Goal: Task Accomplishment & Management: Manage account settings

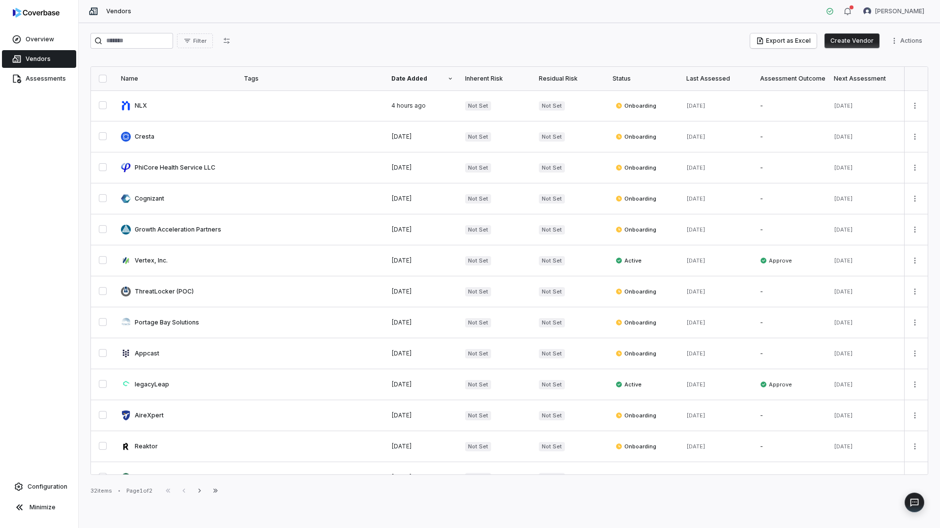
click at [843, 43] on button "Create Vendor" at bounding box center [851, 40] width 55 height 15
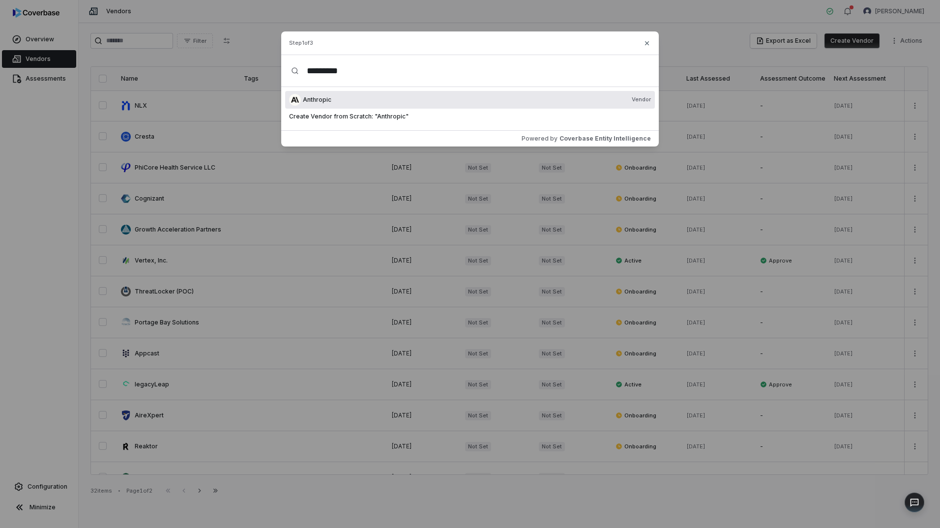
type input "*********"
click at [386, 105] on div "Anthropic Vendor" at bounding box center [470, 100] width 370 height 18
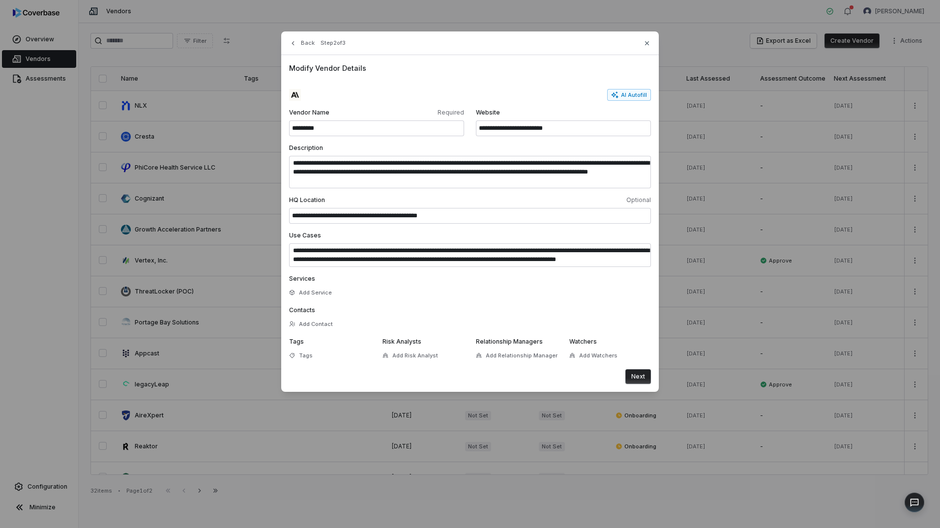
click at [642, 378] on button "Next" at bounding box center [638, 376] width 26 height 15
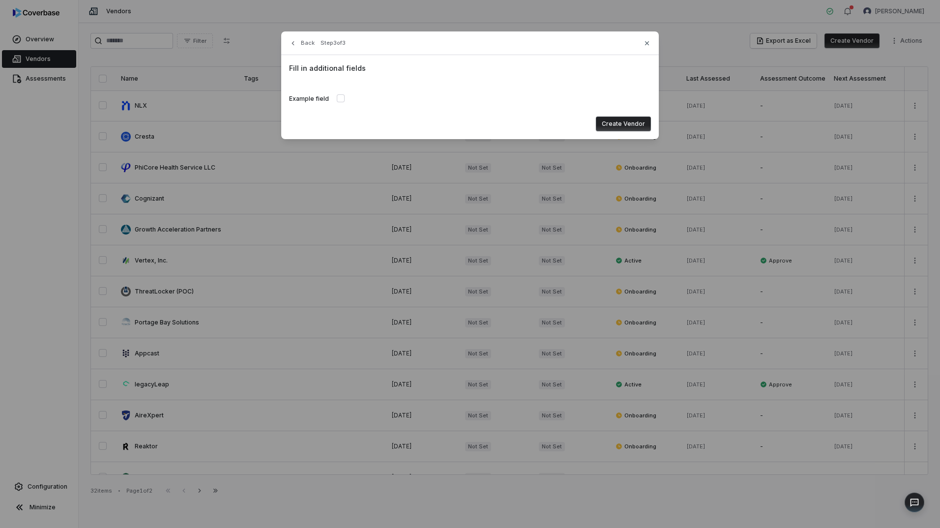
click at [631, 121] on button "Create Vendor" at bounding box center [623, 123] width 55 height 15
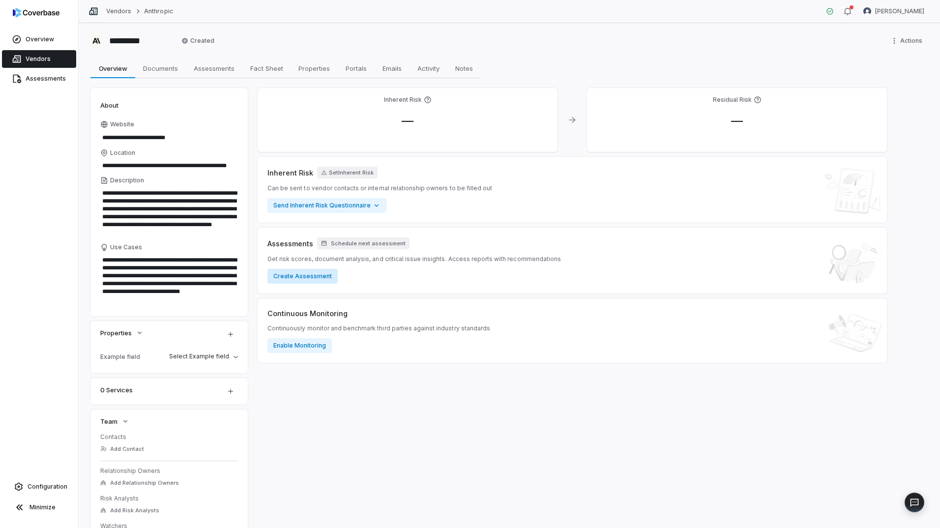
click at [312, 276] on button "Create Assessment" at bounding box center [302, 276] width 70 height 15
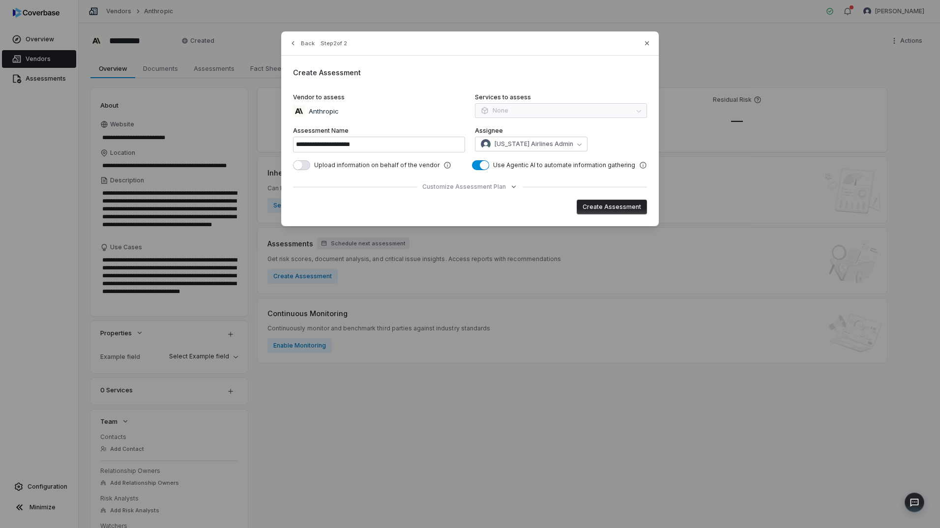
click at [462, 191] on div "**********" at bounding box center [470, 128] width 378 height 195
click at [459, 188] on span "Customize Assessment Plan" at bounding box center [464, 187] width 84 height 8
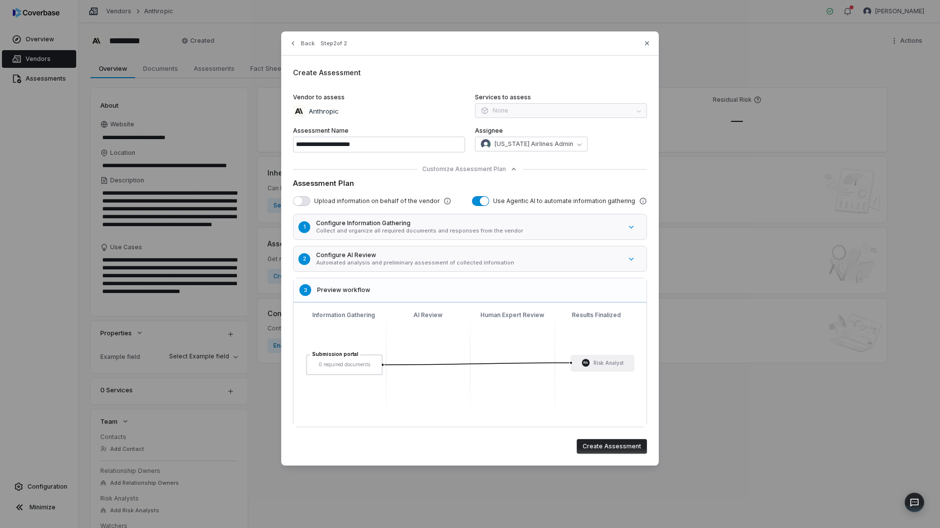
click at [306, 205] on button "button" at bounding box center [301, 201] width 17 height 10
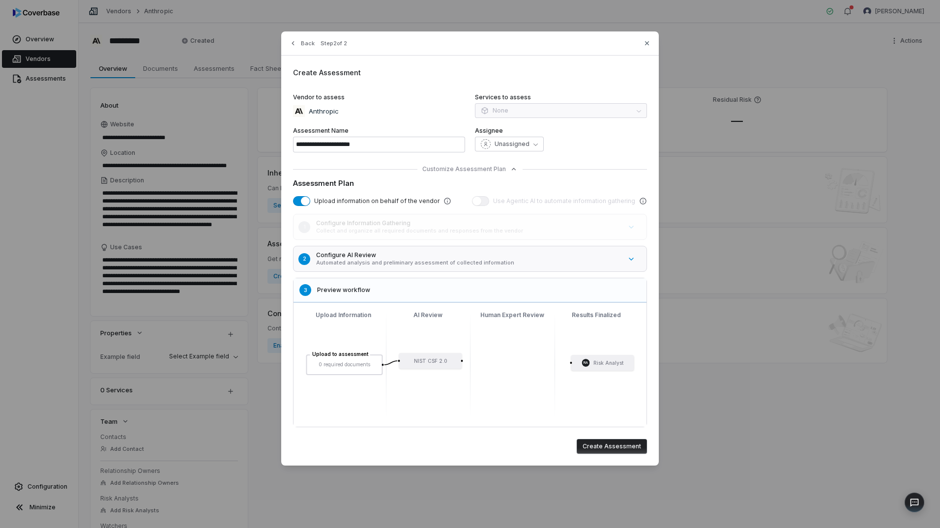
click at [610, 445] on button "Create Assessment" at bounding box center [612, 446] width 70 height 15
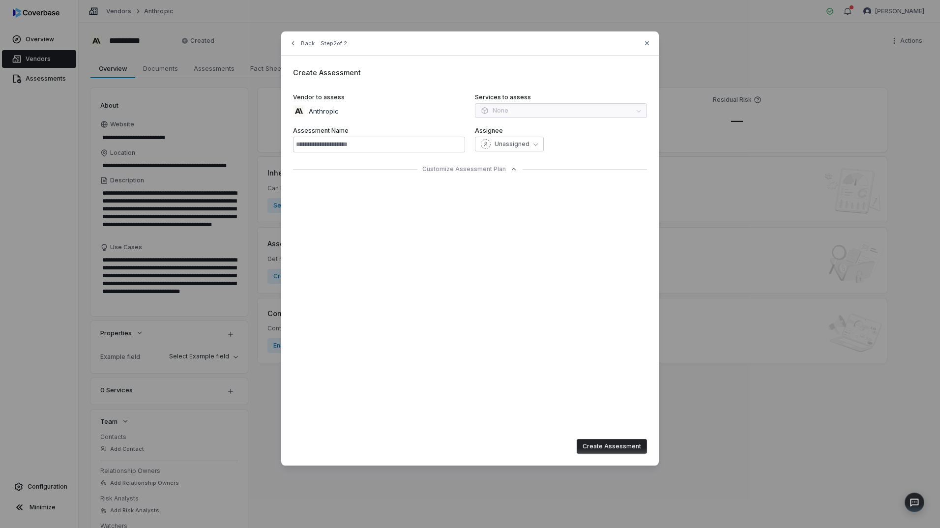
type input "**********"
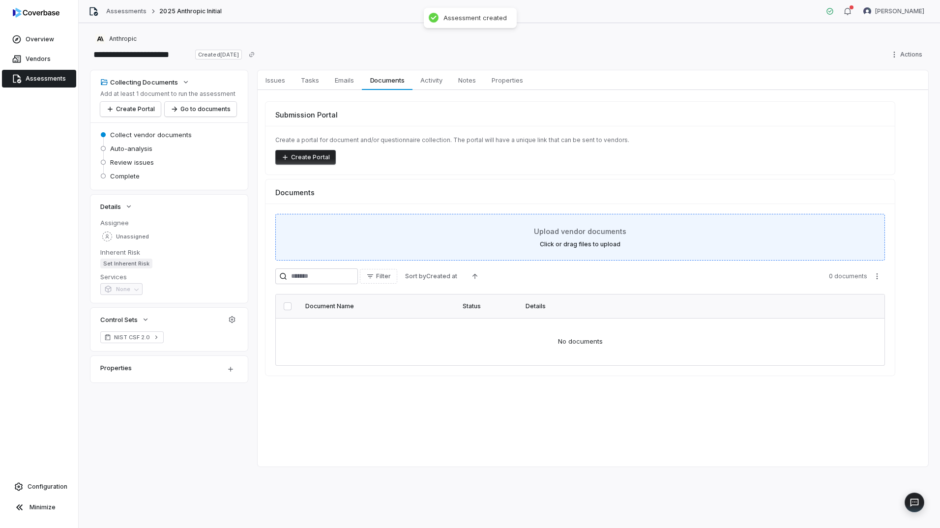
click at [529, 244] on div "Upload vendor documents Click or drag files to upload" at bounding box center [580, 237] width 585 height 22
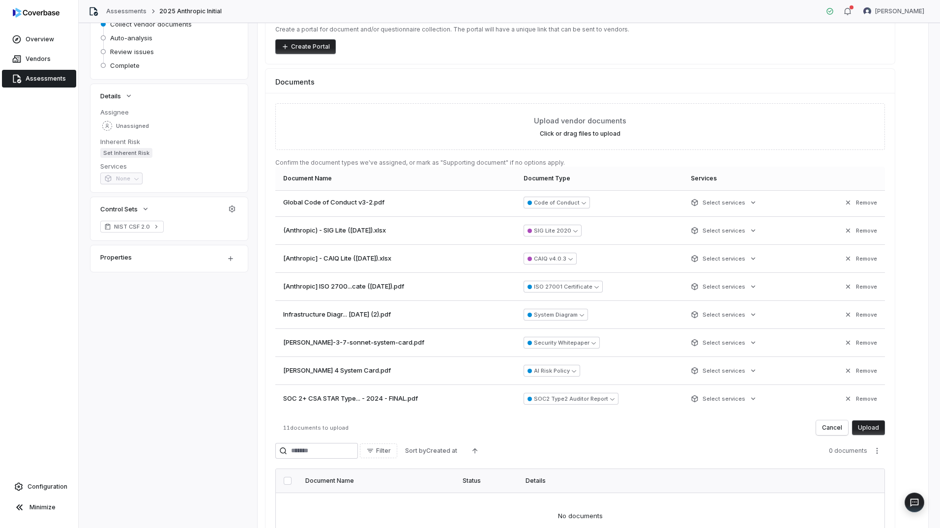
scroll to position [147, 0]
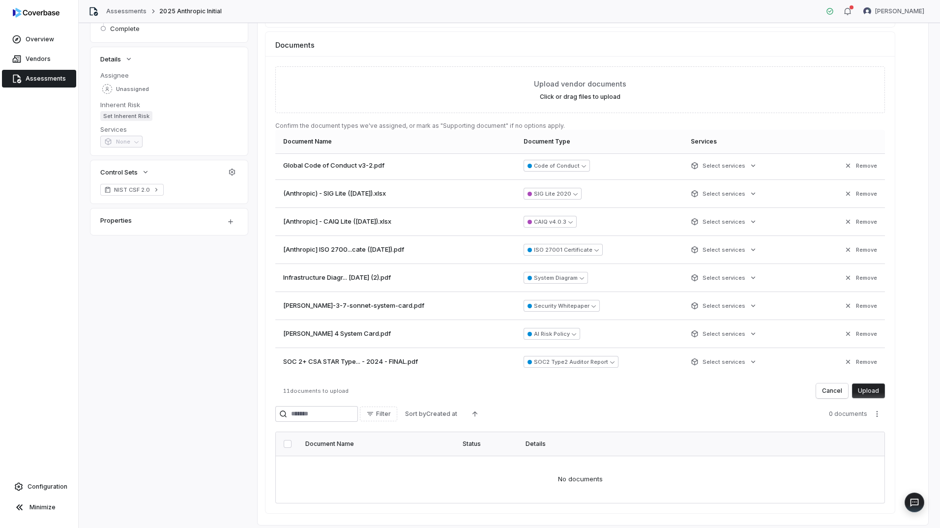
click at [875, 391] on button "Upload" at bounding box center [868, 390] width 33 height 15
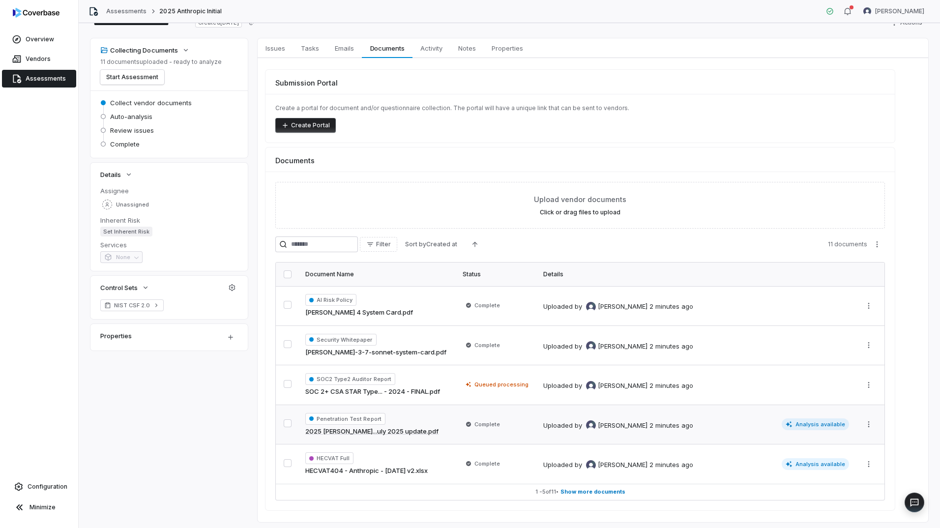
scroll to position [58, 0]
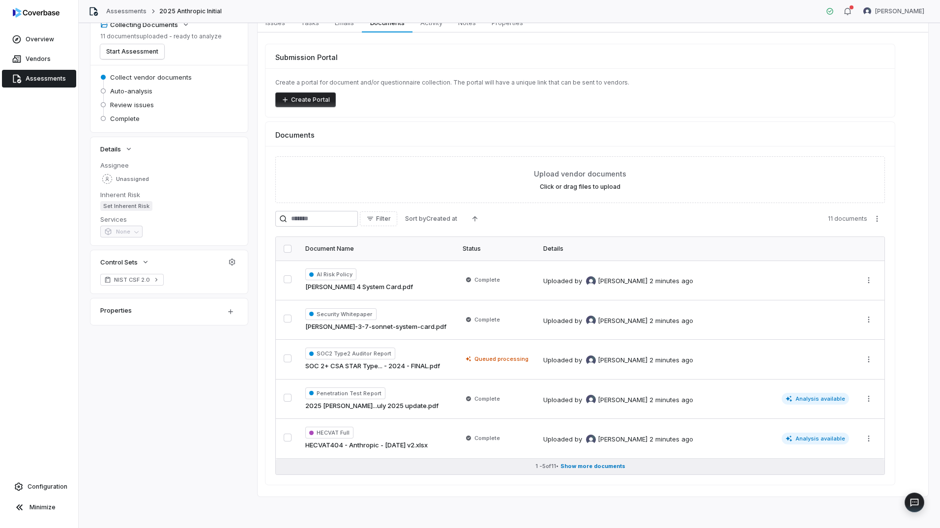
click at [598, 468] on span "Show more documents" at bounding box center [592, 466] width 65 height 7
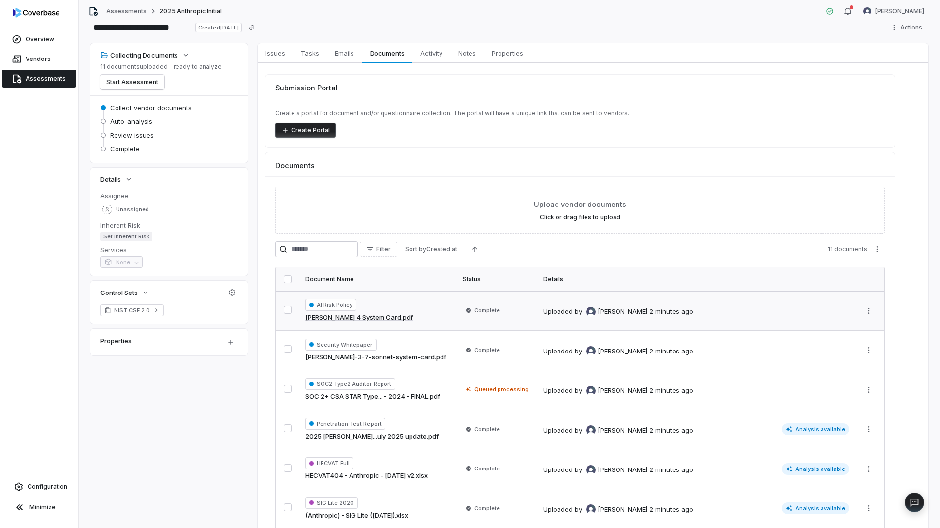
scroll to position [0, 0]
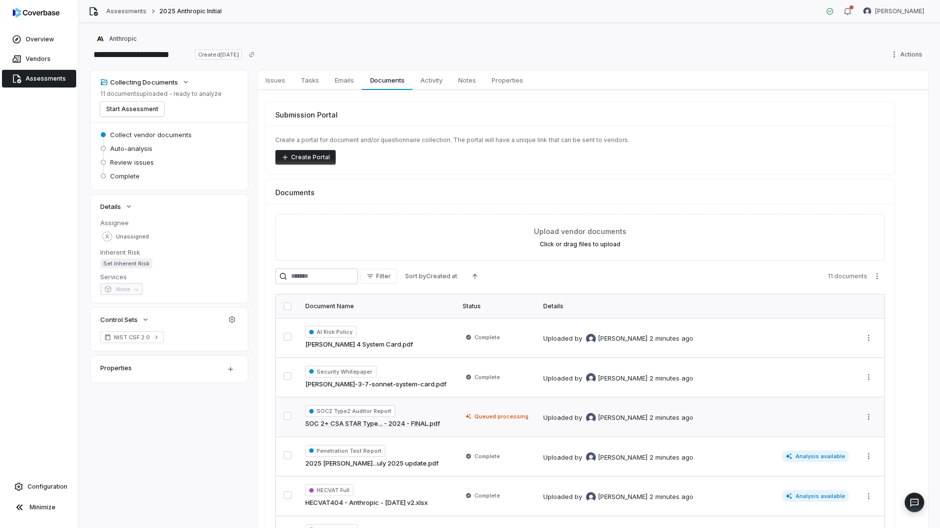
click at [437, 416] on div "SOC2 Type2 Auditor Report SOC 2+ CSA STAR Type... - 2024 - FINAL.pdf" at bounding box center [377, 417] width 145 height 24
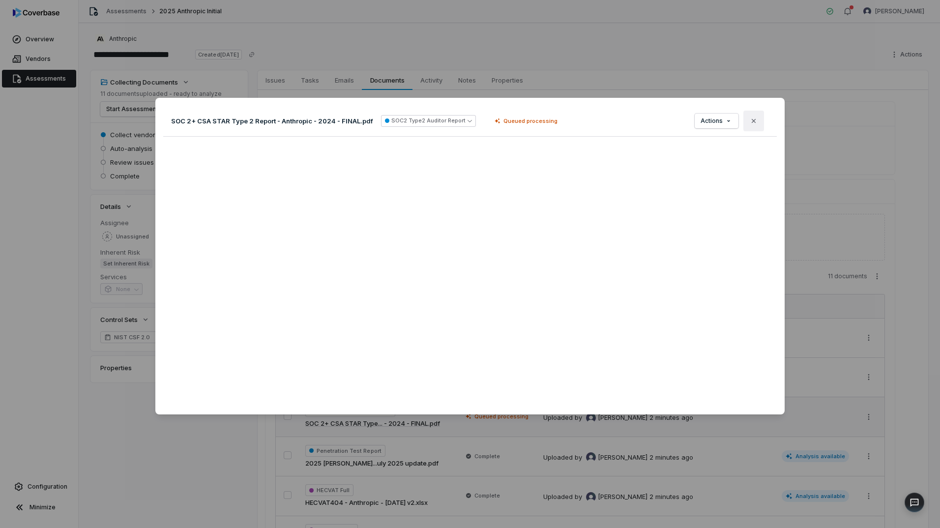
click at [753, 123] on button "Close" at bounding box center [753, 121] width 21 height 21
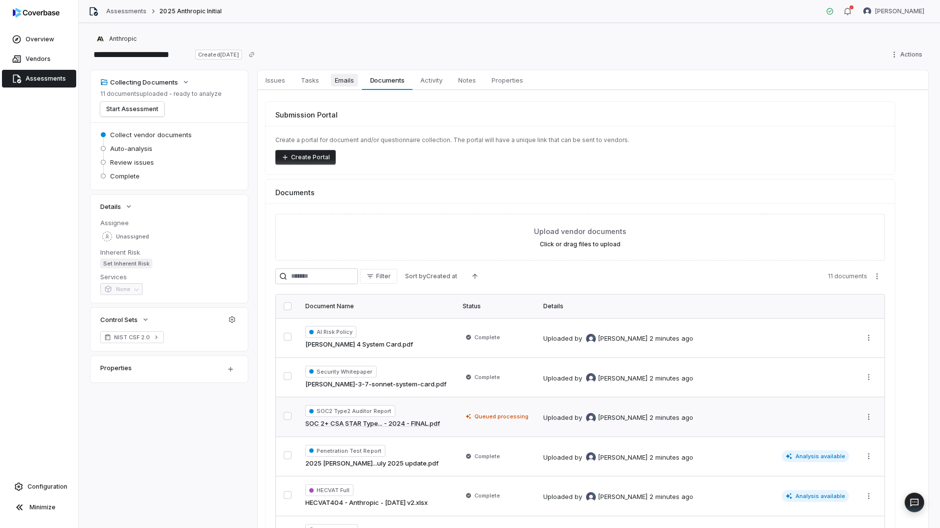
click at [343, 79] on span "Emails" at bounding box center [344, 80] width 27 height 13
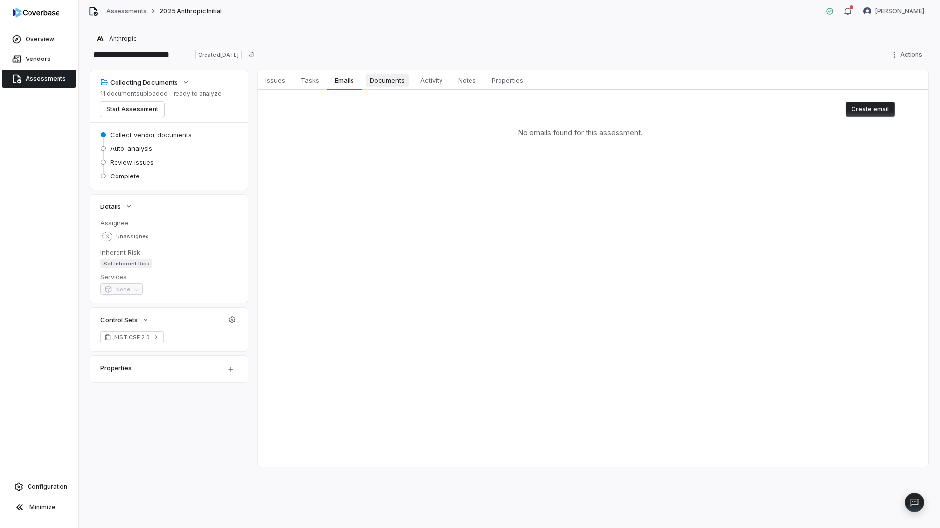
click at [381, 83] on span "Documents" at bounding box center [387, 80] width 43 height 13
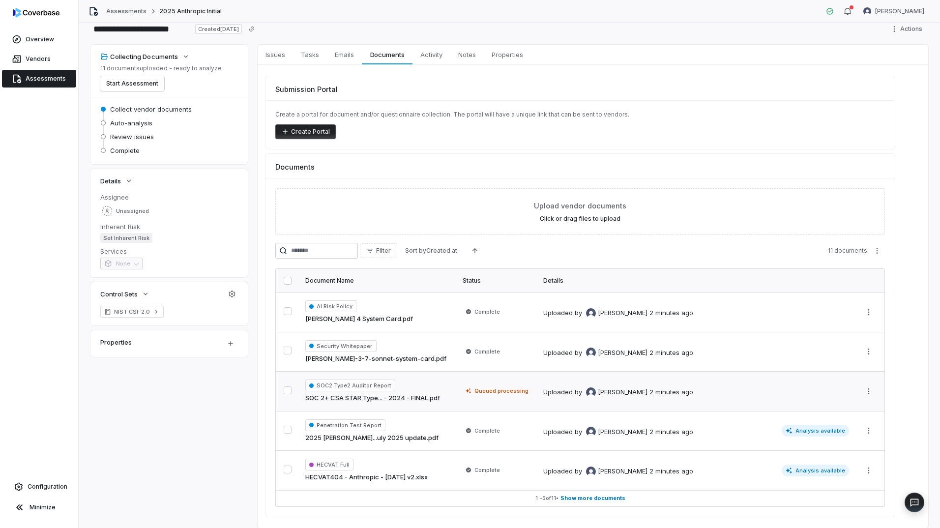
scroll to position [8, 0]
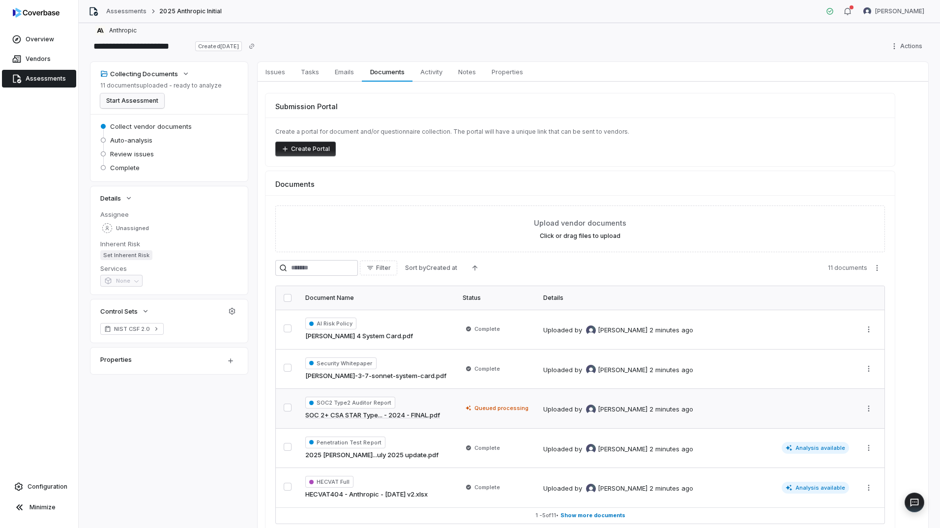
click at [115, 104] on button "Start Assessment" at bounding box center [132, 100] width 64 height 15
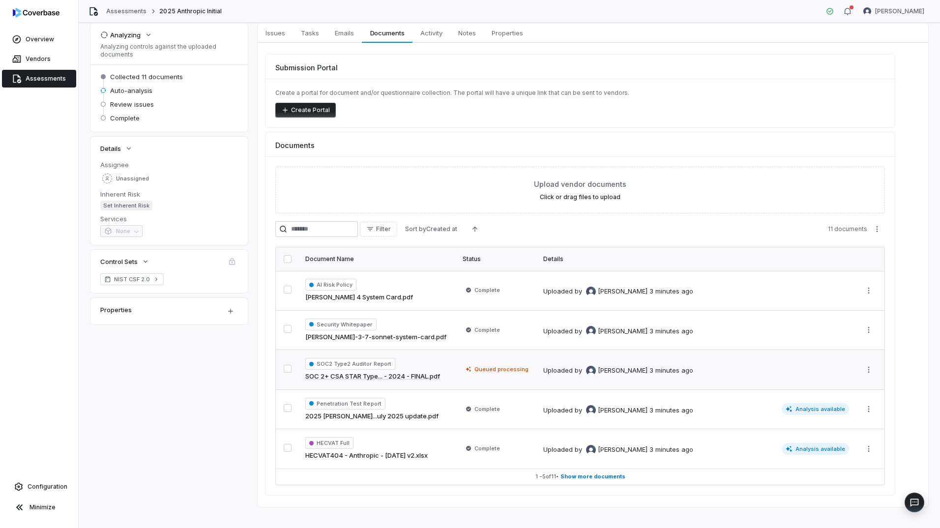
scroll to position [58, 0]
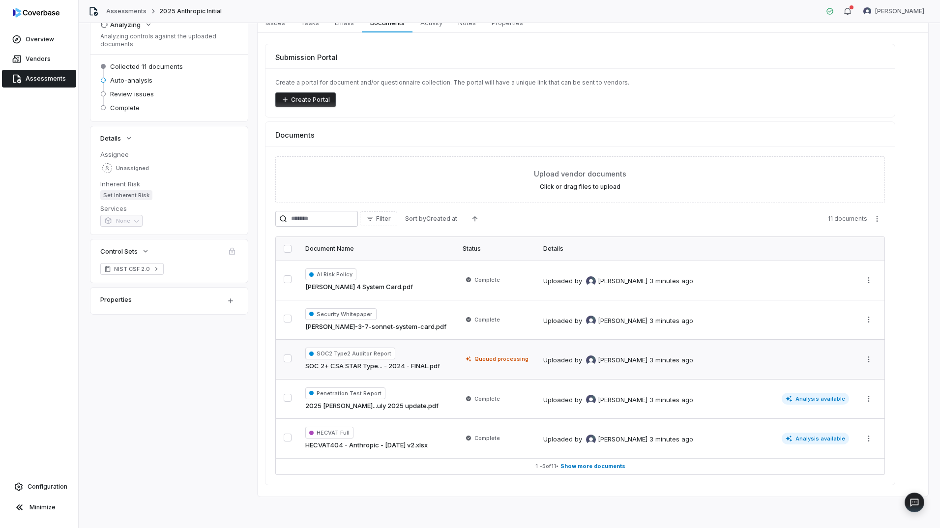
click at [701, 359] on div "Uploaded by [PERSON_NAME] 3 minutes ago" at bounding box center [695, 359] width 304 height 12
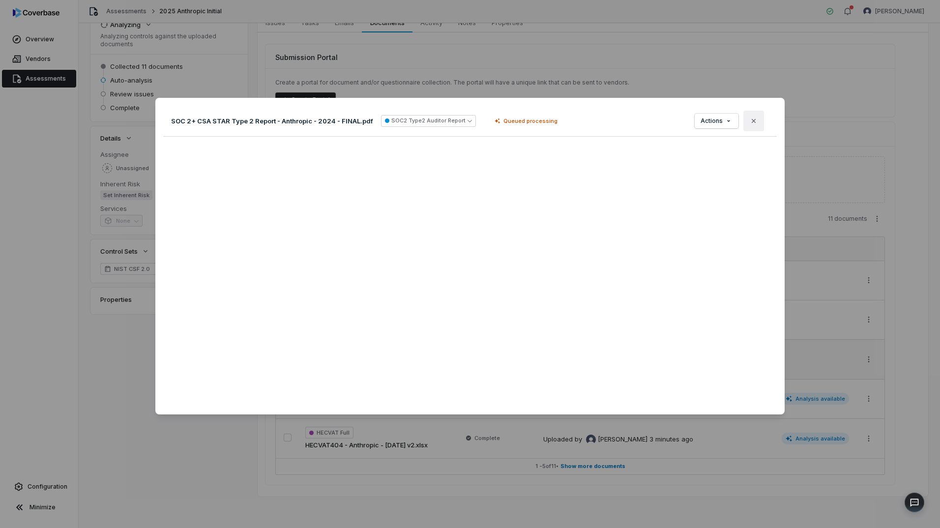
click at [754, 119] on button "Close" at bounding box center [753, 121] width 21 height 21
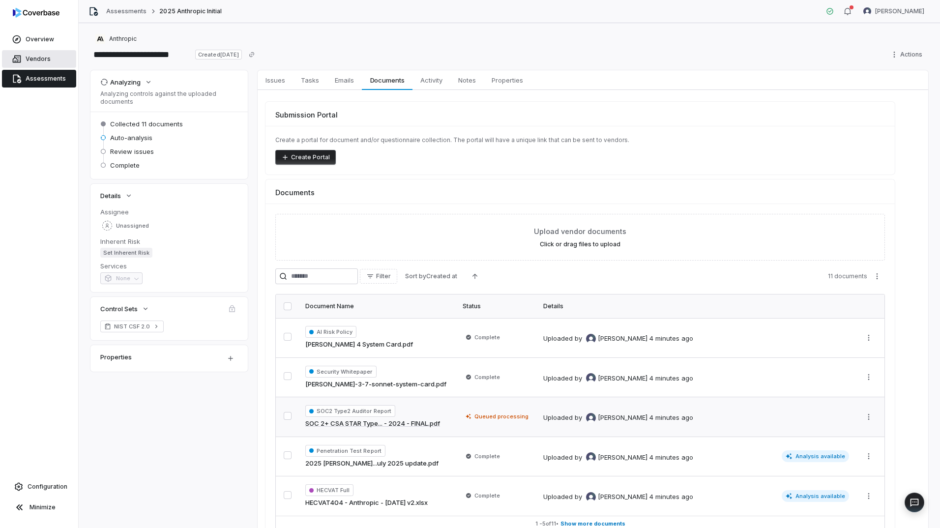
click at [22, 59] on link "Vendors" at bounding box center [39, 59] width 74 height 18
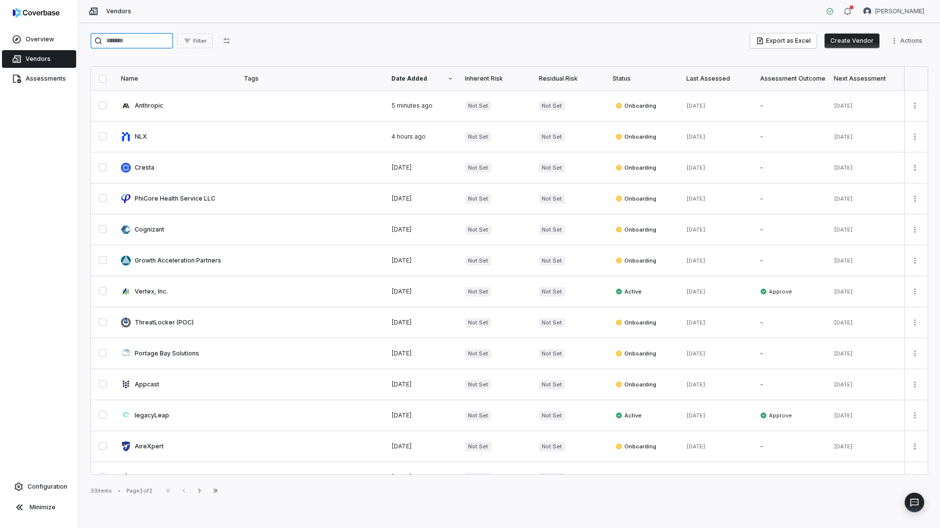
click at [137, 42] on input "search" at bounding box center [131, 41] width 83 height 16
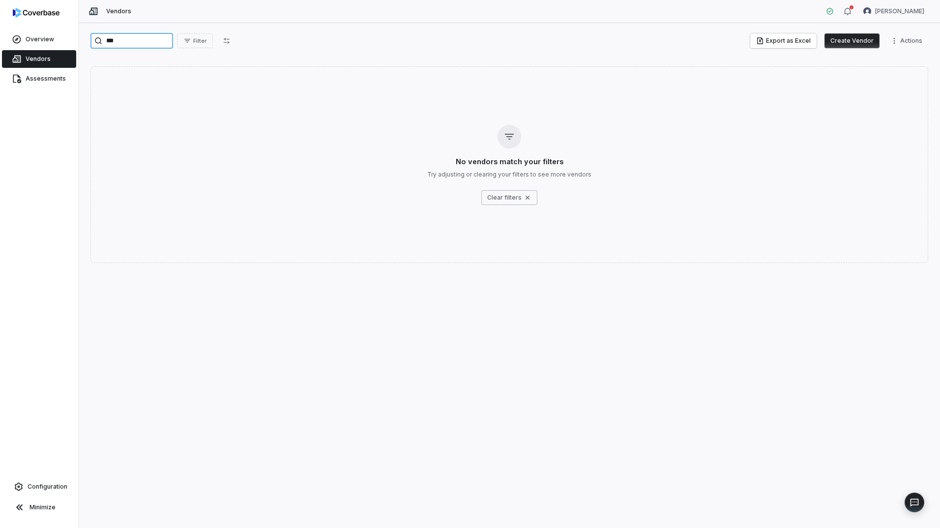
type input "***"
click at [26, 59] on span "Vendors" at bounding box center [38, 59] width 25 height 8
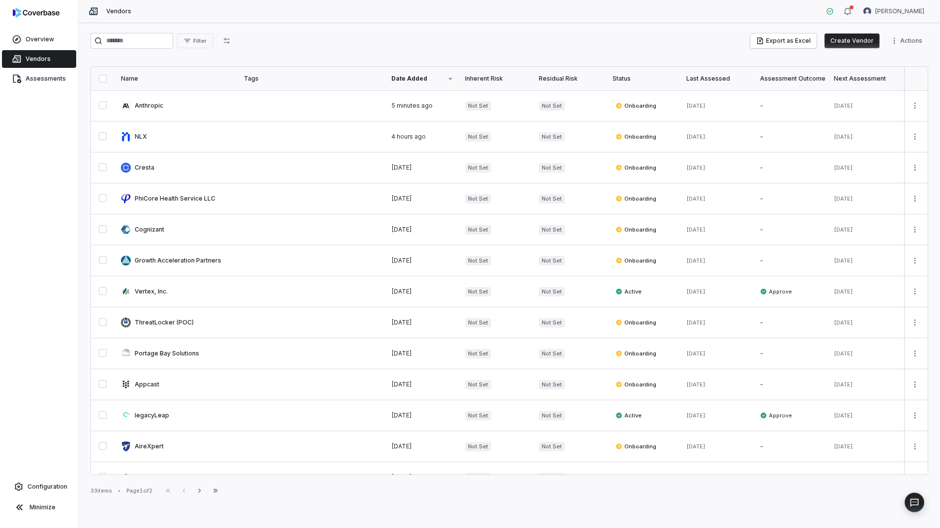
click at [859, 42] on button "Create Vendor" at bounding box center [851, 40] width 55 height 15
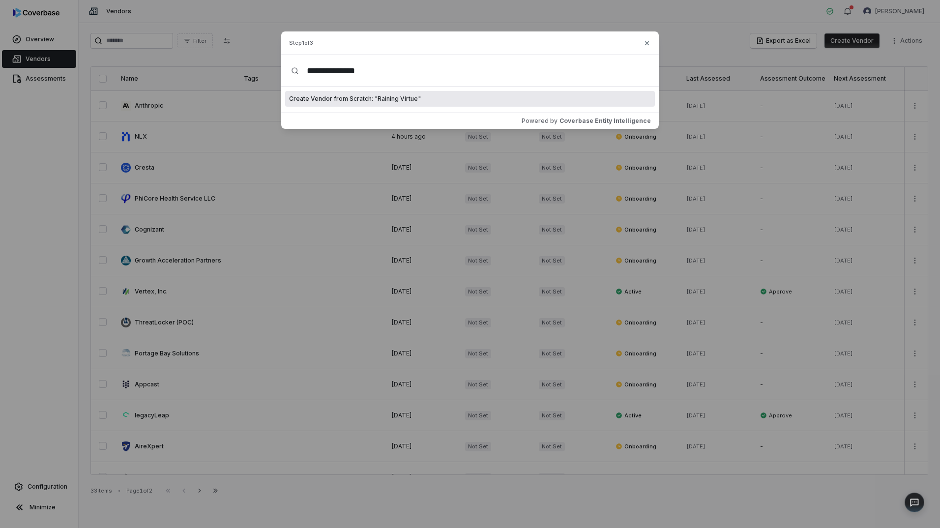
type input "**********"
click at [410, 101] on span "Create Vendor from Scratch: " Raining Virtue "" at bounding box center [355, 99] width 132 height 8
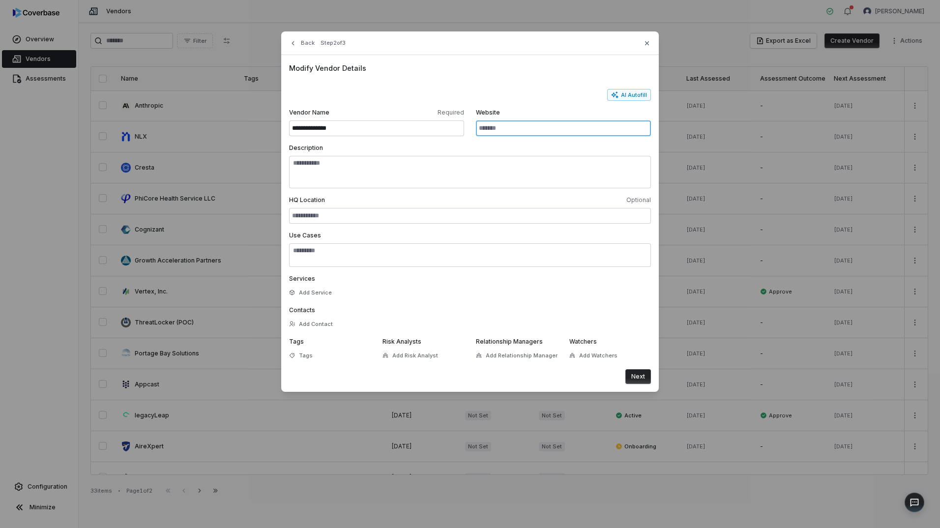
click at [508, 124] on input "Website" at bounding box center [563, 128] width 175 height 16
paste input "**********"
click at [634, 94] on button "AI Autofill" at bounding box center [629, 95] width 44 height 12
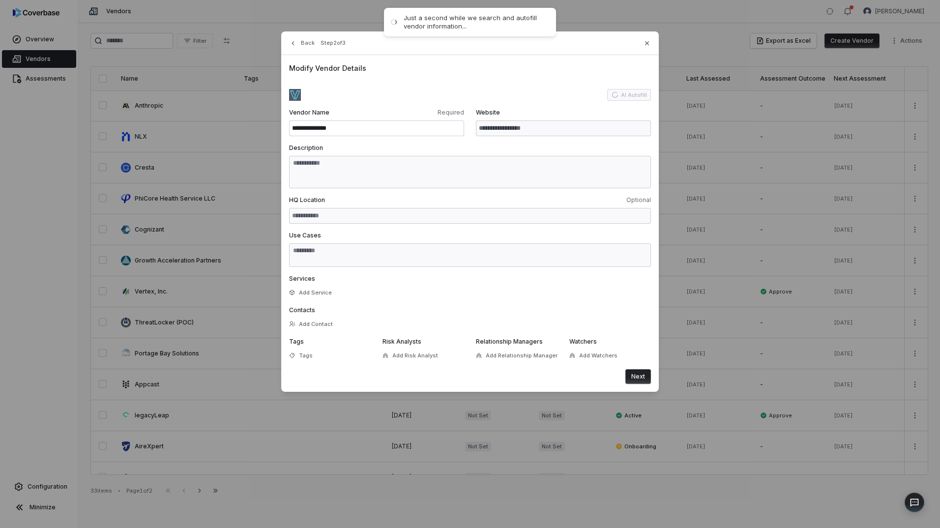
type input "**********"
type textarea "**********"
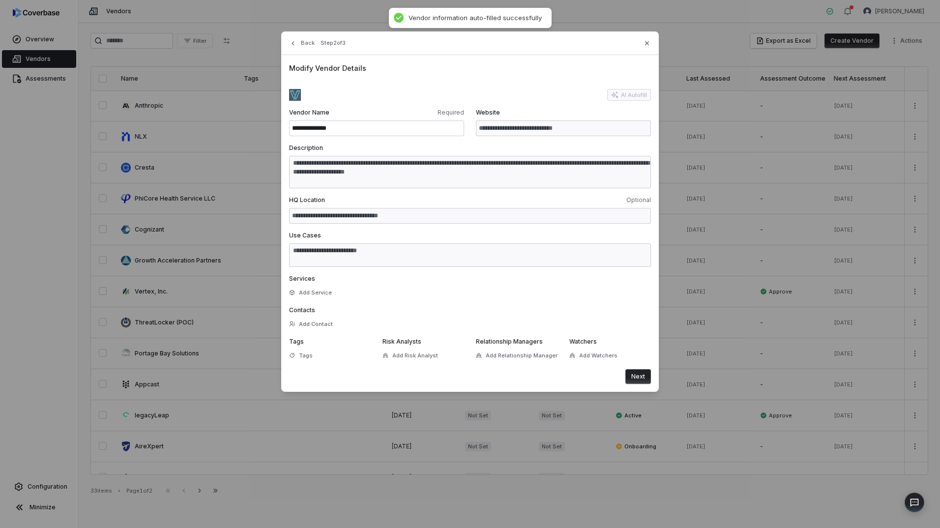
type textarea "**********"
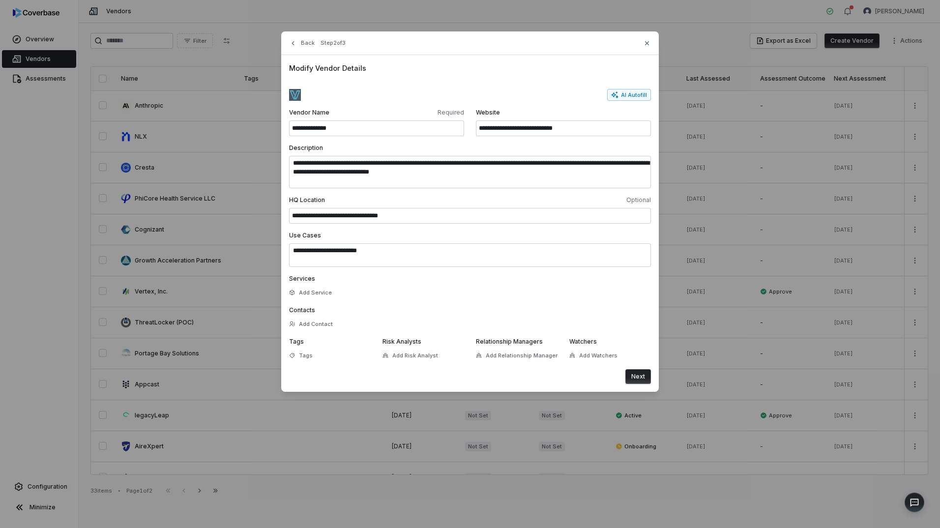
click at [644, 376] on button "Next" at bounding box center [638, 376] width 26 height 15
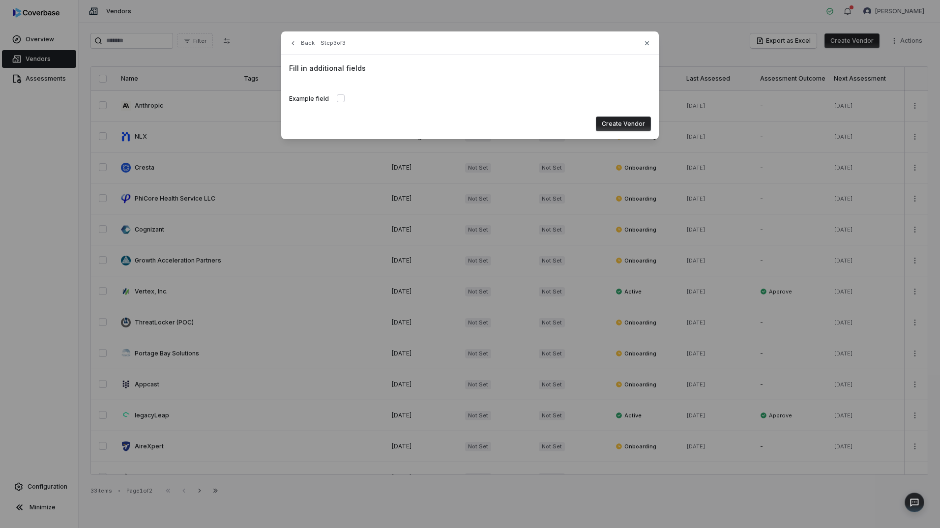
click at [625, 120] on button "Create Vendor" at bounding box center [623, 123] width 55 height 15
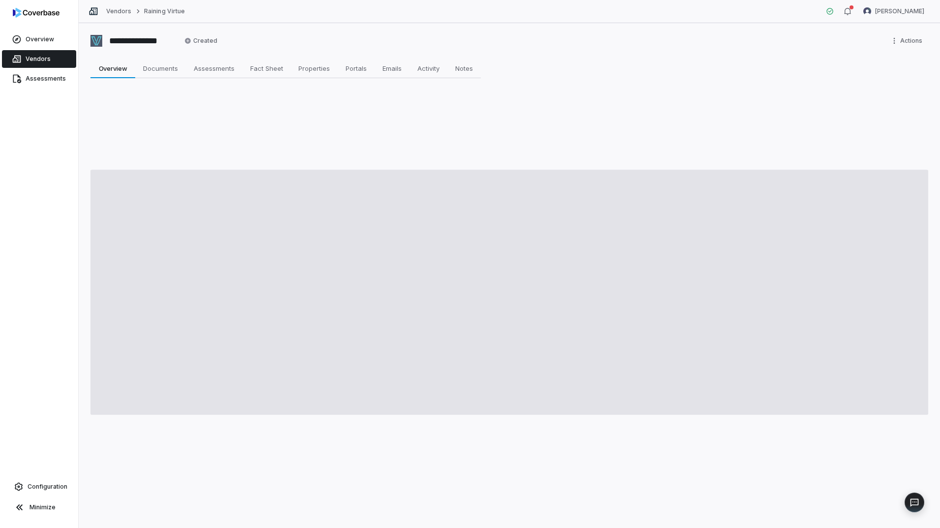
type textarea "*"
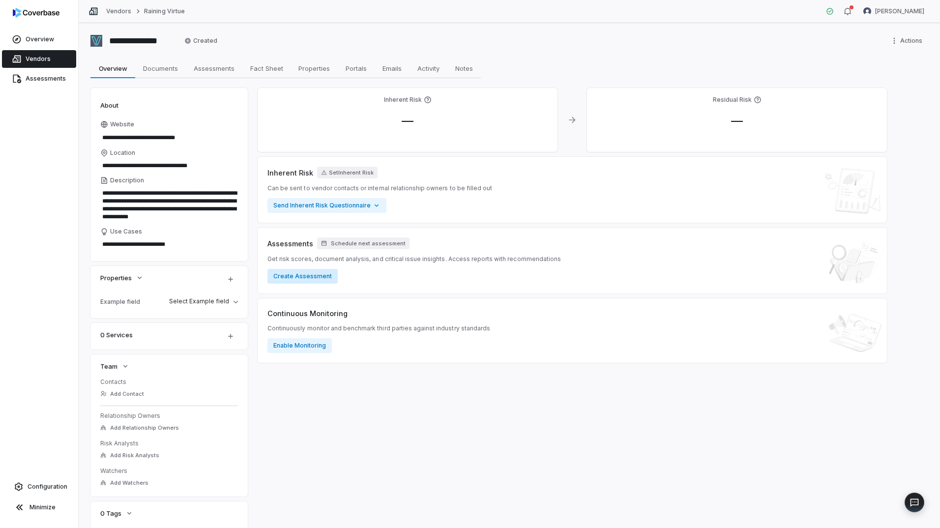
click at [295, 279] on button "Create Assessment" at bounding box center [302, 276] width 70 height 15
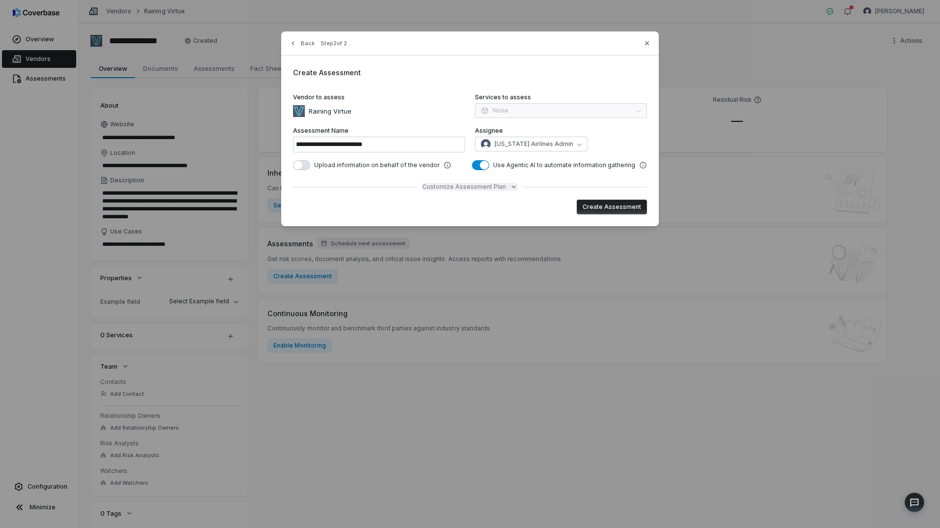
click at [440, 183] on span "Customize Assessment Plan" at bounding box center [464, 187] width 84 height 8
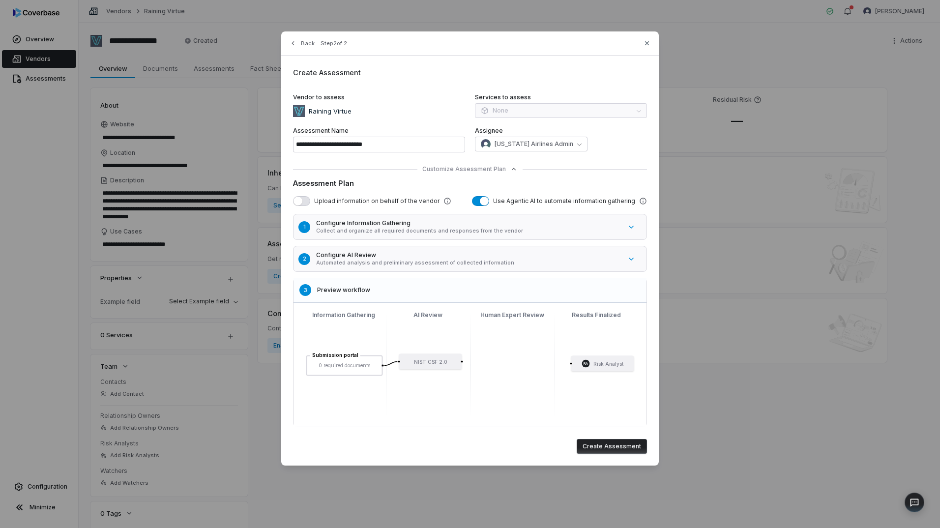
click at [305, 203] on button "button" at bounding box center [301, 201] width 17 height 10
click at [610, 444] on button "Create Assessment" at bounding box center [612, 446] width 70 height 15
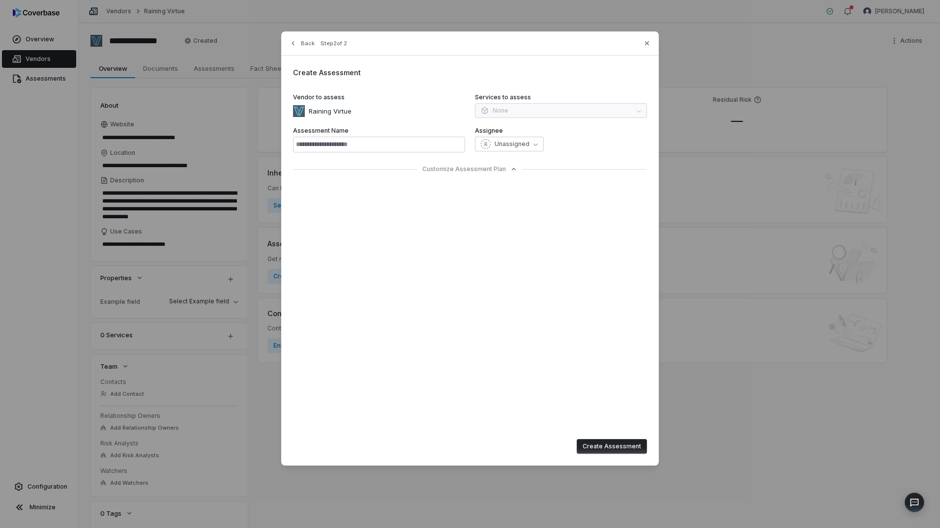
type input "**********"
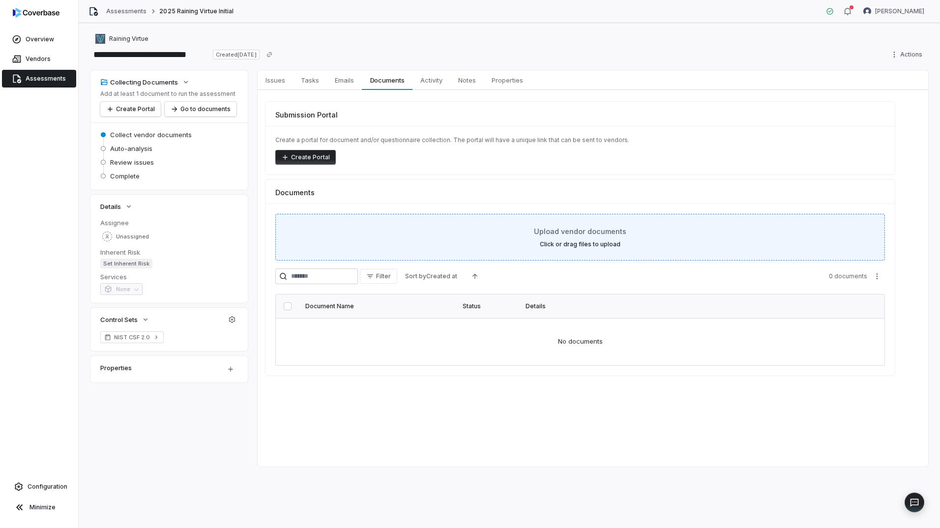
click at [600, 244] on label "Click or drag files to upload" at bounding box center [580, 244] width 81 height 8
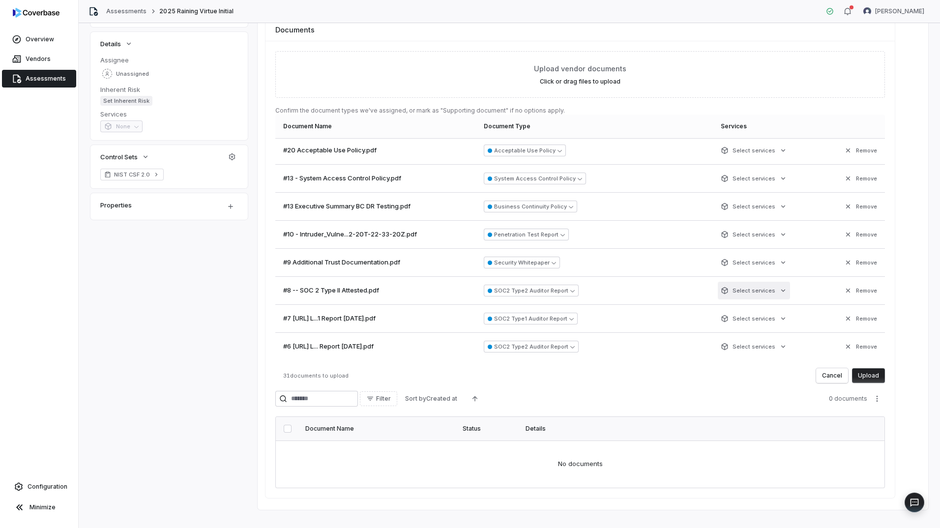
scroll to position [176, 0]
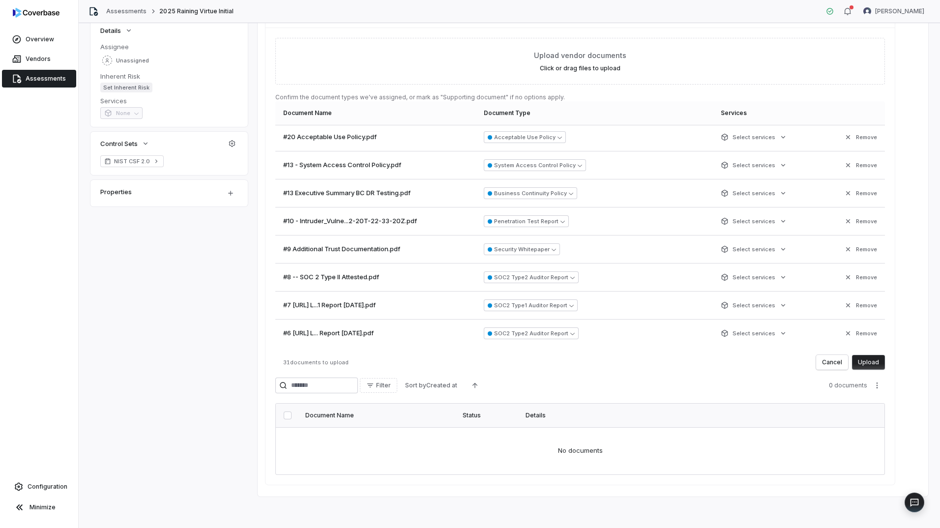
click at [868, 361] on button "Upload" at bounding box center [868, 362] width 33 height 15
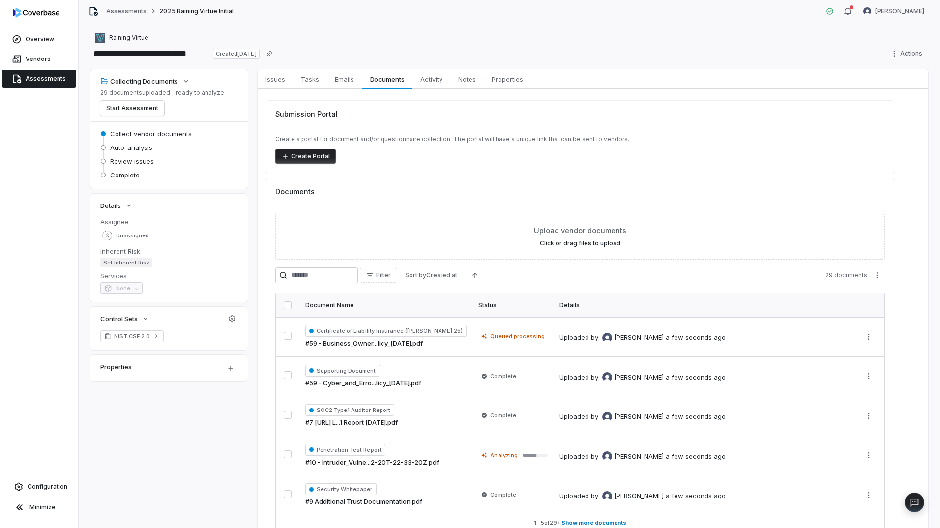
scroll to position [0, 0]
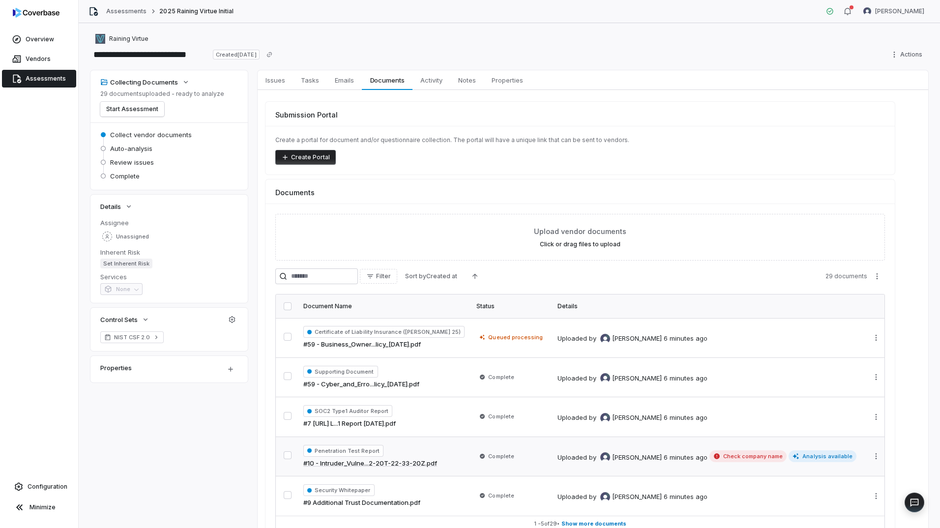
click at [697, 456] on div "Uploaded by [PERSON_NAME] 6 minutes ago" at bounding box center [632, 456] width 150 height 12
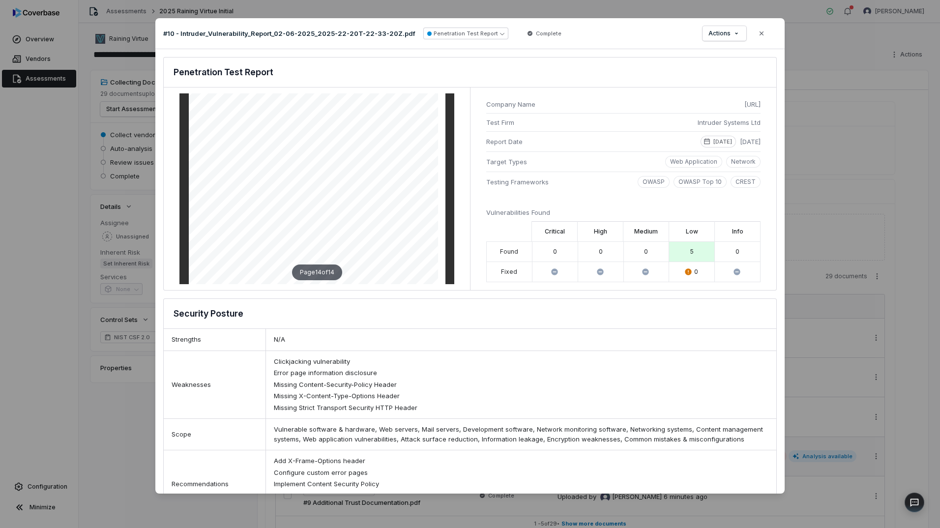
scroll to position [4640, 0]
click at [761, 34] on icon "button" at bounding box center [761, 33] width 4 height 4
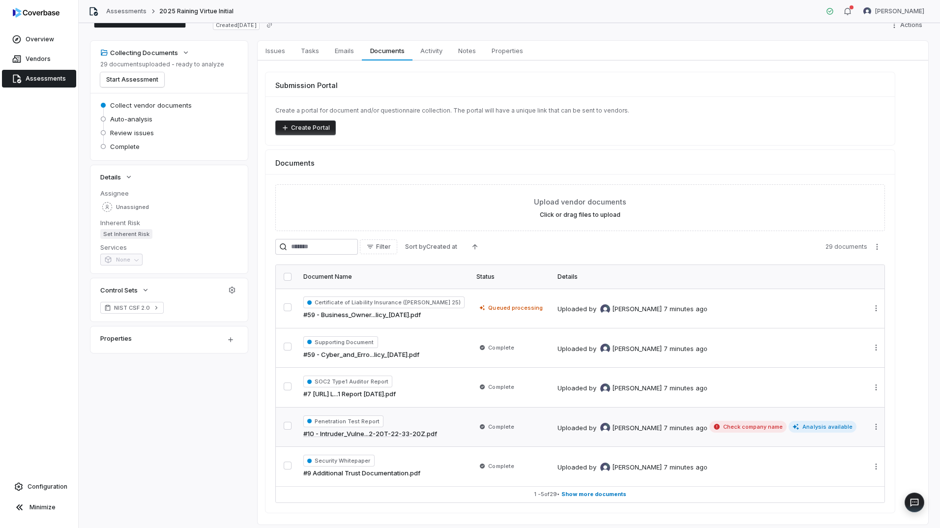
scroll to position [58, 0]
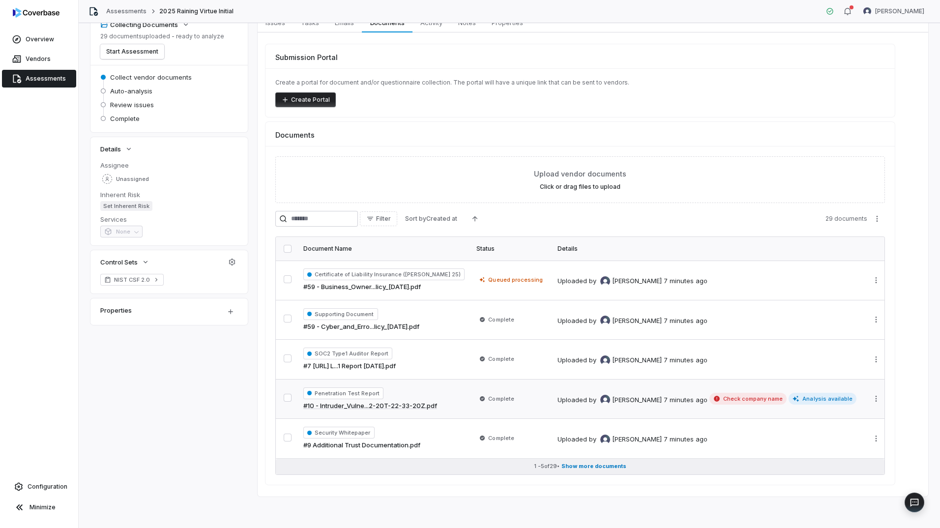
click at [609, 468] on span "Show more documents" at bounding box center [593, 466] width 65 height 7
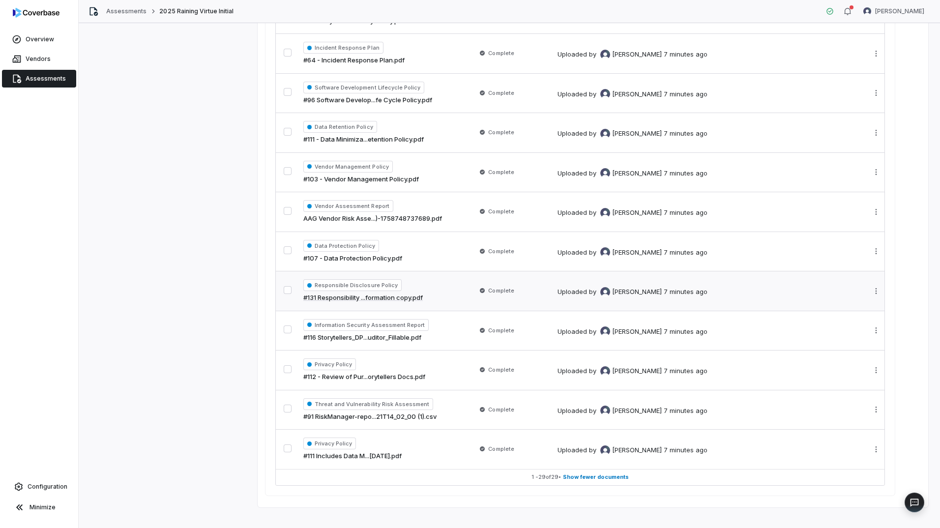
scroll to position [1007, 0]
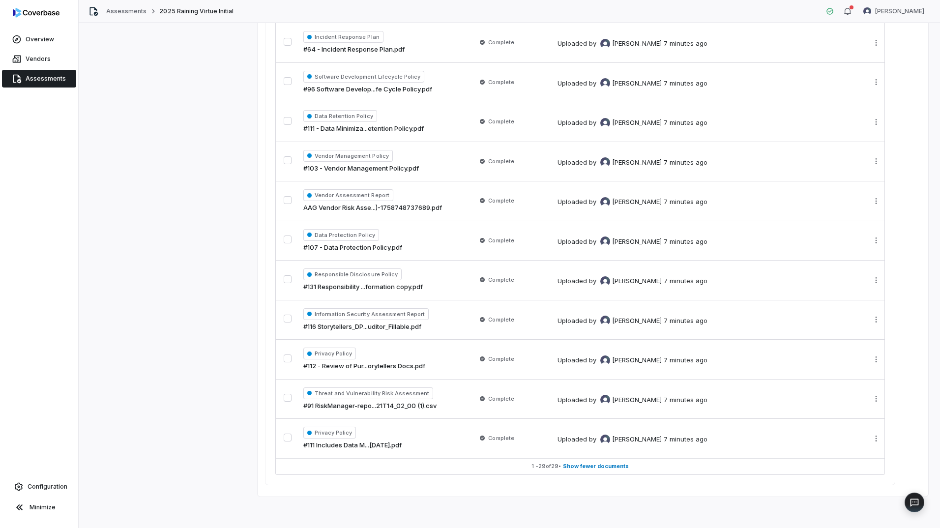
click at [46, 70] on link "Assessments" at bounding box center [39, 79] width 74 height 18
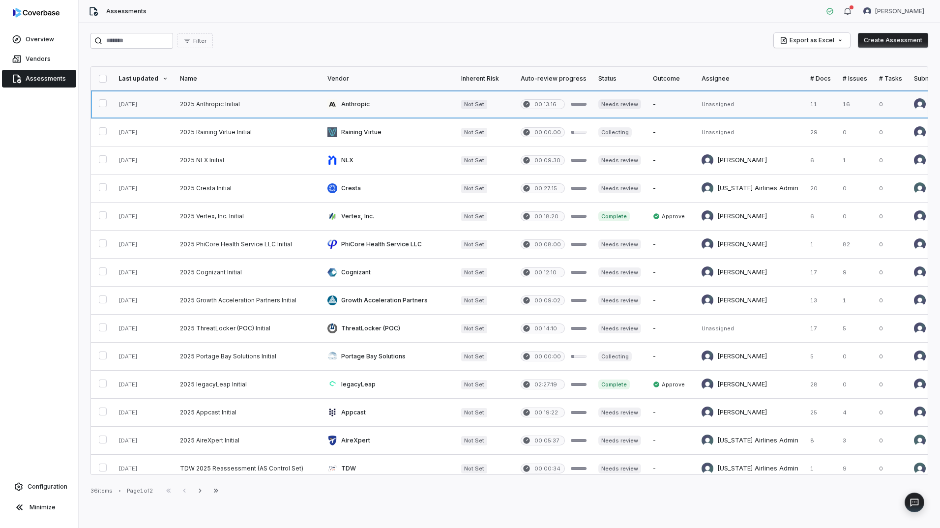
click at [293, 102] on link at bounding box center [247, 104] width 147 height 28
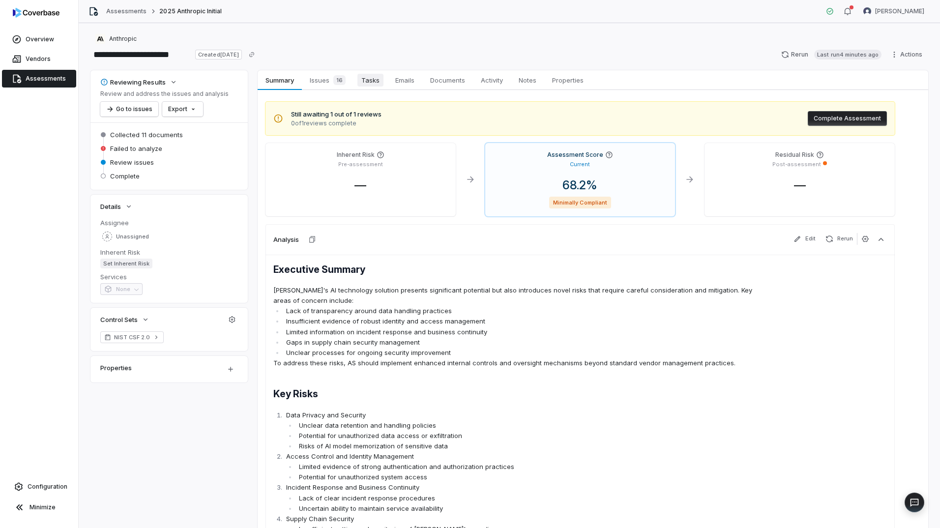
click at [363, 81] on span "Tasks" at bounding box center [370, 80] width 26 height 13
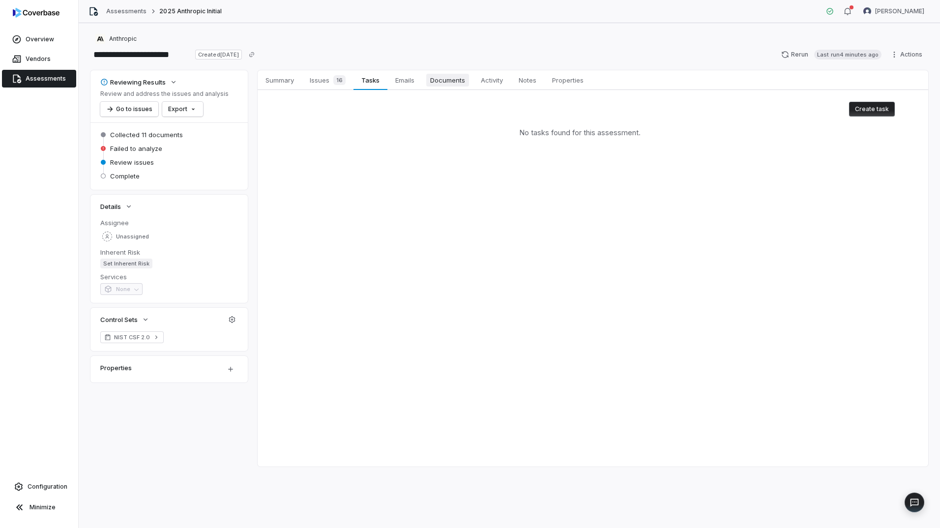
click at [434, 83] on span "Documents" at bounding box center [447, 80] width 43 height 13
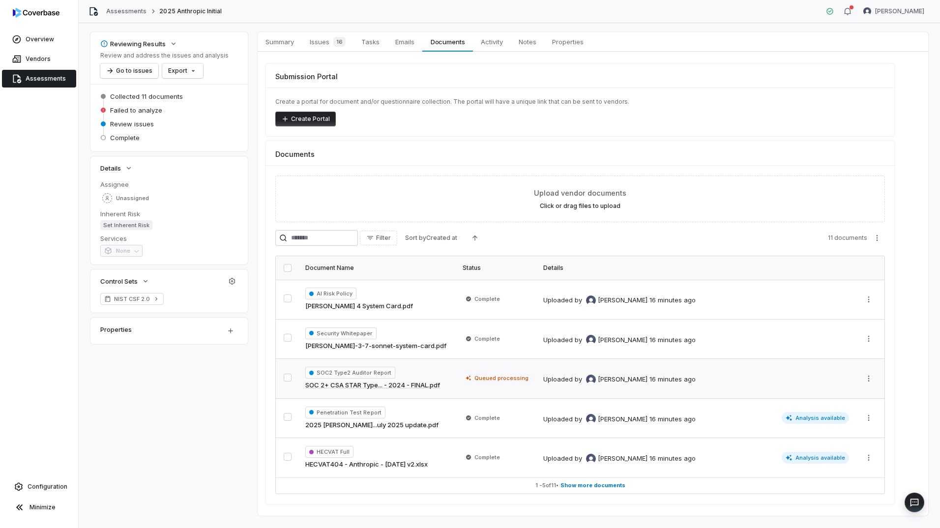
scroll to position [58, 0]
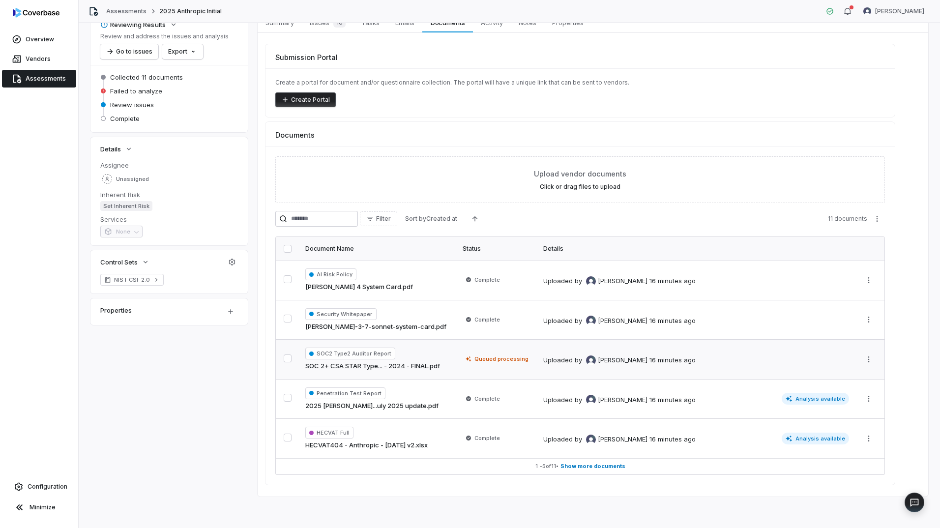
click at [442, 359] on div "SOC2 Type2 Auditor Report SOC 2+ CSA STAR Type... - 2024 - FINAL.pdf" at bounding box center [377, 360] width 145 height 24
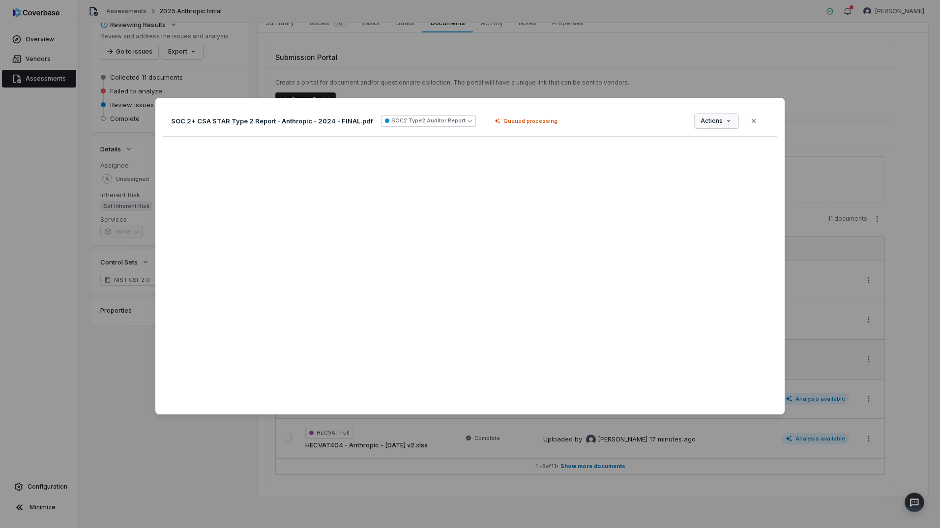
click at [726, 117] on div "Document Preview SOC 2+ CSA STAR Type 2 Report - Anthropic - 2024 - FINAL.pdf S…" at bounding box center [470, 264] width 940 height 364
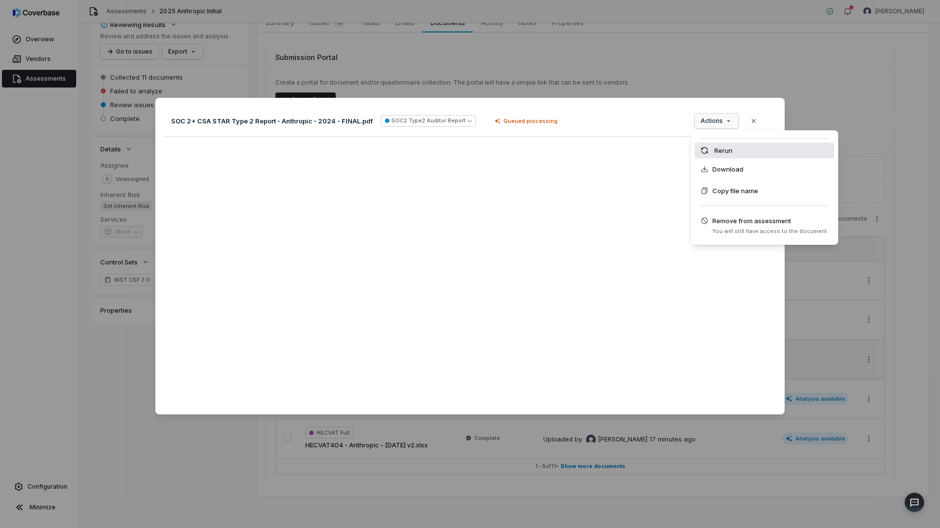
click at [734, 154] on div "Rerun" at bounding box center [765, 151] width 140 height 16
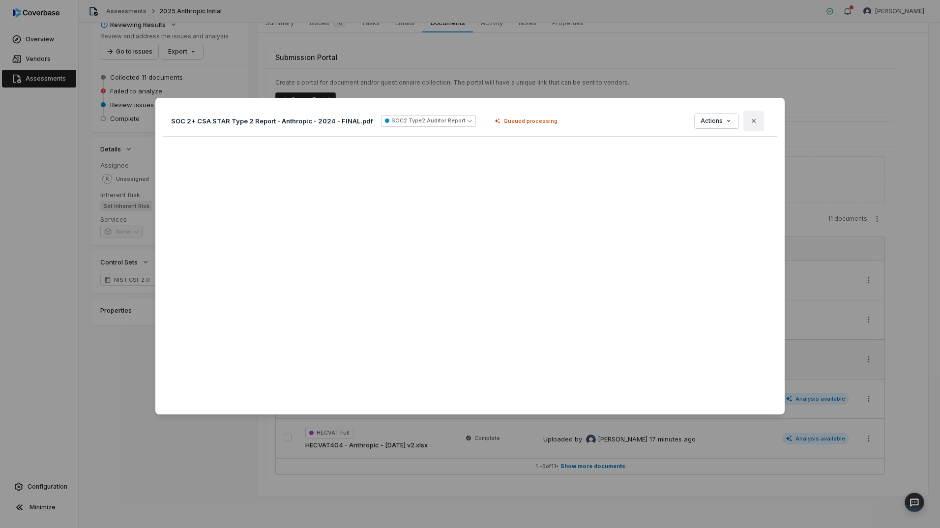
click at [750, 119] on icon "button" at bounding box center [754, 121] width 8 height 8
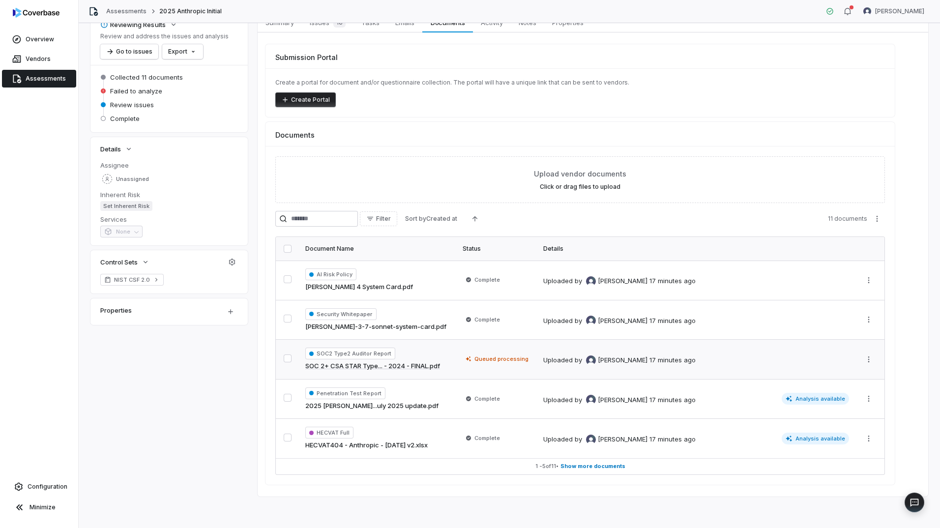
click at [470, 363] on span "Queued processing" at bounding box center [497, 359] width 69 height 10
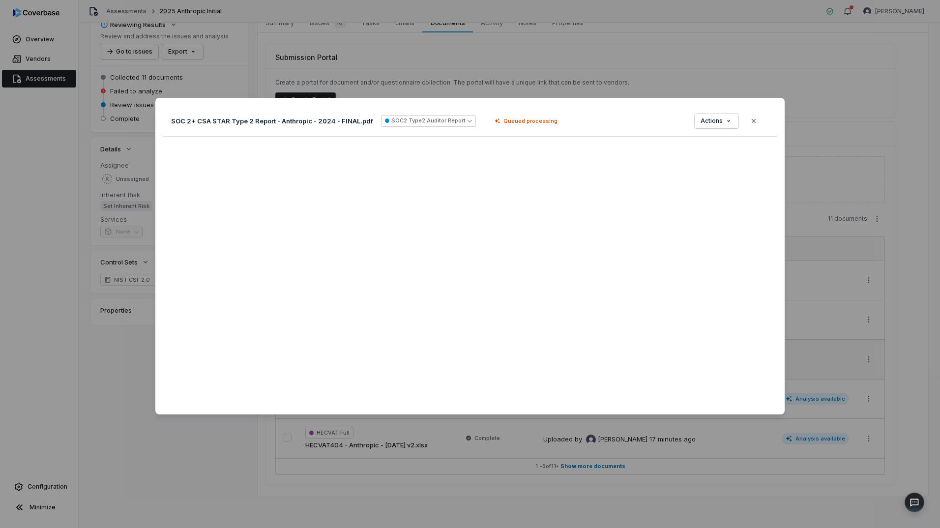
click at [765, 116] on div "SOC 2+ CSA STAR Type 2 Report - Anthropic - 2024 - FINAL.pdf SOC2 Type2 Auditor…" at bounding box center [469, 121] width 613 height 31
click at [752, 121] on button "Close" at bounding box center [753, 121] width 21 height 21
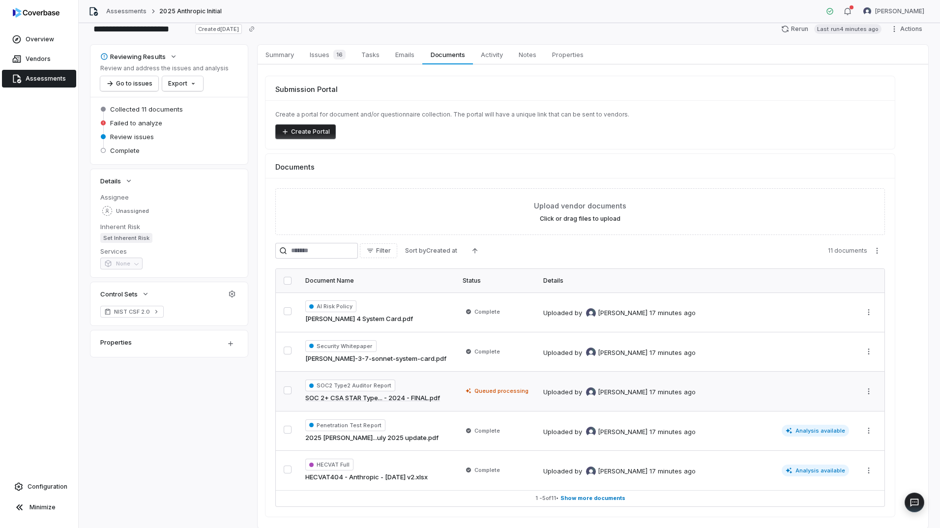
scroll to position [8, 0]
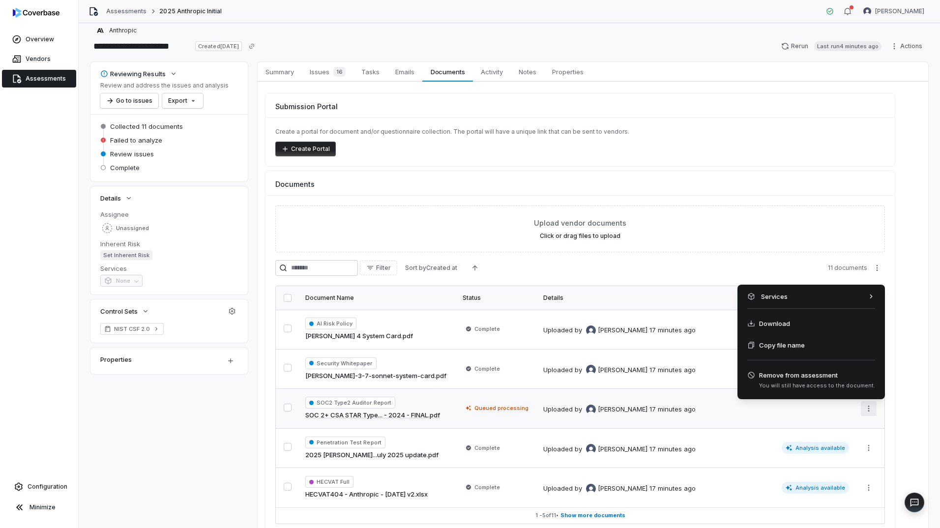
click at [865, 407] on html "**********" at bounding box center [470, 264] width 940 height 528
click at [213, 446] on html "**********" at bounding box center [470, 264] width 940 height 528
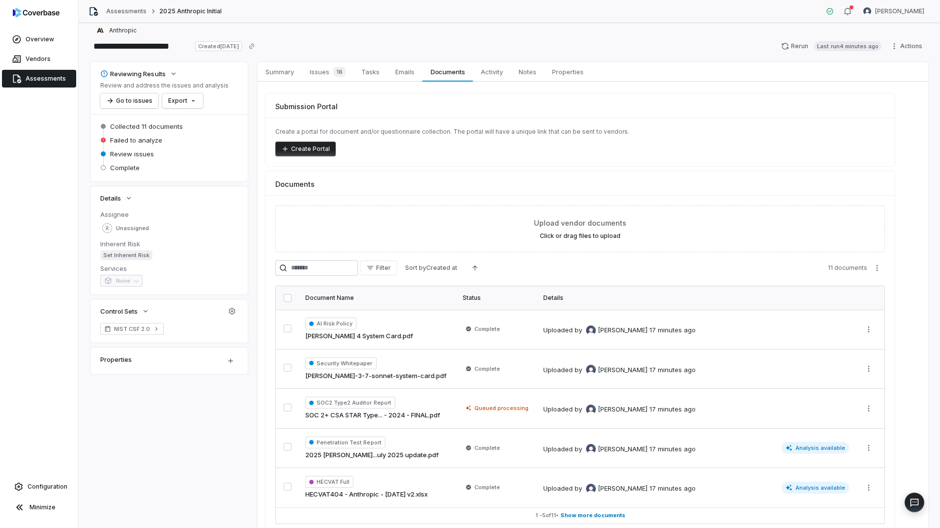
click at [210, 444] on div "Reviewing Results Review and address the issues and analysis Go to issues Expor…" at bounding box center [509, 304] width 838 height 484
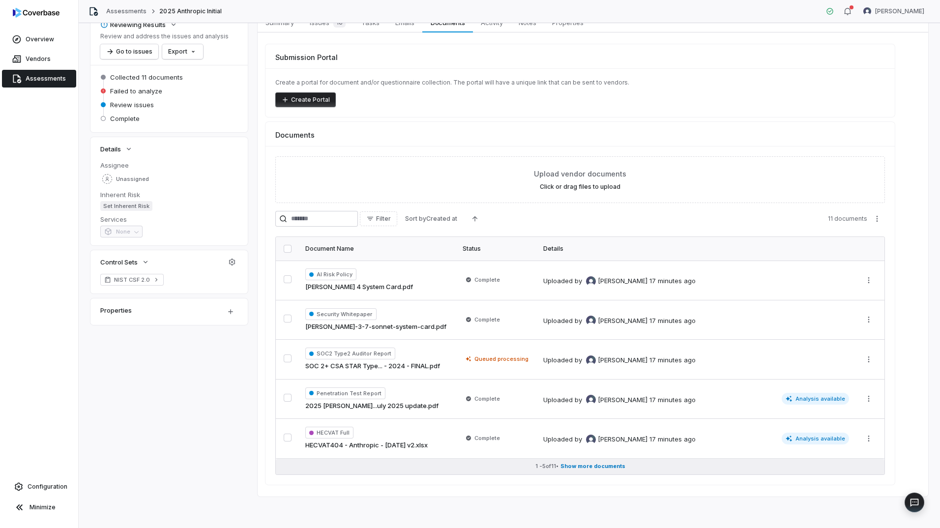
click at [605, 463] on span "Show more documents" at bounding box center [592, 466] width 65 height 7
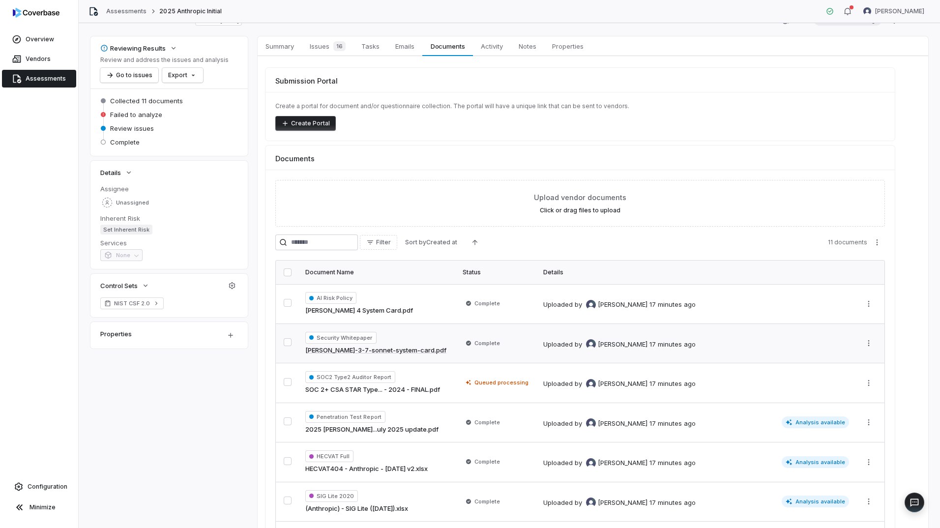
scroll to position [0, 0]
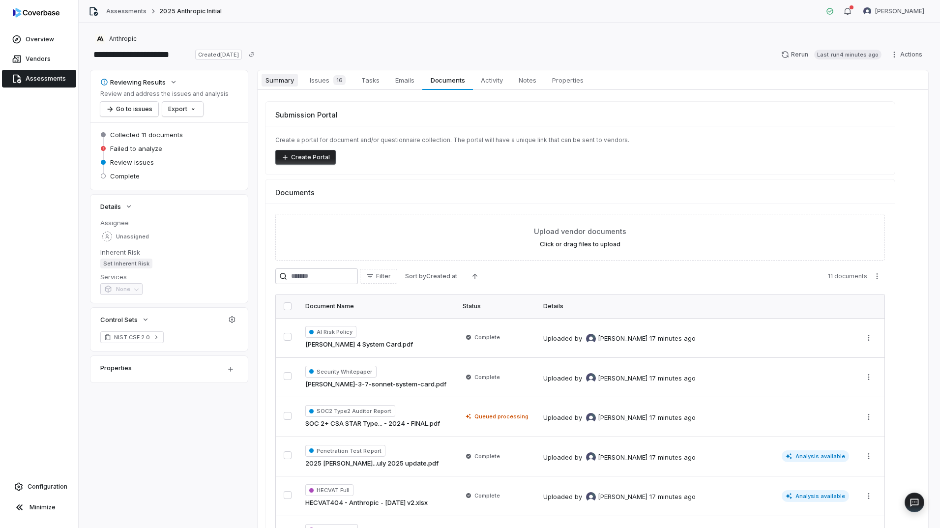
click at [288, 87] on link "Summary Summary" at bounding box center [280, 80] width 44 height 20
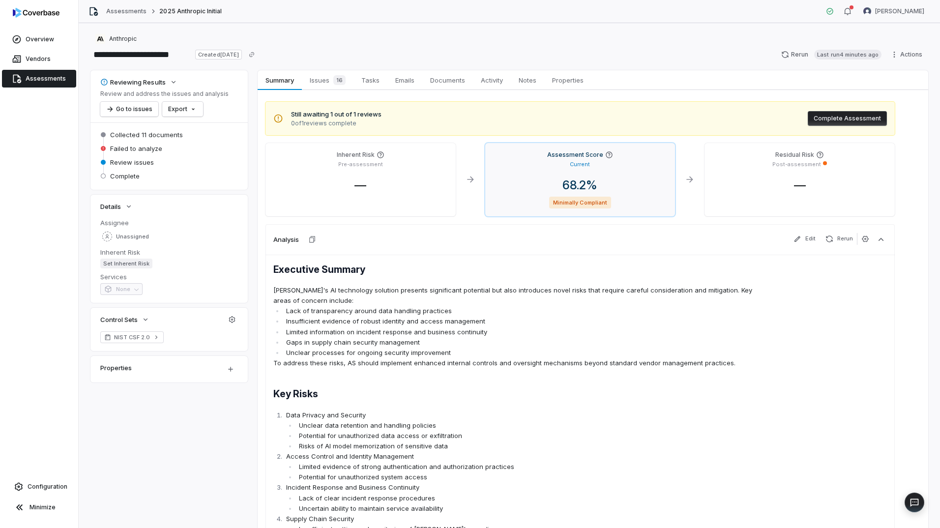
click at [626, 184] on div "68.2 %" at bounding box center [580, 185] width 174 height 15
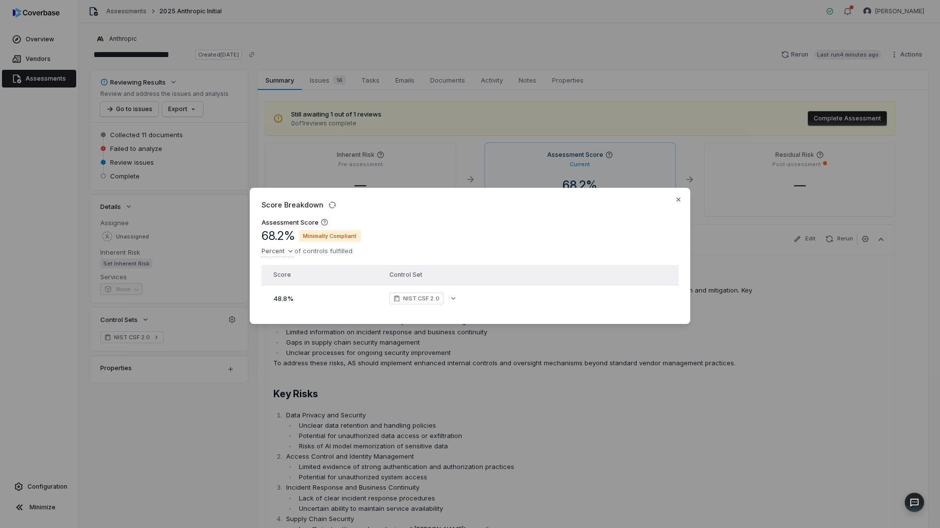
click at [431, 294] on span "NIST CSF 2.0" at bounding box center [421, 298] width 36 height 8
click at [445, 294] on button "button" at bounding box center [453, 299] width 18 height 18
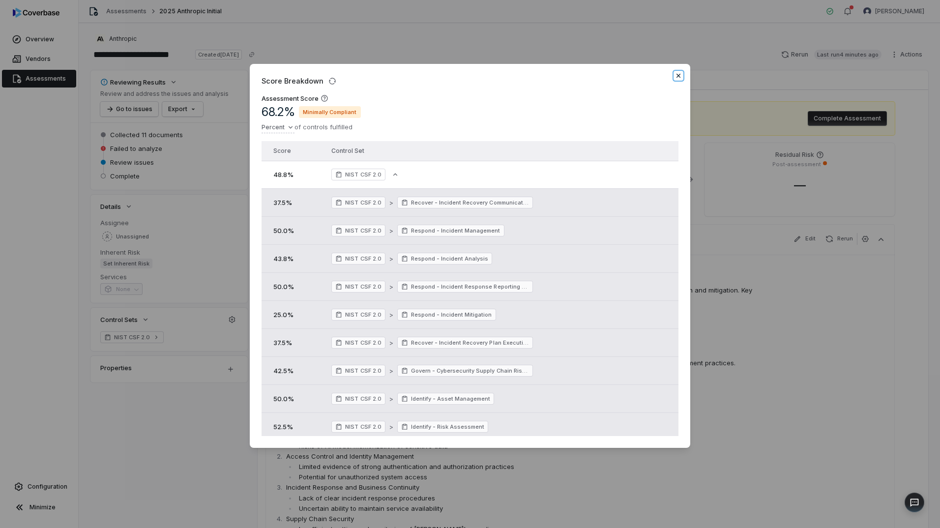
click at [676, 75] on icon "button" at bounding box center [678, 76] width 8 height 8
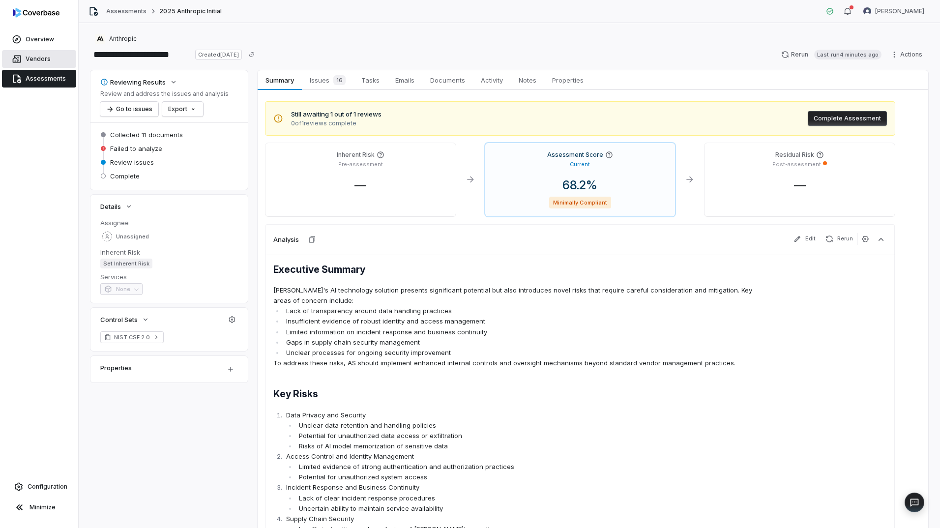
click at [45, 63] on link "Vendors" at bounding box center [39, 59] width 74 height 18
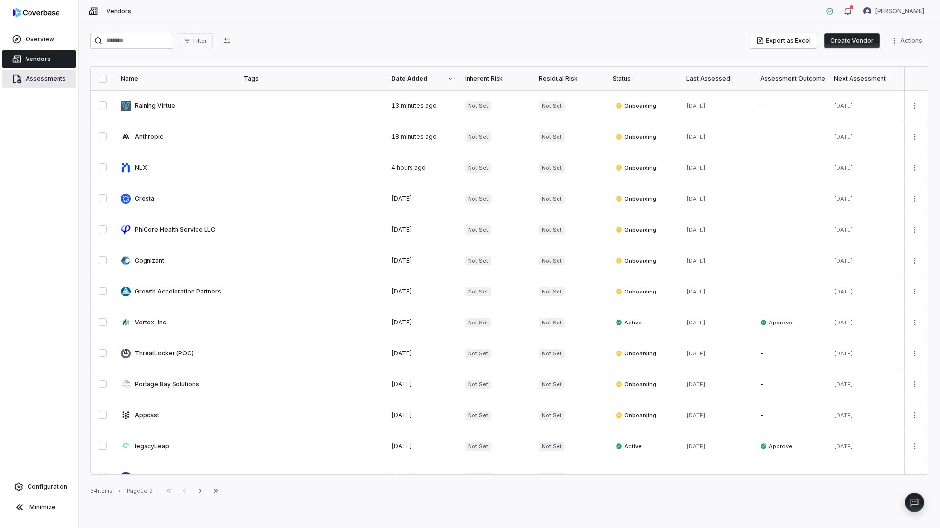
click at [47, 76] on span "Assessments" at bounding box center [46, 79] width 40 height 8
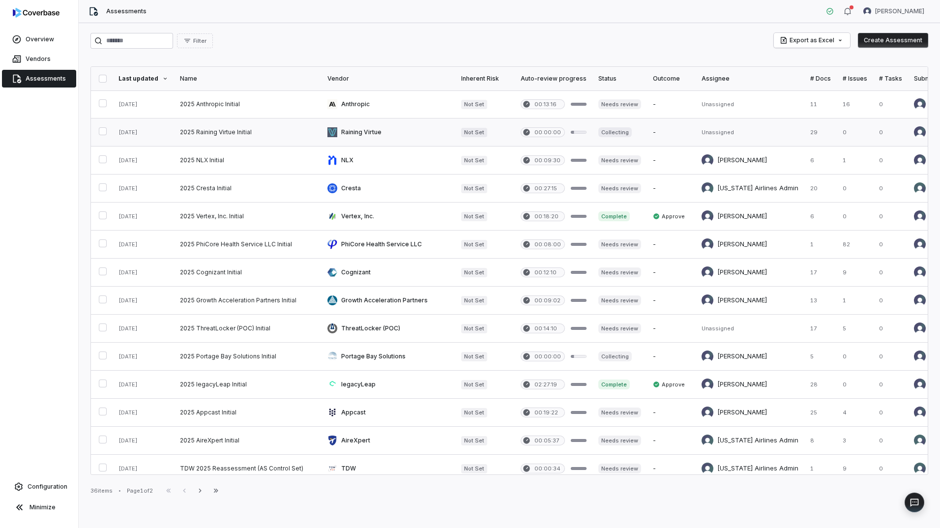
click at [295, 133] on link at bounding box center [247, 132] width 147 height 28
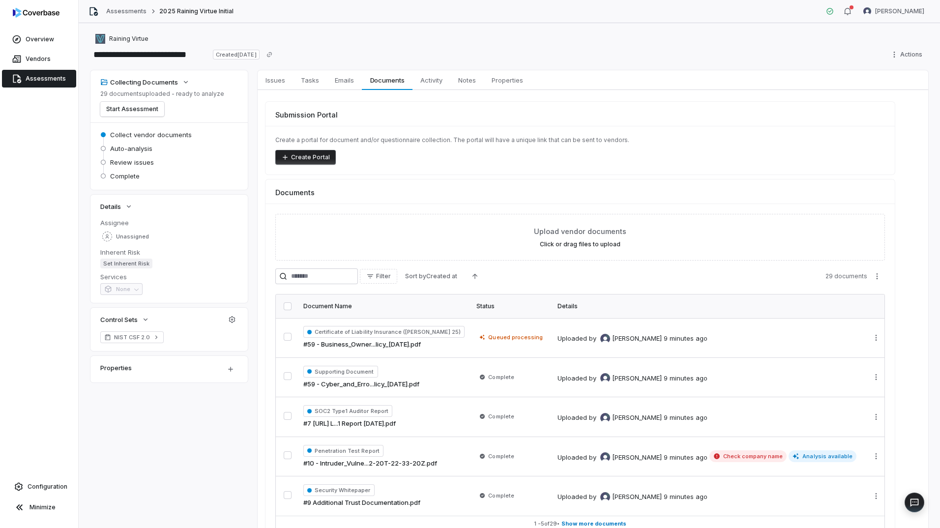
click at [29, 78] on span "Assessments" at bounding box center [46, 79] width 40 height 8
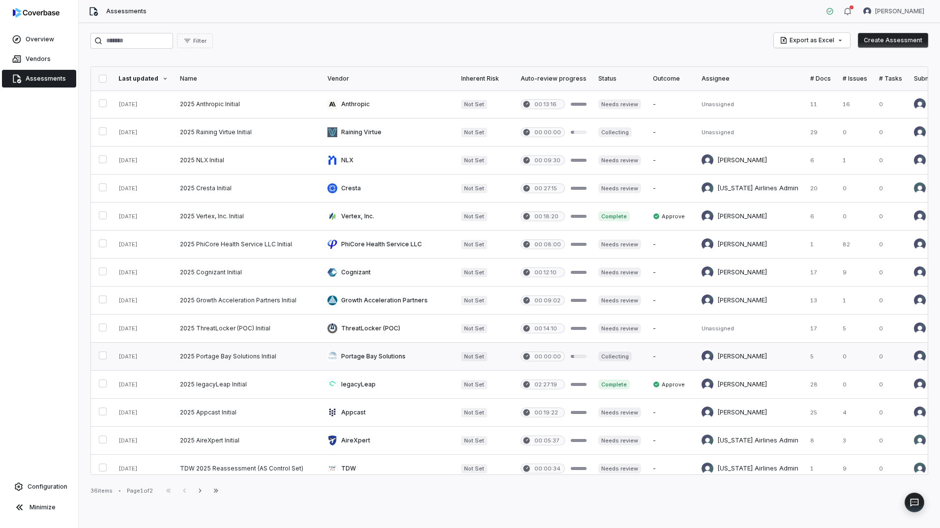
click at [419, 353] on link at bounding box center [388, 357] width 134 height 28
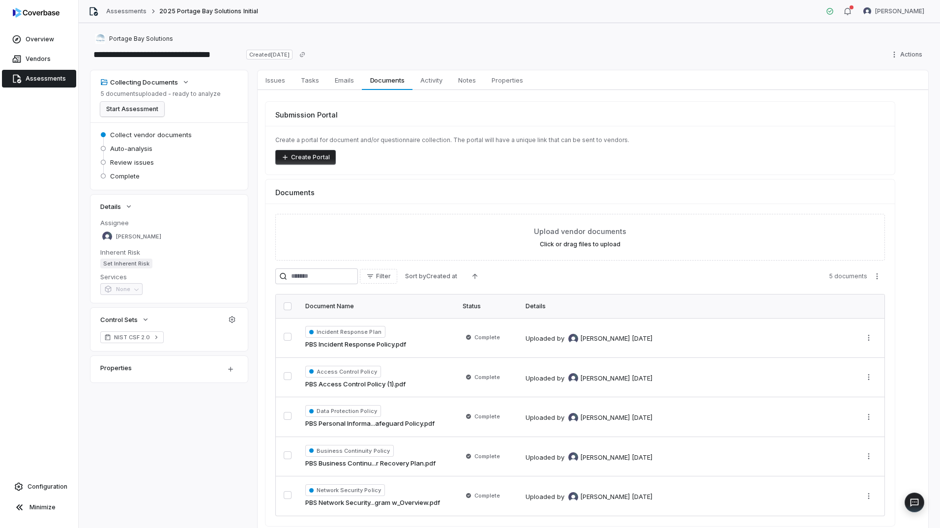
click at [142, 112] on button "Start Assessment" at bounding box center [132, 109] width 64 height 15
click at [39, 81] on span "Assessments" at bounding box center [46, 79] width 40 height 8
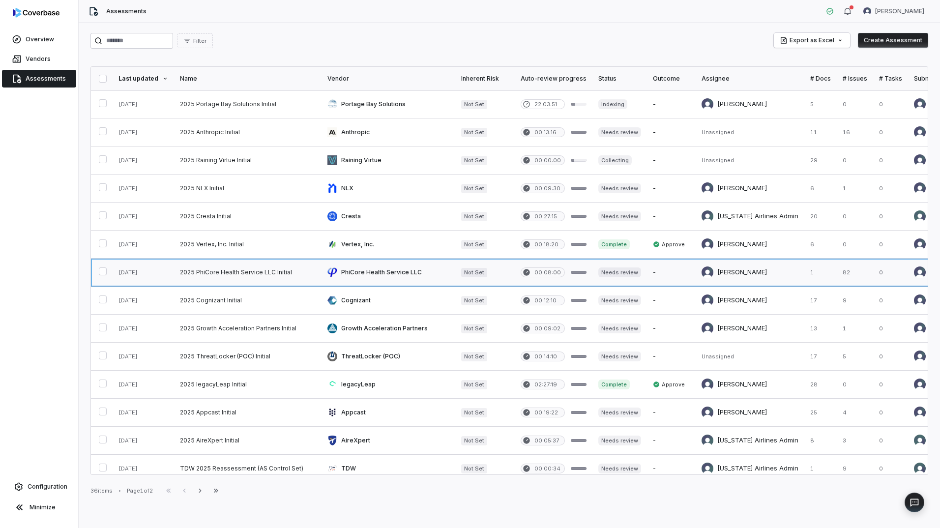
click at [433, 269] on link at bounding box center [388, 273] width 134 height 28
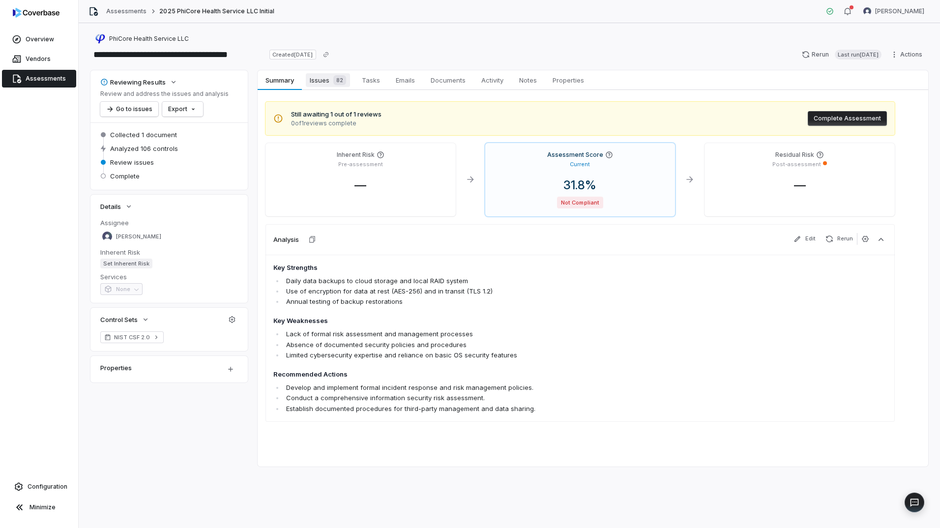
click at [331, 84] on div "82" at bounding box center [337, 80] width 17 height 10
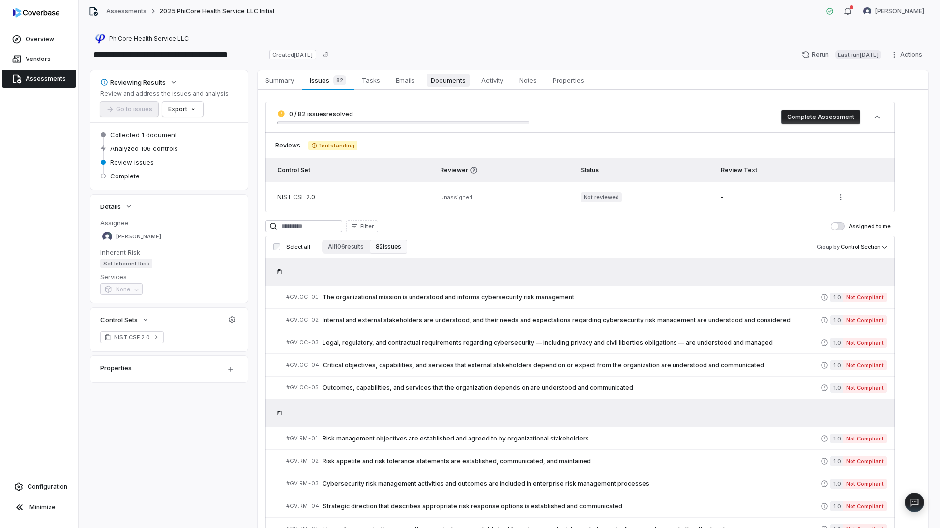
click at [446, 85] on span "Documents" at bounding box center [448, 80] width 43 height 13
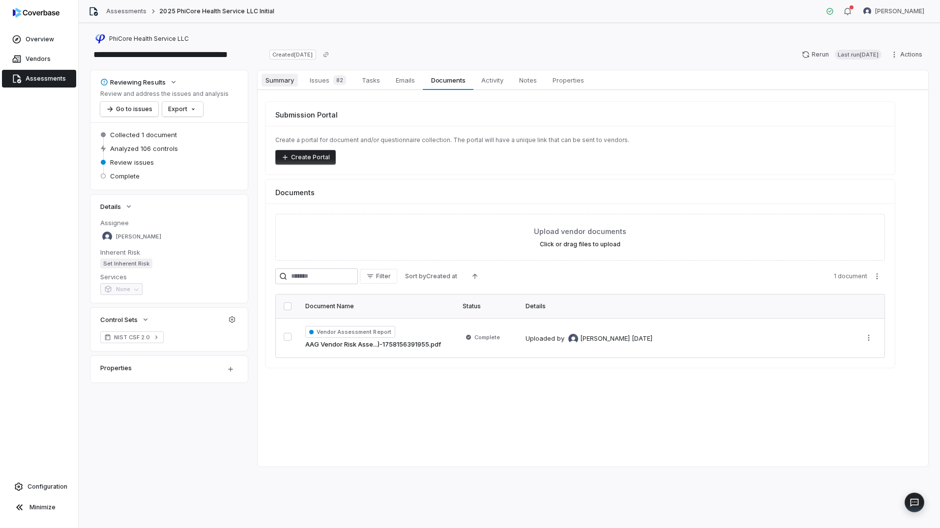
click at [283, 80] on span "Summary" at bounding box center [279, 80] width 36 height 13
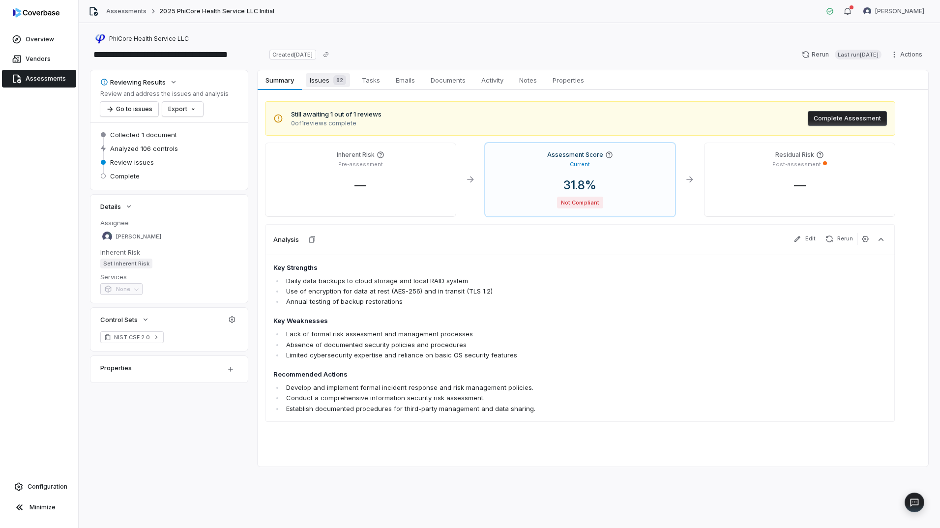
click at [334, 81] on span "82" at bounding box center [339, 80] width 13 height 10
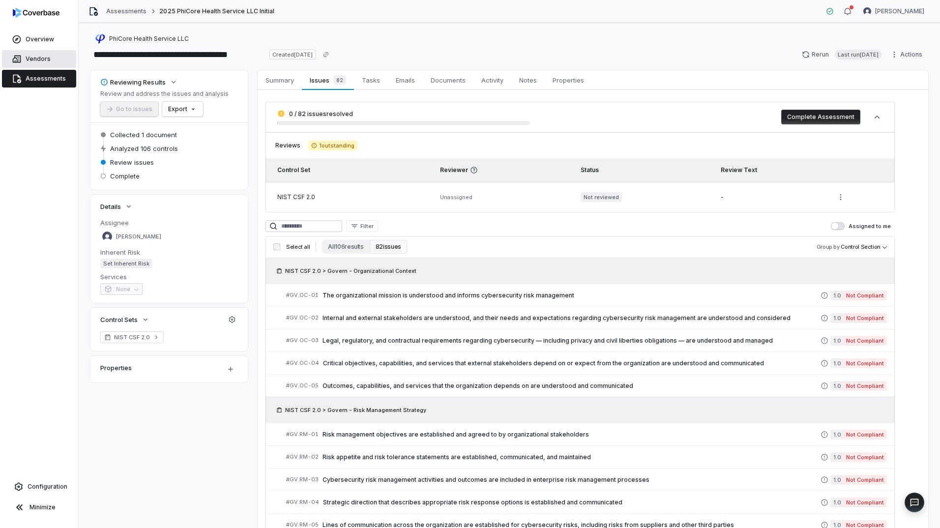
click at [36, 62] on span "Vendors" at bounding box center [38, 59] width 25 height 8
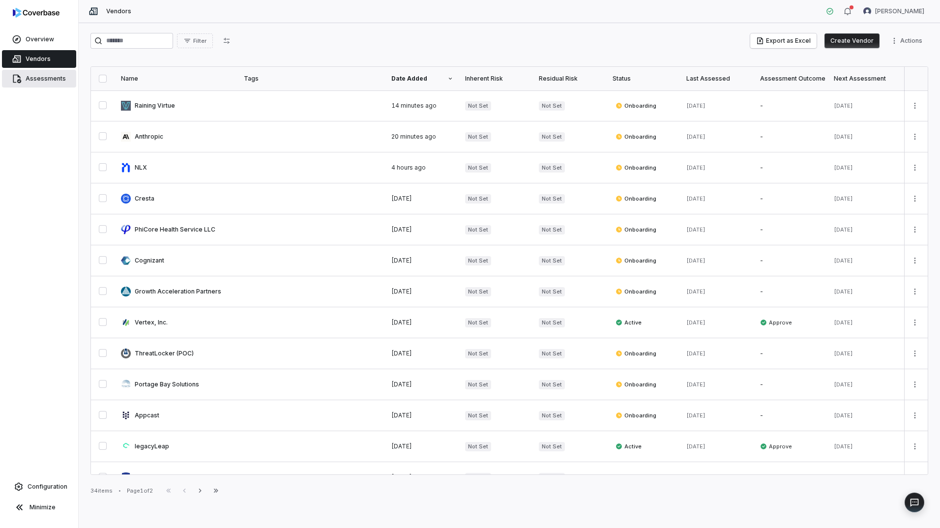
click at [29, 74] on link "Assessments" at bounding box center [39, 79] width 74 height 18
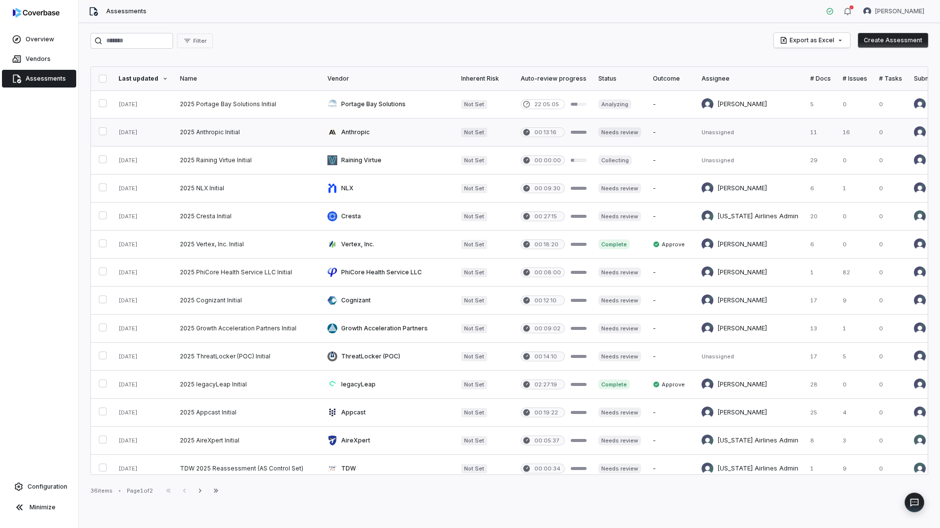
click at [397, 134] on link at bounding box center [388, 132] width 134 height 28
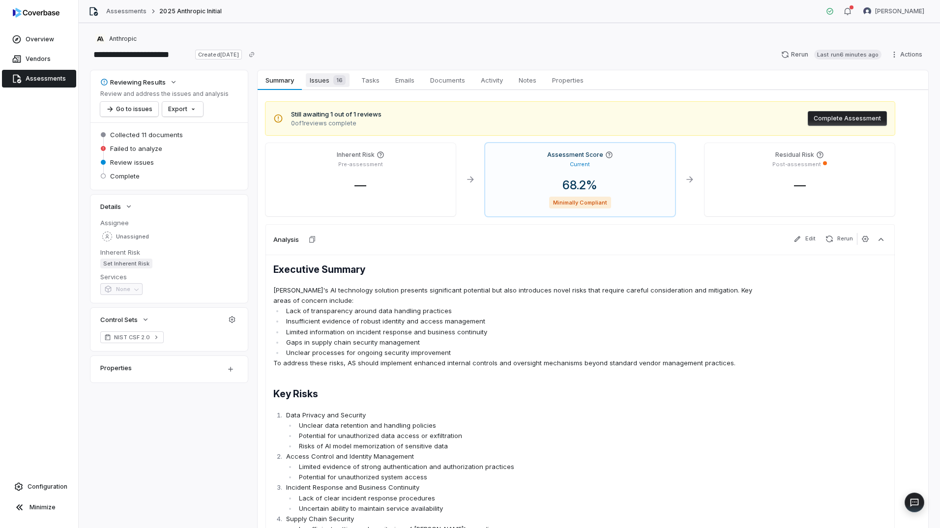
click at [312, 82] on span "Issues 16" at bounding box center [328, 80] width 44 height 14
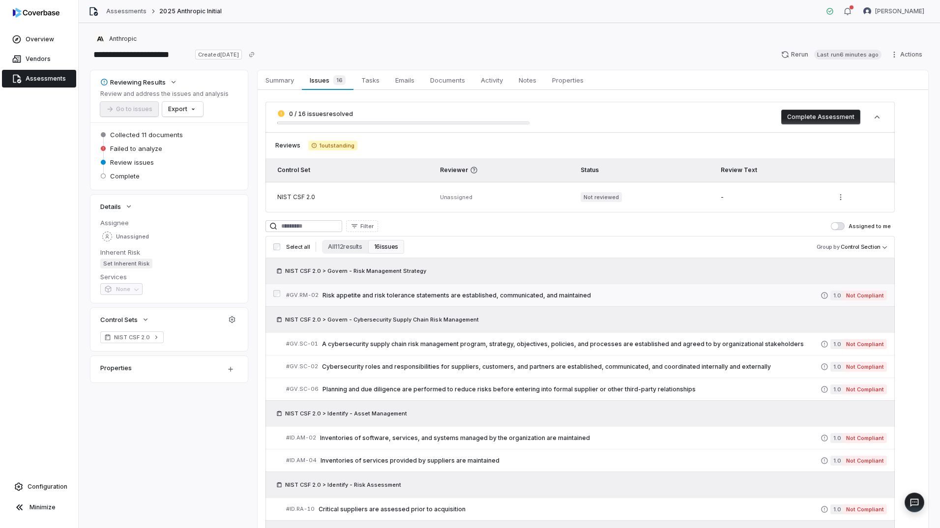
click at [433, 292] on span "Risk appetite and risk tolerance statements are established, communicated, and …" at bounding box center [571, 295] width 498 height 8
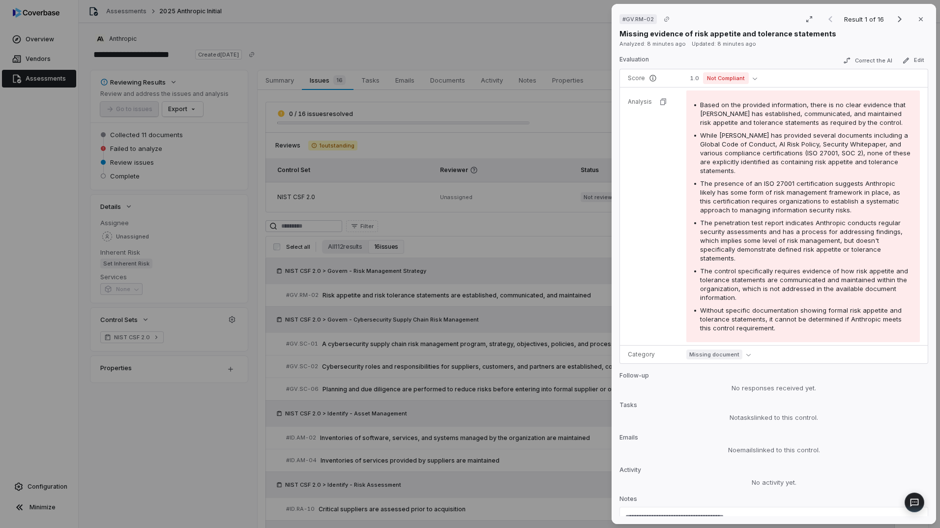
scroll to position [197, 0]
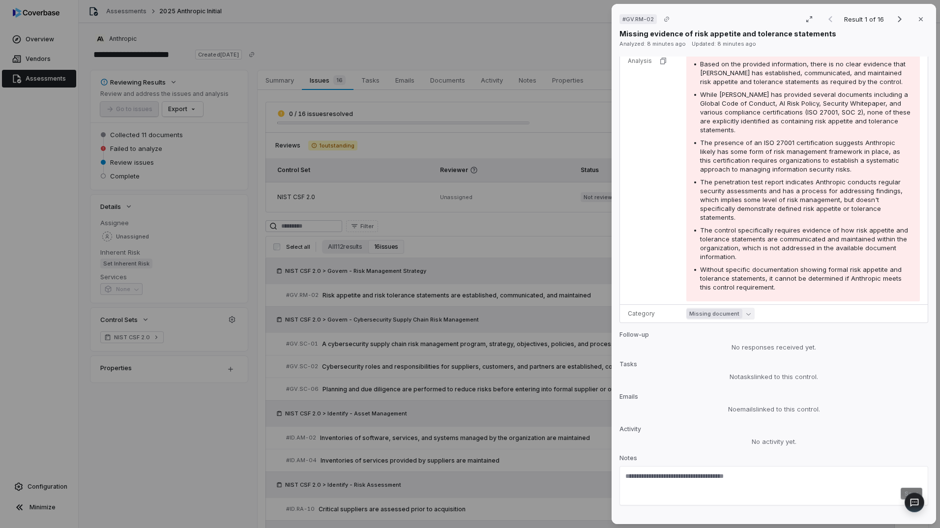
click at [748, 313] on button "Missing document" at bounding box center [720, 314] width 68 height 12
click at [864, 359] on div "Issue found Not an issue Action Control Expectation Risk appetite and risk tole…" at bounding box center [773, 287] width 309 height 460
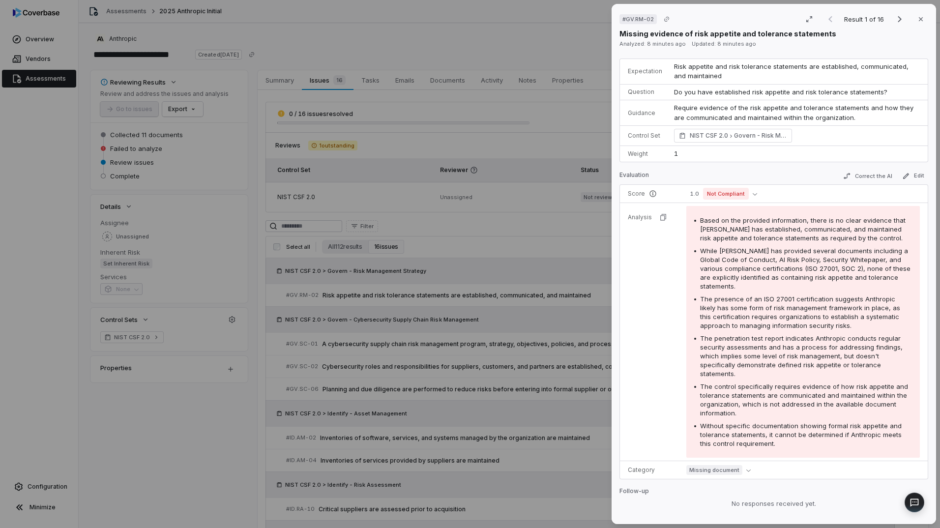
scroll to position [0, 0]
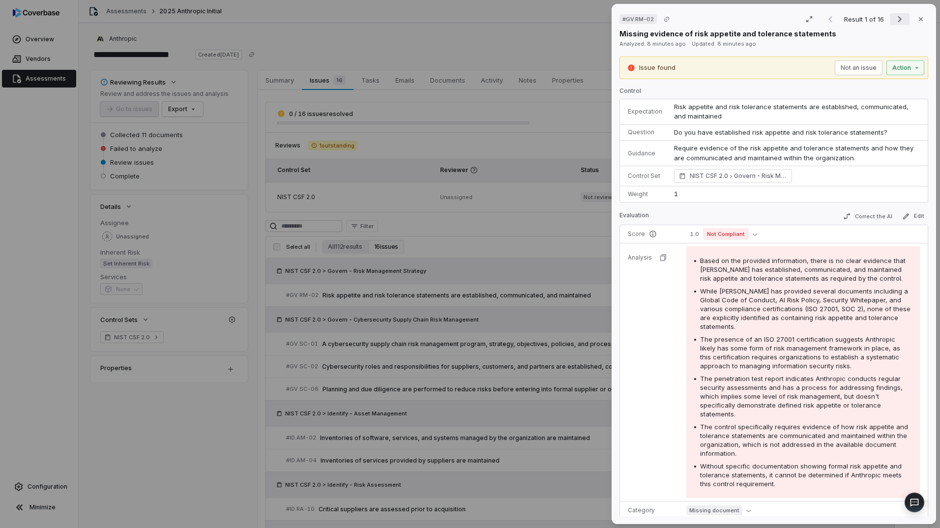
click at [895, 19] on icon "Next result" at bounding box center [900, 19] width 12 height 12
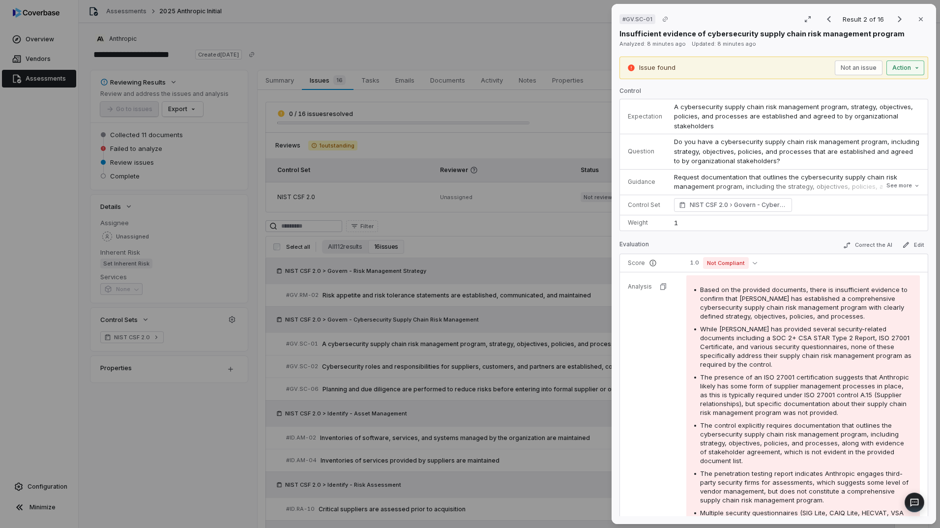
click at [899, 71] on div "# GV.SC-01 Result 2 of 16 Close Insufficient evidence of cybersecurity supply c…" at bounding box center [470, 264] width 940 height 528
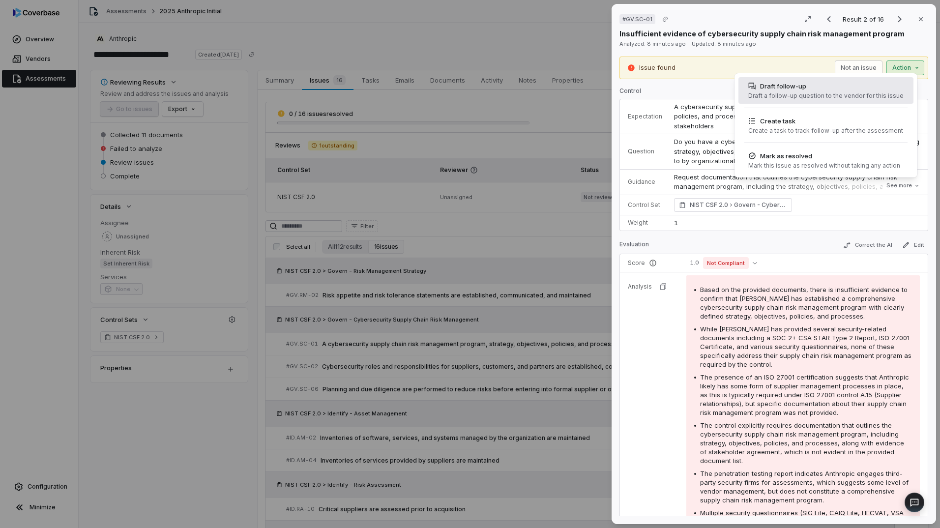
click at [788, 95] on div "Draft a follow-up question to the vendor for this issue" at bounding box center [825, 96] width 155 height 8
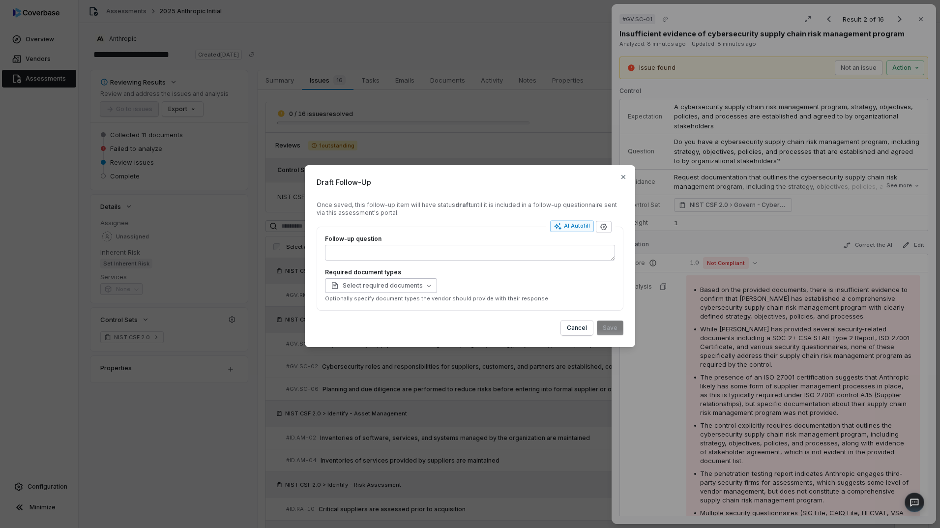
click at [419, 288] on button "Select required documents" at bounding box center [381, 285] width 112 height 15
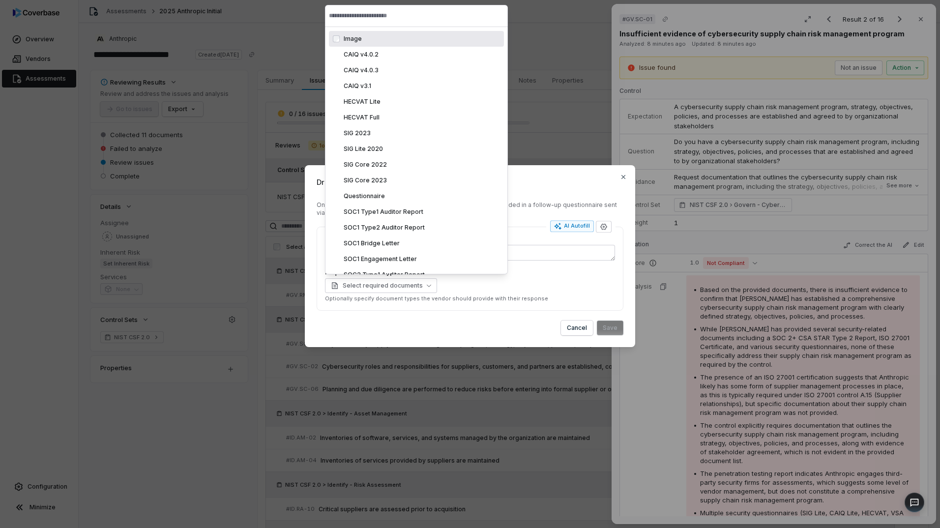
click at [417, 316] on form "Once saved, this follow-up item will have status draft until it is included in …" at bounding box center [470, 268] width 307 height 134
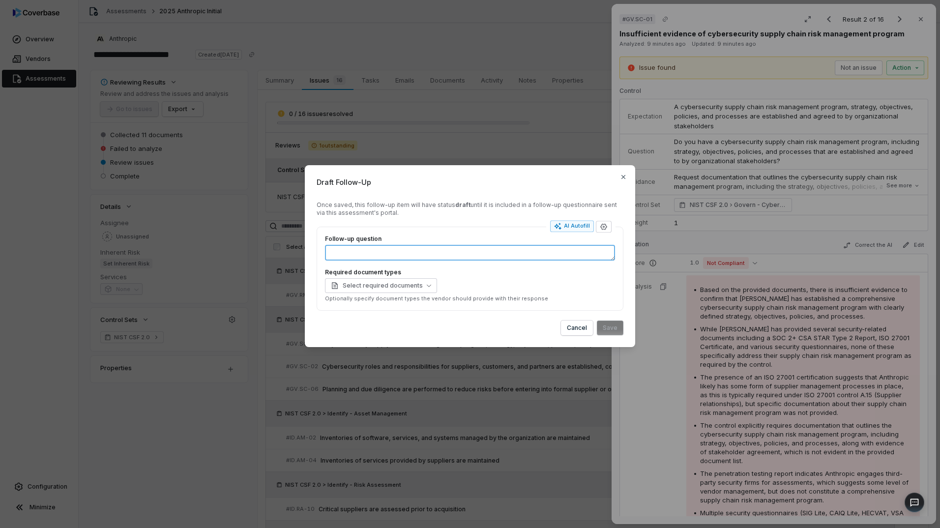
click at [408, 255] on textarea "Follow-up question" at bounding box center [470, 253] width 290 height 16
click at [569, 227] on div "AI Autofill" at bounding box center [572, 226] width 36 height 8
type textarea "*"
type textarea "****"
type textarea "*"
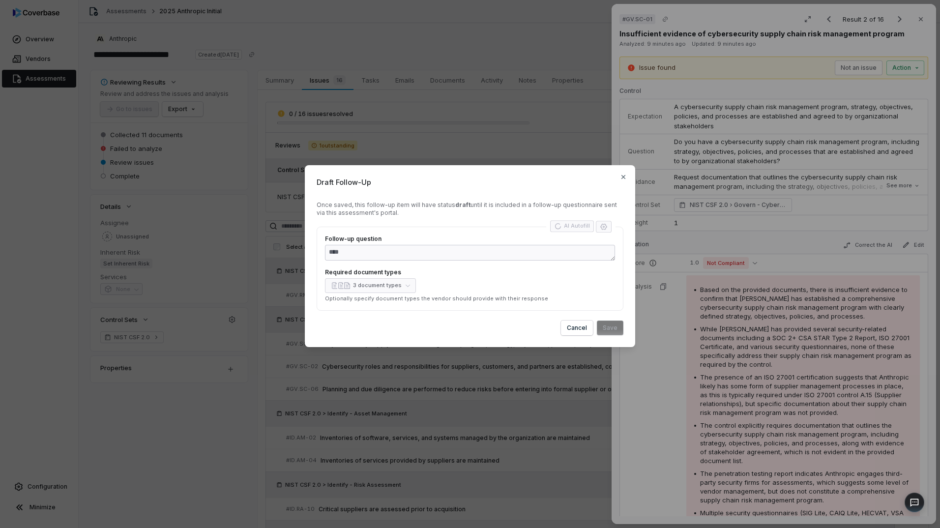
type textarea "**********"
type textarea "*"
type textarea "**********"
type textarea "*"
type textarea "**********"
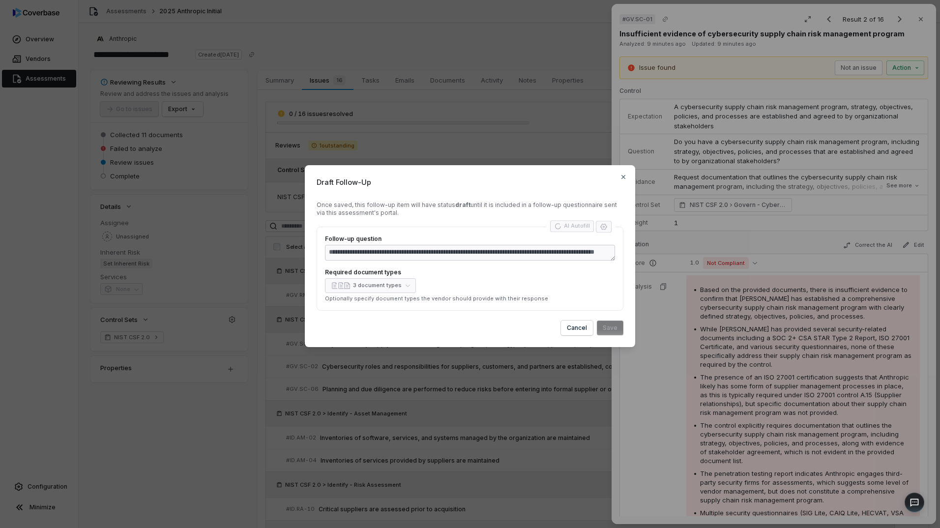
type textarea "*"
type textarea "**********"
type textarea "*"
type textarea "**********"
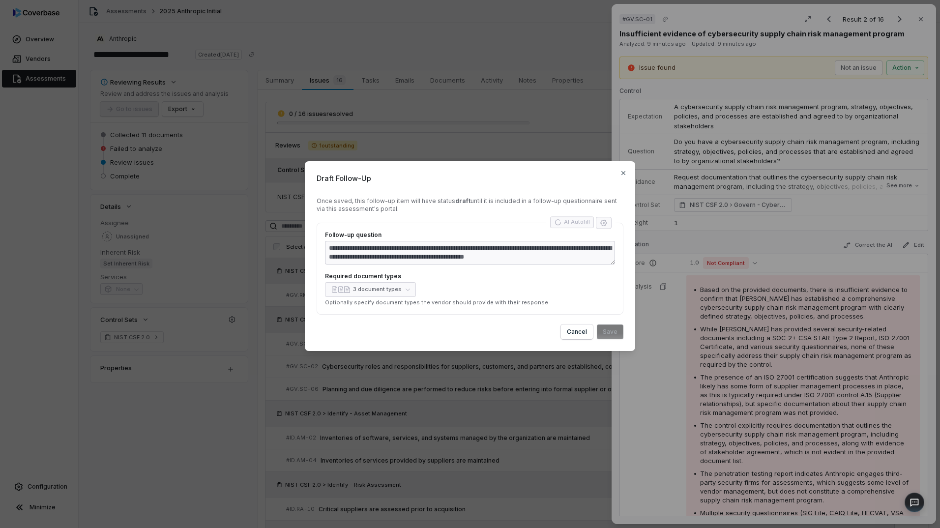
type textarea "*"
type textarea "**********"
type textarea "*"
type textarea "**********"
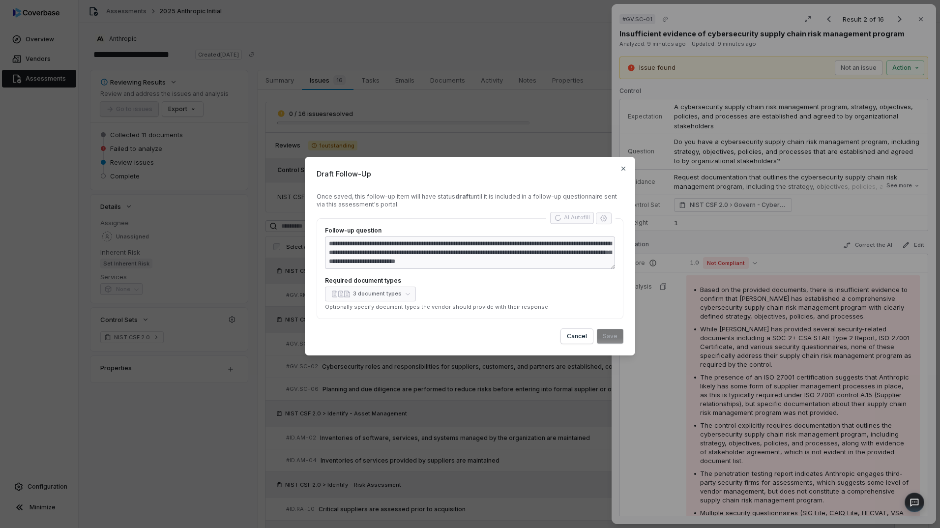
type textarea "*"
type textarea "**********"
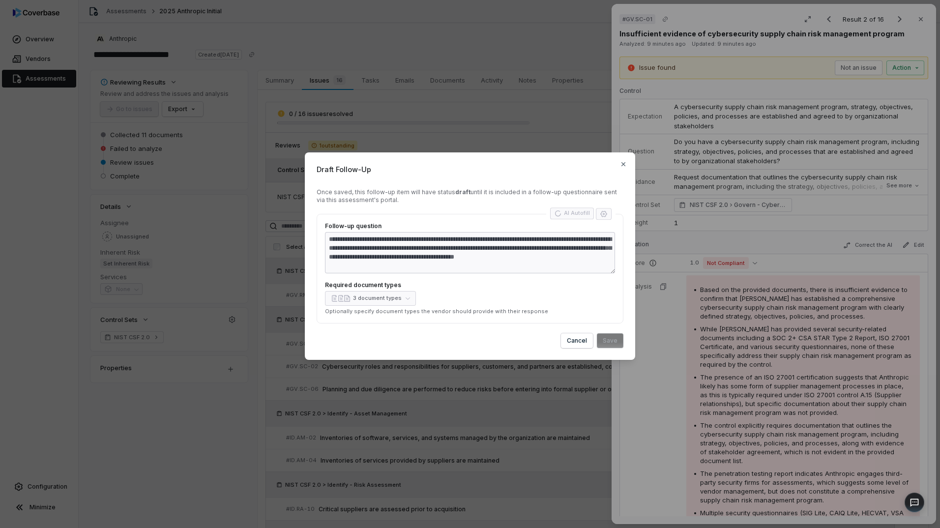
type textarea "*"
type textarea "**********"
type textarea "*"
type textarea "**********"
type textarea "*"
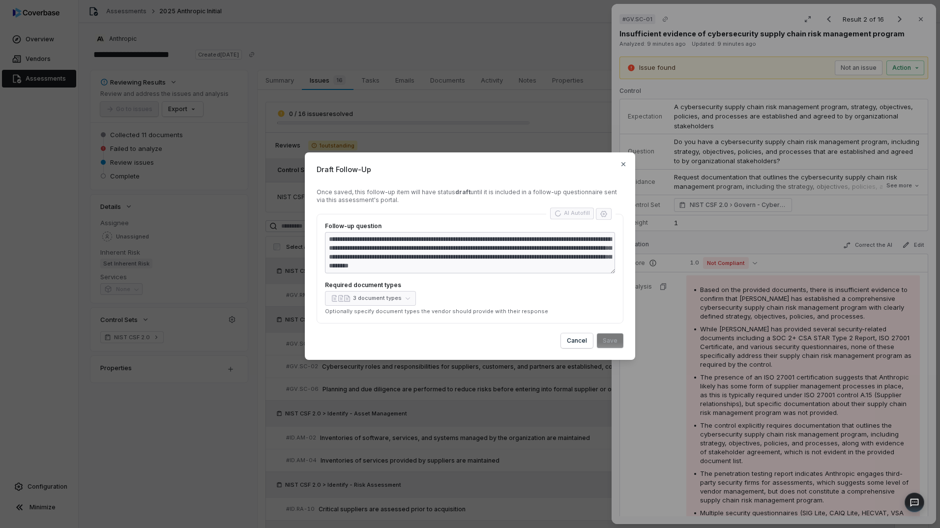
type textarea "**********"
type textarea "*"
type textarea "**********"
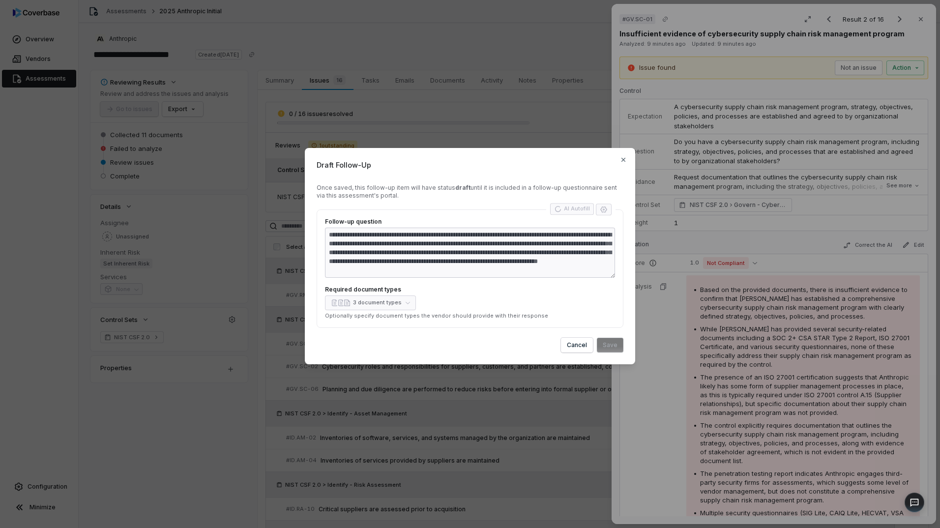
type textarea "*"
type textarea "**********"
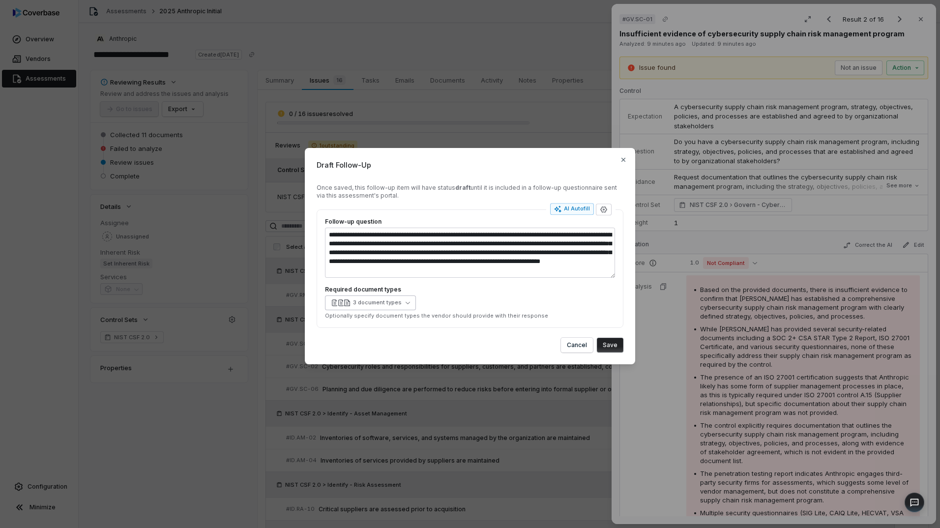
click at [409, 308] on button "3 document types" at bounding box center [370, 302] width 91 height 15
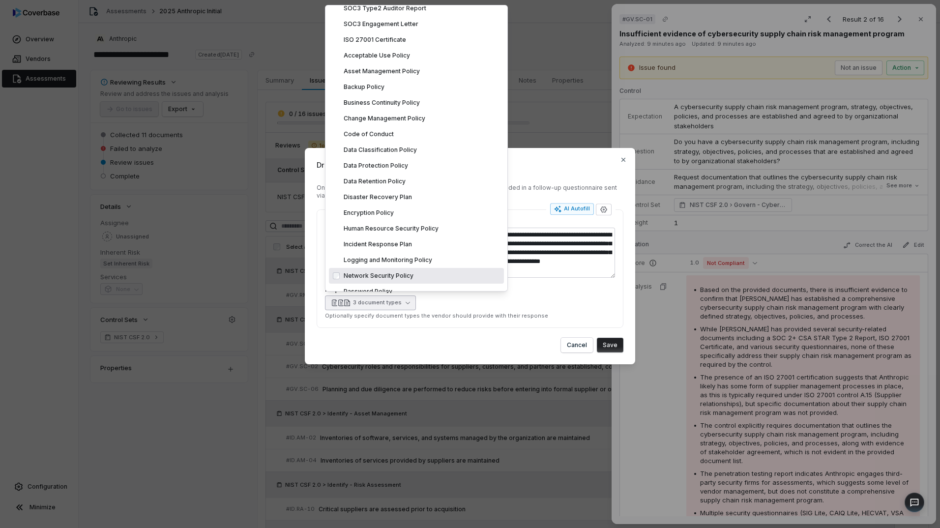
scroll to position [393, 0]
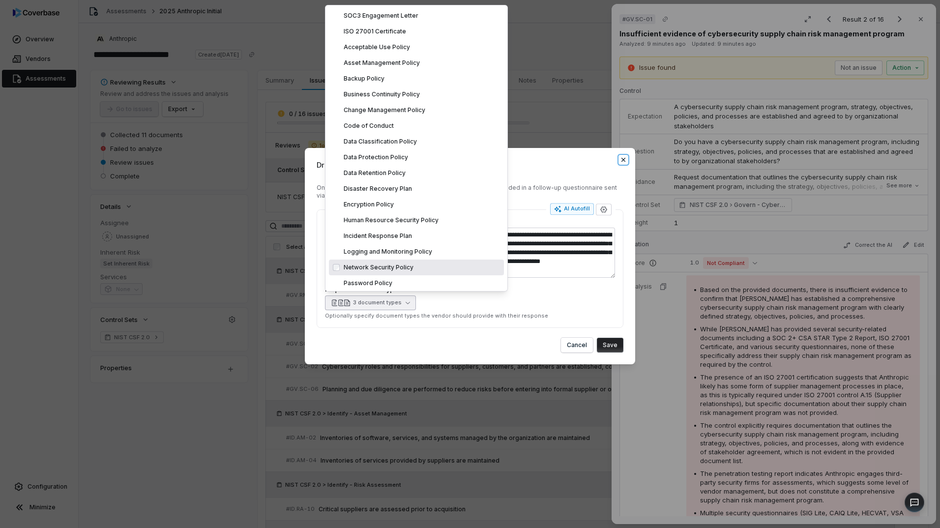
click at [620, 159] on icon "button" at bounding box center [623, 160] width 8 height 8
type textarea "*"
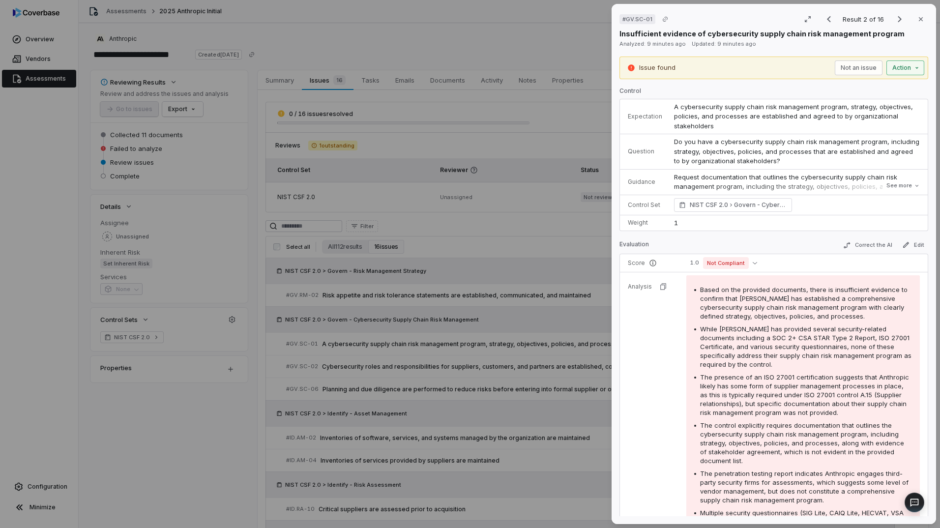
click at [901, 68] on div "# GV.SC-01 Result 2 of 16 Close Insufficient evidence of cybersecurity supply c…" at bounding box center [470, 264] width 940 height 528
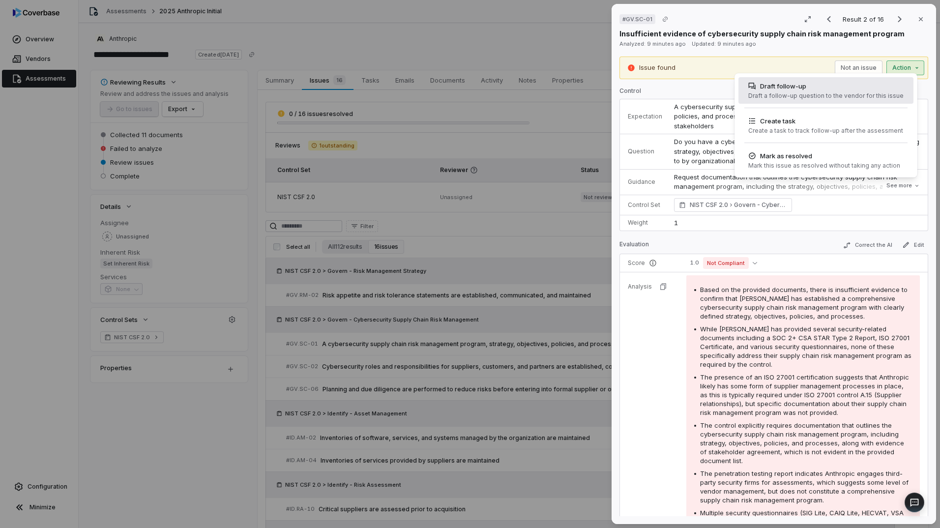
click at [803, 94] on div "Draft a follow-up question to the vendor for this issue" at bounding box center [825, 96] width 155 height 8
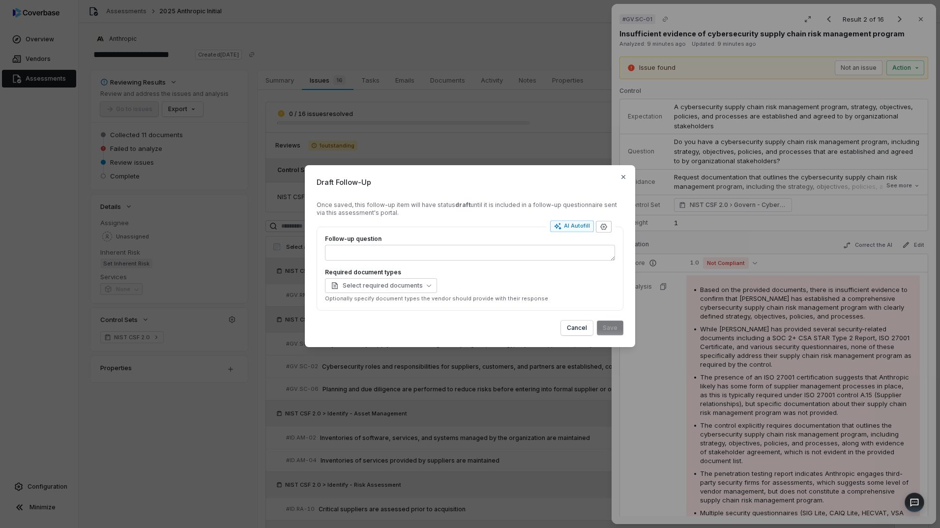
click at [606, 228] on icon "button" at bounding box center [603, 226] width 6 height 6
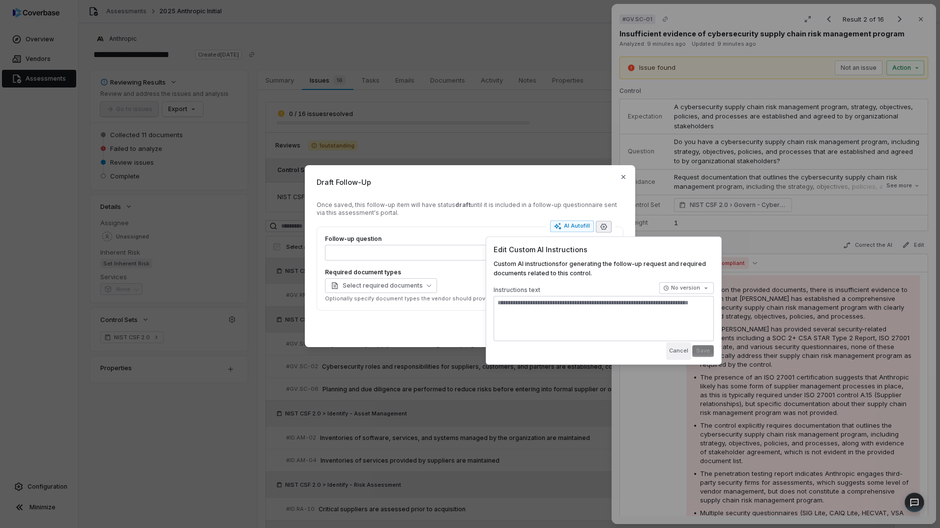
click at [685, 352] on button "Cancel" at bounding box center [678, 351] width 25 height 18
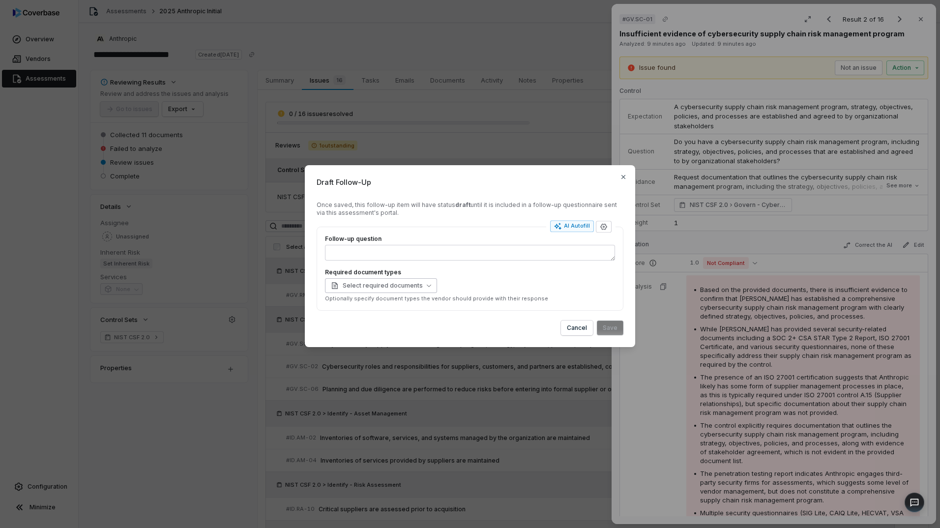
click at [429, 286] on button "Select required documents" at bounding box center [381, 285] width 112 height 15
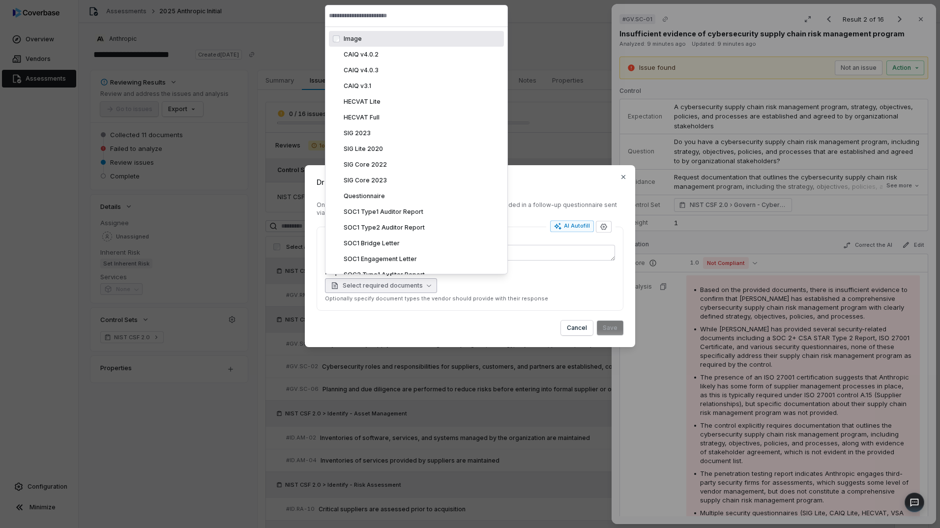
click at [529, 287] on div "Select required documents" at bounding box center [470, 285] width 290 height 15
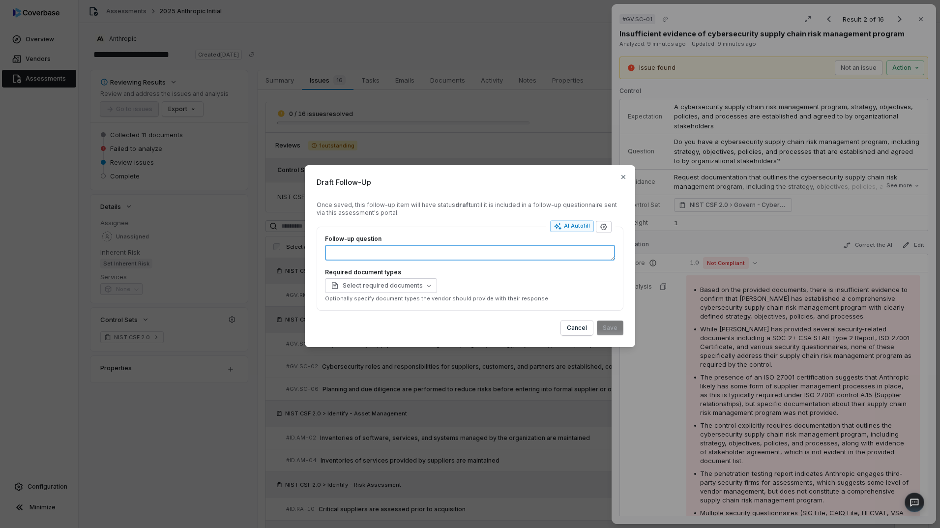
click at [410, 255] on textarea "Follow-up question" at bounding box center [470, 253] width 290 height 16
click at [626, 176] on icon "button" at bounding box center [623, 177] width 8 height 8
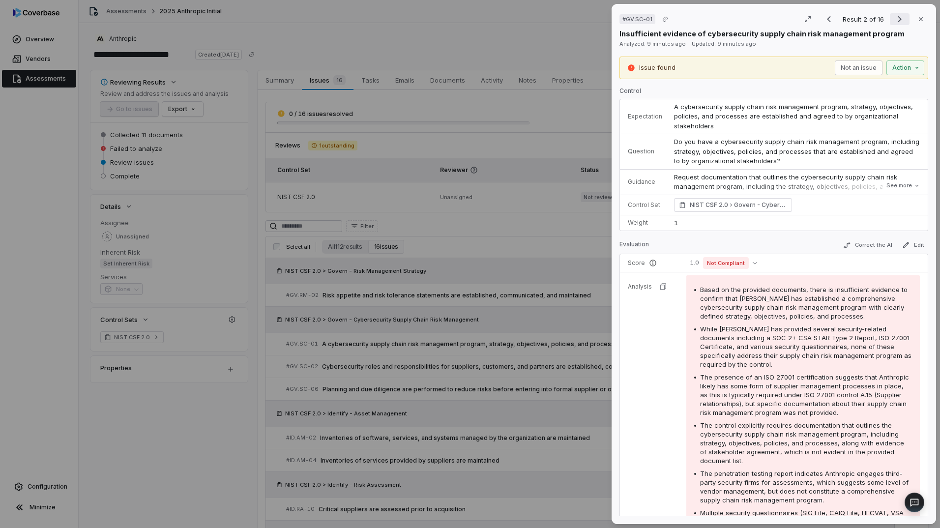
click at [894, 15] on icon "Next result" at bounding box center [900, 19] width 12 height 12
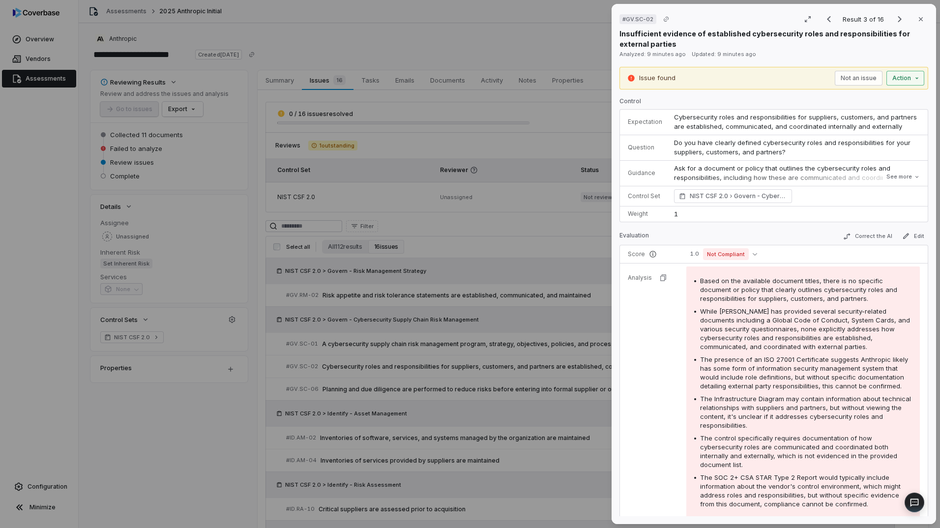
click at [900, 74] on div "# GV.SC-02 Result 3 of 16 Close Insufficient evidence of established cybersecur…" at bounding box center [470, 264] width 940 height 528
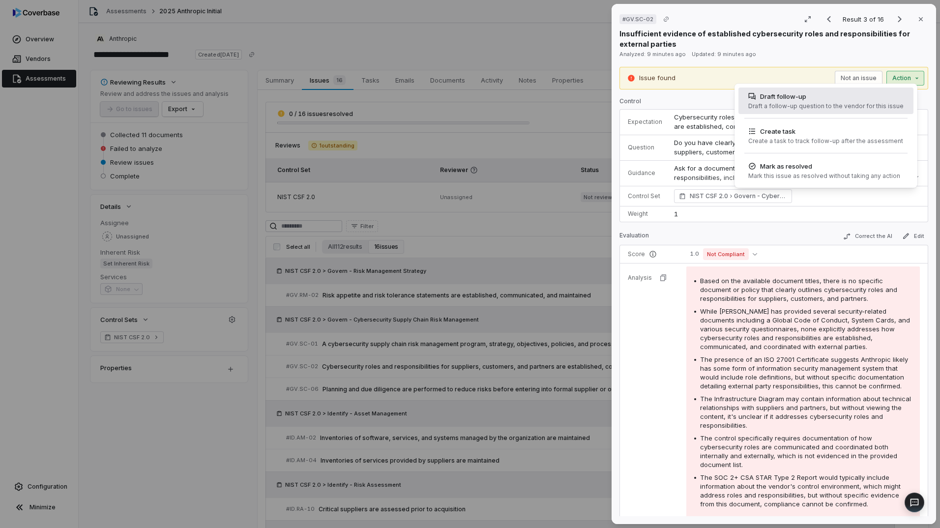
click at [814, 107] on div "Draft a follow-up question to the vendor for this issue" at bounding box center [825, 106] width 155 height 8
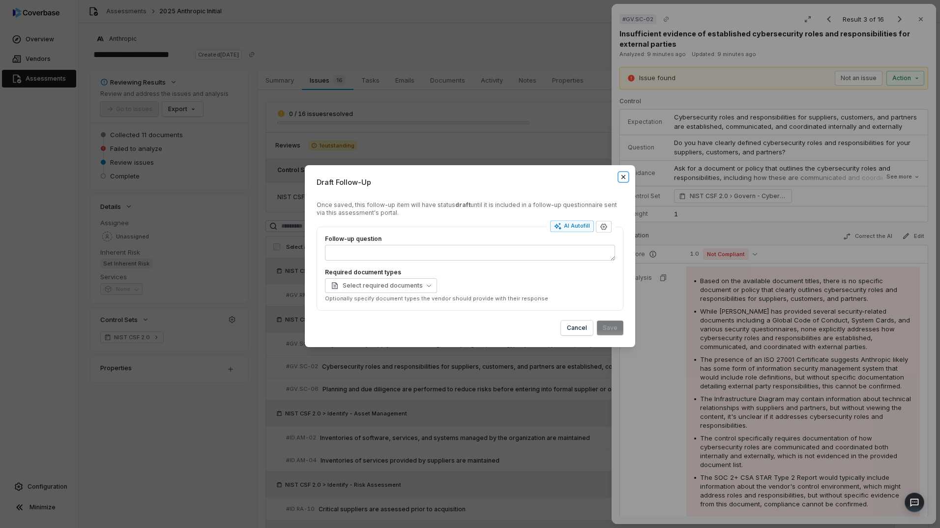
click at [619, 174] on icon "button" at bounding box center [623, 177] width 8 height 8
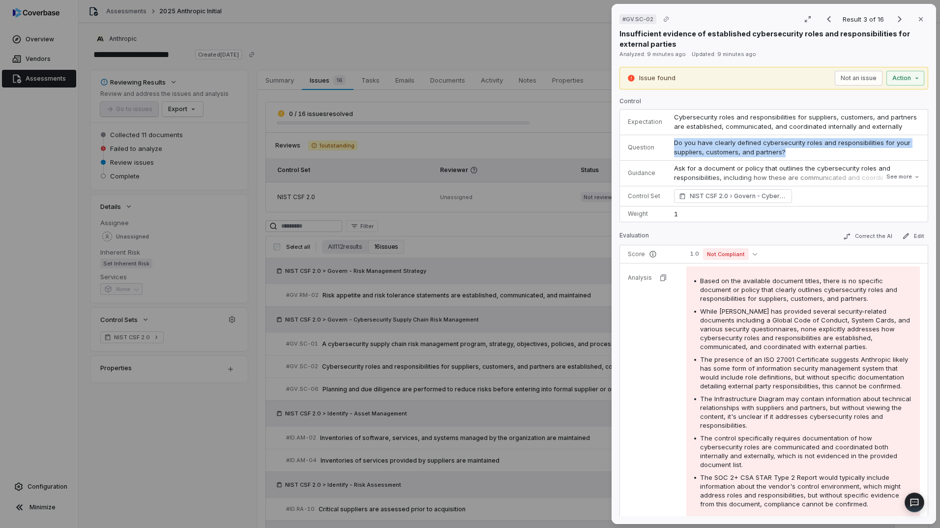
drag, startPoint x: 791, startPoint y: 153, endPoint x: 667, endPoint y: 143, distance: 124.8
click at [668, 143] on td "Do you have clearly defined cybersecurity roles and responsibilities for your s…" at bounding box center [798, 148] width 260 height 26
drag, startPoint x: 667, startPoint y: 143, endPoint x: 689, endPoint y: 144, distance: 21.7
copy span "Do you have clearly defined cybersecurity roles and responsibilities for your s…"
click at [909, 76] on div "# GV.SC-02 Result 3 of 16 Close Insufficient evidence of established cybersecur…" at bounding box center [470, 264] width 940 height 528
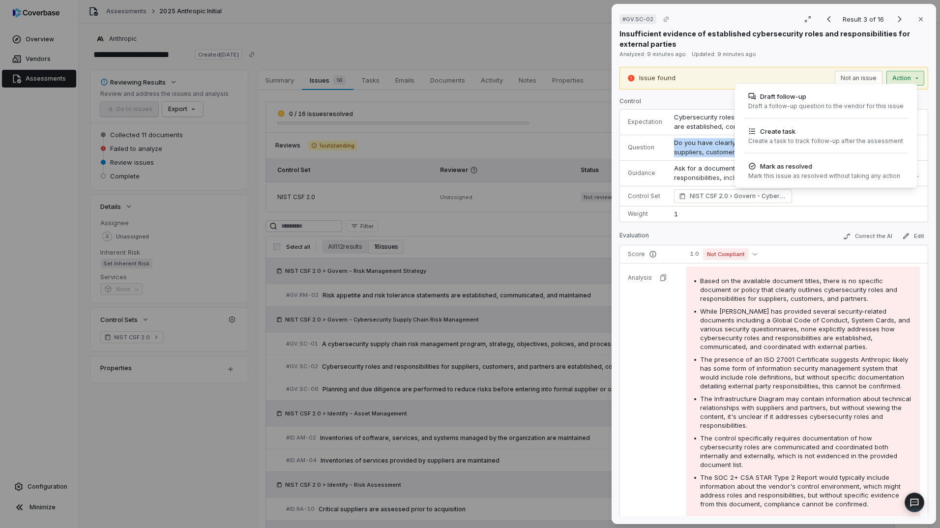
click at [803, 106] on div "Draft a follow-up question to the vendor for this issue" at bounding box center [825, 106] width 155 height 8
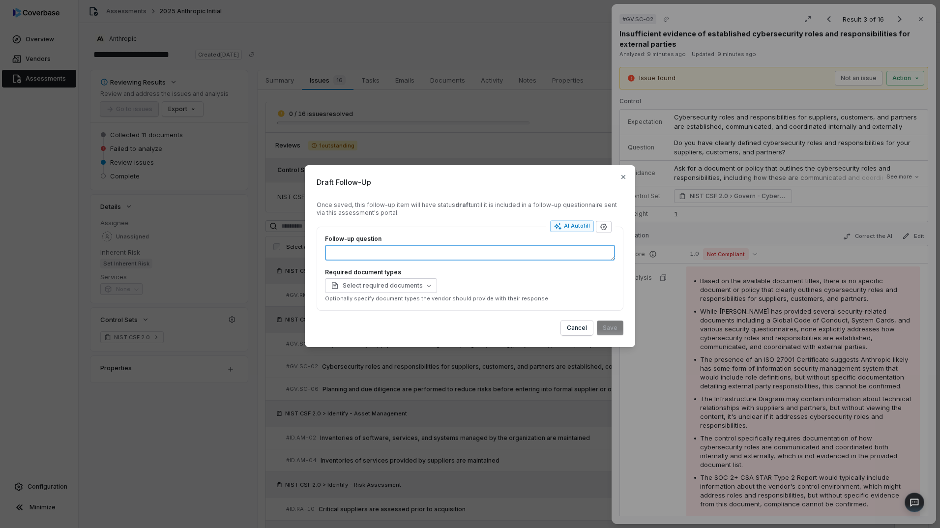
paste textarea "**********"
type textarea "*"
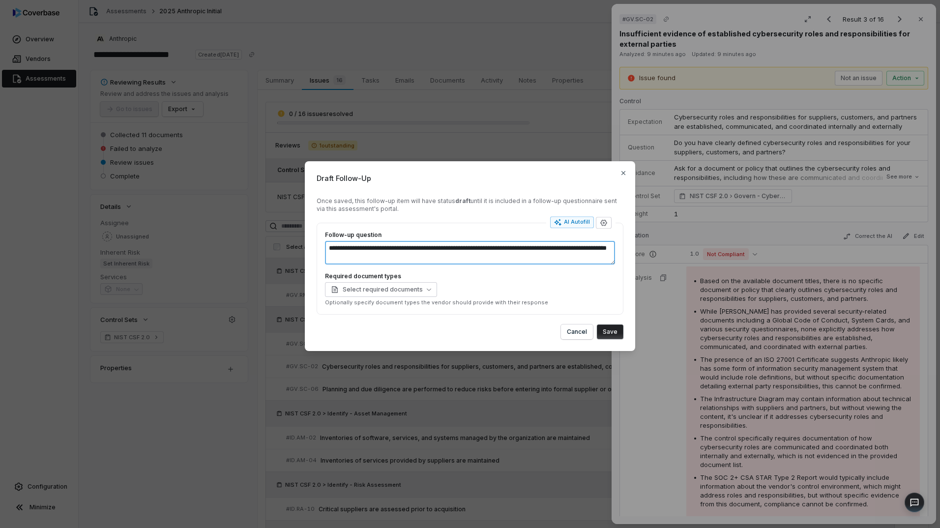
type textarea "**********"
click at [610, 329] on button "Save" at bounding box center [610, 331] width 27 height 15
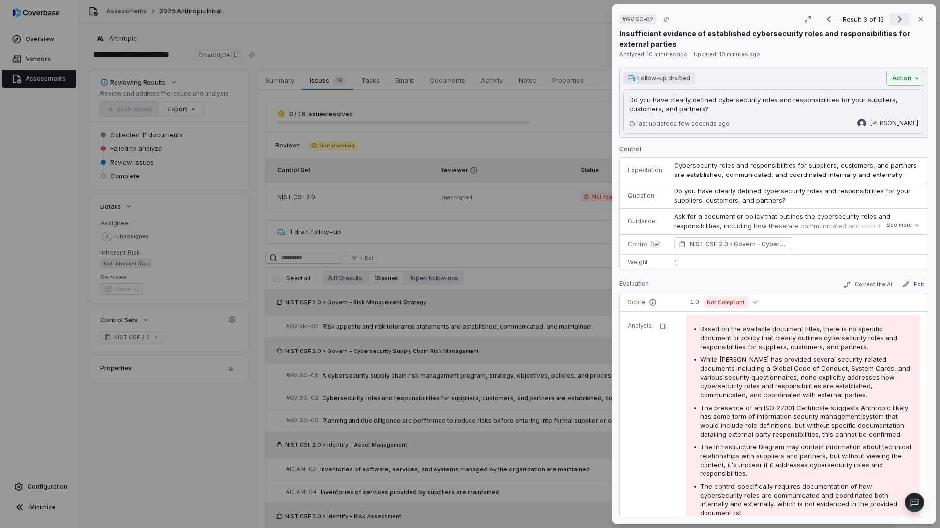
click at [894, 20] on icon "Next result" at bounding box center [900, 19] width 12 height 12
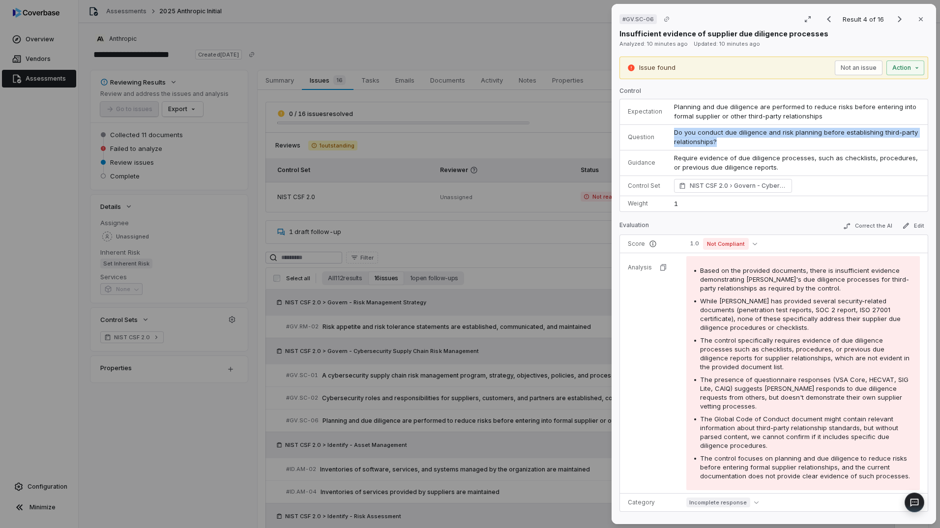
drag, startPoint x: 739, startPoint y: 143, endPoint x: 671, endPoint y: 134, distance: 69.0
click at [671, 134] on td "Do you conduct due diligence and risk planning before establishing third-party …" at bounding box center [798, 137] width 260 height 26
drag, startPoint x: 671, startPoint y: 134, endPoint x: 694, endPoint y: 138, distance: 23.4
copy span "Do you conduct due diligence and risk planning before establishing third-party …"
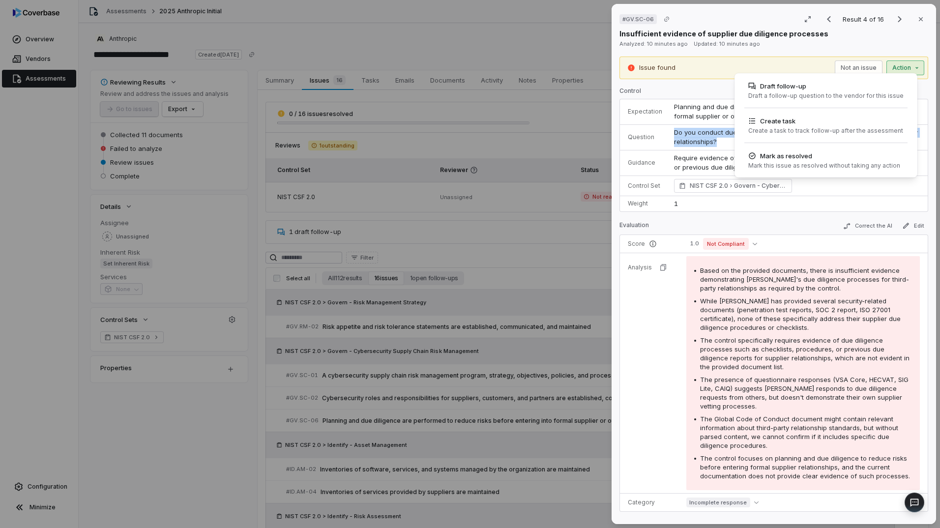
click at [895, 69] on div "# GV.SC-06 Result 4 of 16 Close Insufficient evidence of supplier due diligence…" at bounding box center [470, 264] width 940 height 528
click at [802, 96] on div "Draft a follow-up question to the vendor for this issue" at bounding box center [825, 96] width 155 height 8
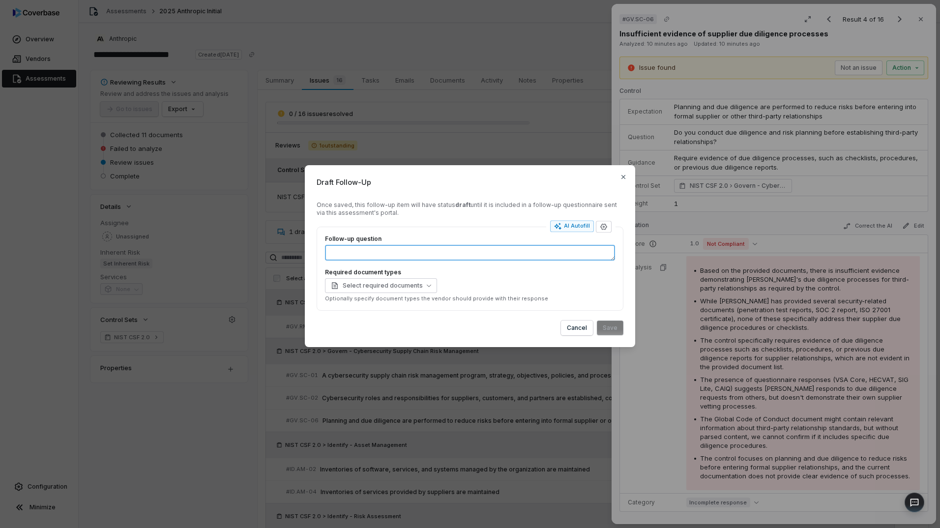
click at [427, 254] on textarea "Follow-up question" at bounding box center [470, 253] width 290 height 16
paste textarea "**********"
type textarea "*"
type textarea "**********"
click at [602, 327] on button "Save" at bounding box center [610, 327] width 27 height 15
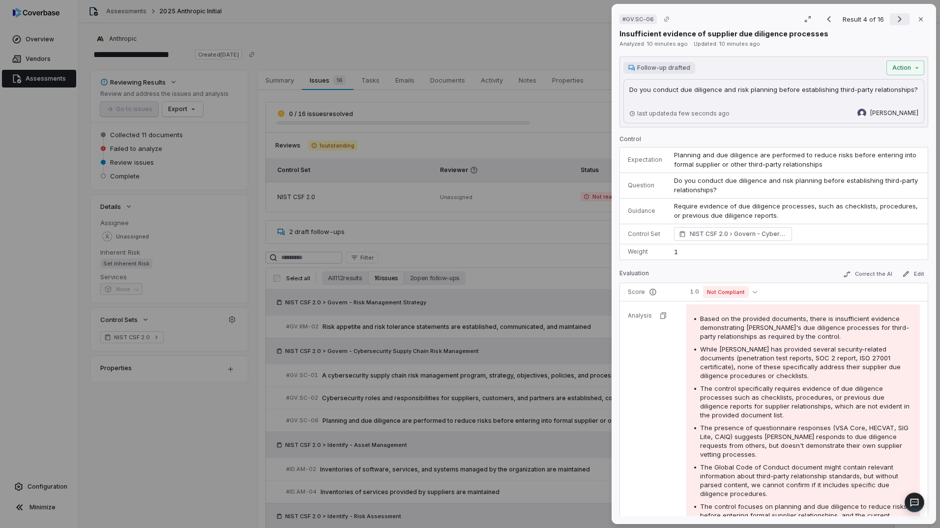
click at [894, 18] on icon "Next result" at bounding box center [900, 19] width 12 height 12
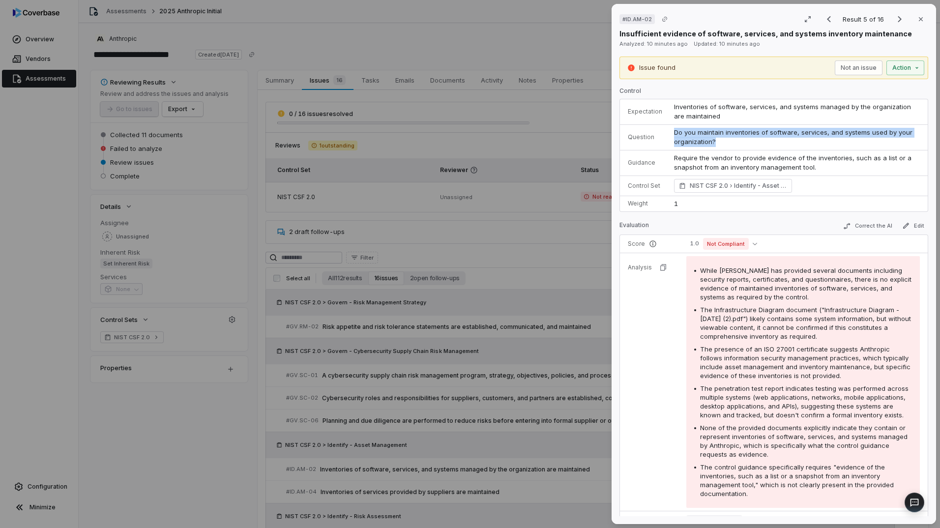
drag, startPoint x: 711, startPoint y: 145, endPoint x: 673, endPoint y: 135, distance: 39.6
click at [673, 135] on td "Do you maintain inventories of software, services, and systems used by your org…" at bounding box center [798, 137] width 260 height 26
drag, startPoint x: 673, startPoint y: 135, endPoint x: 696, endPoint y: 142, distance: 23.6
copy span "Do you maintain inventories of software, services, and systems used by your org…"
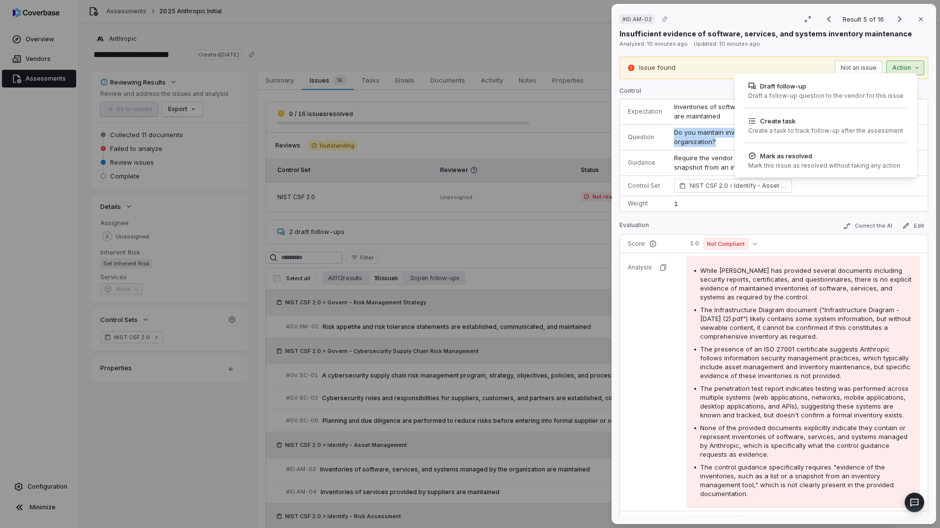
click at [898, 66] on div "# ID.AM-02 Result 5 of 16 Close Insufficient evidence of software, services, an…" at bounding box center [470, 264] width 940 height 528
click at [790, 96] on div "Draft a follow-up question to the vendor for this issue" at bounding box center [825, 96] width 155 height 8
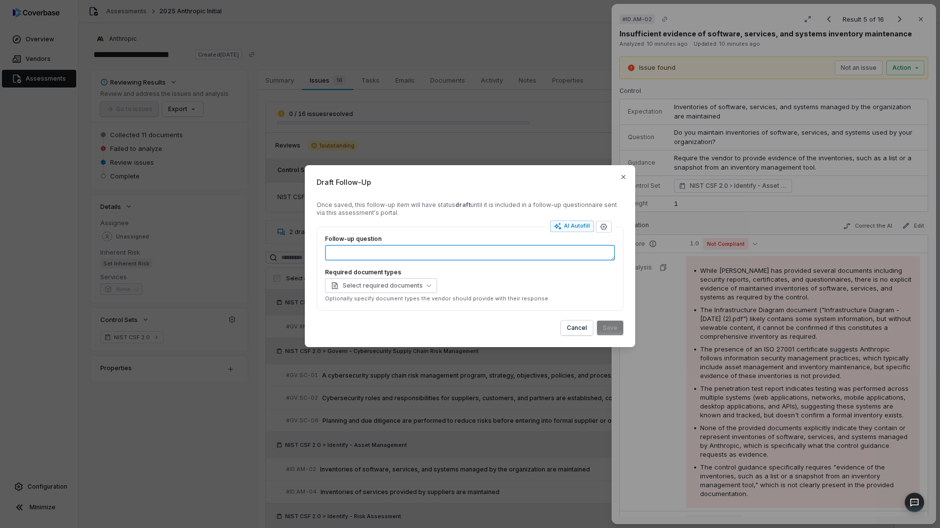
paste textarea "**********"
type textarea "*"
type textarea "**********"
click at [611, 325] on button "Save" at bounding box center [610, 327] width 27 height 15
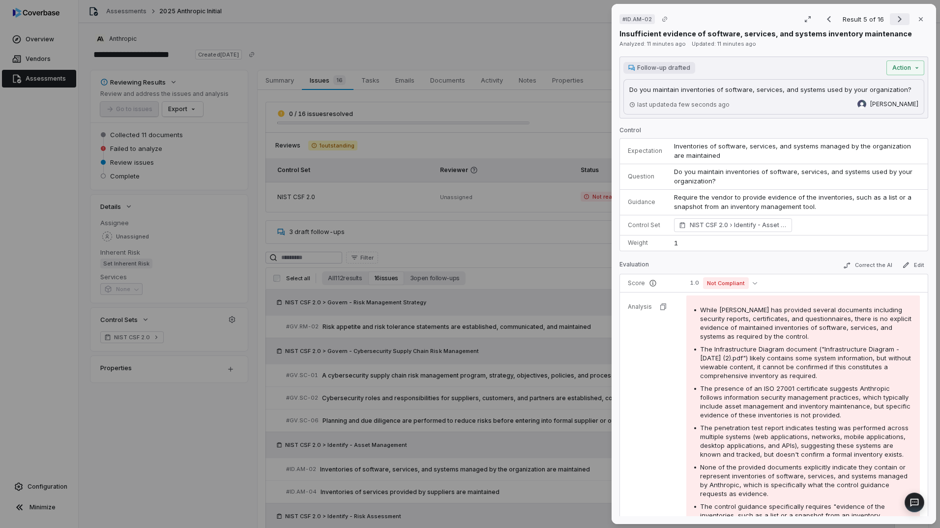
click at [896, 21] on icon "Next result" at bounding box center [900, 19] width 12 height 12
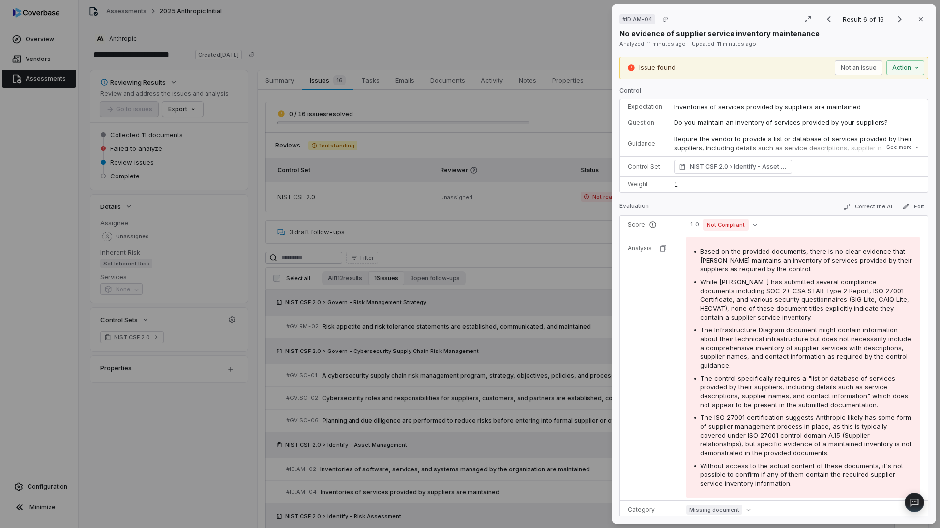
click at [705, 123] on span "Do you maintain an inventory of services provided by your suppliers?" at bounding box center [781, 122] width 214 height 8
drag, startPoint x: 705, startPoint y: 123, endPoint x: 715, endPoint y: 123, distance: 9.3
copy span "Do you maintain an inventory of services provided by your suppliers?"
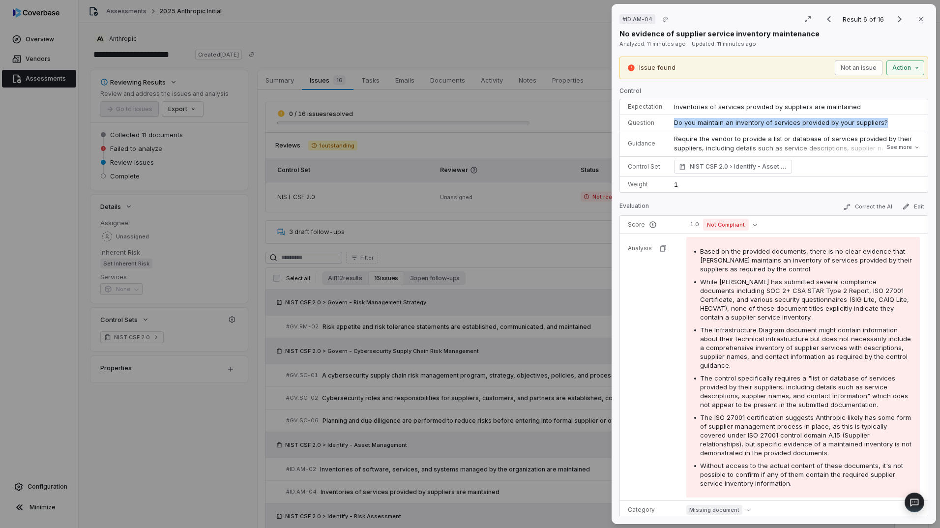
click at [888, 68] on div "# ID.AM-04 Result 6 of 16 Close No evidence of supplier service inventory maint…" at bounding box center [470, 264] width 940 height 528
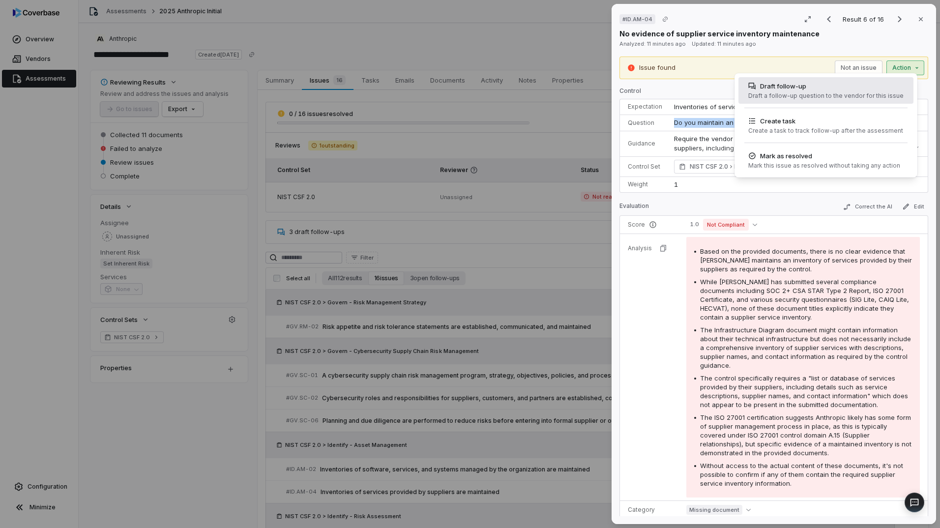
click at [811, 90] on div "Draft follow-up" at bounding box center [825, 86] width 155 height 10
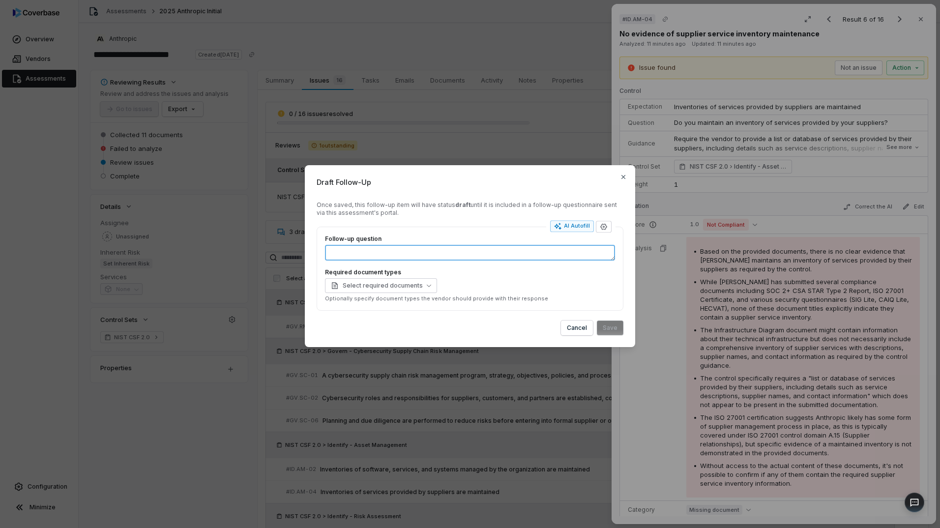
click at [381, 249] on textarea "Follow-up question" at bounding box center [470, 253] width 290 height 16
paste textarea "**********"
type textarea "*"
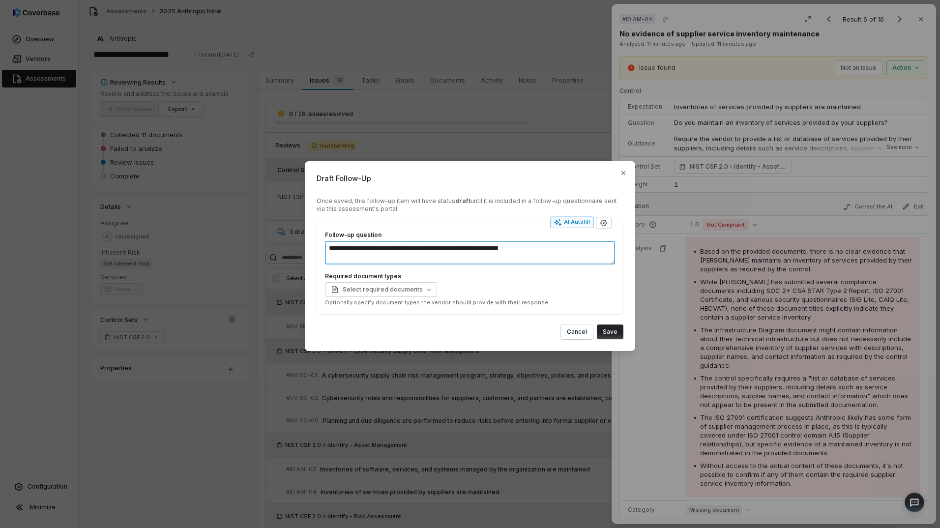
type textarea "**********"
click at [605, 329] on button "Save" at bounding box center [610, 331] width 27 height 15
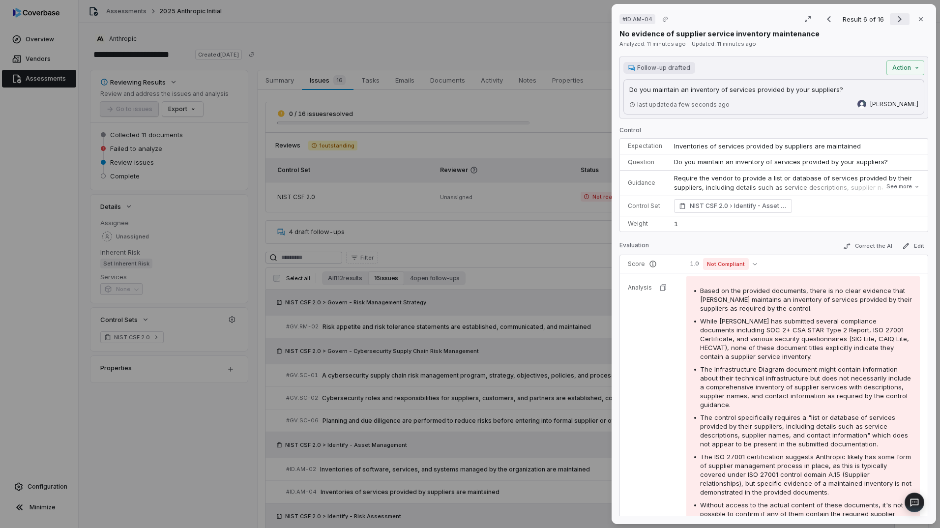
click at [894, 20] on icon "Next result" at bounding box center [900, 19] width 12 height 12
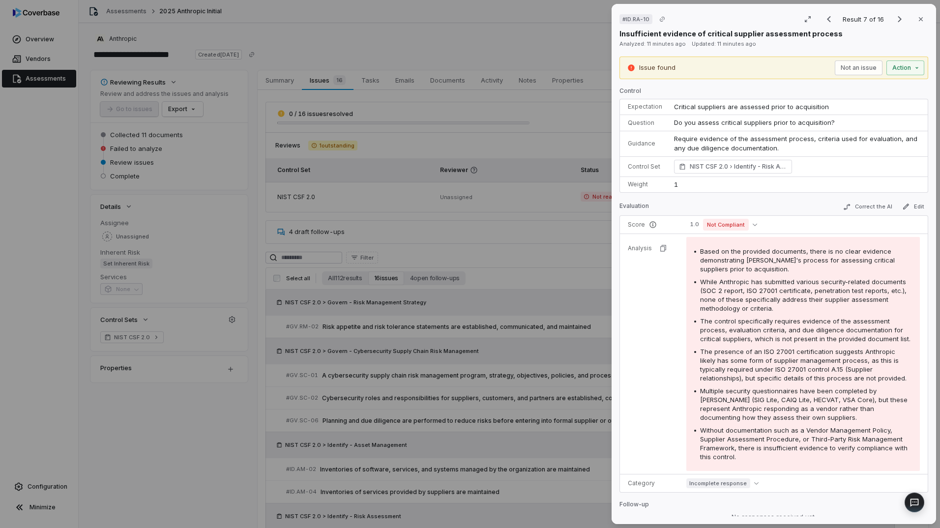
click at [727, 123] on span "Do you assess critical suppliers prior to acquisition?" at bounding box center [754, 122] width 161 height 8
drag, startPoint x: 727, startPoint y: 123, endPoint x: 716, endPoint y: 126, distance: 12.2
copy span "Do you assess critical suppliers prior to acquisition?"
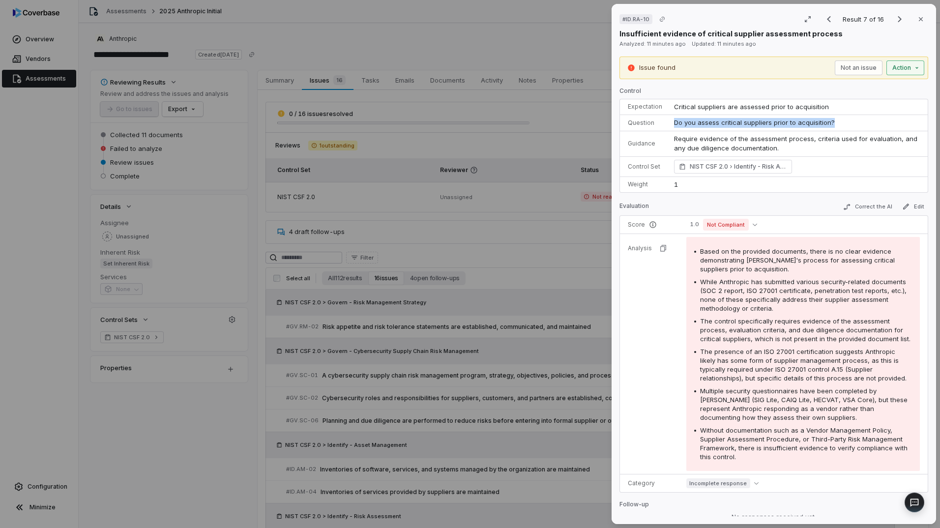
click at [893, 72] on div "# ID.RA-10 Result 7 of 16 Close Insufficient evidence of critical supplier asse…" at bounding box center [470, 264] width 940 height 528
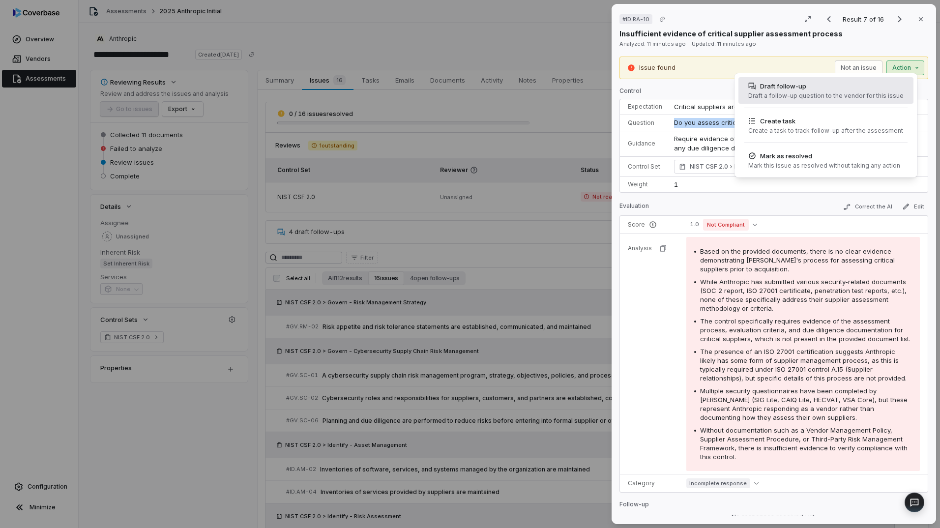
click at [808, 91] on div "Draft follow-up Draft a follow-up question to the vendor for this issue" at bounding box center [825, 90] width 163 height 27
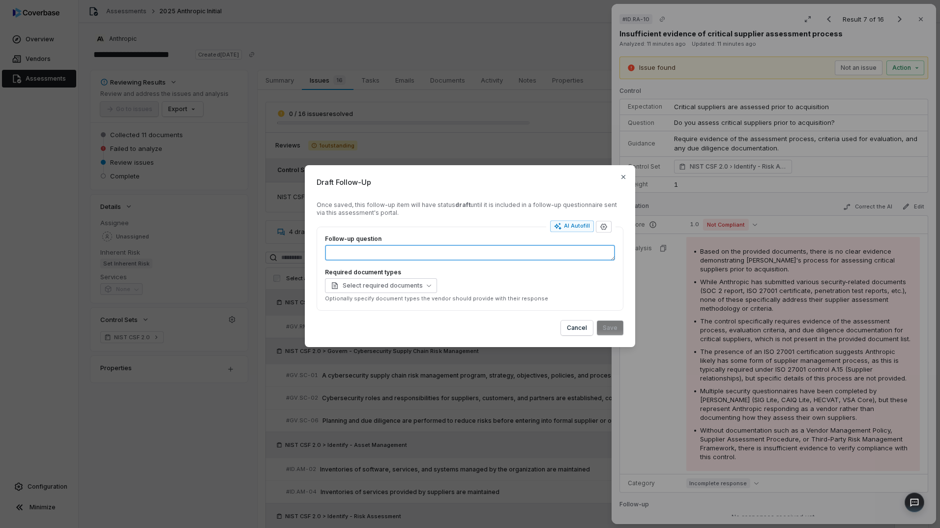
paste textarea "**********"
type textarea "*"
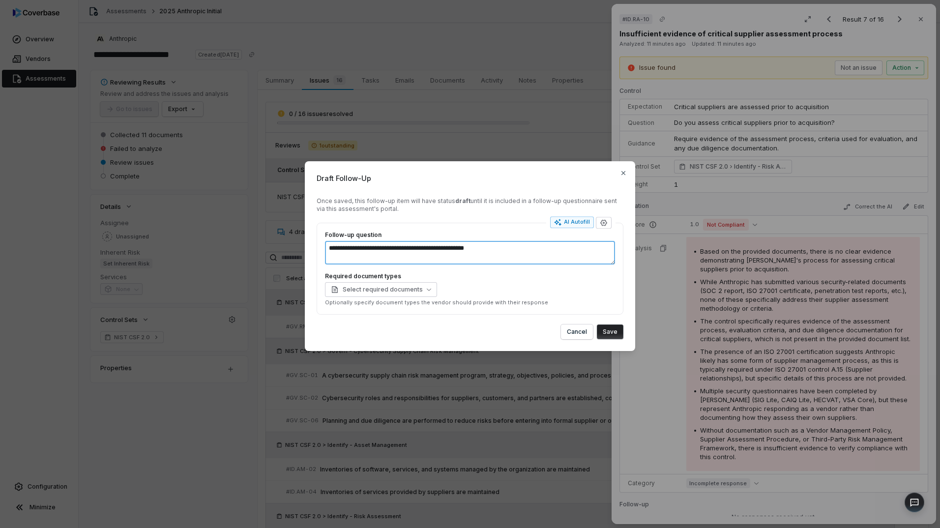
type textarea "**********"
click at [607, 327] on button "Save" at bounding box center [610, 331] width 27 height 15
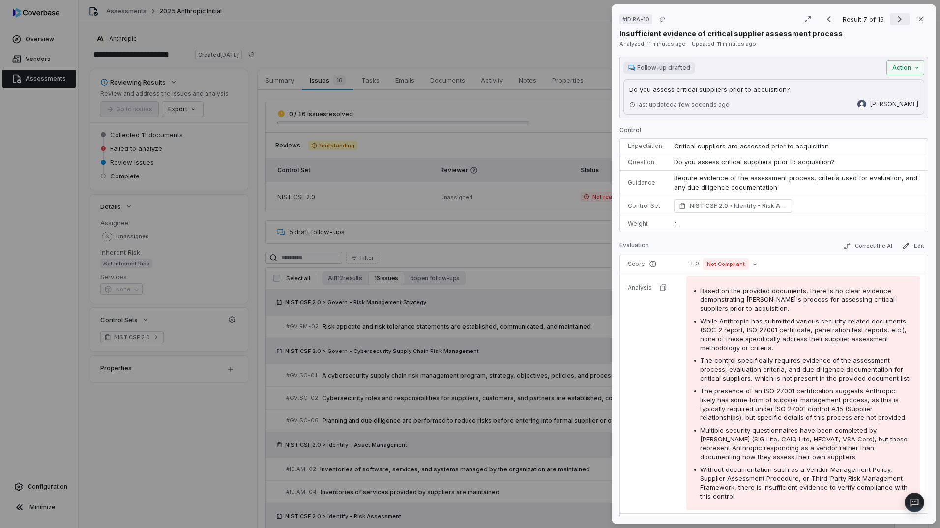
click at [896, 22] on icon "Next result" at bounding box center [900, 19] width 12 height 12
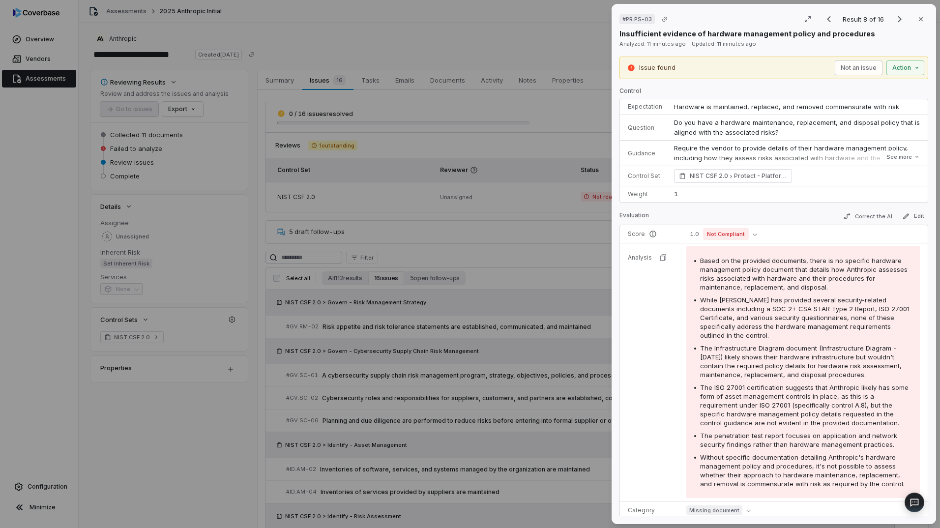
click at [727, 123] on span "Do you have a hardware maintenance, replacement, and disposal policy that is al…" at bounding box center [798, 127] width 248 height 18
copy span "Do you have a hardware maintenance, replacement, and disposal policy that is al…"
click at [894, 67] on div "# PR.PS-03 Result 8 of 16 Close Insufficient evidence of hardware management po…" at bounding box center [470, 264] width 940 height 528
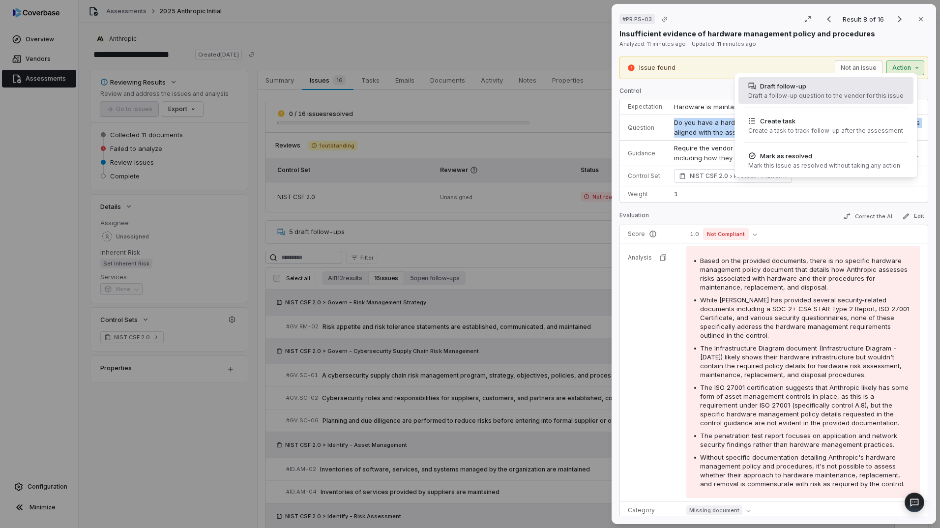
click at [792, 95] on div "Draft a follow-up question to the vendor for this issue" at bounding box center [825, 96] width 155 height 8
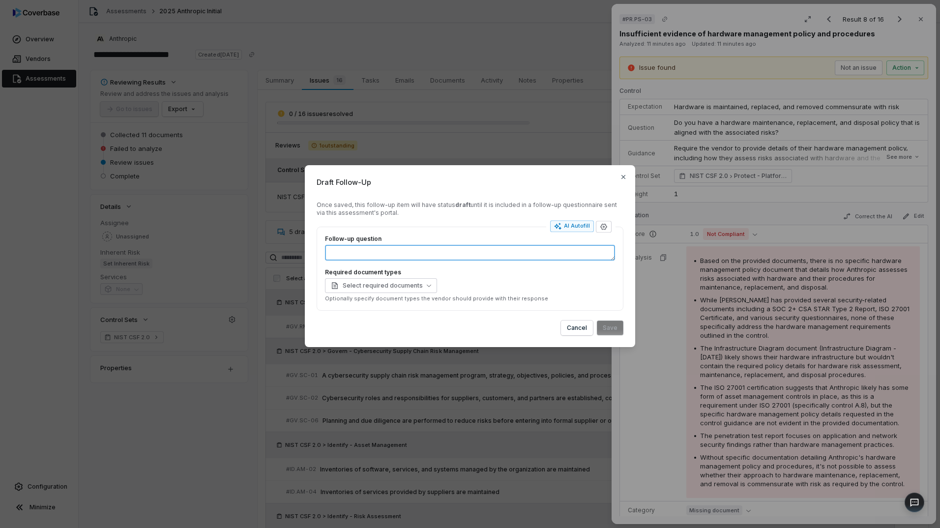
click at [386, 257] on textarea "Follow-up question" at bounding box center [470, 253] width 290 height 16
paste textarea "**********"
type textarea "*"
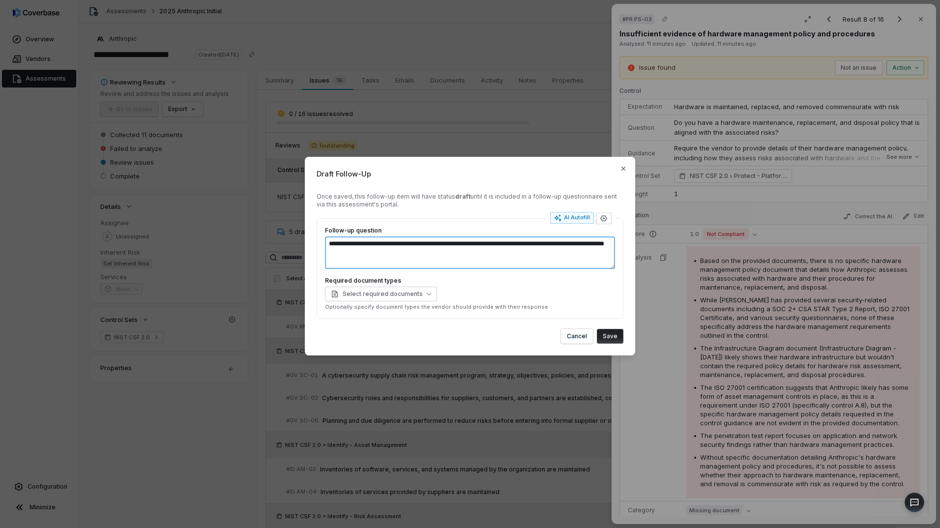
type textarea "**********"
click at [608, 334] on button "Save" at bounding box center [610, 336] width 27 height 15
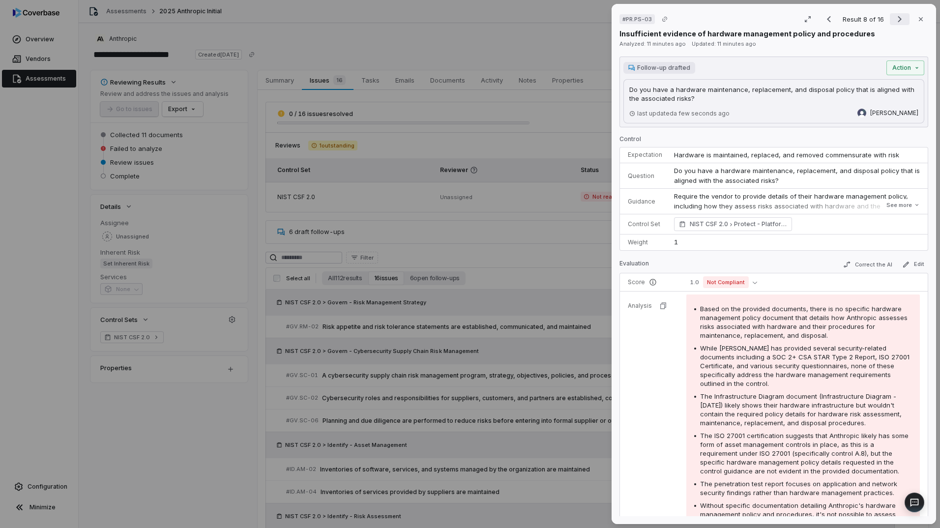
click at [890, 19] on button "Next result" at bounding box center [900, 19] width 20 height 12
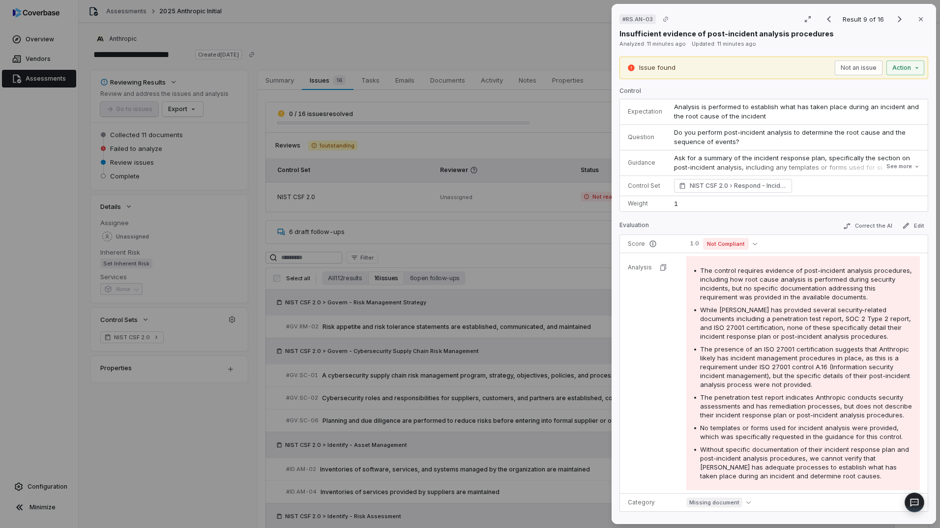
click at [695, 132] on span "Do you perform post-incident analysis to determine the root cause and the seque…" at bounding box center [790, 137] width 233 height 18
copy span "Do you perform post-incident analysis to determine the root cause and the seque…"
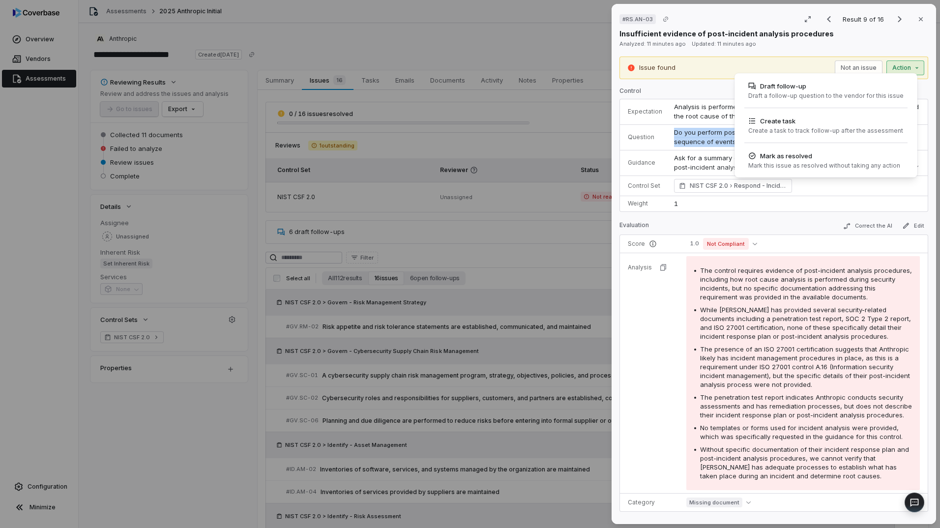
click at [893, 61] on div "# RS.AN-03 Result 9 of 16 Close Insufficient evidence of post-incident analysis…" at bounding box center [470, 264] width 940 height 528
click at [796, 90] on div "Draft follow-up" at bounding box center [825, 86] width 155 height 10
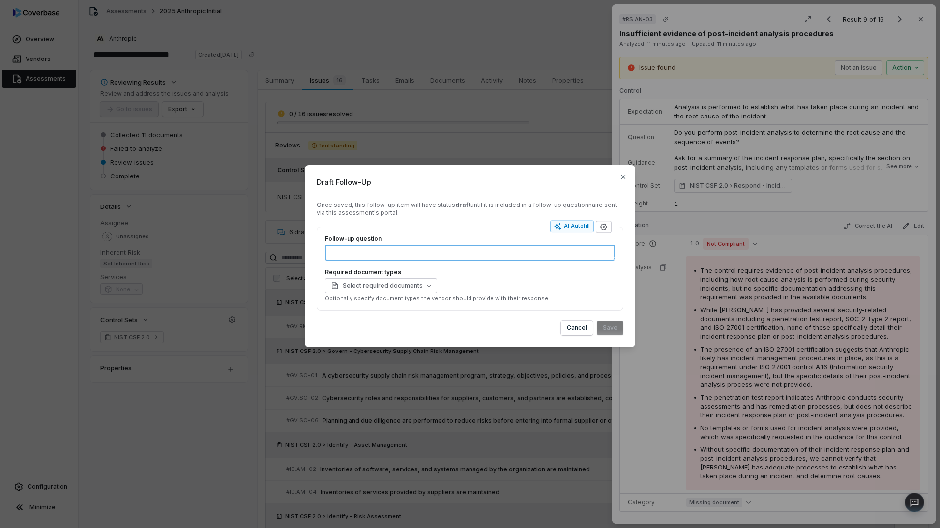
click at [460, 253] on textarea "Follow-up question" at bounding box center [470, 253] width 290 height 16
paste textarea "**********"
type textarea "*"
type textarea "**********"
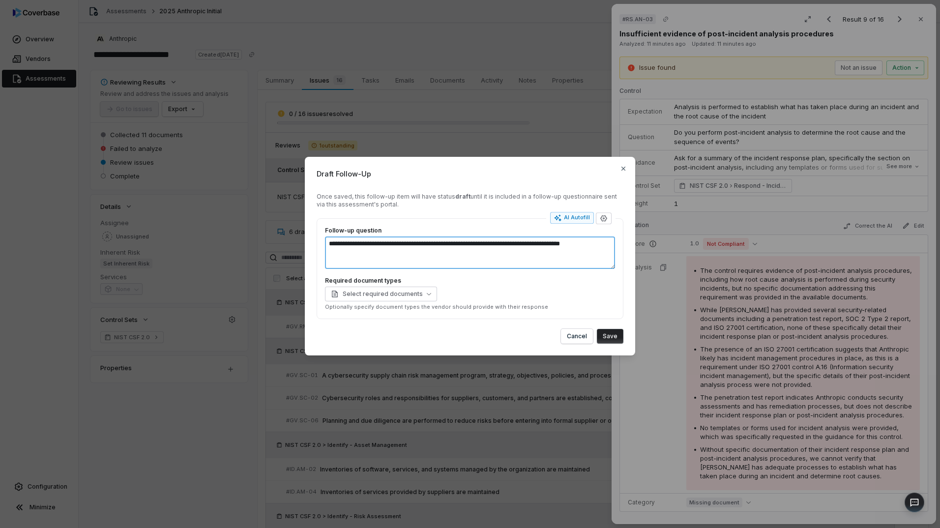
type textarea "*"
type textarea "**********"
click at [610, 337] on button "Save" at bounding box center [610, 336] width 27 height 15
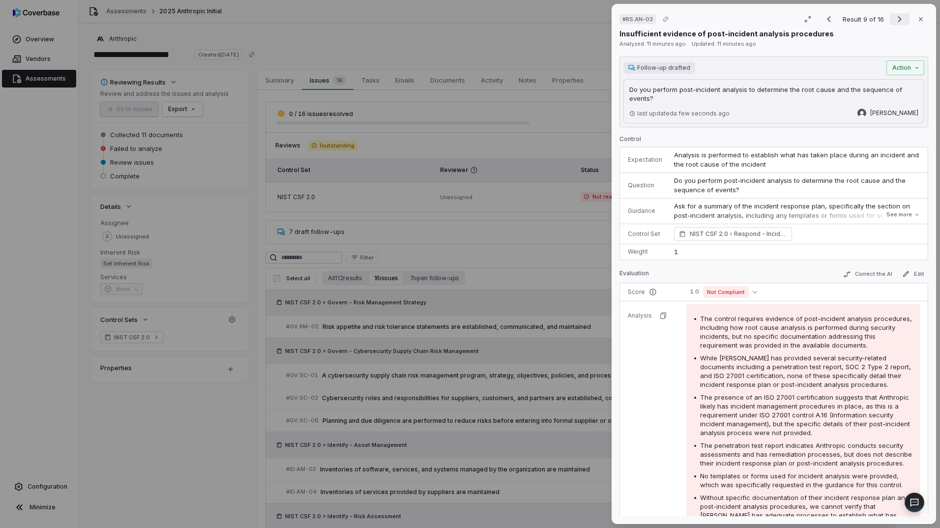
click at [894, 16] on icon "Next result" at bounding box center [900, 19] width 12 height 12
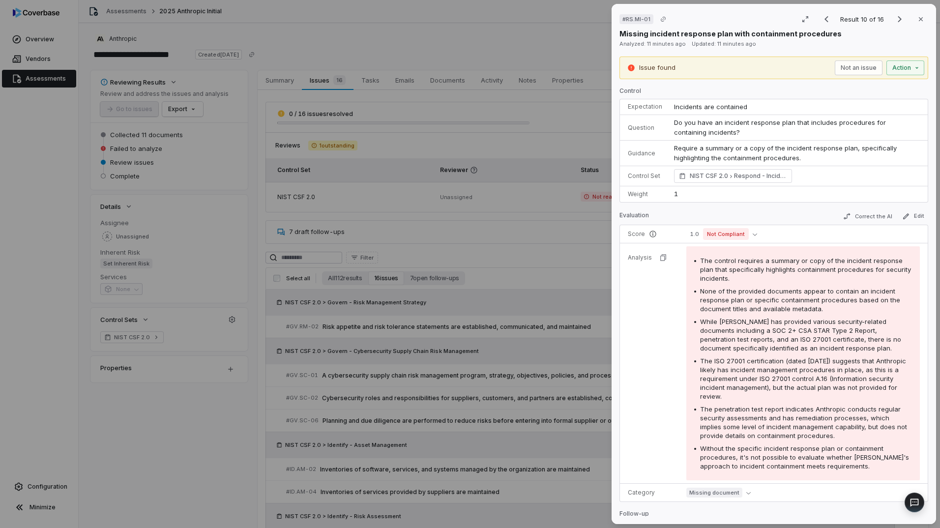
click at [678, 132] on span "Do you have an incident response plan that includes procedures for containing i…" at bounding box center [781, 127] width 214 height 18
click at [680, 130] on span "Do you have an incident response plan that includes procedures for containing i…" at bounding box center [781, 127] width 214 height 18
click at [679, 130] on span "Do you have an incident response plan that includes procedures for containing i…" at bounding box center [781, 127] width 214 height 18
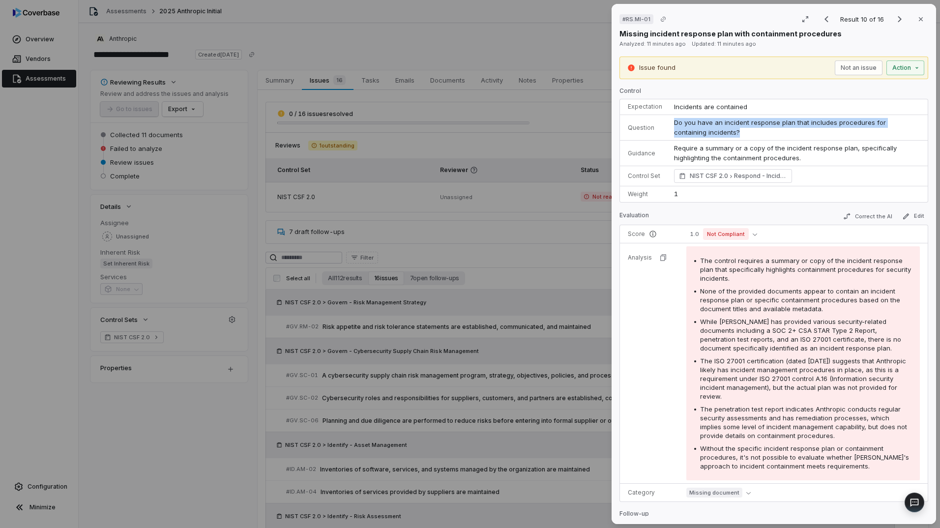
click at [679, 130] on span "Do you have an incident response plan that includes procedures for containing i…" at bounding box center [781, 127] width 214 height 18
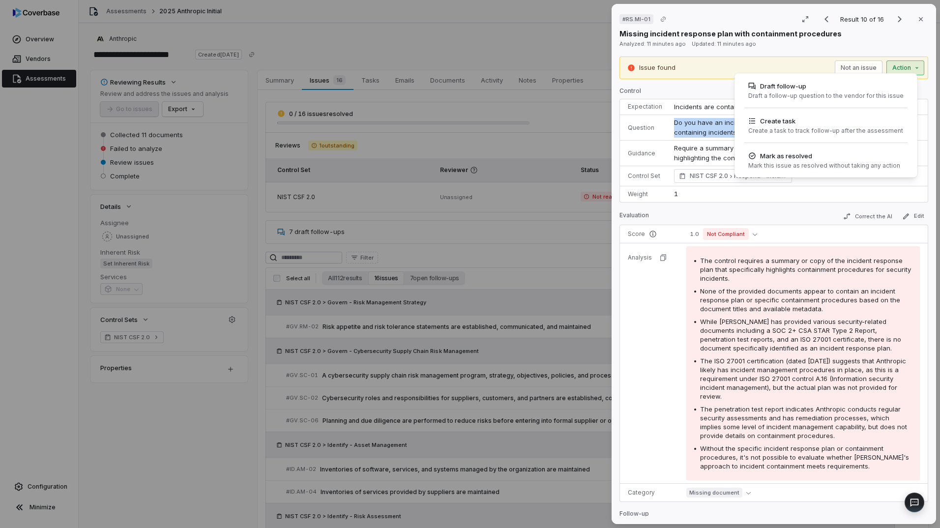
click at [898, 67] on div "# RS.MI-01 Result 10 of 16 Close Missing incident response plan with containmen…" at bounding box center [470, 264] width 940 height 528
click at [812, 92] on div "Draft a follow-up question to the vendor for this issue" at bounding box center [825, 96] width 155 height 8
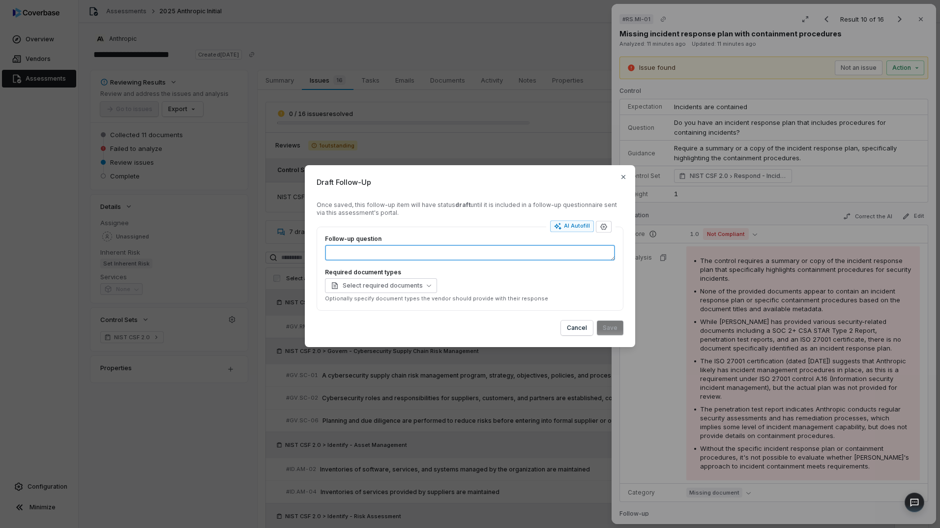
click at [422, 256] on textarea "Follow-up question" at bounding box center [470, 253] width 290 height 16
paste textarea "**********"
type textarea "*"
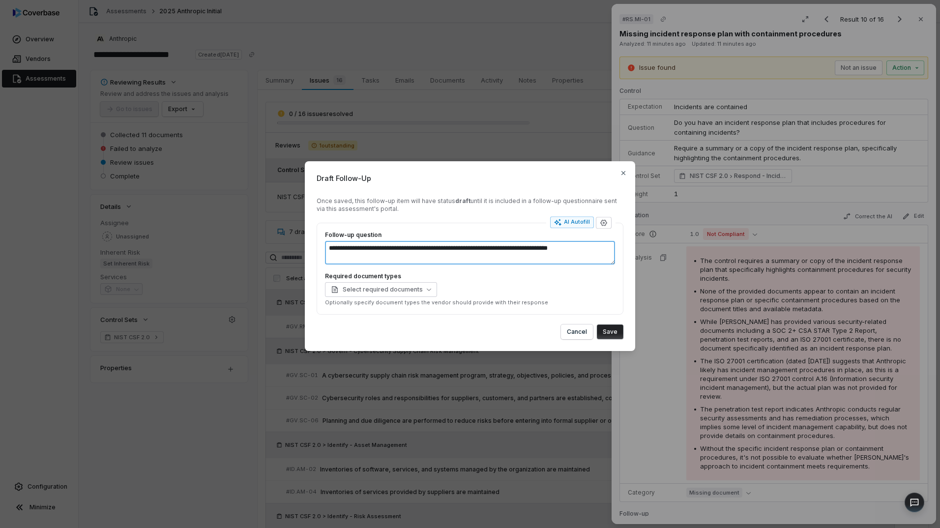
type textarea "**********"
click at [609, 332] on button "Save" at bounding box center [610, 331] width 27 height 15
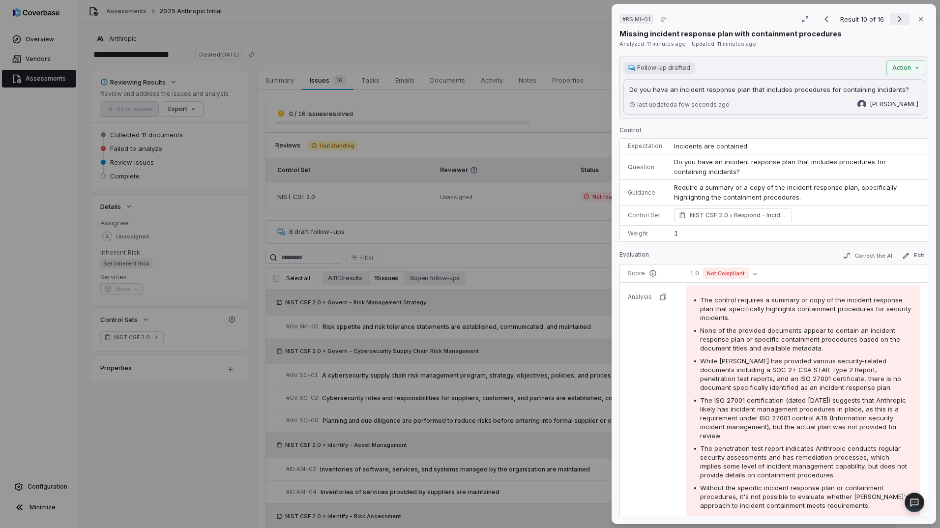
click at [898, 22] on icon "Next result" at bounding box center [900, 19] width 4 height 6
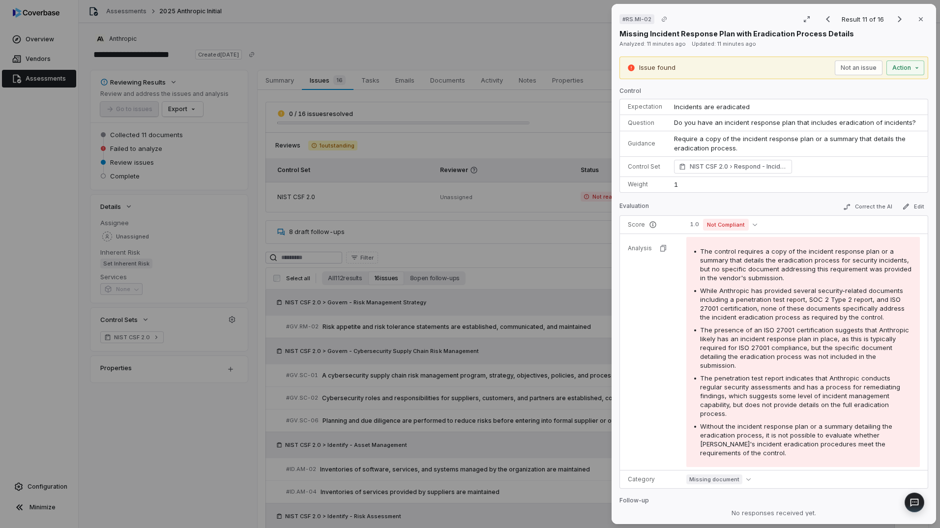
click at [702, 124] on span "Do you have an incident response plan that includes eradication of incidents?" at bounding box center [795, 122] width 242 height 8
copy span "Do you have an incident response plan that includes eradication of incidents?"
click at [901, 67] on div "# RS.MI-02 Result 11 of 16 Close Missing Incident Response Plan with Eradicatio…" at bounding box center [470, 264] width 940 height 528
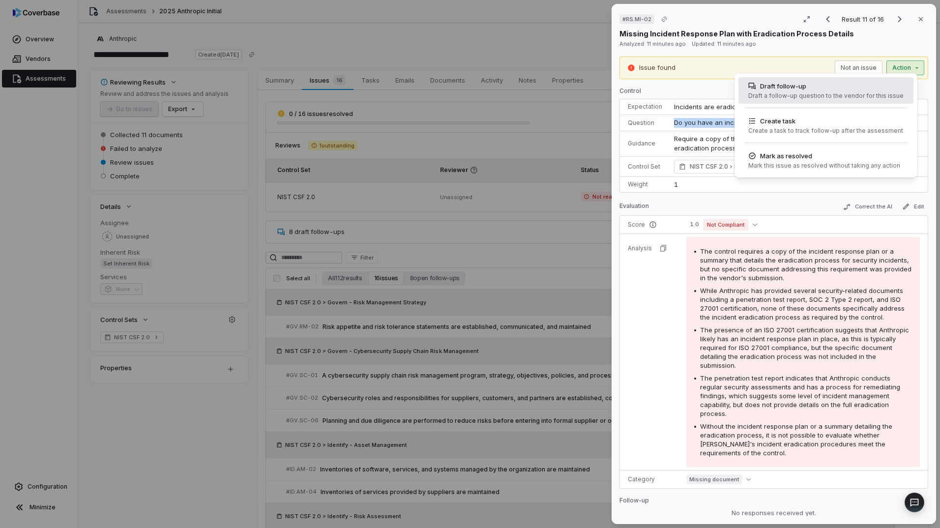
click at [799, 86] on div "Draft follow-up" at bounding box center [825, 86] width 155 height 10
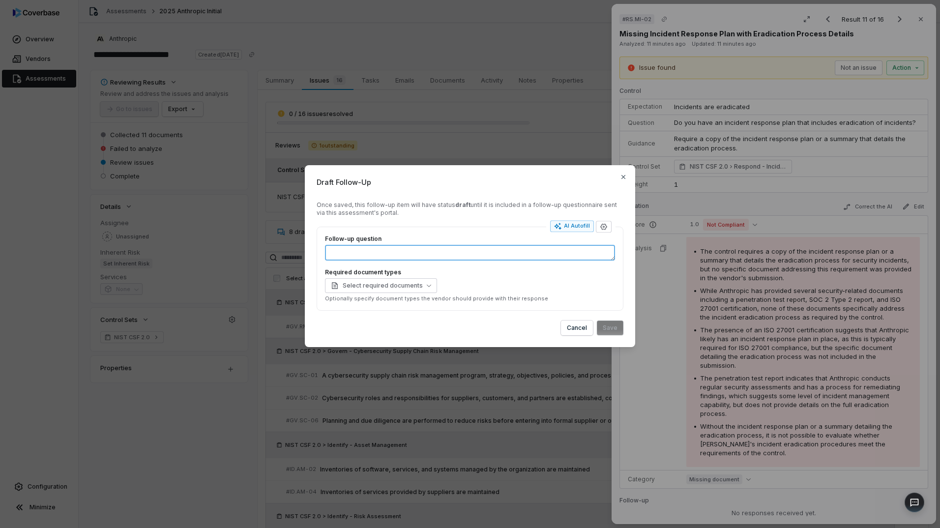
click at [436, 252] on textarea "Follow-up question" at bounding box center [470, 253] width 290 height 16
paste textarea "**********"
type textarea "*"
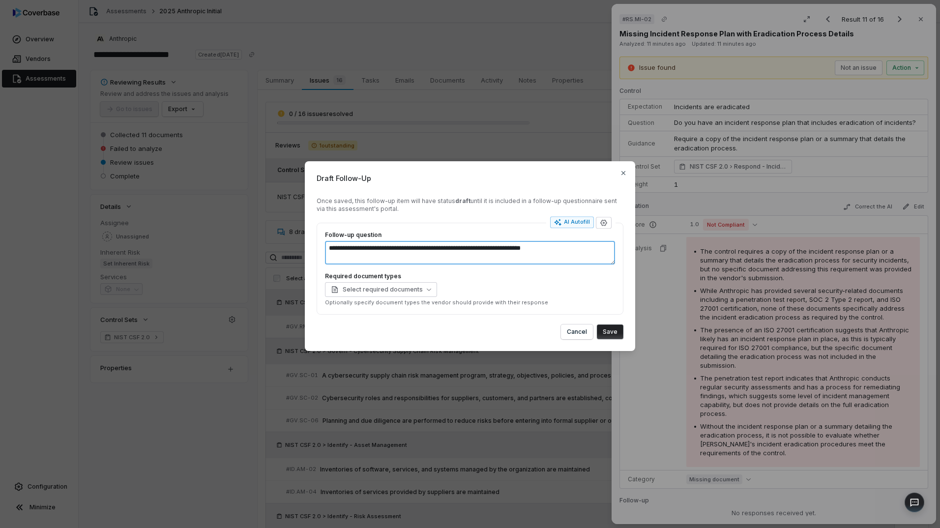
type textarea "**********"
click at [603, 326] on button "Save" at bounding box center [610, 331] width 27 height 15
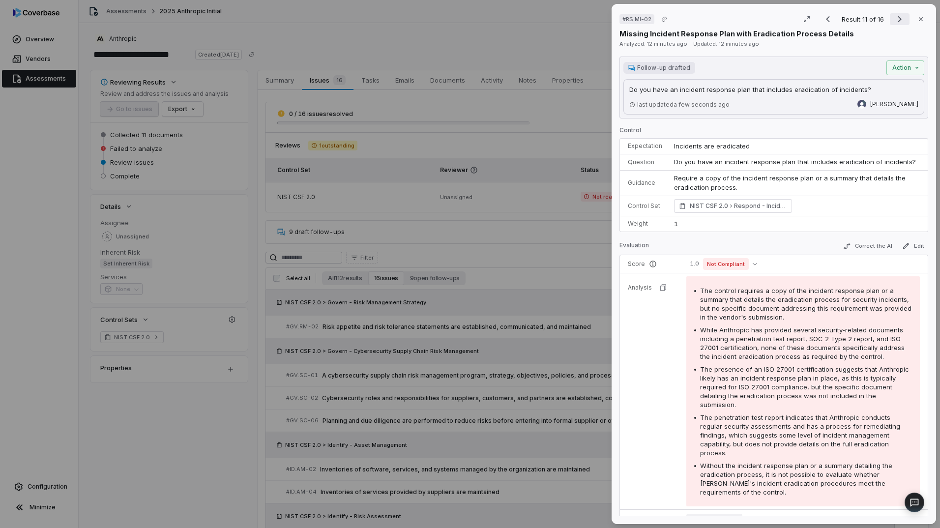
click at [898, 15] on icon "Next result" at bounding box center [900, 19] width 12 height 12
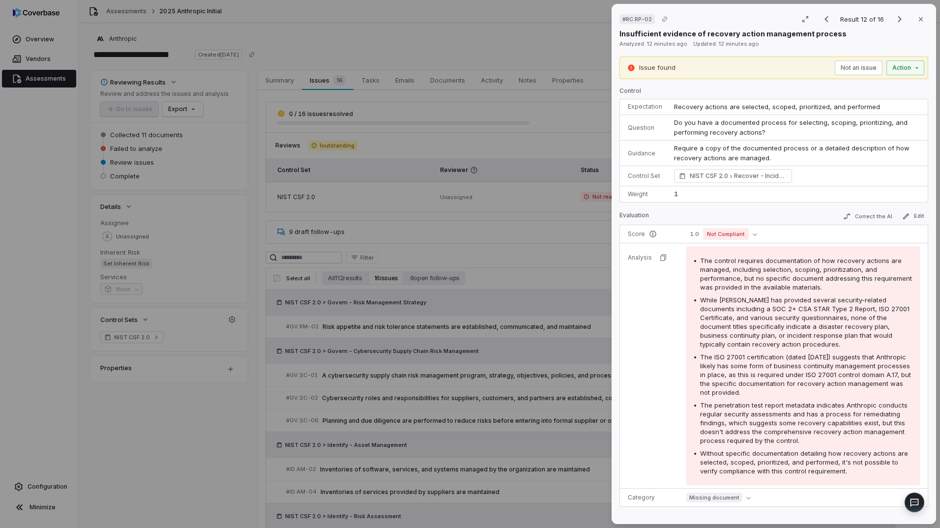
click at [718, 122] on span "Do you have a documented process for selecting, scoping, prioritizing, and perf…" at bounding box center [791, 127] width 235 height 18
copy span "Do you have a documented process for selecting, scoping, prioritizing, and perf…"
click at [897, 66] on div "# RC.RP-02 Result 12 of 16 Close Insufficient evidence of recovery action manag…" at bounding box center [470, 264] width 940 height 528
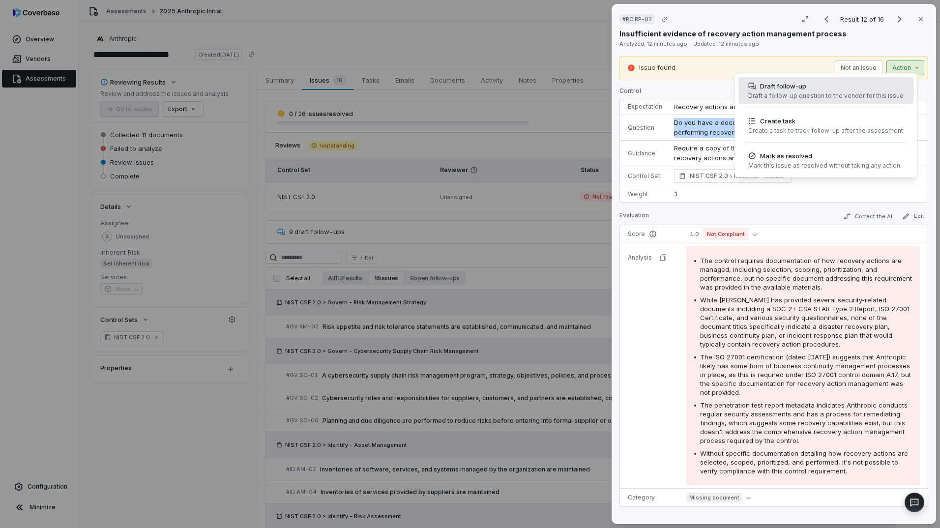
click at [821, 91] on div "Draft follow-up Draft a follow-up question to the vendor for this issue" at bounding box center [825, 90] width 163 height 27
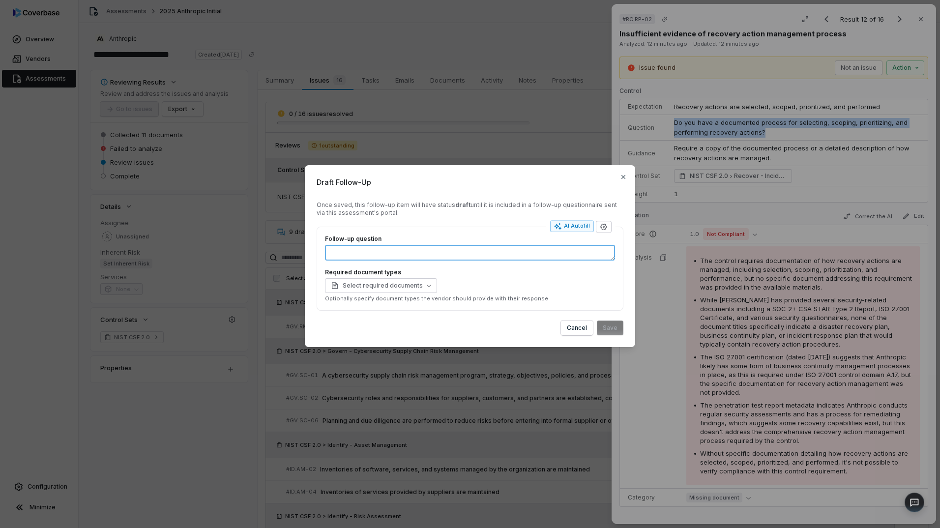
click at [444, 260] on textarea "Follow-up question" at bounding box center [470, 253] width 290 height 16
paste textarea "**********"
type textarea "*"
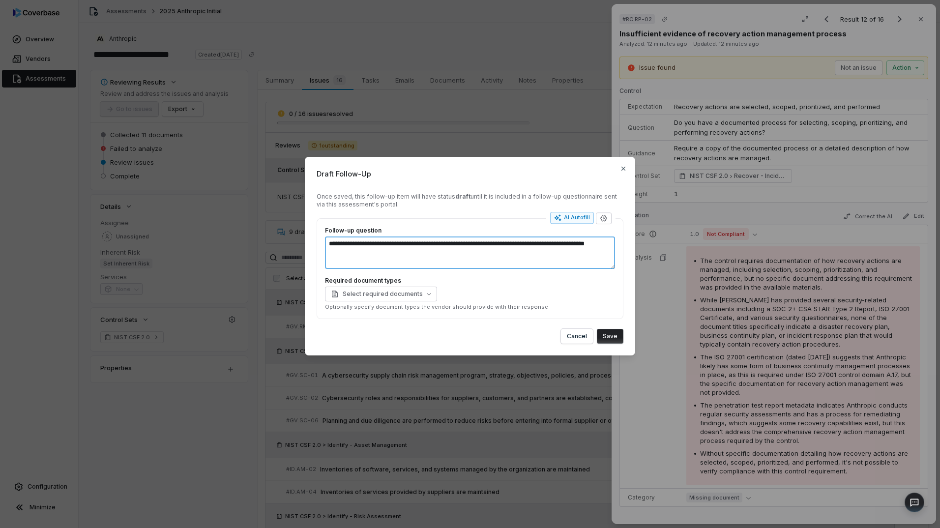
type textarea "**********"
click at [610, 338] on button "Save" at bounding box center [610, 336] width 27 height 15
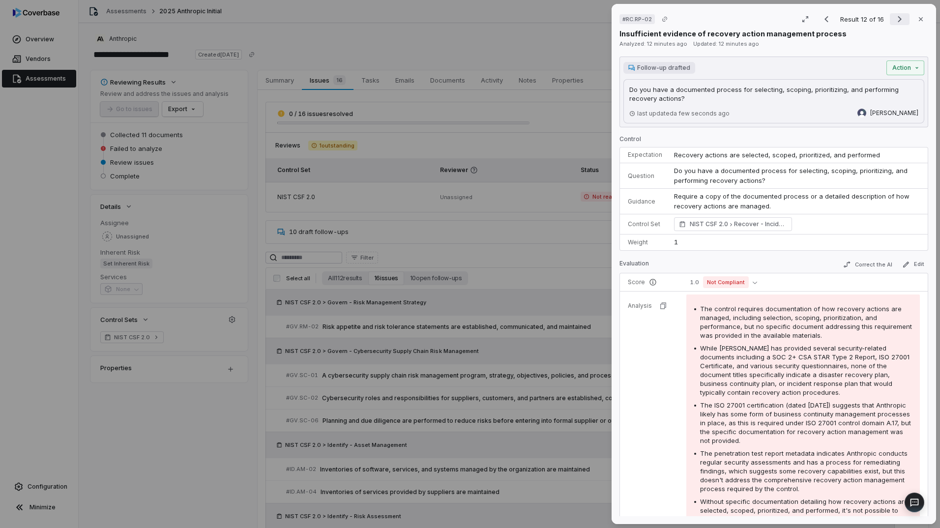
click at [894, 18] on icon "Next result" at bounding box center [900, 19] width 12 height 12
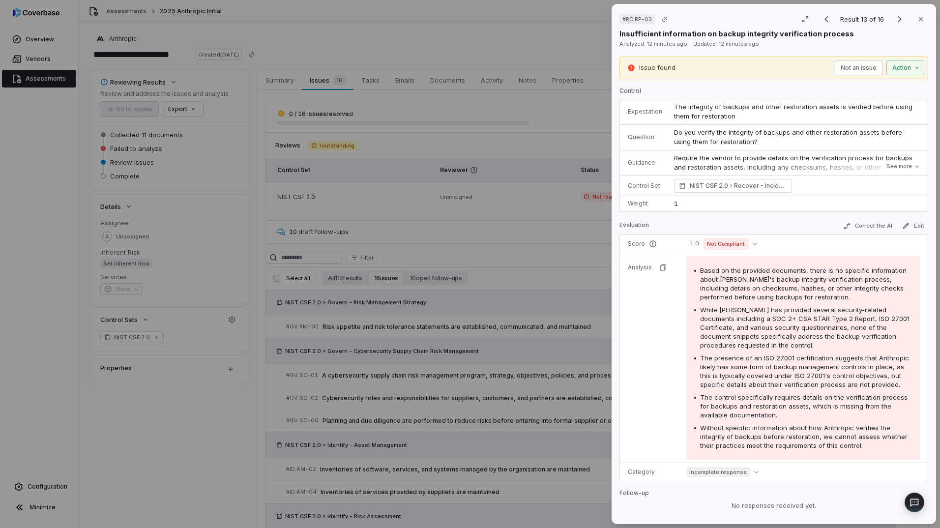
click at [707, 131] on span "Do you verify the integrity of backups and other restoration assets before usin…" at bounding box center [789, 137] width 230 height 18
copy span "Do you verify the integrity of backups and other restoration assets before usin…"
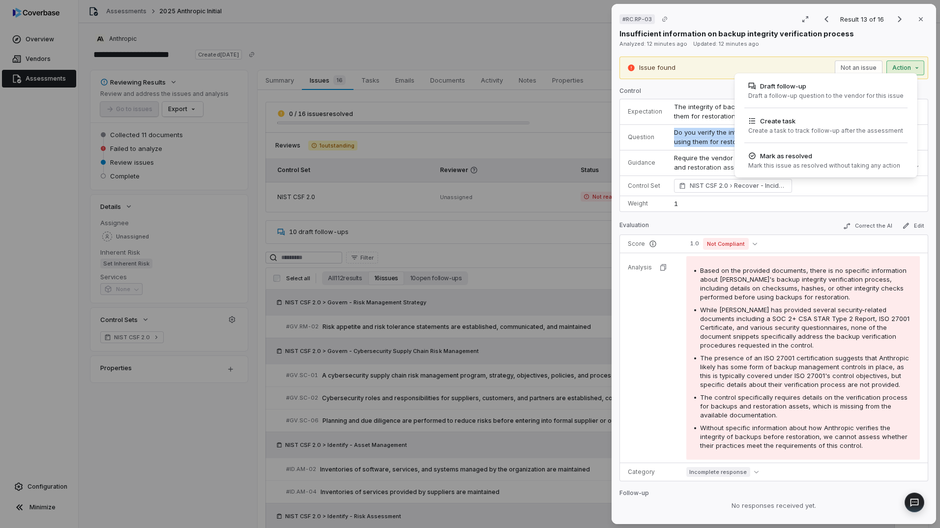
click at [898, 68] on div "# RC.RP-03 Result 13 of 16 Close Insufficient information on backup integrity v…" at bounding box center [470, 264] width 940 height 528
click at [791, 94] on div "Draft a follow-up question to the vendor for this issue" at bounding box center [825, 96] width 155 height 8
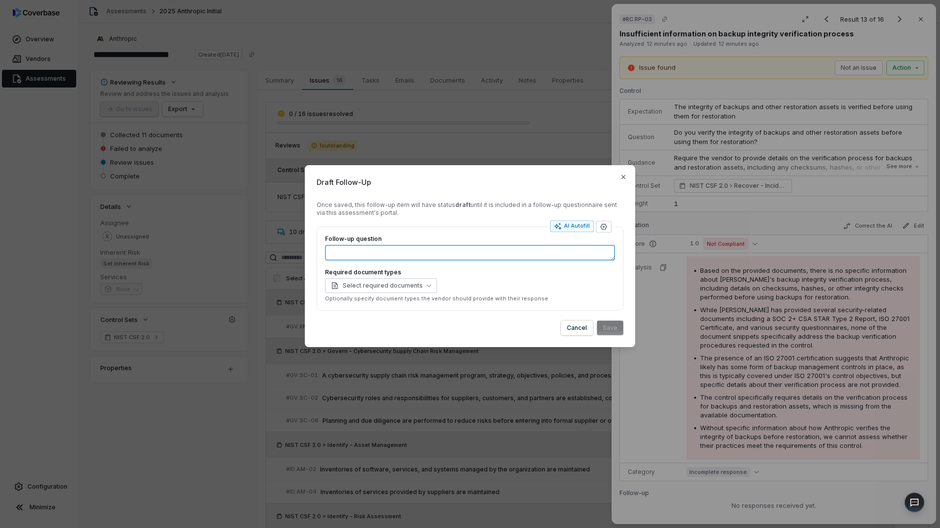
click at [509, 255] on textarea "Follow-up question" at bounding box center [470, 253] width 290 height 16
paste textarea "**********"
type textarea "*"
type textarea "**********"
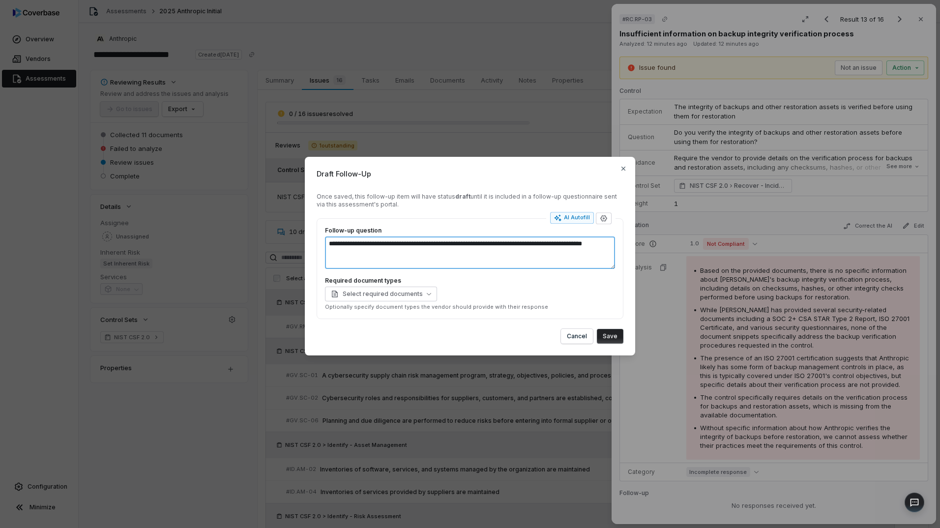
type textarea "*"
type textarea "**********"
click at [610, 333] on button "Save" at bounding box center [610, 336] width 27 height 15
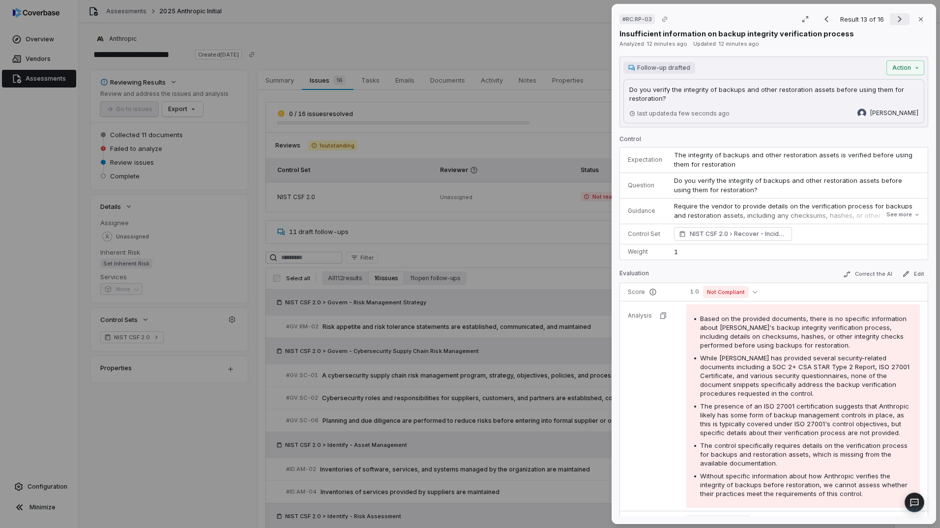
click at [894, 17] on icon "Next result" at bounding box center [900, 19] width 12 height 12
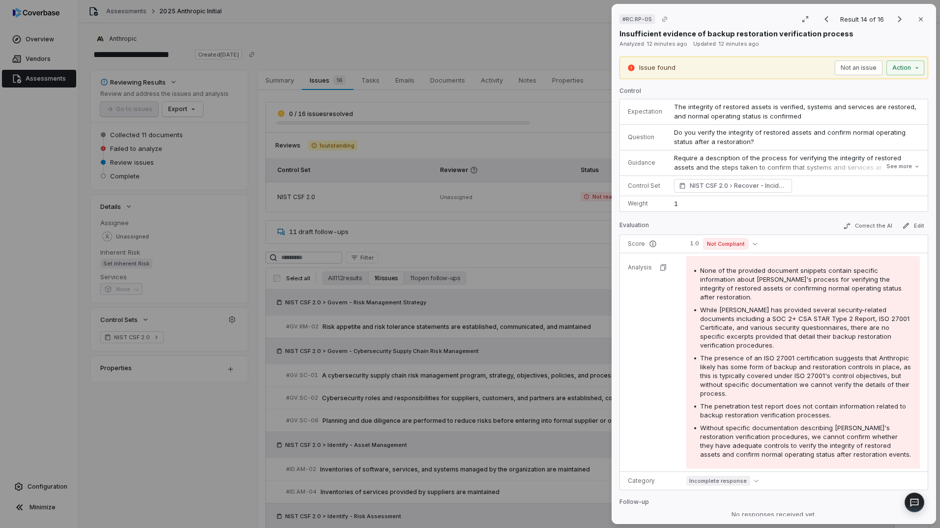
click at [708, 133] on span "Do you verify the integrity of restored assets and confirm normal operating sta…" at bounding box center [790, 137] width 233 height 18
click at [894, 67] on div "# RC.RP-05 Result 14 of 16 Close Insufficient evidence of backup restoration ve…" at bounding box center [470, 264] width 940 height 528
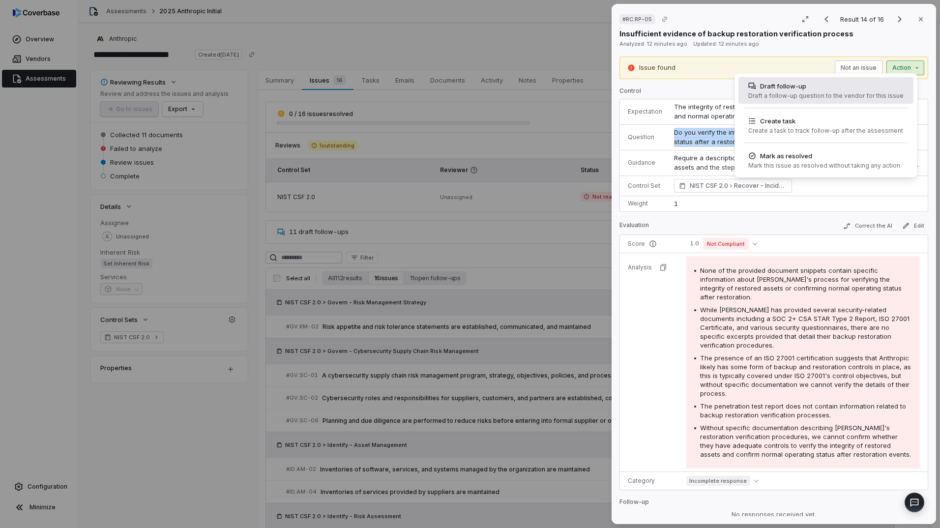
click at [813, 87] on div "Draft follow-up" at bounding box center [825, 86] width 155 height 10
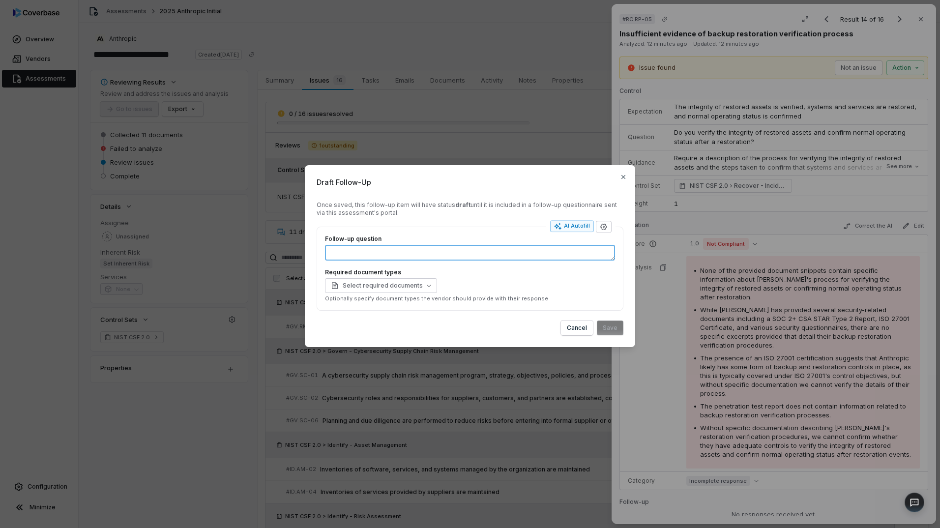
click at [477, 253] on textarea "Follow-up question" at bounding box center [470, 253] width 290 height 16
paste textarea "**********"
type textarea "*"
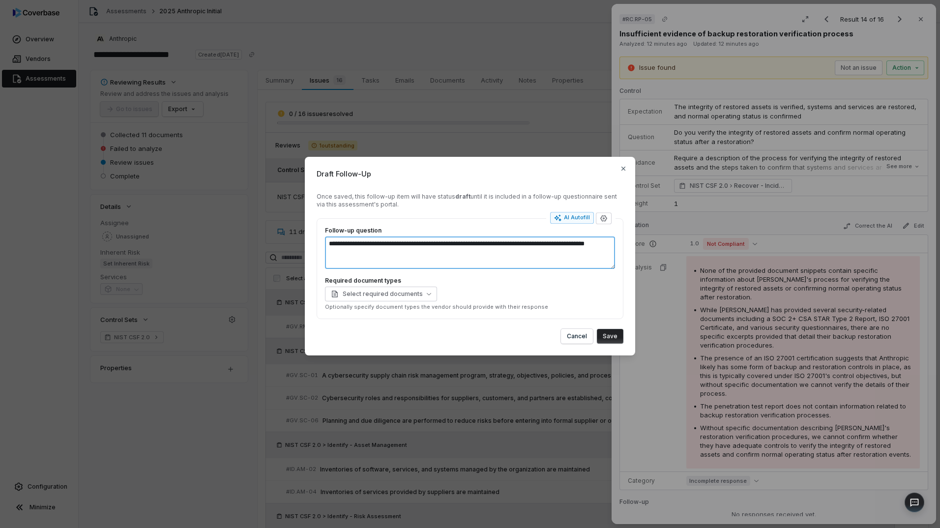
type textarea "**********"
click at [601, 336] on button "Save" at bounding box center [610, 336] width 27 height 15
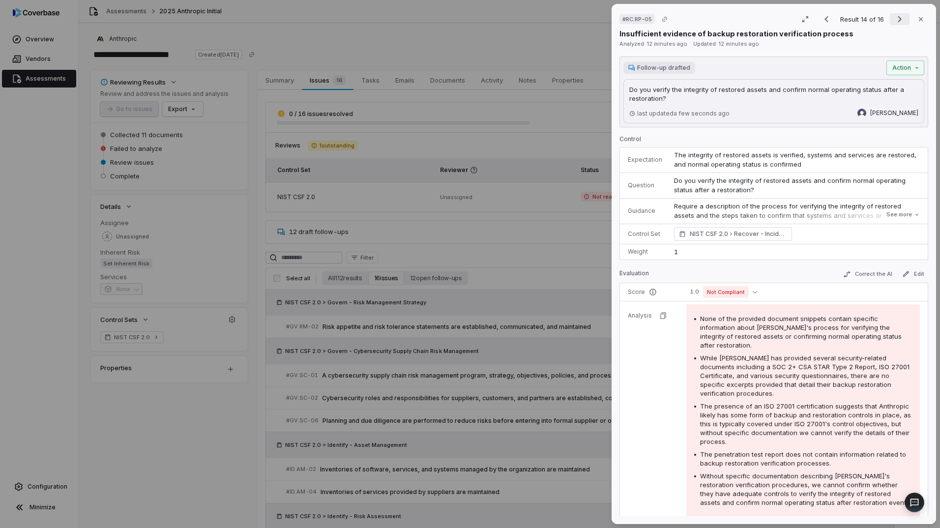
click at [894, 18] on icon "Next result" at bounding box center [900, 19] width 12 height 12
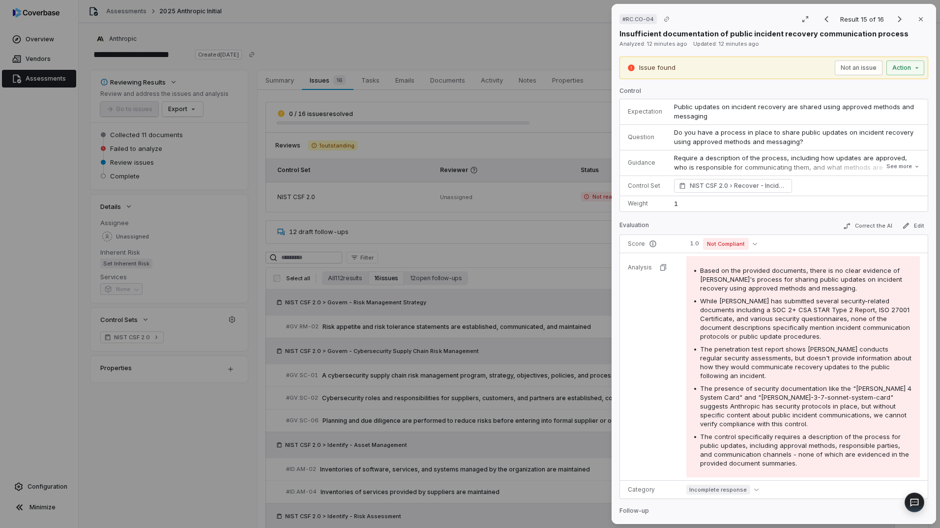
click at [784, 136] on span "Do you have a process in place to share public updates on incident recovery usi…" at bounding box center [794, 137] width 241 height 18
click at [783, 136] on span "Do you have a process in place to share public updates on incident recovery usi…" at bounding box center [794, 137] width 241 height 18
click at [896, 63] on div "# RC.CO-04 Result 15 of 16 Close Insufficient documentation of public incident …" at bounding box center [470, 264] width 940 height 528
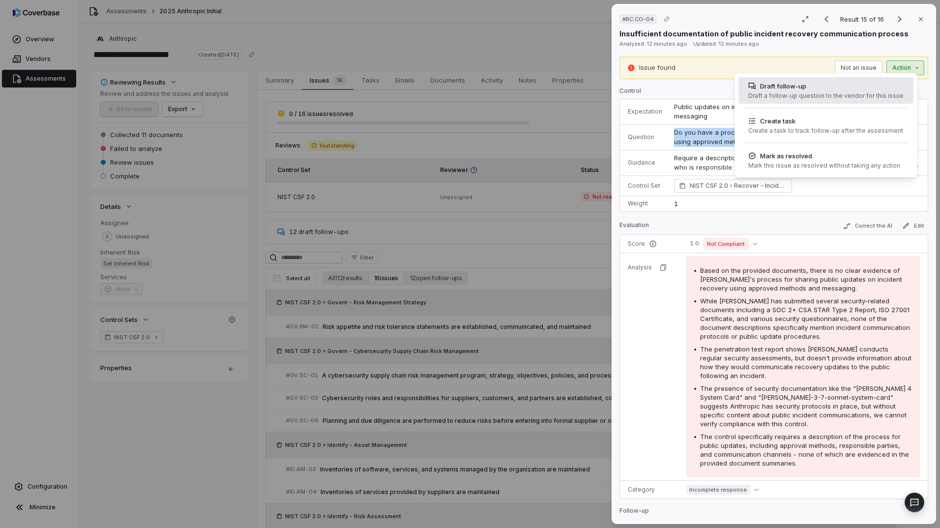
click at [788, 92] on div "Draft a follow-up question to the vendor for this issue" at bounding box center [825, 96] width 155 height 8
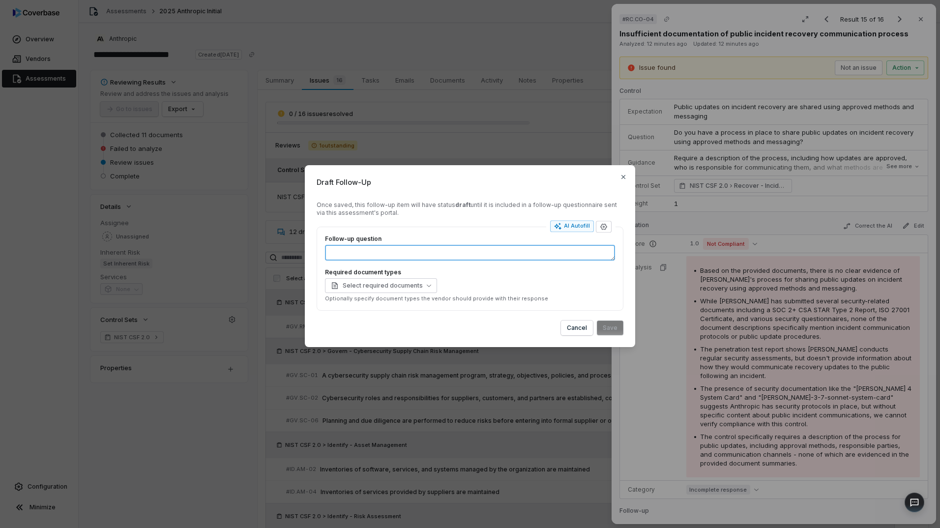
click at [396, 253] on textarea "Follow-up question" at bounding box center [470, 253] width 290 height 16
paste textarea "**********"
type textarea "*"
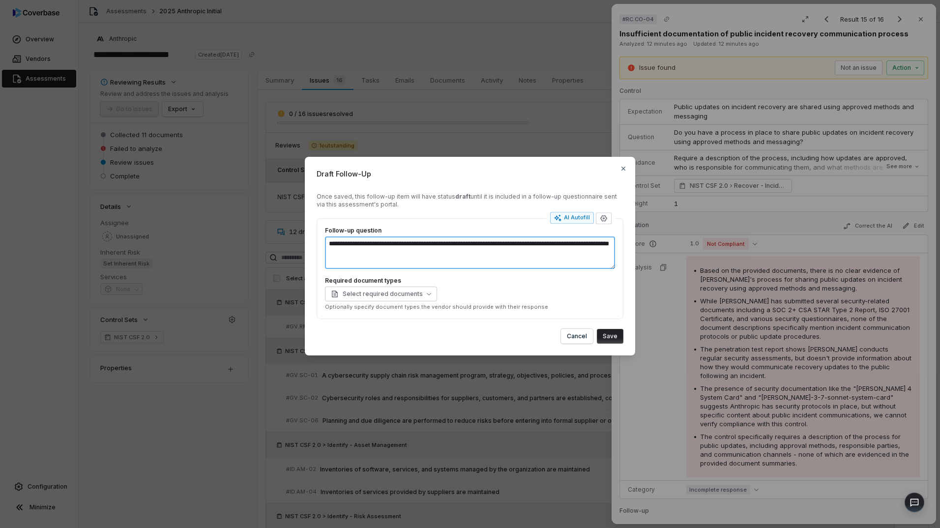
type textarea "**********"
click at [616, 336] on button "Save" at bounding box center [610, 336] width 27 height 15
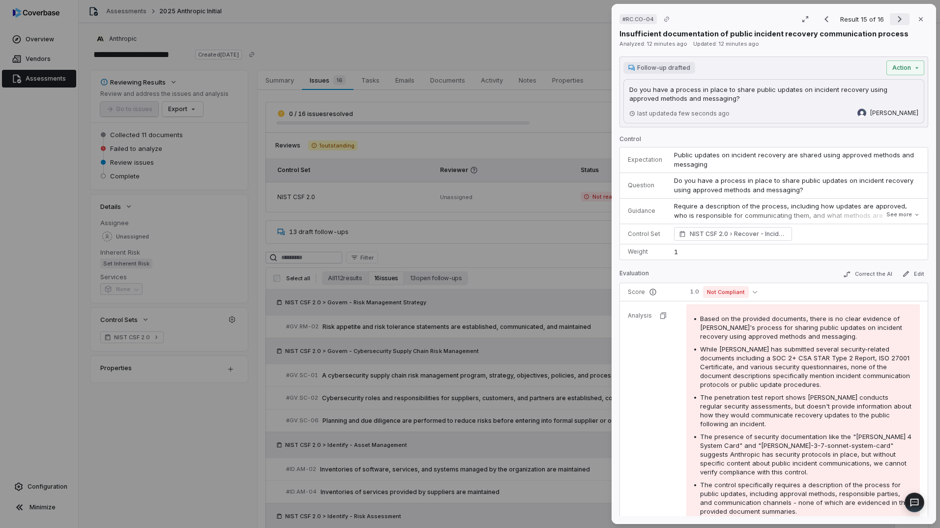
click at [894, 19] on icon "Next result" at bounding box center [900, 19] width 12 height 12
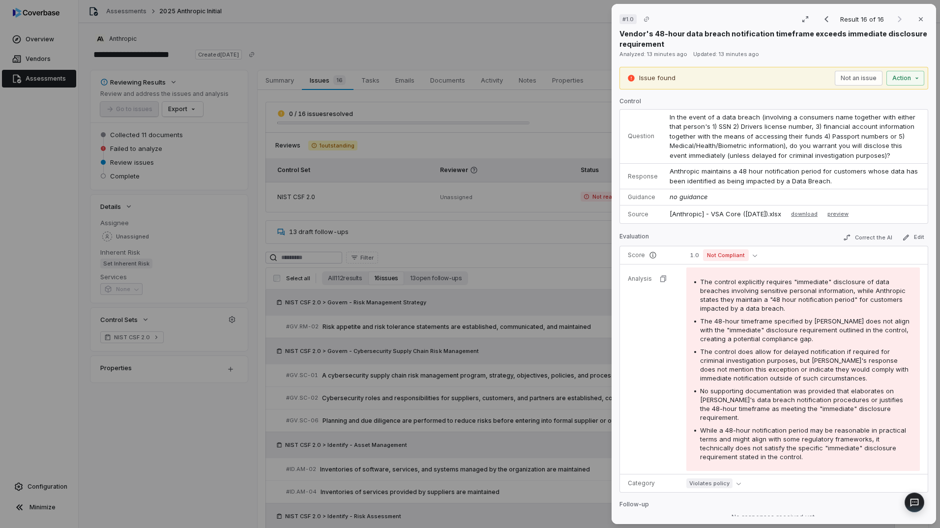
click at [700, 175] on p "Anthropic maintains a 48 hour notification period for customers whose data has …" at bounding box center [794, 176] width 250 height 19
click at [700, 176] on p "Anthropic maintains a 48 hour notification period for customers whose data has …" at bounding box center [794, 176] width 250 height 19
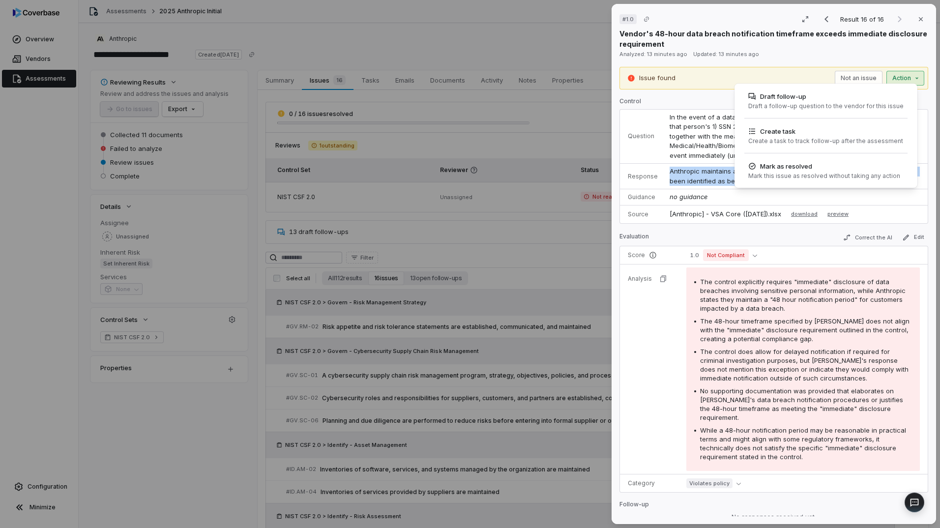
click at [893, 80] on div "# 1.0 Result 16 of 16 Close Vendor's 48-hour data breach notification timeframe…" at bounding box center [470, 264] width 940 height 528
click at [818, 134] on div "Create task" at bounding box center [825, 131] width 155 height 10
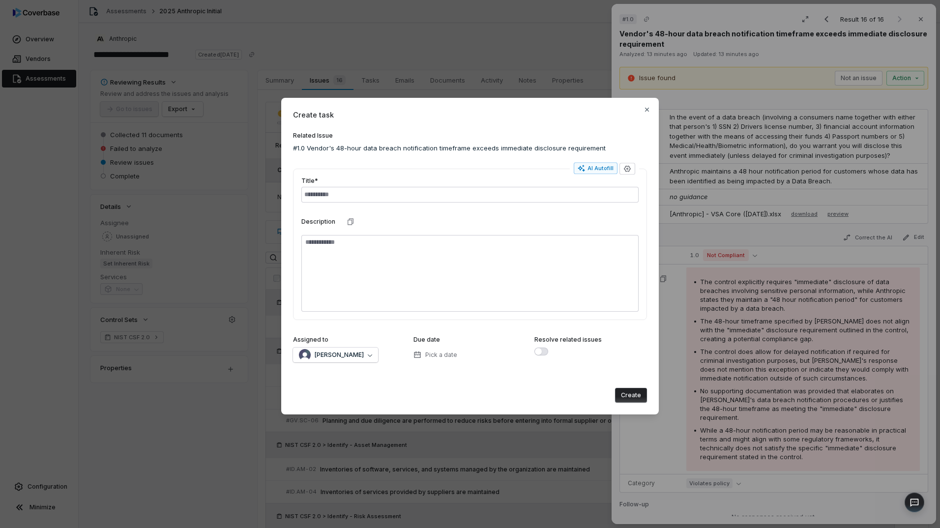
click at [645, 116] on span "Create task" at bounding box center [470, 115] width 354 height 10
click at [649, 110] on icon "button" at bounding box center [647, 110] width 8 height 8
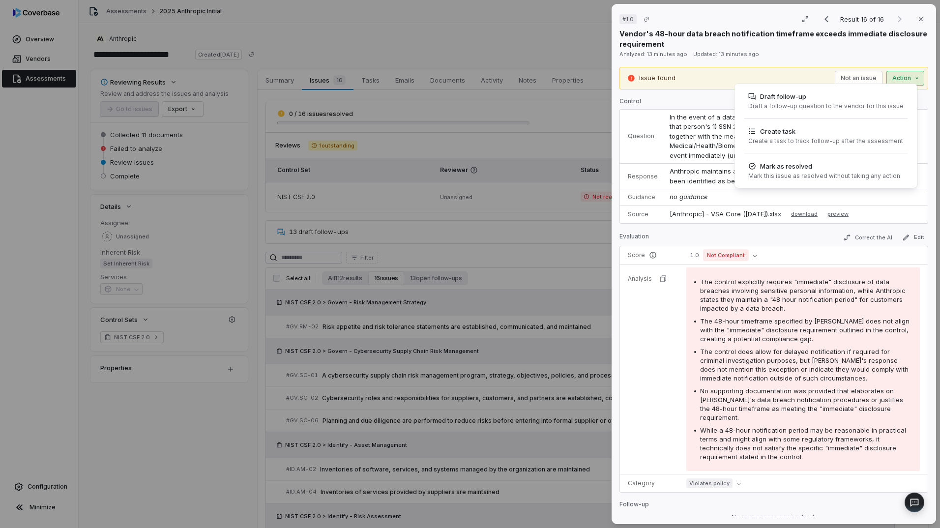
click at [902, 76] on div "# 1.0 Result 16 of 16 Close Vendor's 48-hour data breach notification timeframe…" at bounding box center [470, 264] width 940 height 528
click at [809, 99] on div "Draft follow-up" at bounding box center [825, 96] width 155 height 10
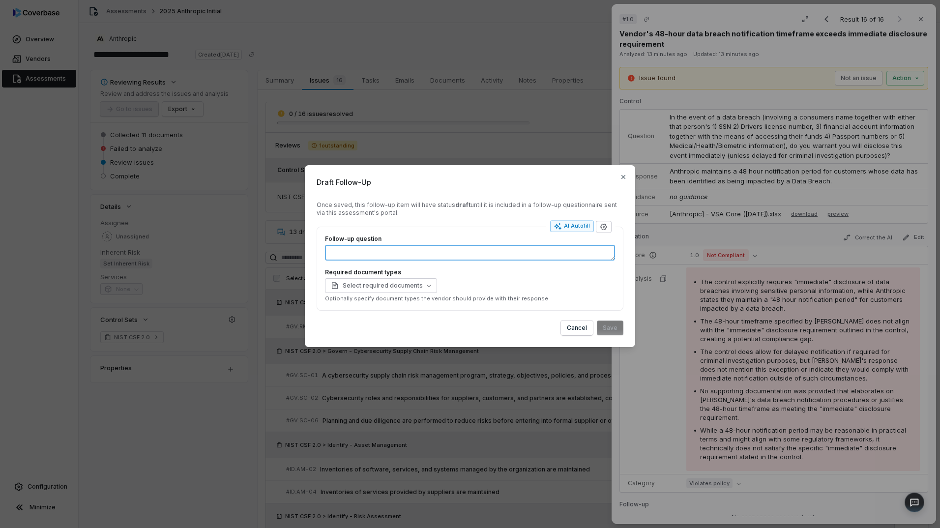
click at [491, 254] on textarea "Follow-up question" at bounding box center [470, 253] width 290 height 16
paste textarea "**********"
type textarea "*"
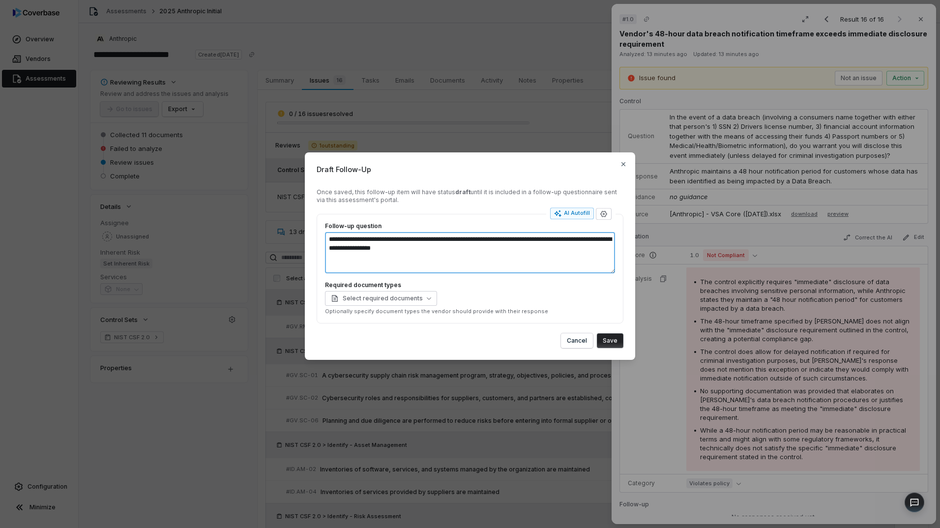
type textarea "**********"
click at [619, 342] on button "Save" at bounding box center [610, 340] width 27 height 15
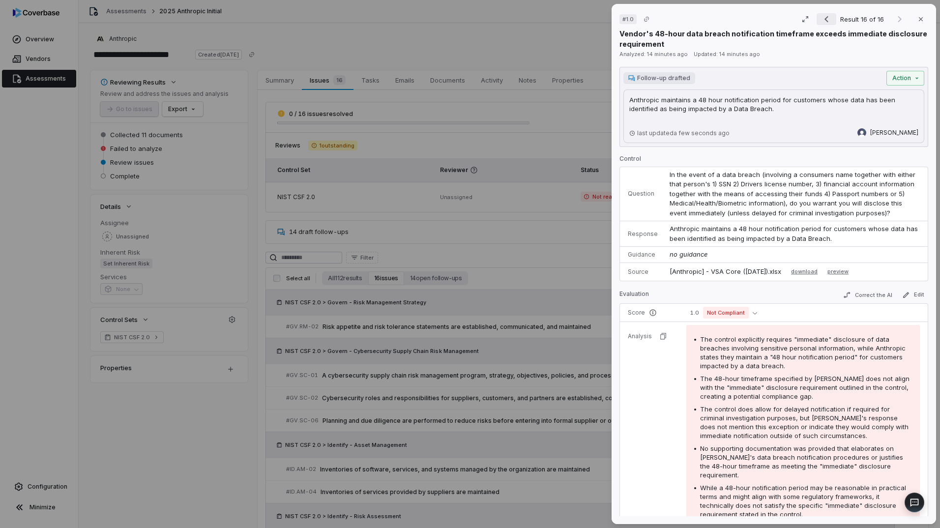
click at [820, 22] on icon "Previous result" at bounding box center [826, 19] width 12 height 12
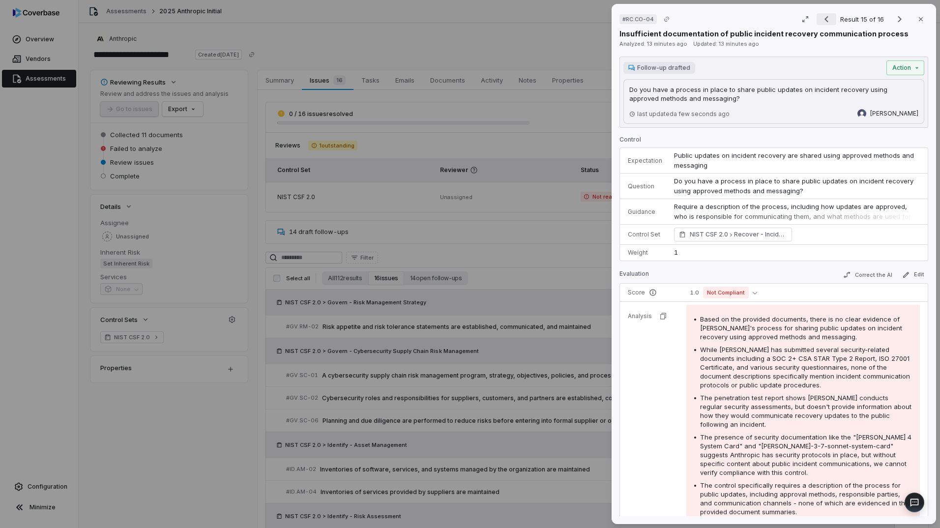
click at [820, 22] on icon "Previous result" at bounding box center [826, 19] width 12 height 12
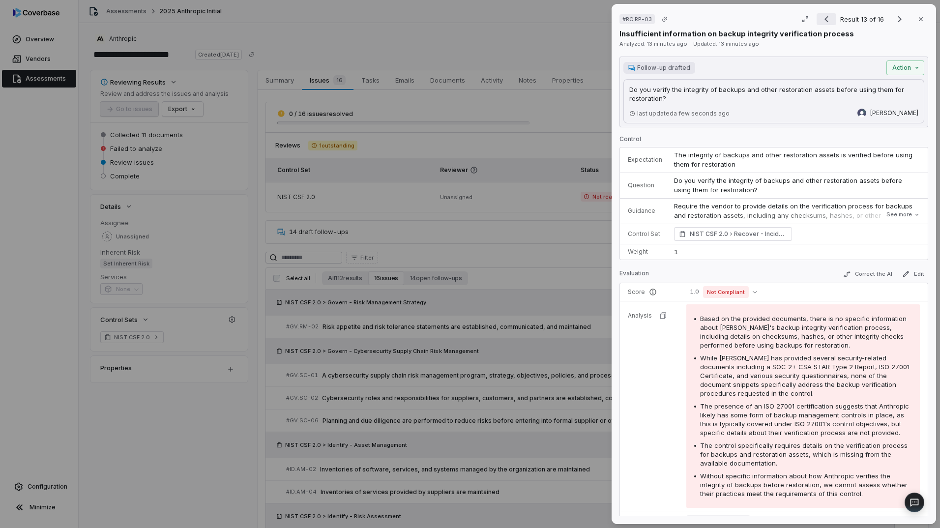
click at [820, 22] on icon "Previous result" at bounding box center [826, 19] width 12 height 12
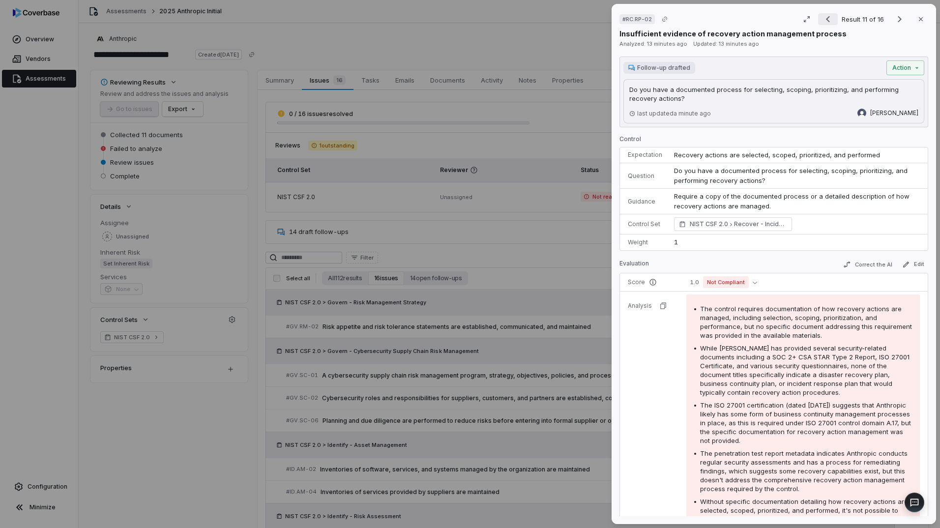
click at [822, 22] on icon "Previous result" at bounding box center [828, 19] width 12 height 12
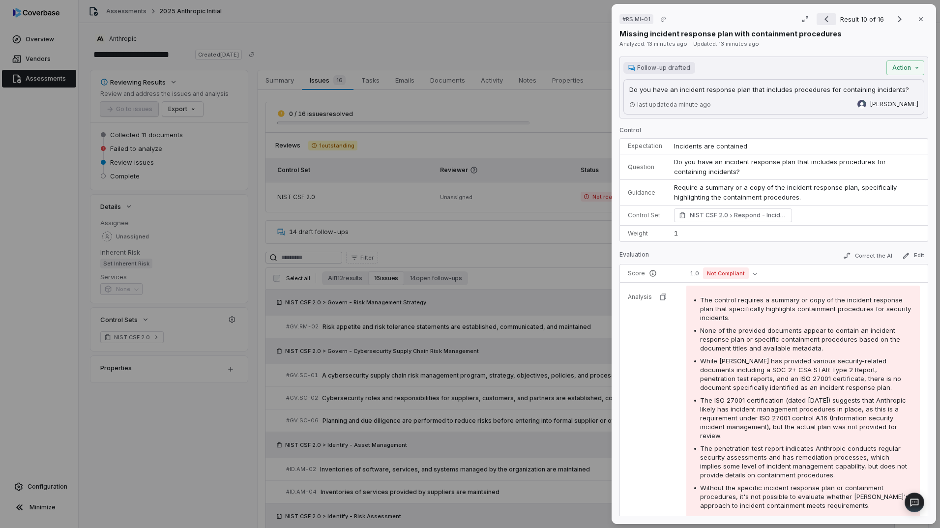
click at [820, 22] on icon "Previous result" at bounding box center [826, 19] width 12 height 12
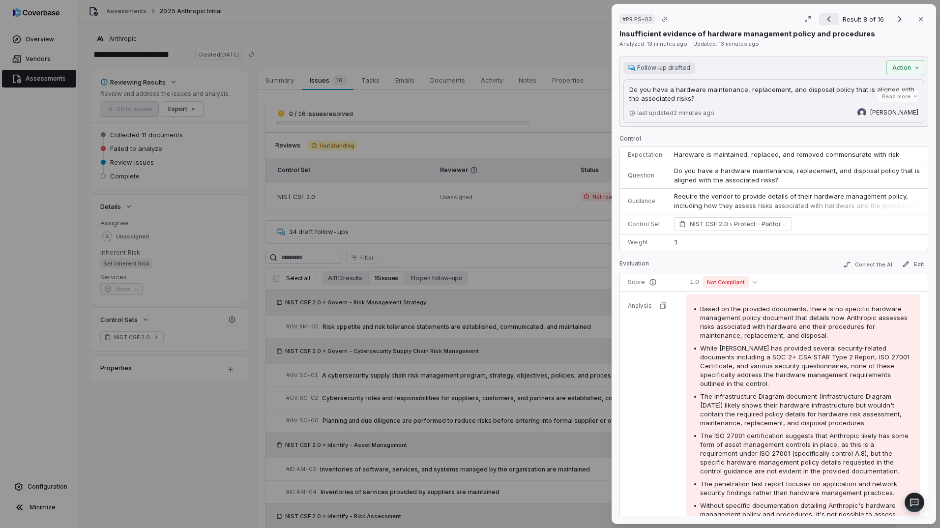
click at [823, 22] on icon "Previous result" at bounding box center [829, 19] width 12 height 12
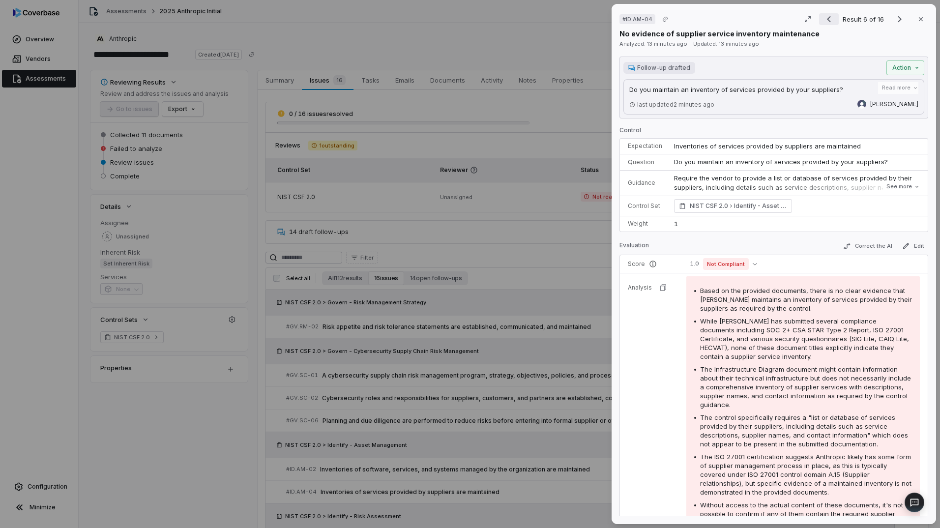
click at [823, 22] on icon "Previous result" at bounding box center [829, 19] width 12 height 12
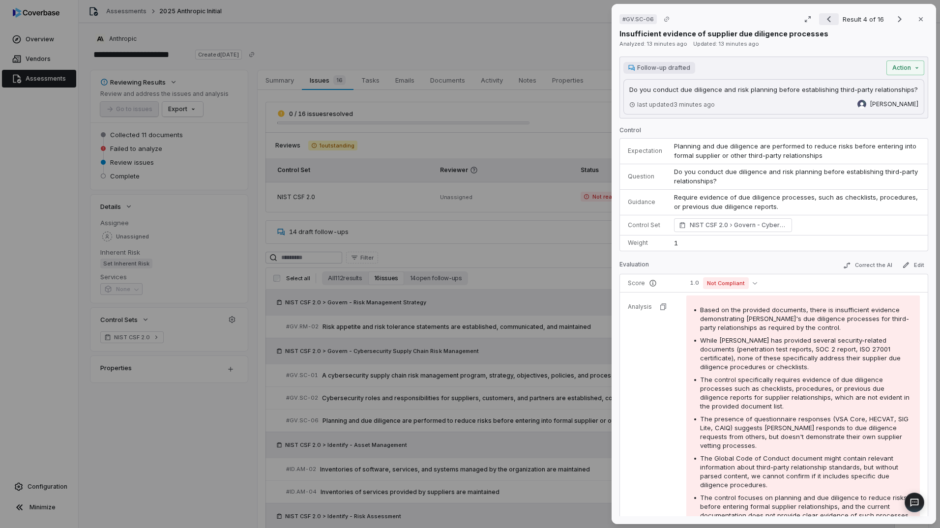
click at [823, 22] on icon "Previous result" at bounding box center [829, 19] width 12 height 12
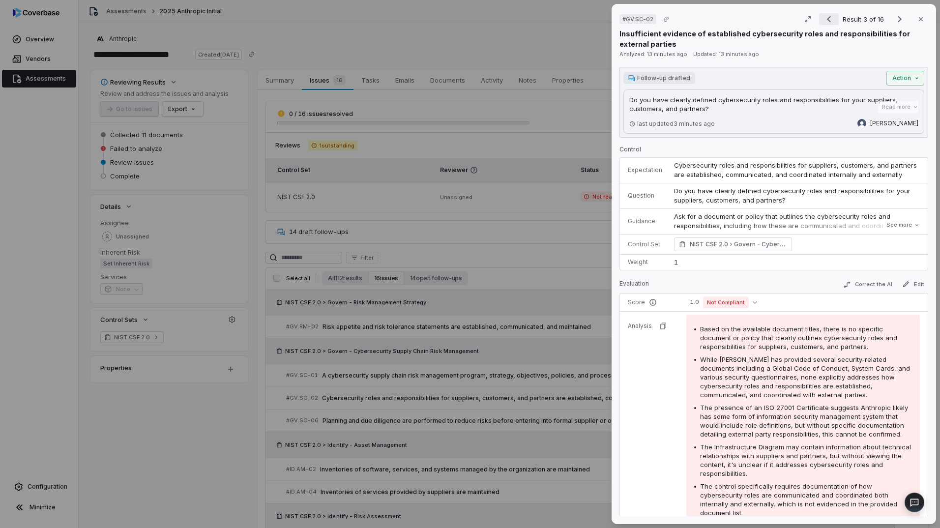
click at [823, 22] on icon "Previous result" at bounding box center [829, 19] width 12 height 12
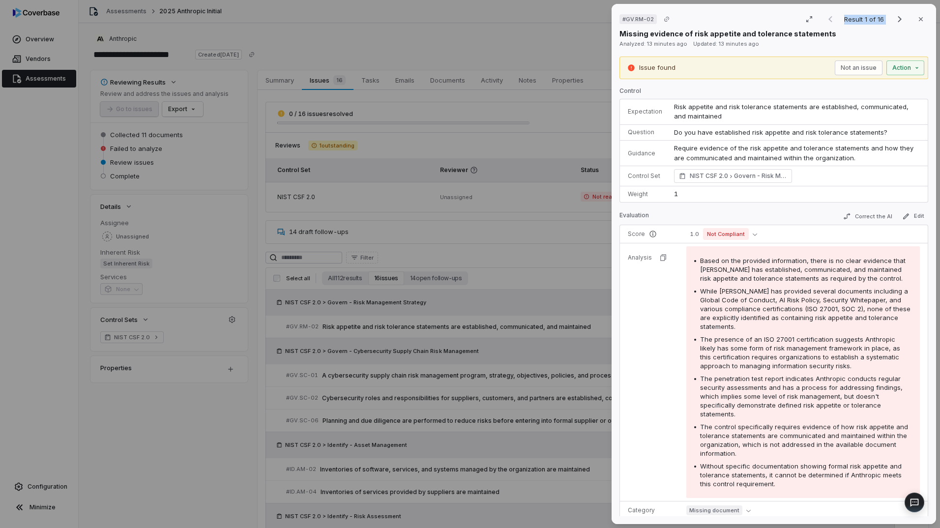
click at [820, 22] on div "Result 1 of 16 Close" at bounding box center [874, 19] width 108 height 15
drag, startPoint x: 820, startPoint y: 22, endPoint x: 802, endPoint y: 133, distance: 112.6
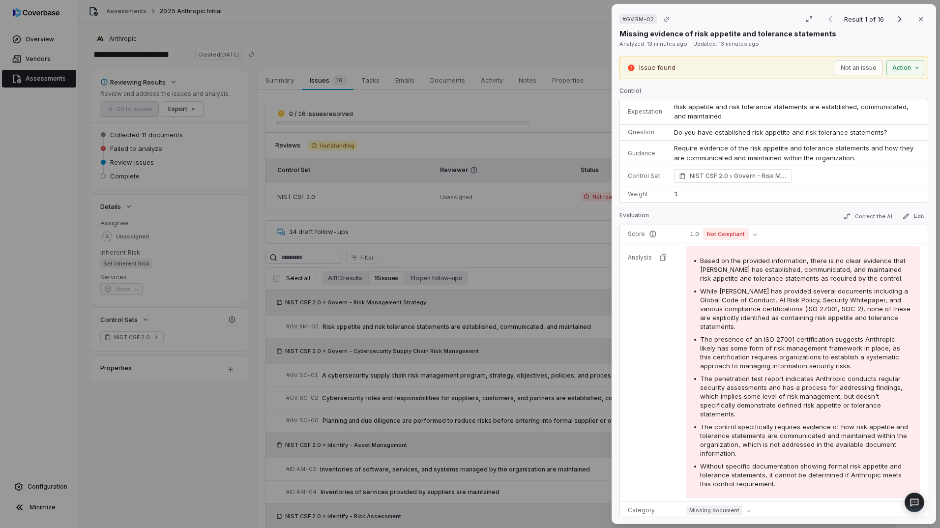
click at [802, 133] on span "Do you have established risk appetite and risk tolerance statements?" at bounding box center [780, 132] width 213 height 8
click at [894, 63] on div "# GV.RM-02 Result 1 of 16 Close Missing evidence of risk appetite and tolerance…" at bounding box center [470, 264] width 940 height 528
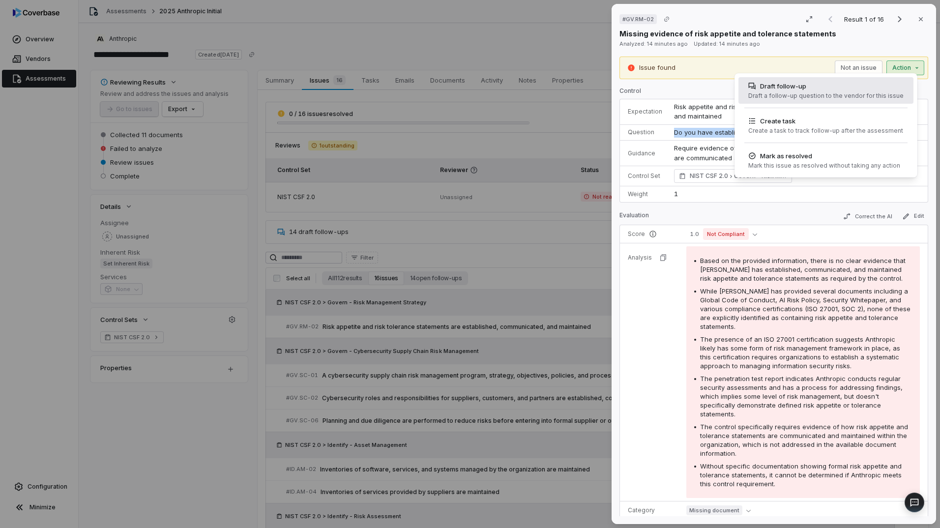
click at [815, 92] on div "Draft a follow-up question to the vendor for this issue" at bounding box center [825, 96] width 155 height 8
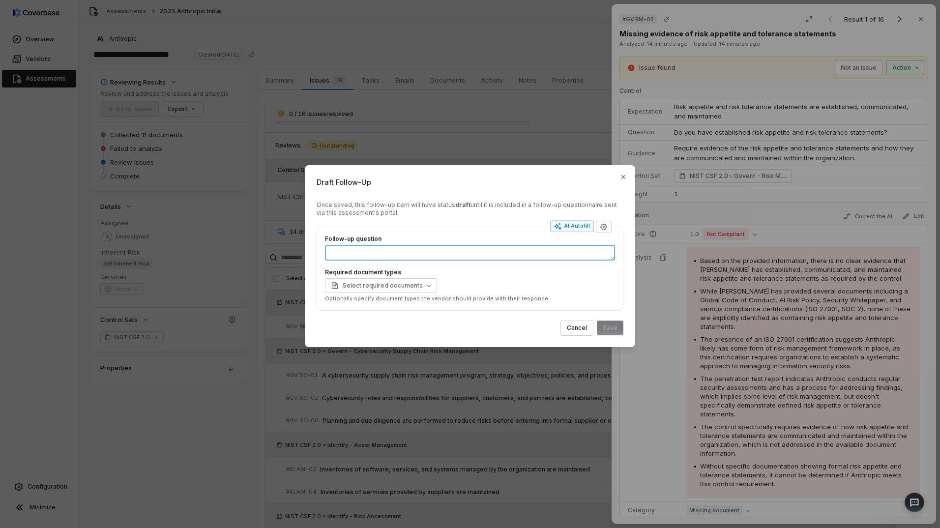
click at [502, 248] on textarea "Follow-up question" at bounding box center [470, 253] width 290 height 16
paste textarea "**********"
type textarea "*"
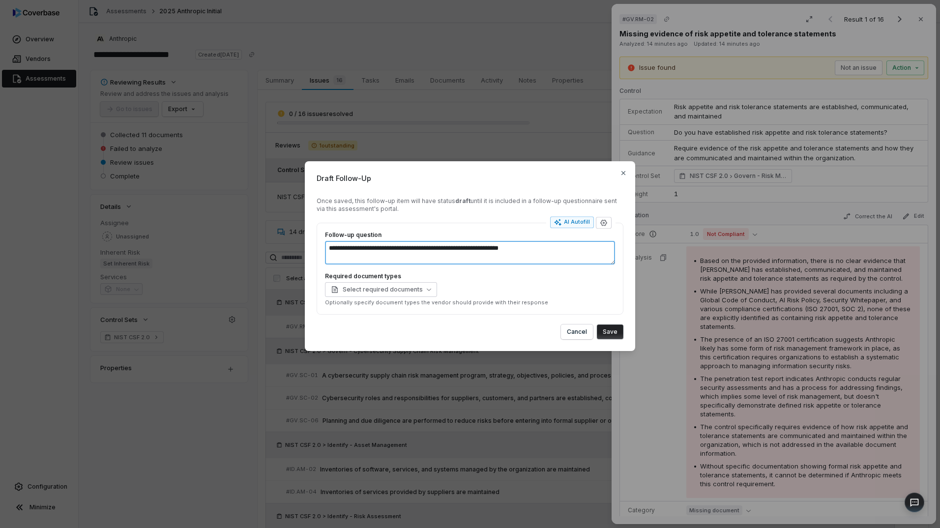
type textarea "**********"
click at [608, 331] on button "Save" at bounding box center [610, 331] width 27 height 15
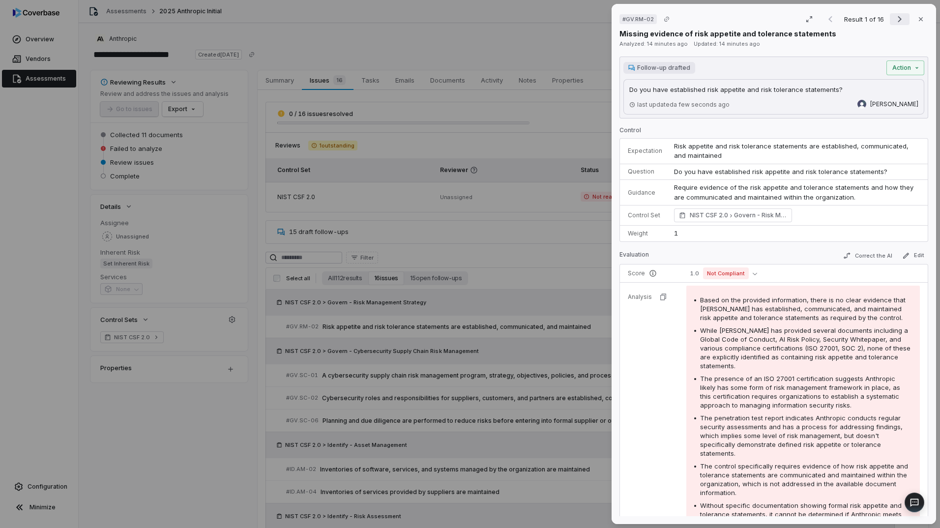
click at [894, 16] on icon "Next result" at bounding box center [900, 19] width 12 height 12
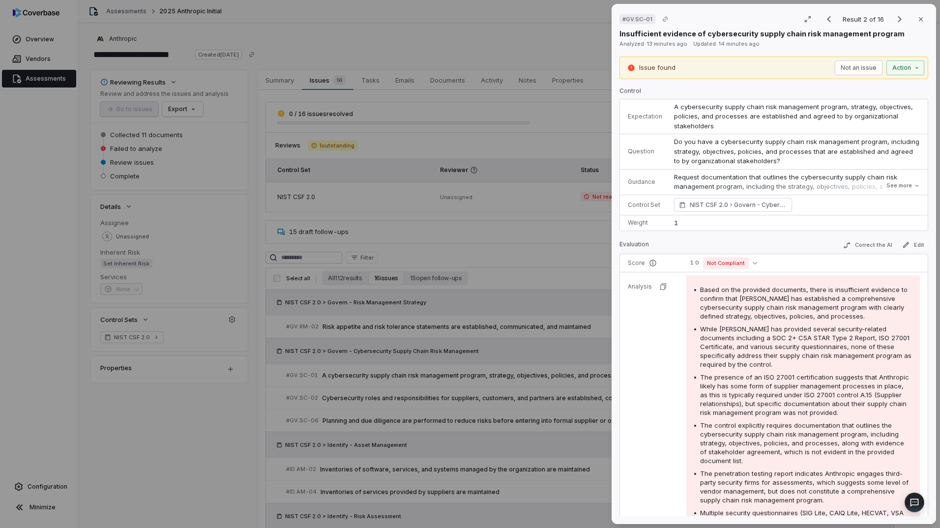
click at [742, 145] on span "Do you have a cybersecurity supply chain risk management program, including str…" at bounding box center [797, 151] width 247 height 27
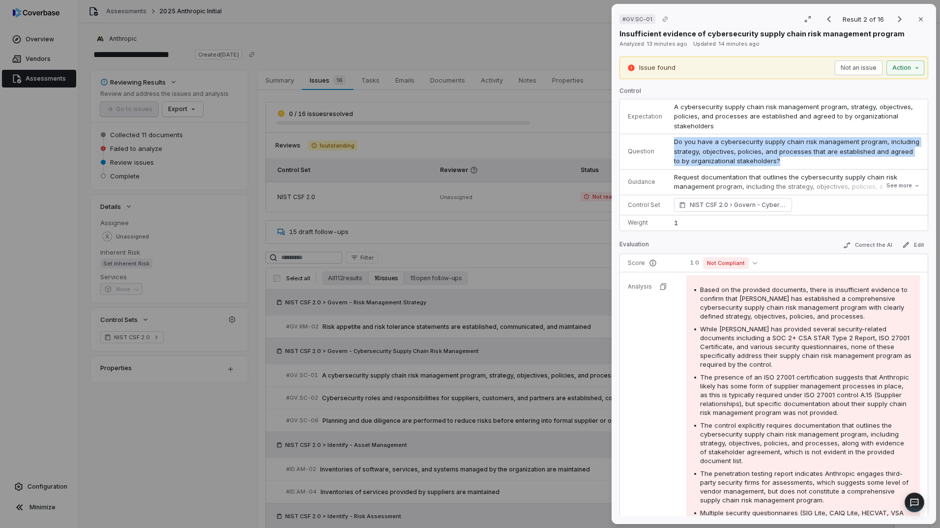
click at [742, 145] on span "Do you have a cybersecurity supply chain risk management program, including str…" at bounding box center [797, 151] width 247 height 27
click at [895, 63] on div "# GV.SC-01 Result 2 of 16 Close Insufficient evidence of cybersecurity supply c…" at bounding box center [470, 264] width 940 height 528
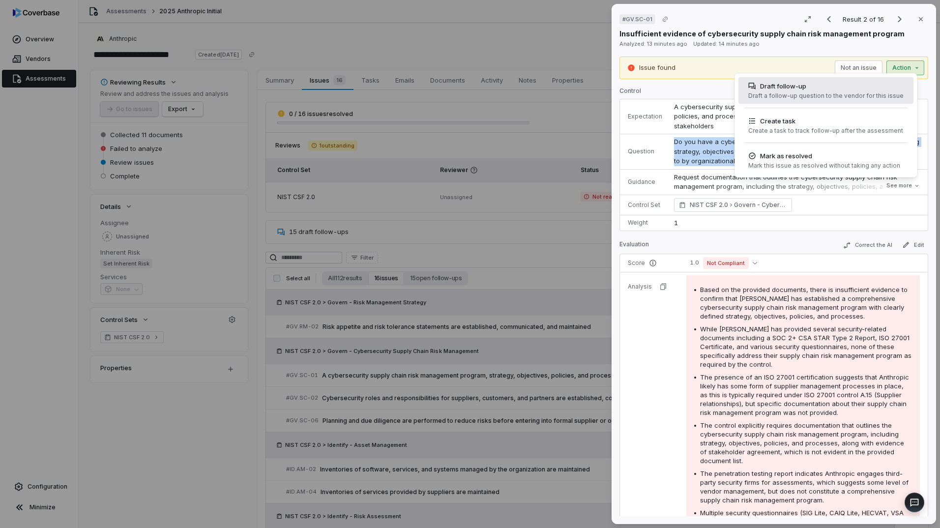
click at [791, 97] on div "Draft a follow-up question to the vendor for this issue" at bounding box center [825, 96] width 155 height 8
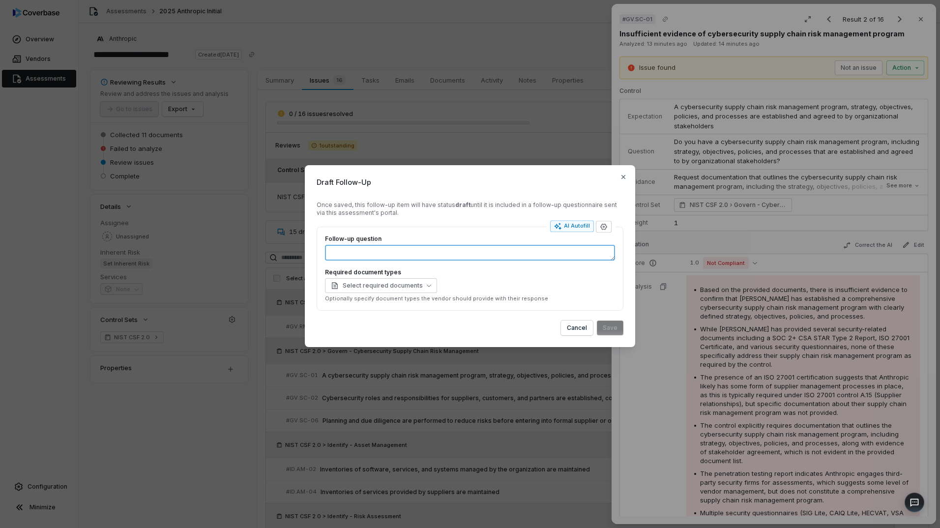
click at [362, 249] on textarea "Follow-up question" at bounding box center [470, 253] width 290 height 16
paste textarea "**********"
type textarea "*"
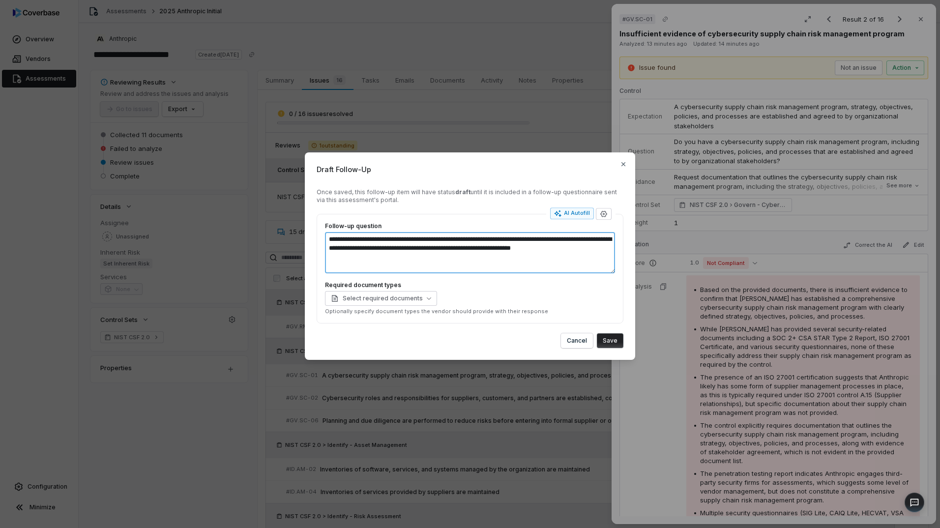
type textarea "**********"
click at [609, 343] on button "Save" at bounding box center [610, 340] width 27 height 15
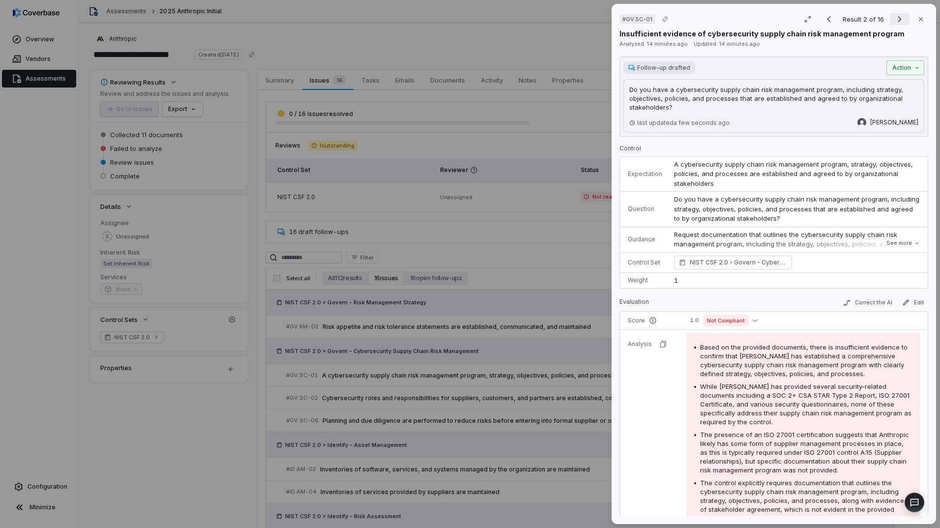
click at [894, 22] on icon "Next result" at bounding box center [900, 19] width 12 height 12
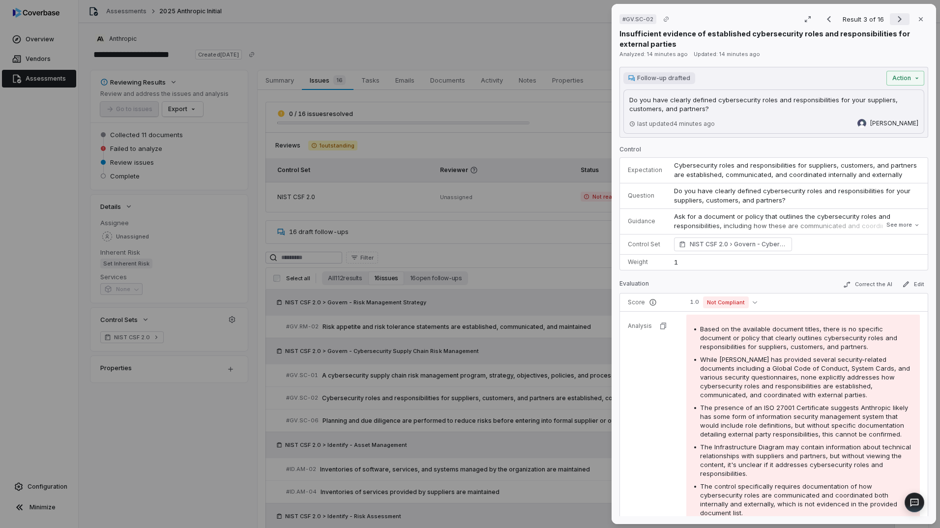
click at [894, 22] on icon "Next result" at bounding box center [900, 19] width 12 height 12
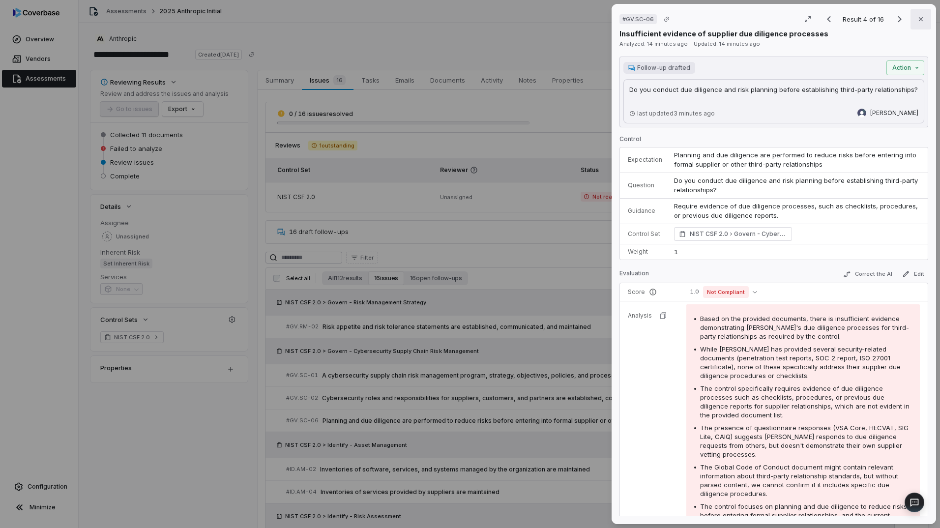
click at [917, 19] on icon "button" at bounding box center [921, 19] width 8 height 8
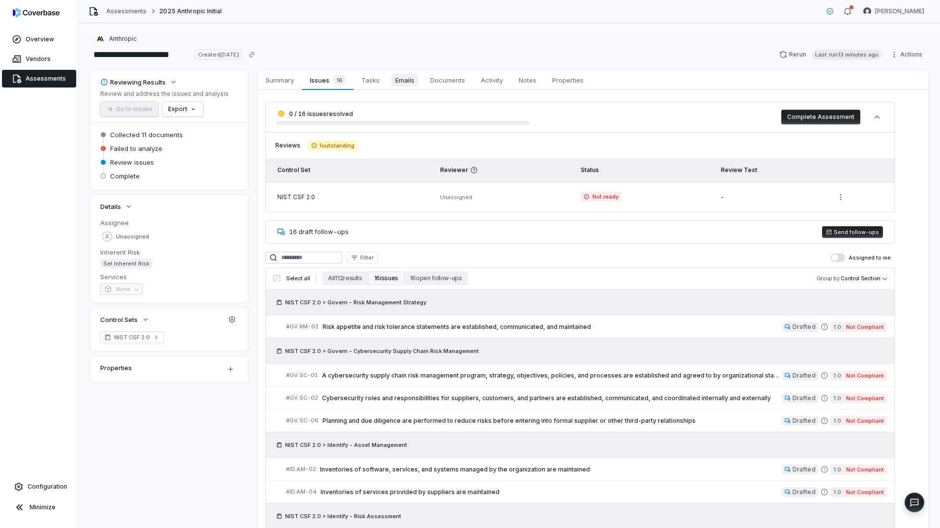
click at [398, 83] on span "Emails" at bounding box center [404, 80] width 27 height 13
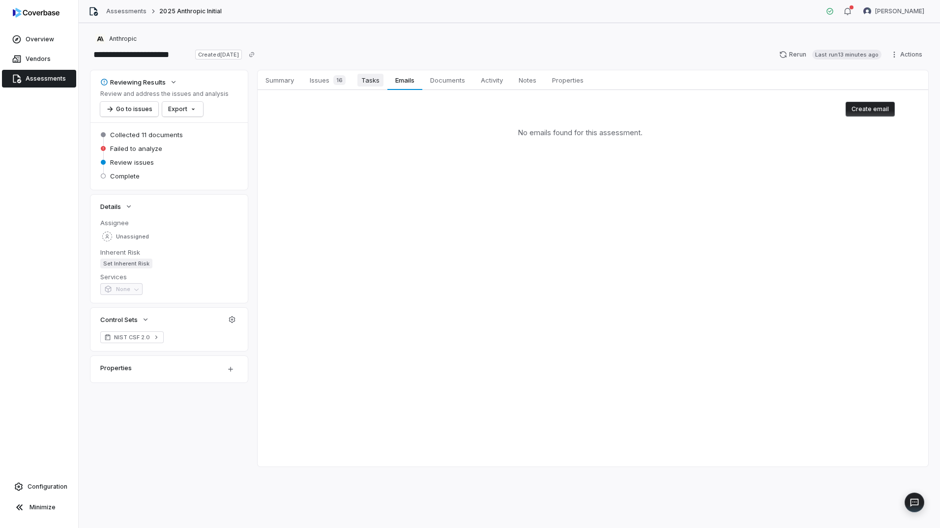
click at [364, 85] on span "Tasks" at bounding box center [370, 80] width 26 height 13
click at [447, 78] on span "Documents" at bounding box center [447, 80] width 43 height 13
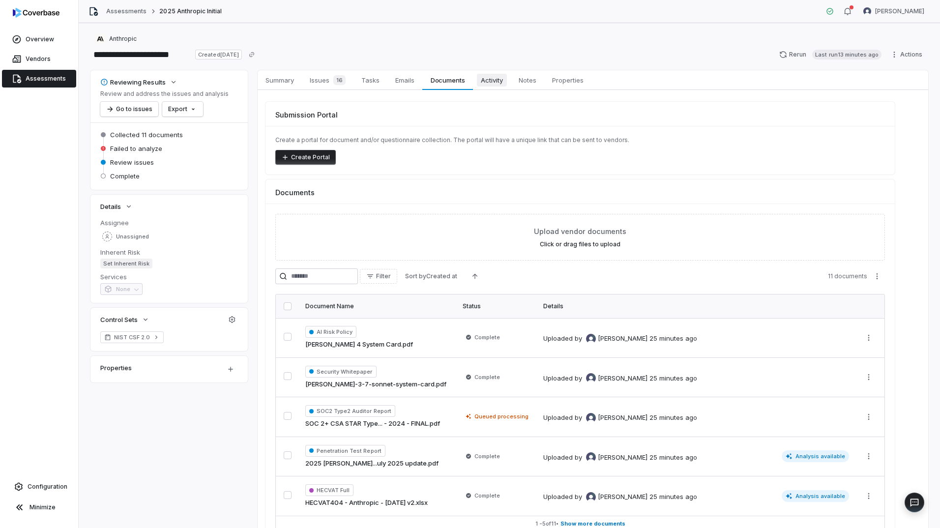
click at [493, 78] on span "Activity" at bounding box center [492, 80] width 30 height 13
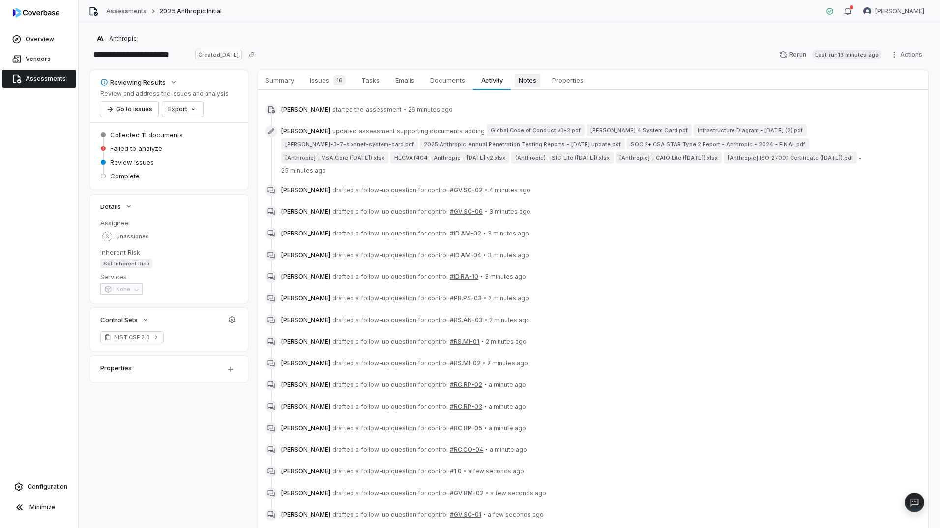
click at [534, 81] on span "Notes" at bounding box center [528, 80] width 26 height 13
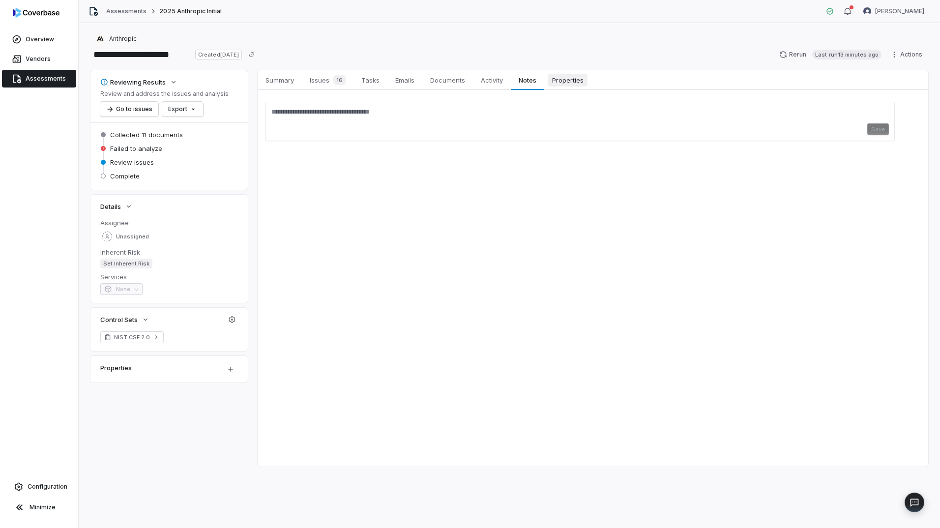
click at [575, 80] on span "Properties" at bounding box center [567, 80] width 39 height 13
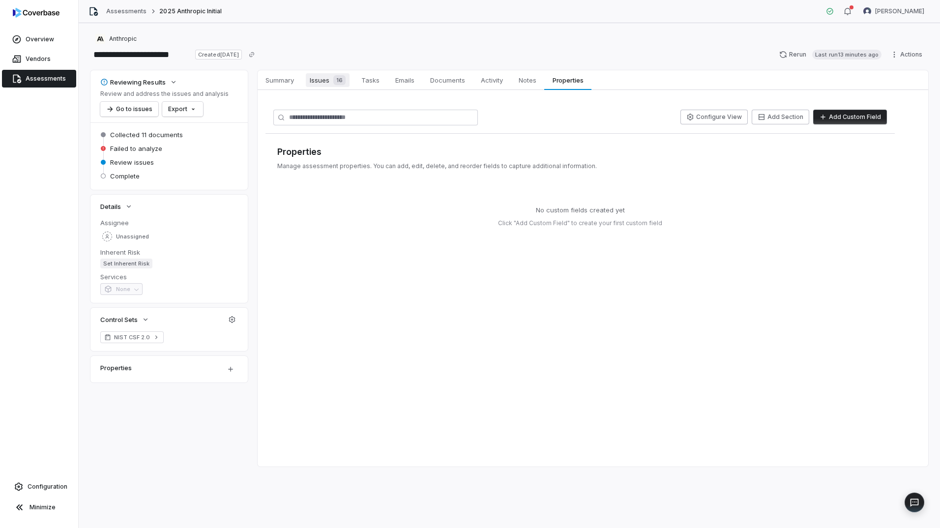
click at [334, 80] on span "16" at bounding box center [339, 80] width 12 height 10
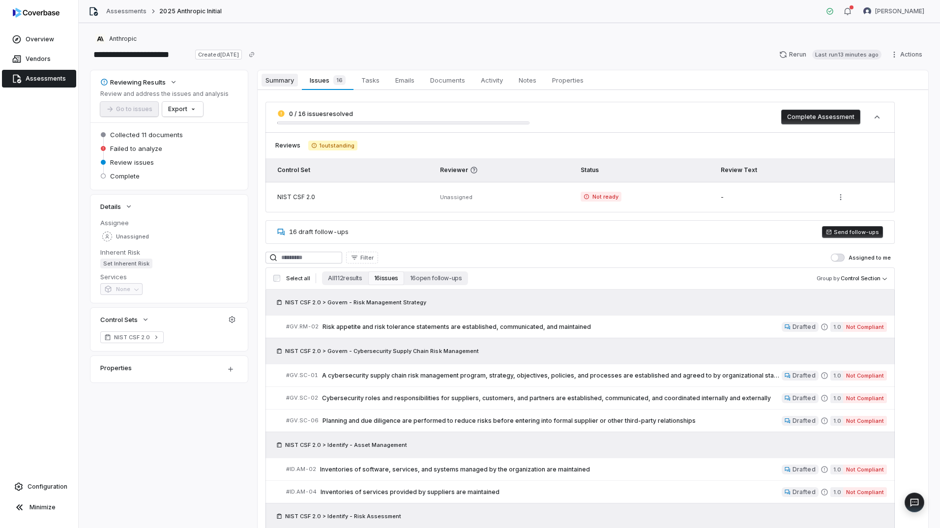
click at [290, 82] on span "Summary" at bounding box center [279, 80] width 36 height 13
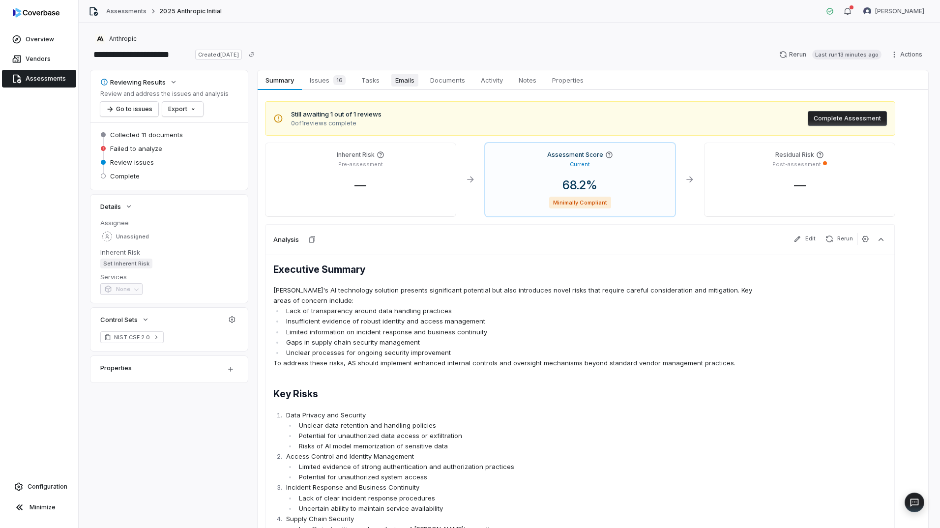
click at [401, 82] on span "Emails" at bounding box center [404, 80] width 27 height 13
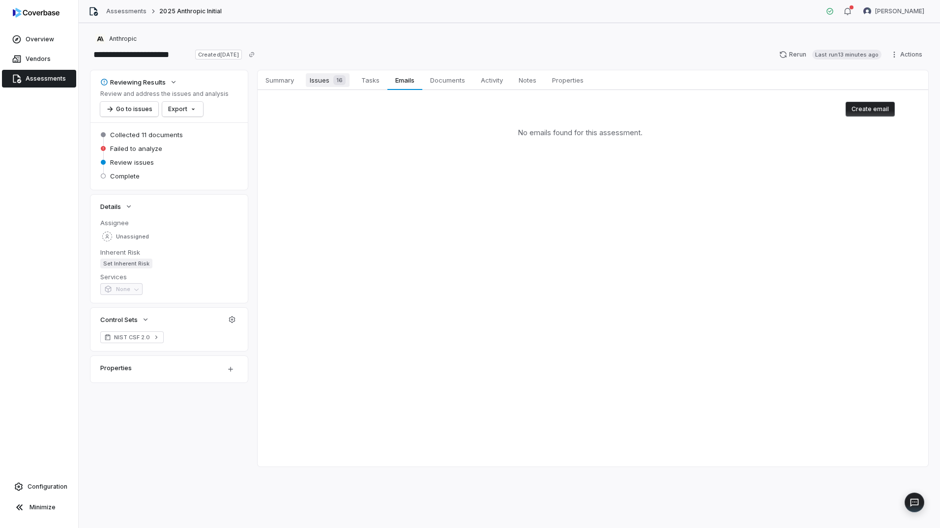
click at [321, 84] on span "Issues 16" at bounding box center [328, 80] width 44 height 14
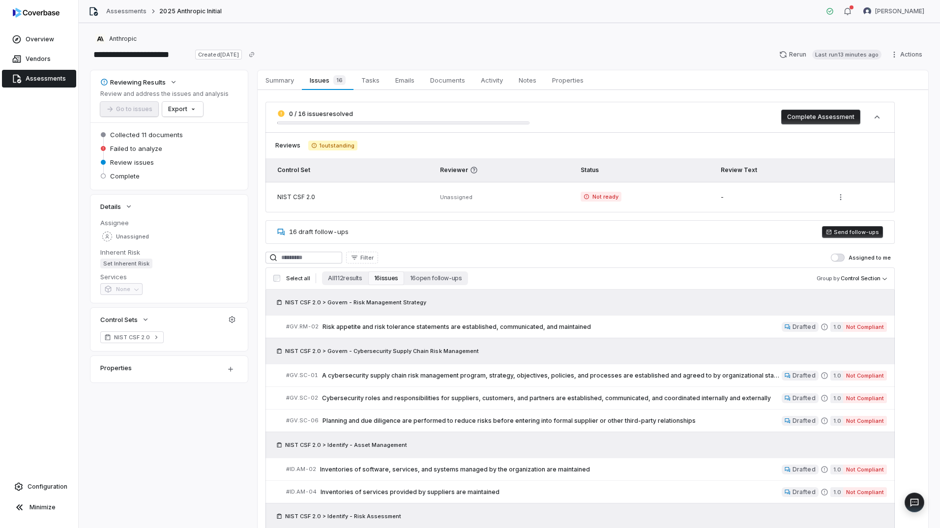
click at [428, 237] on div "16 draft follow-ups Send follow-ups" at bounding box center [579, 232] width 629 height 24
click at [855, 231] on button "Send follow-ups" at bounding box center [852, 232] width 61 height 12
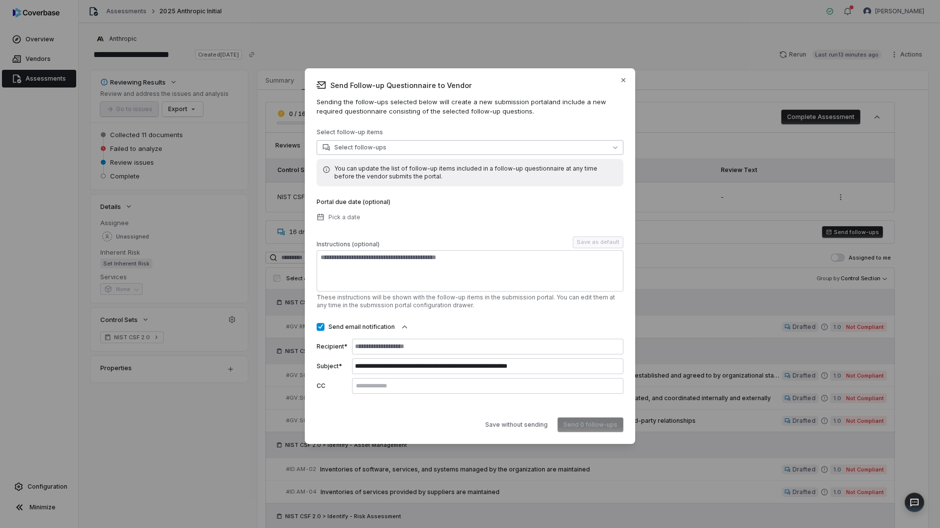
click at [385, 150] on button "Select follow-ups" at bounding box center [470, 147] width 307 height 15
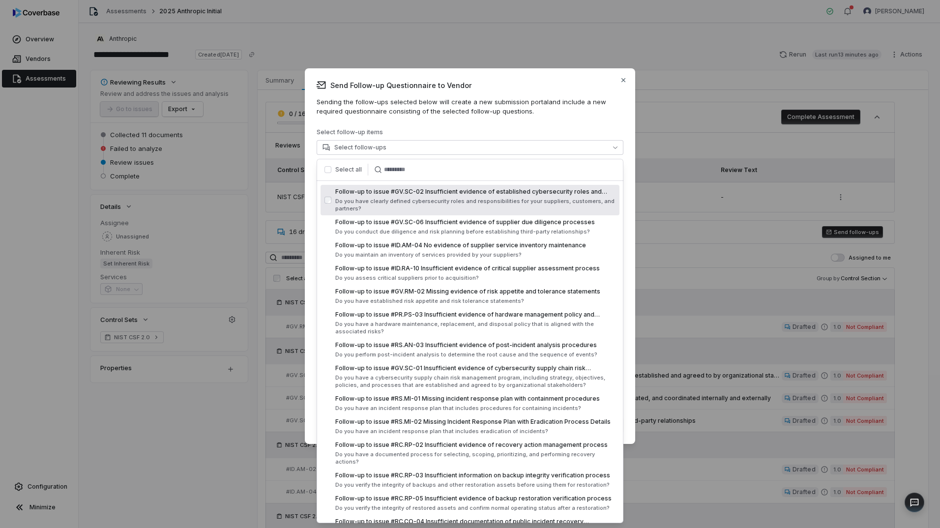
click at [473, 118] on div "**********" at bounding box center [470, 256] width 307 height 352
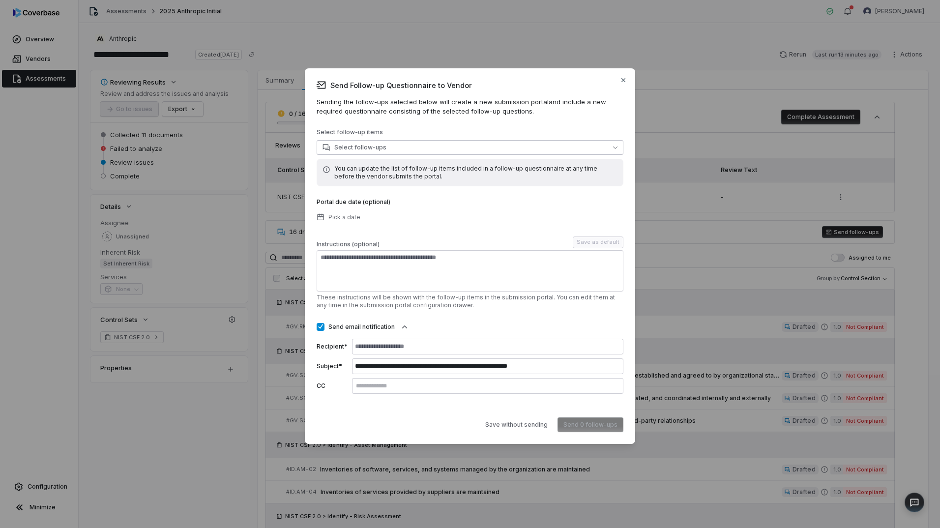
click at [408, 146] on button "Select follow-ups" at bounding box center [470, 147] width 307 height 15
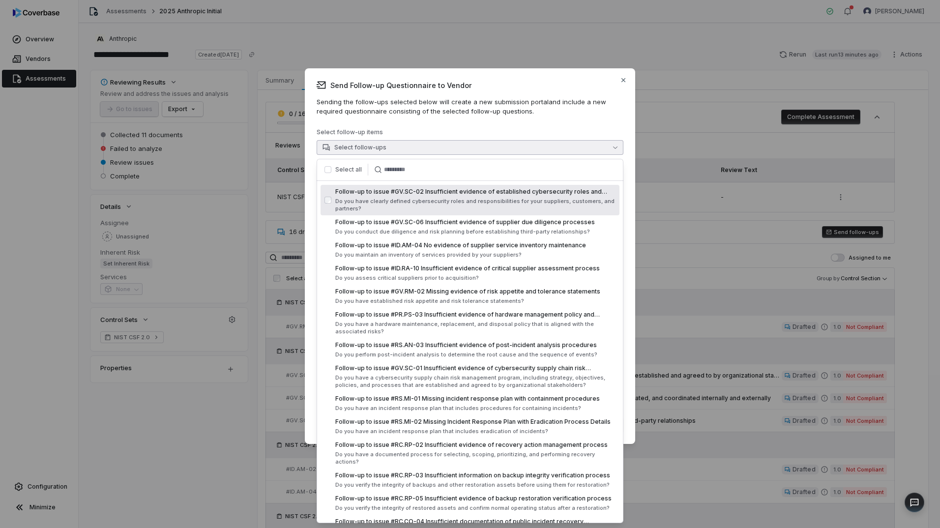
click at [465, 122] on div "**********" at bounding box center [470, 256] width 307 height 352
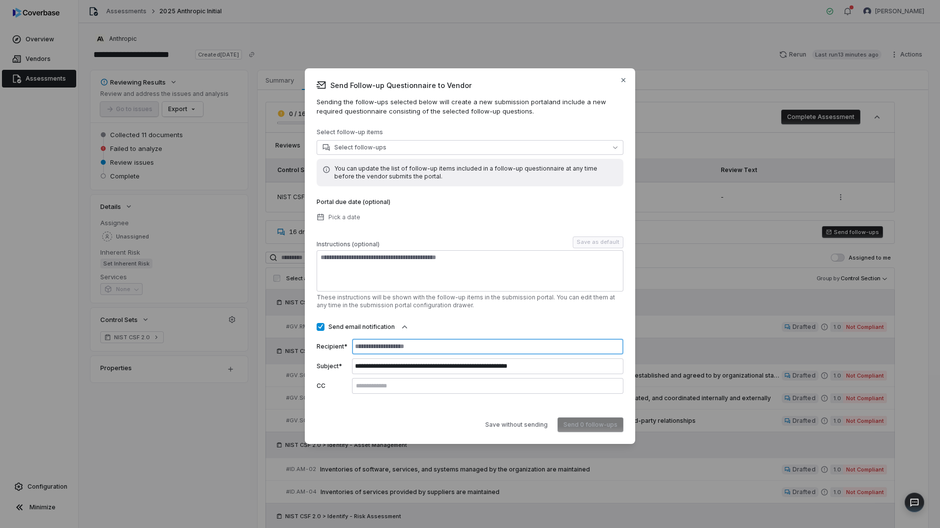
click at [385, 348] on input at bounding box center [487, 347] width 271 height 16
type input "**********"
click at [461, 309] on p "These instructions will be shown with the follow-up items in the submission por…" at bounding box center [470, 301] width 307 height 16
click at [400, 151] on button "Select follow-ups" at bounding box center [470, 147] width 307 height 15
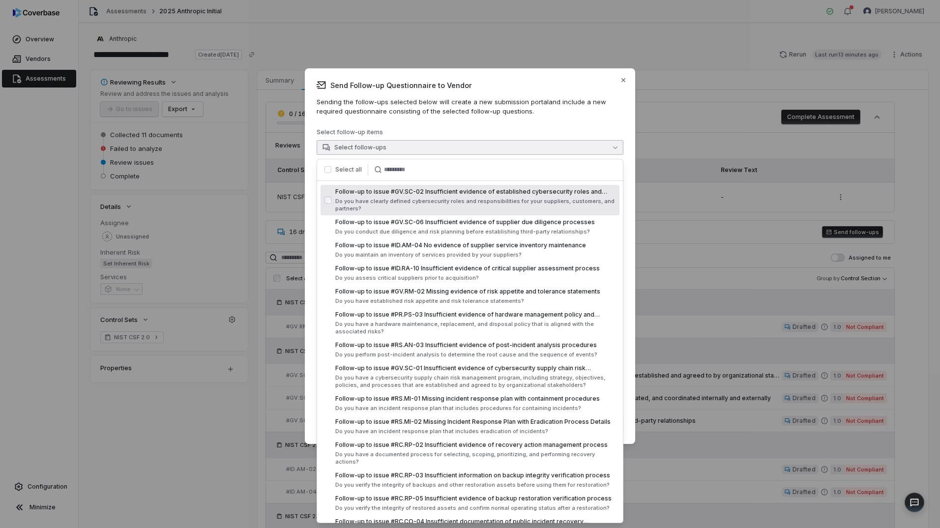
click at [326, 170] on button "button" at bounding box center [327, 169] width 7 height 7
click at [465, 107] on p "Sending the follow-ups selected below will create a new submission portal and i…" at bounding box center [470, 106] width 307 height 19
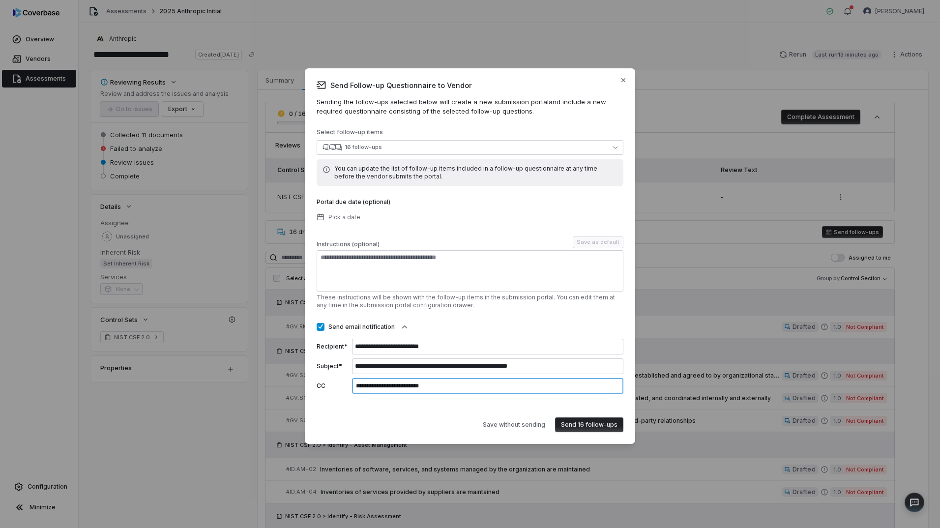
click at [444, 383] on input "**********" at bounding box center [487, 386] width 267 height 8
click at [393, 418] on div "Save without sending Send 16 follow-ups" at bounding box center [470, 420] width 307 height 23
click at [611, 421] on button "Send 16 follow-ups" at bounding box center [589, 424] width 68 height 15
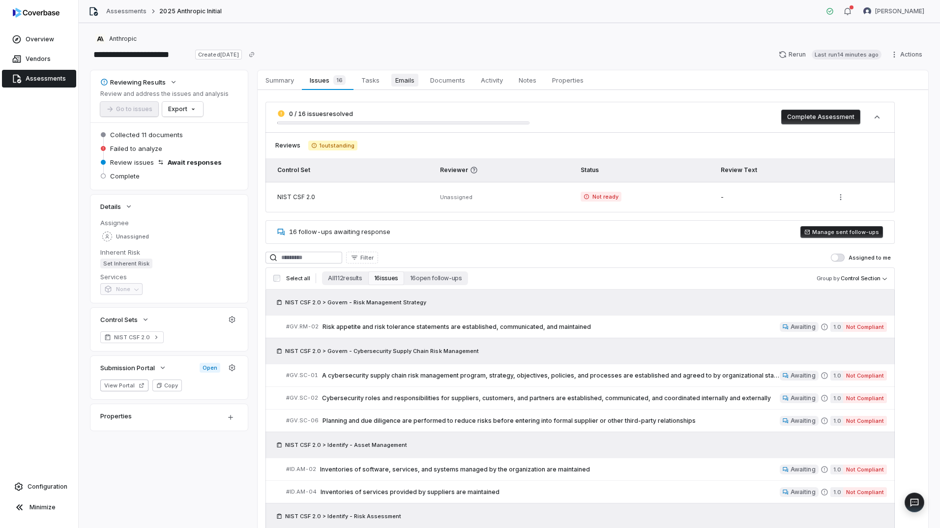
click at [402, 80] on span "Emails" at bounding box center [404, 80] width 27 height 13
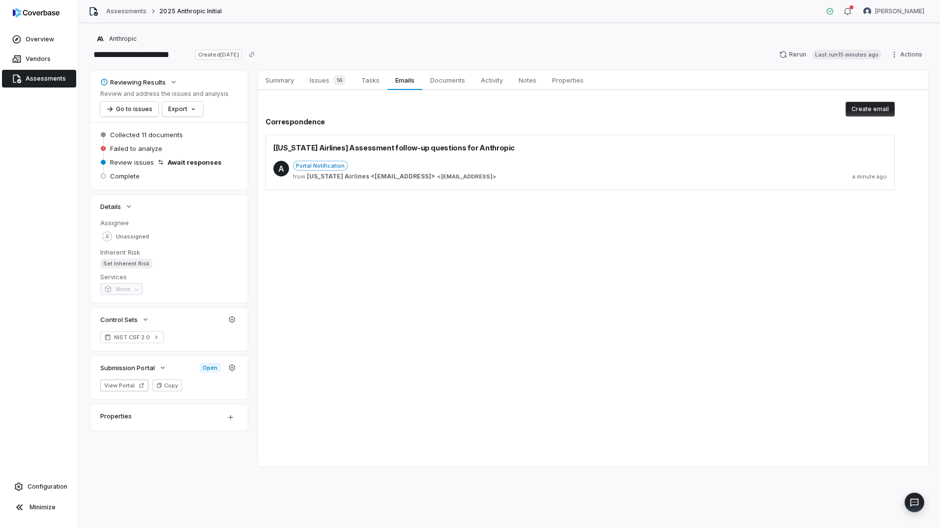
click at [476, 164] on div "Portal Notification" at bounding box center [590, 166] width 594 height 10
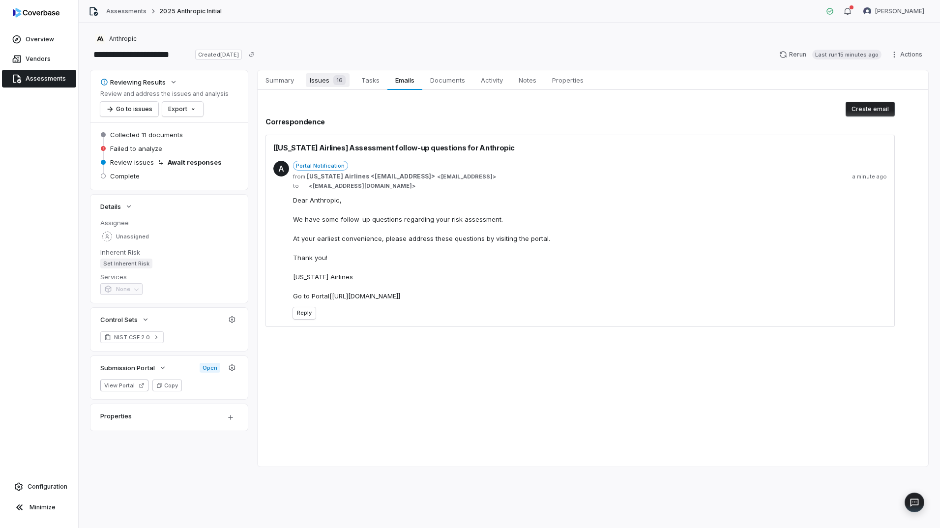
click at [317, 82] on span "Issues 16" at bounding box center [328, 80] width 44 height 14
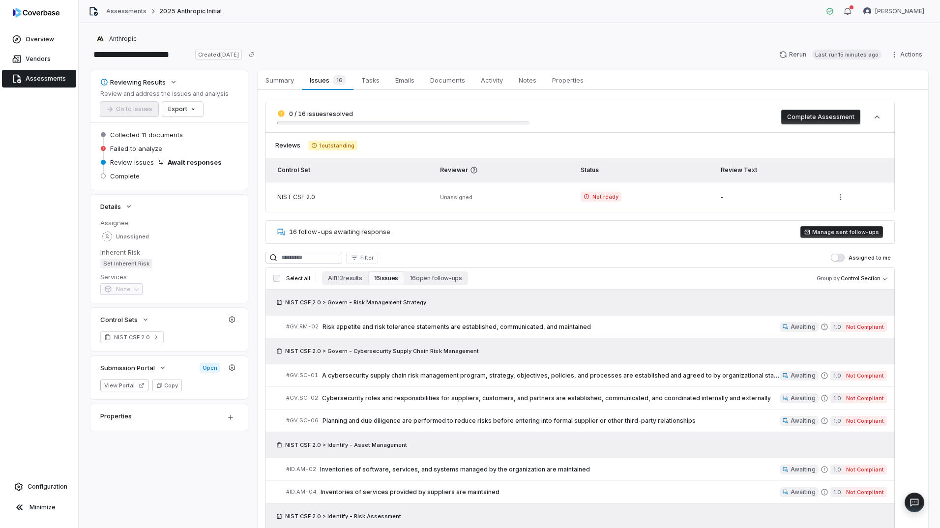
click at [842, 233] on button "Manage sent follow-ups" at bounding box center [841, 232] width 83 height 12
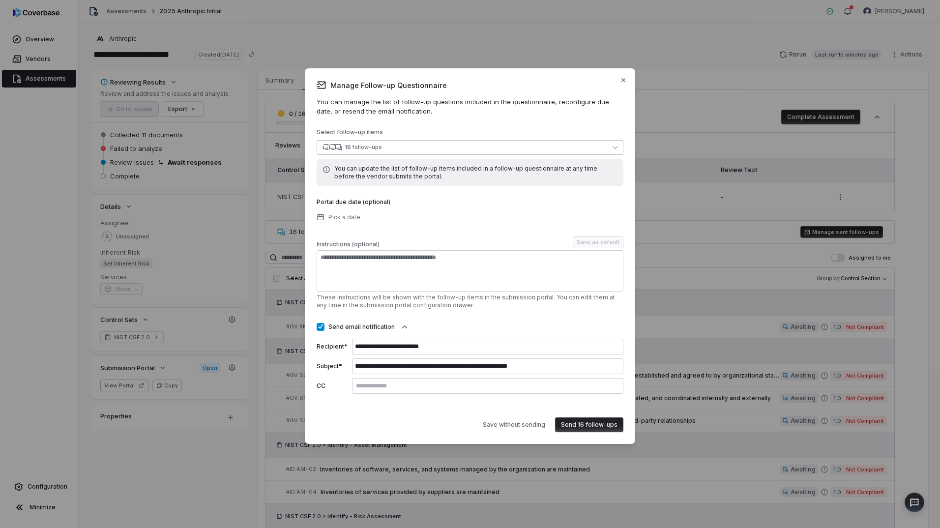
click at [368, 151] on button "16 follow-ups" at bounding box center [470, 147] width 307 height 15
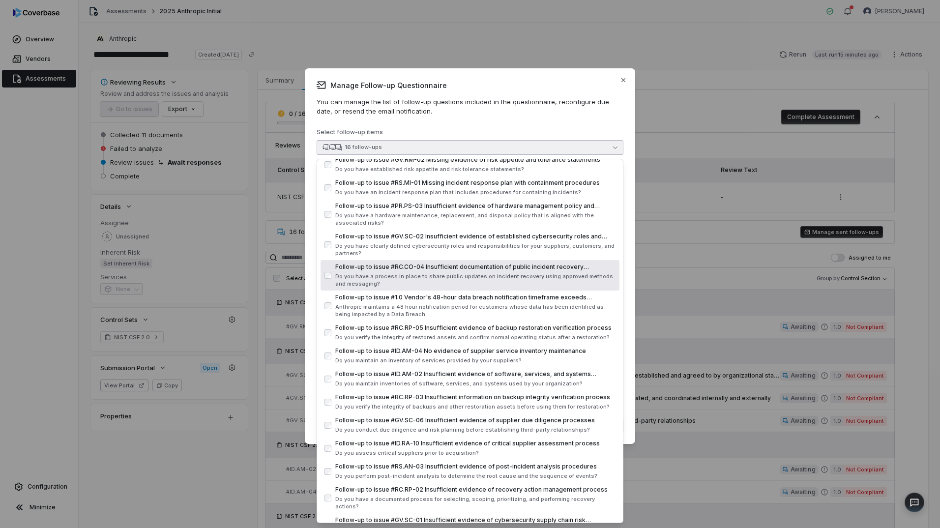
scroll to position [72, 0]
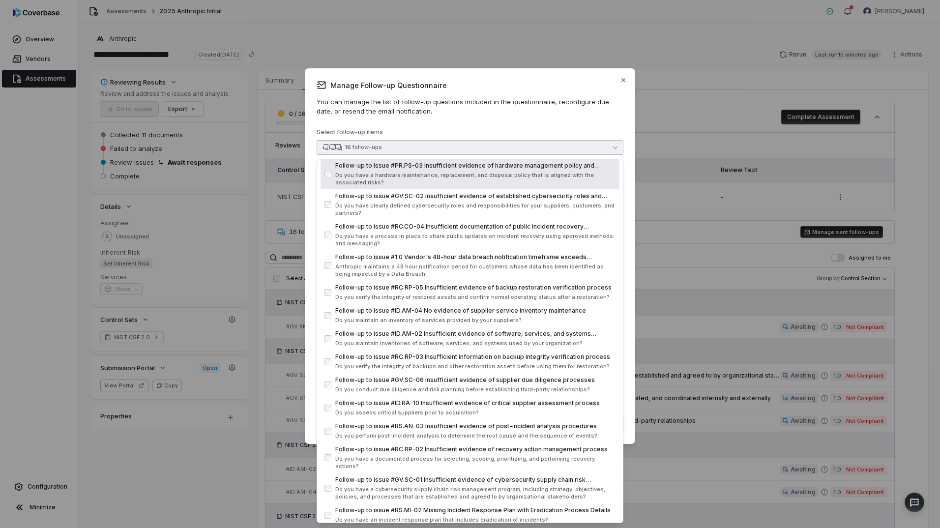
click at [618, 84] on span "Manage Follow-up Questionnaire" at bounding box center [470, 85] width 307 height 10
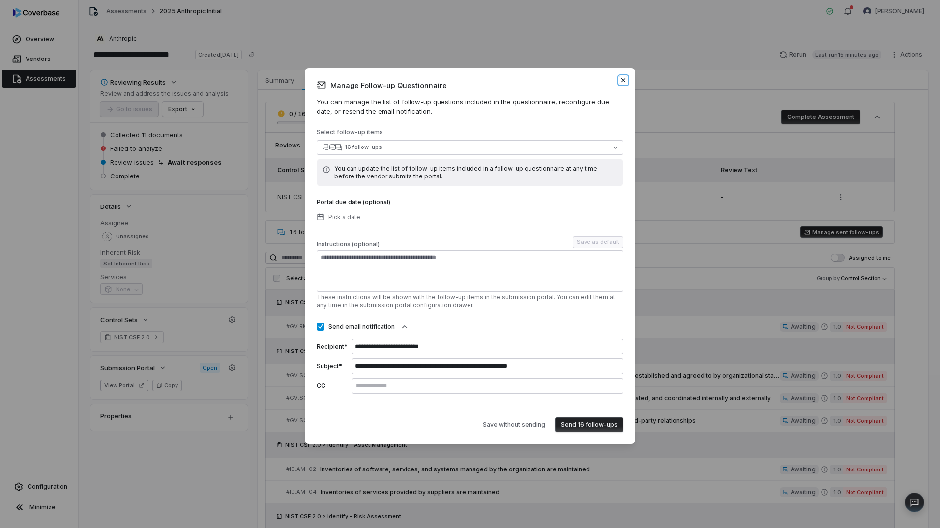
click at [623, 83] on icon "button" at bounding box center [623, 80] width 8 height 8
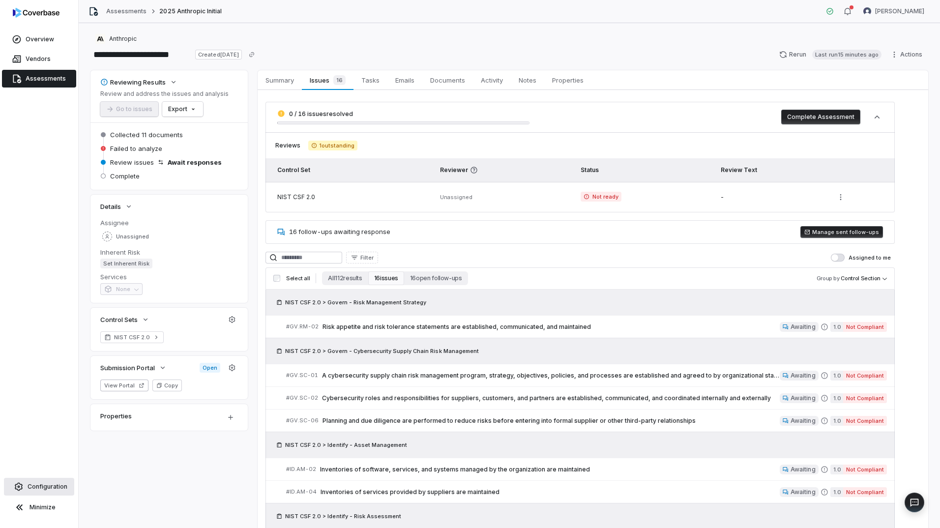
click at [27, 486] on link "Configuration" at bounding box center [39, 487] width 70 height 18
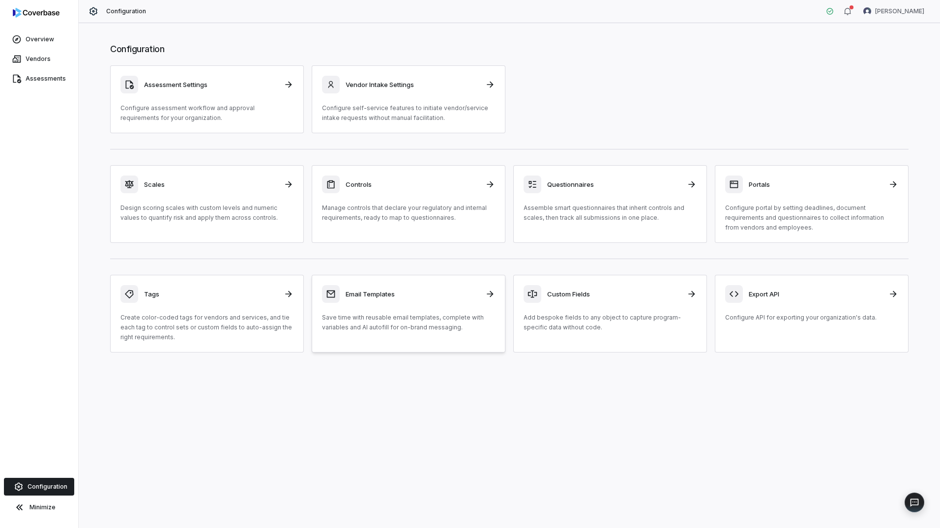
click at [401, 314] on p "Save time with reusable email templates, complete with variables and AI autofil…" at bounding box center [408, 323] width 173 height 20
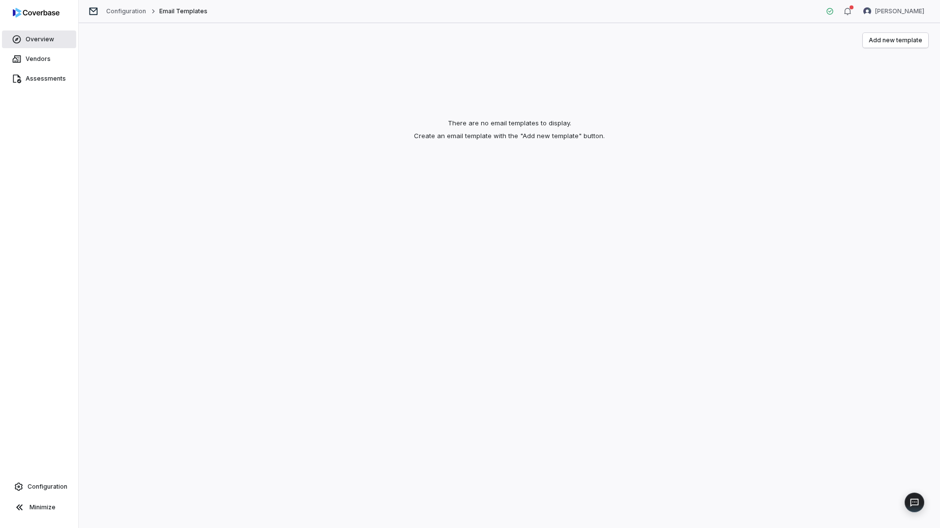
click at [39, 37] on span "Overview" at bounding box center [40, 39] width 29 height 8
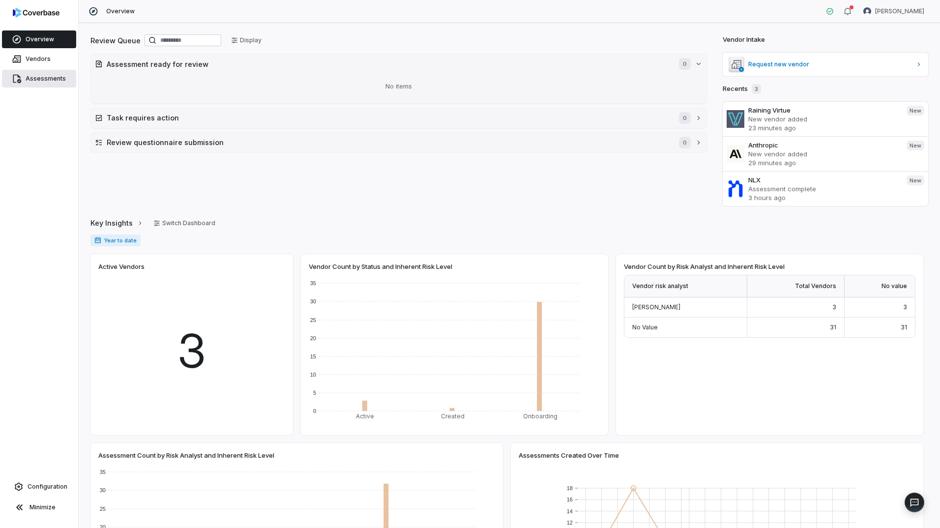
click at [31, 73] on link "Assessments" at bounding box center [39, 79] width 74 height 18
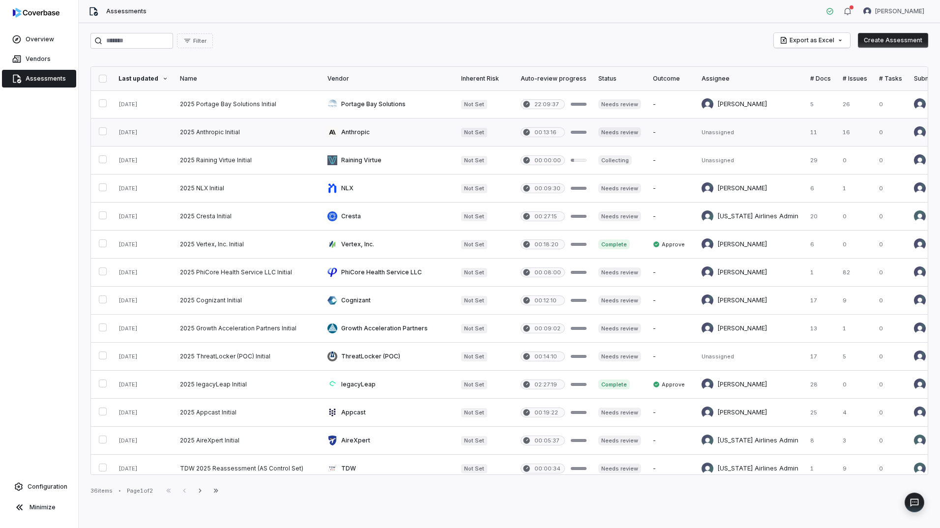
click at [229, 135] on link at bounding box center [247, 132] width 147 height 28
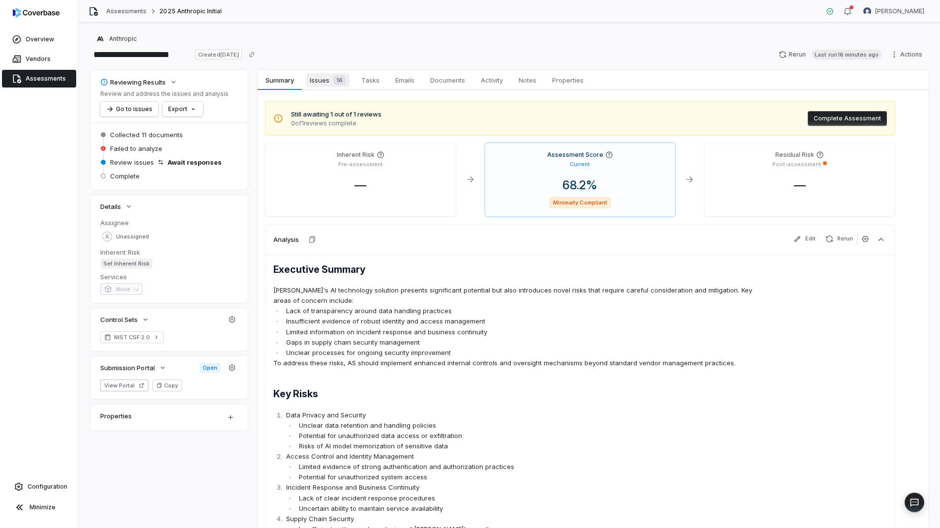
click at [326, 82] on span "Issues 16" at bounding box center [328, 80] width 44 height 14
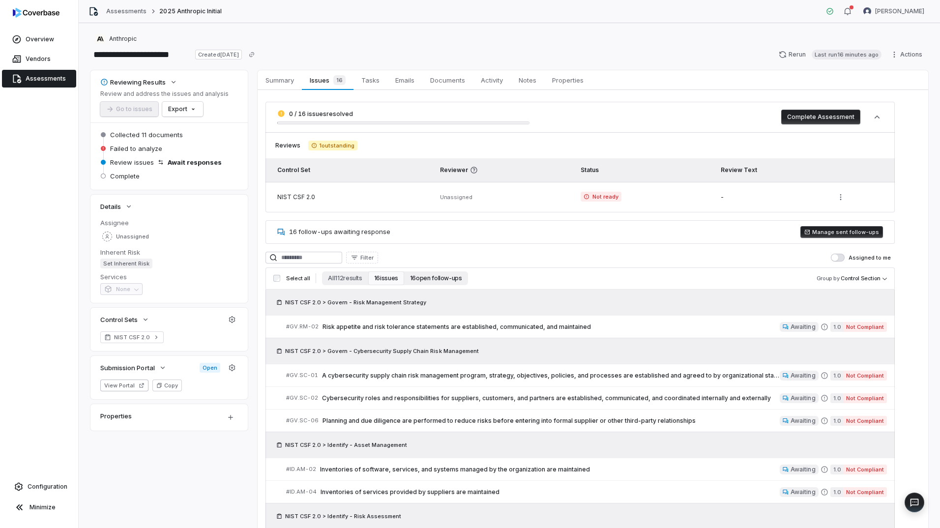
click at [439, 280] on button "16 open follow-ups" at bounding box center [436, 278] width 64 height 14
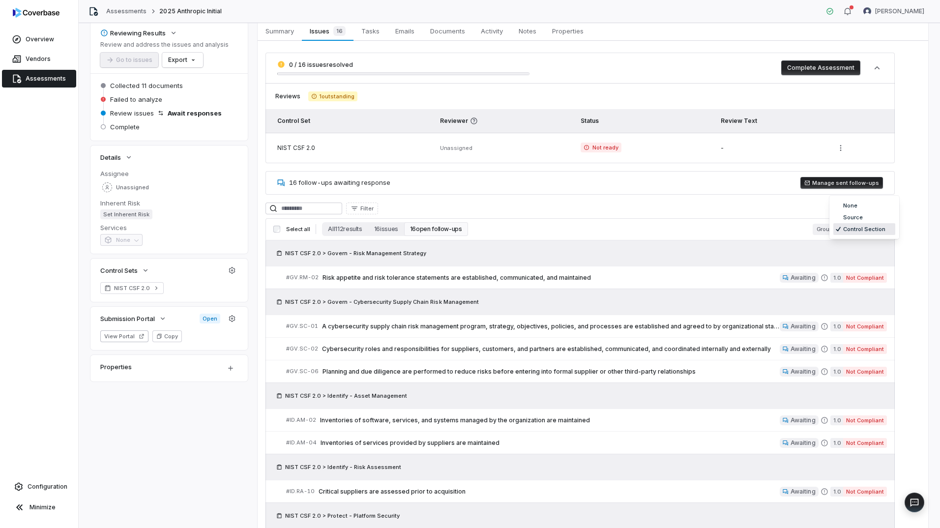
click at [868, 227] on body "**********" at bounding box center [470, 264] width 940 height 528
click at [744, 219] on html "**********" at bounding box center [470, 264] width 940 height 528
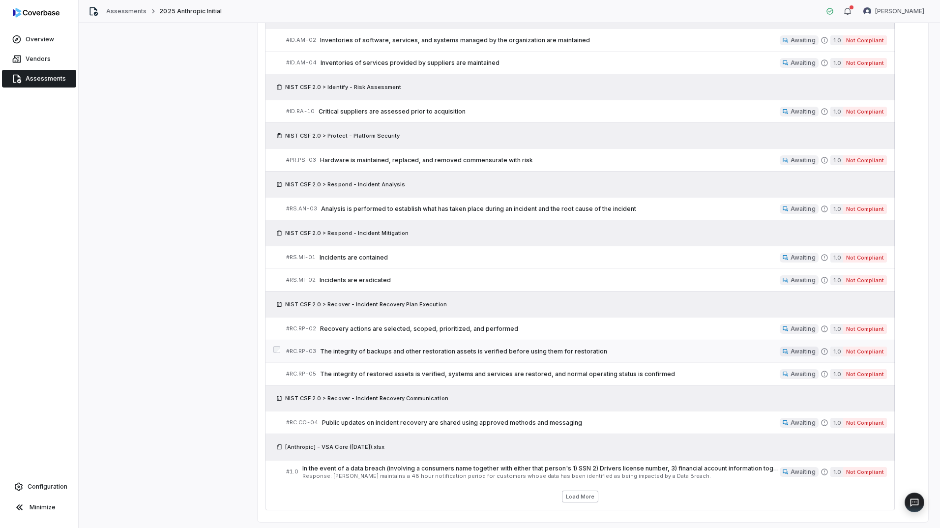
scroll to position [455, 0]
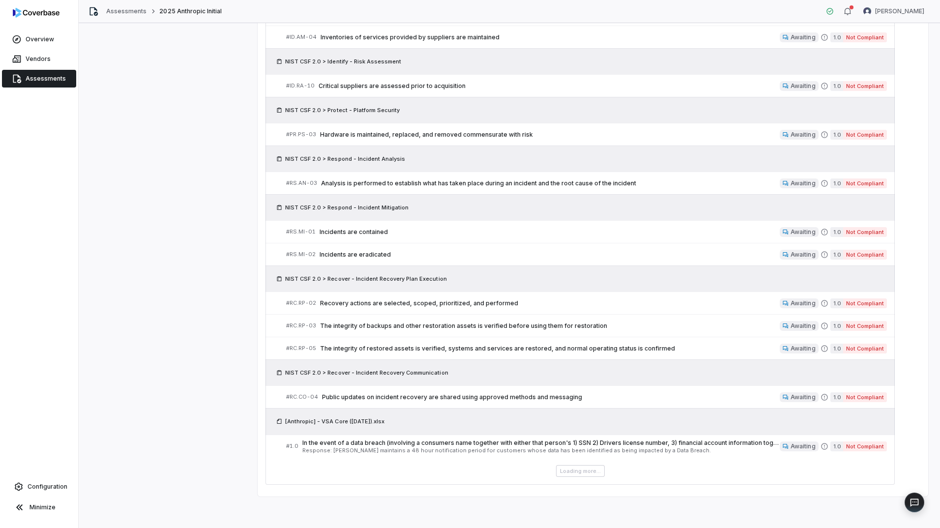
click at [586, 473] on div "Loading more..." at bounding box center [579, 471] width 629 height 12
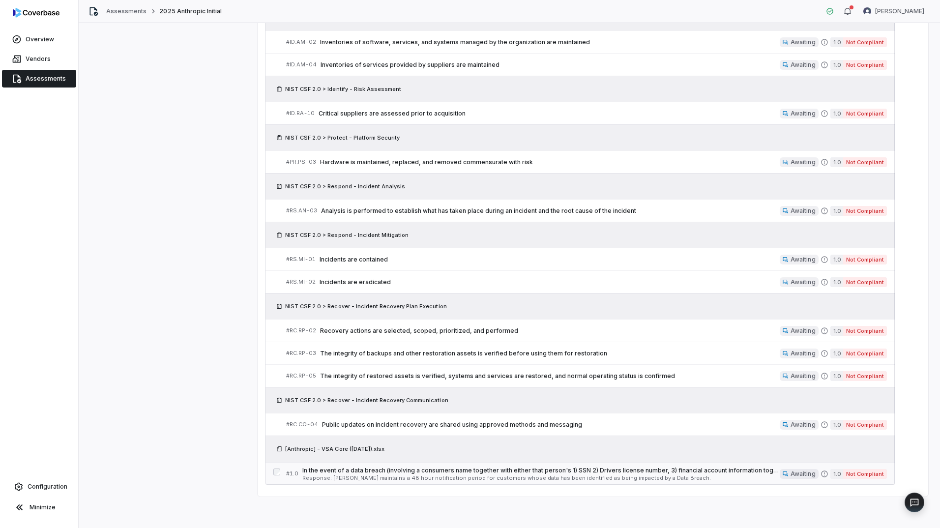
scroll to position [427, 0]
click at [846, 471] on span "Not Compliant" at bounding box center [865, 474] width 44 height 10
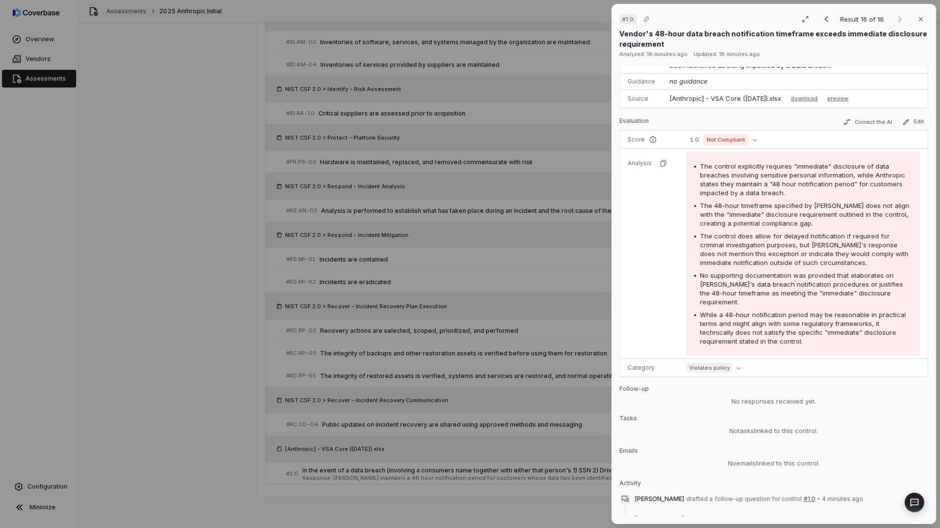
scroll to position [197, 0]
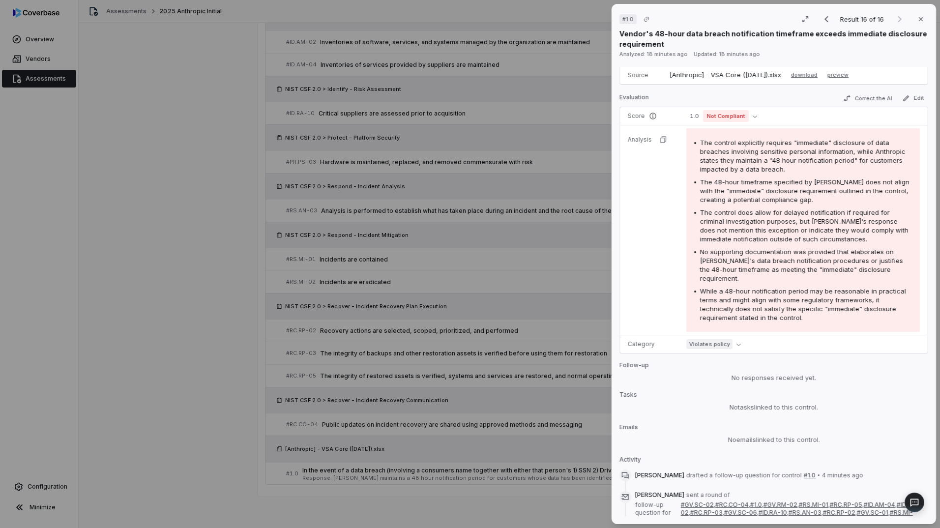
click at [324, 253] on div "# 1.0 Result 16 of 16 Close Vendor's 48-hour data breach notification timeframe…" at bounding box center [470, 264] width 940 height 528
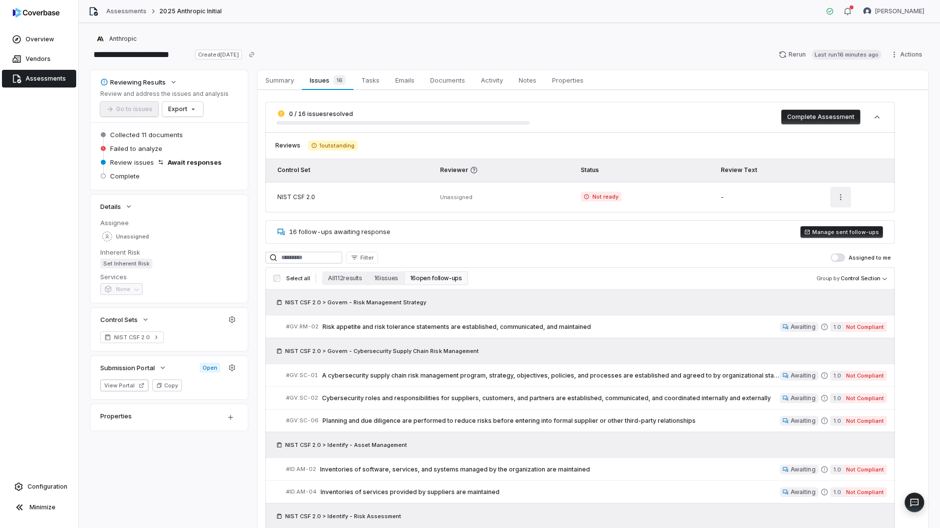
click at [845, 197] on html "**********" at bounding box center [470, 264] width 940 height 528
click at [879, 208] on html "**********" at bounding box center [470, 264] width 940 height 528
click at [877, 119] on icon "button" at bounding box center [877, 117] width 10 height 10
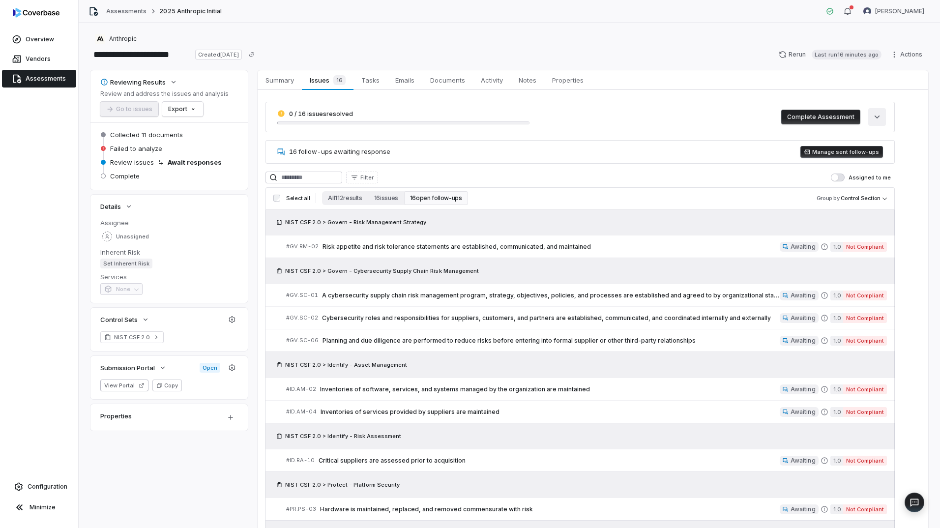
click at [877, 119] on icon "button" at bounding box center [877, 117] width 10 height 10
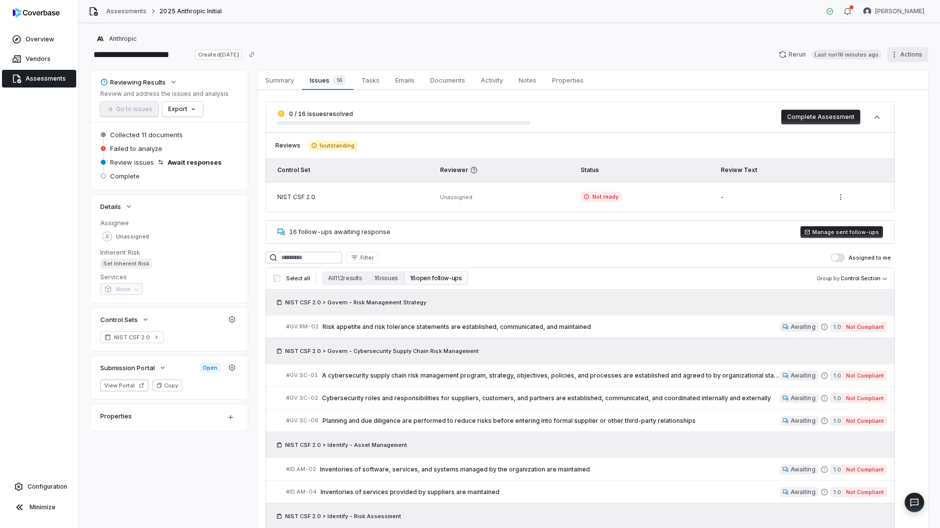
click at [896, 55] on html "**********" at bounding box center [470, 264] width 940 height 528
click at [812, 117] on div "Export as PDF" at bounding box center [816, 116] width 71 height 16
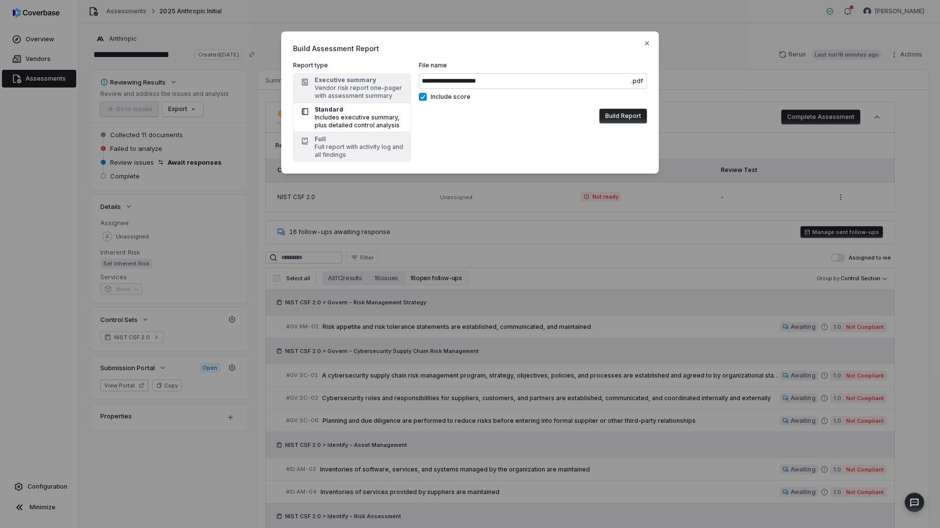
click at [353, 122] on div "Includes executive summary, plus detailed control analysis" at bounding box center [360, 122] width 90 height 16
click at [647, 40] on icon "button" at bounding box center [647, 43] width 8 height 8
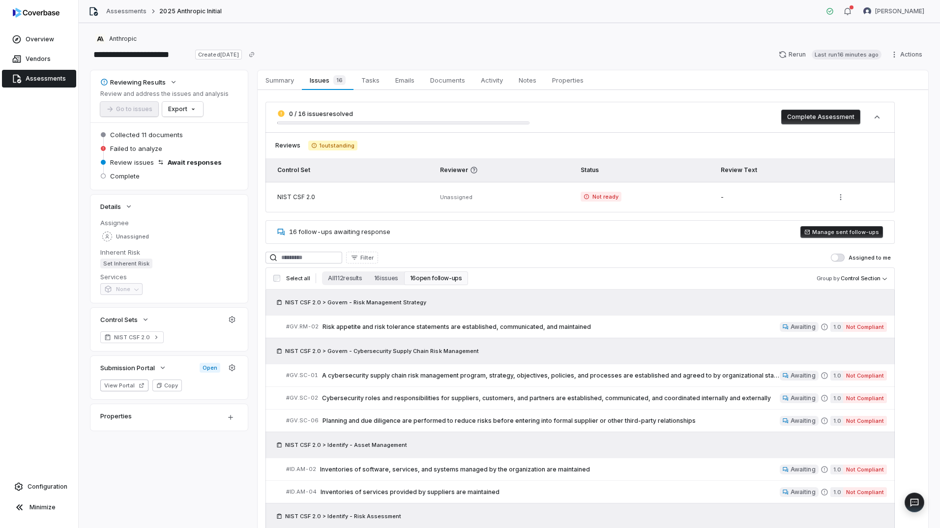
click at [438, 279] on button "16 open follow-ups" at bounding box center [436, 278] width 64 height 14
click at [385, 279] on button "16 issues" at bounding box center [386, 278] width 36 height 14
click at [456, 278] on button "16 open follow-ups" at bounding box center [436, 278] width 64 height 14
click at [280, 82] on span "Summary" at bounding box center [279, 80] width 36 height 13
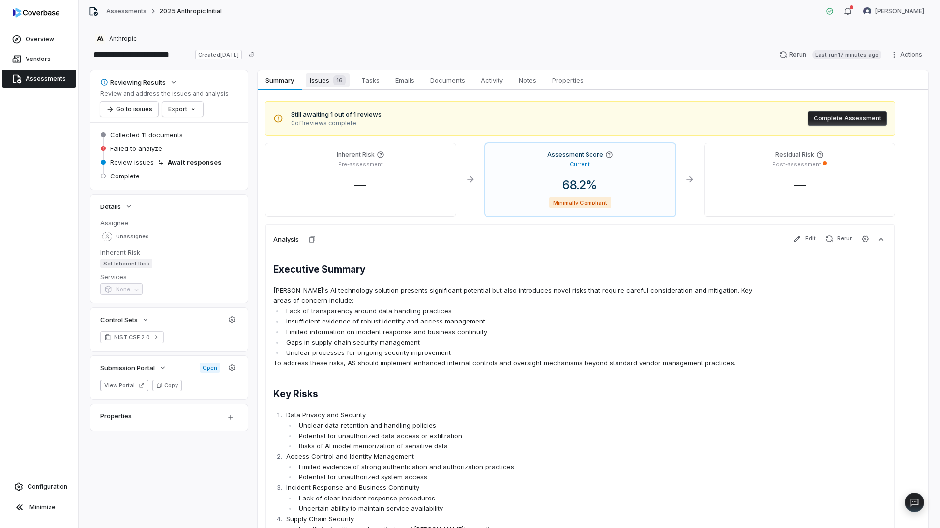
click at [323, 77] on span "Issues 16" at bounding box center [328, 80] width 44 height 14
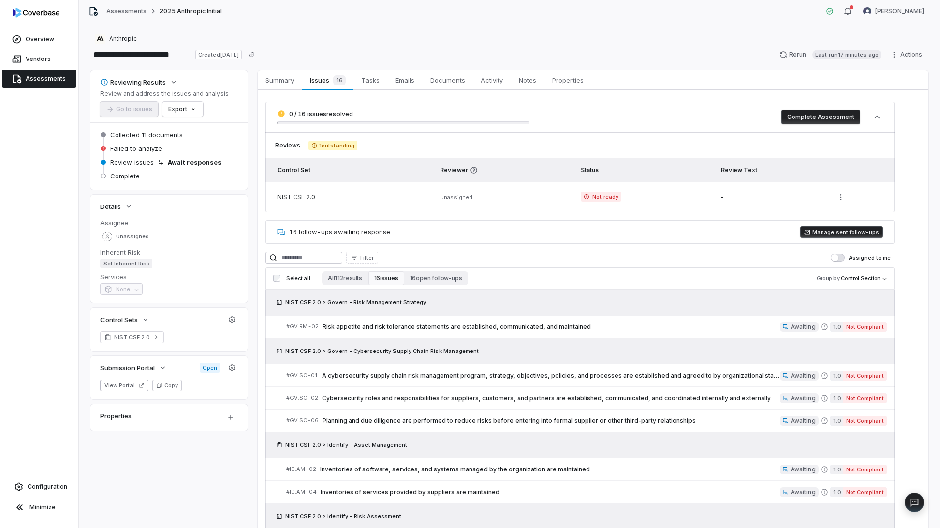
click at [314, 238] on div "16 follow-ups awaiting response [PERSON_NAME] sent follow-ups" at bounding box center [579, 232] width 629 height 24
click at [840, 231] on button "Manage sent follow-ups" at bounding box center [841, 232] width 83 height 12
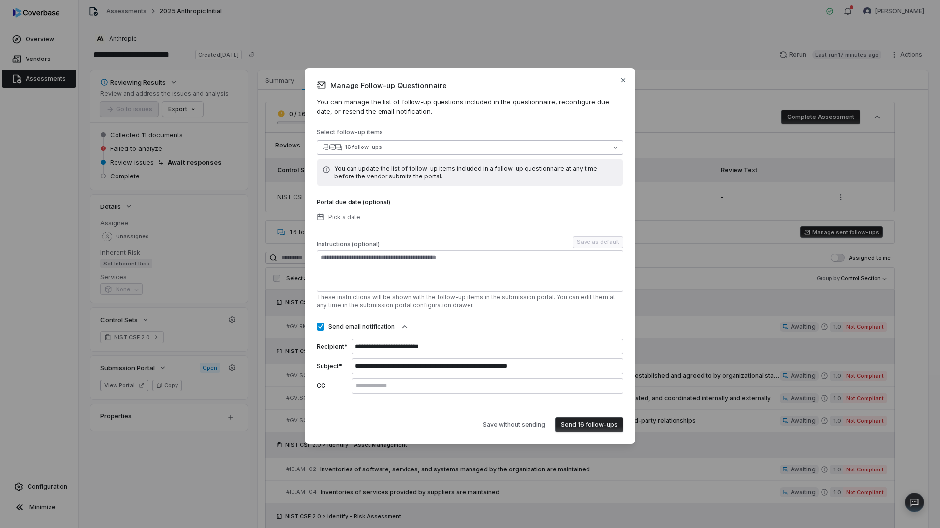
click at [613, 147] on icon "button" at bounding box center [615, 147] width 4 height 4
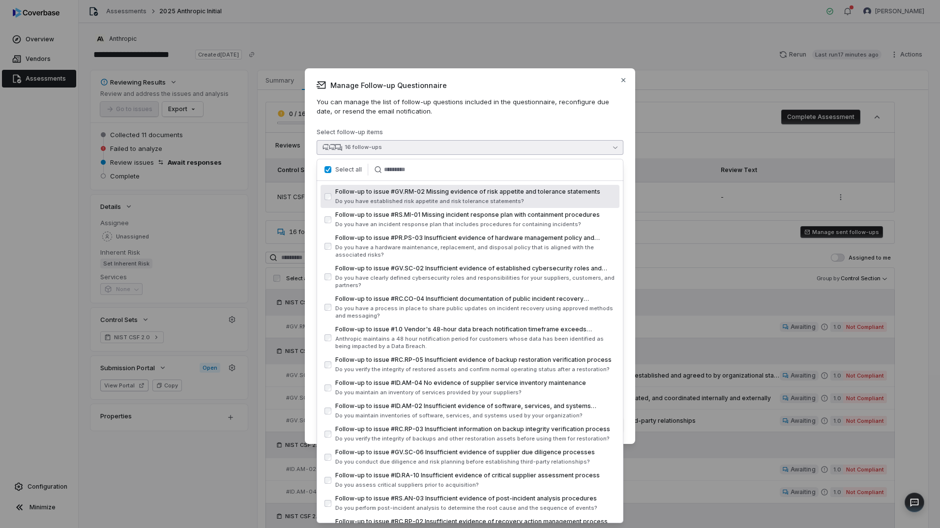
click at [327, 169] on button "button" at bounding box center [327, 169] width 7 height 7
click at [465, 117] on div "**********" at bounding box center [470, 256] width 307 height 352
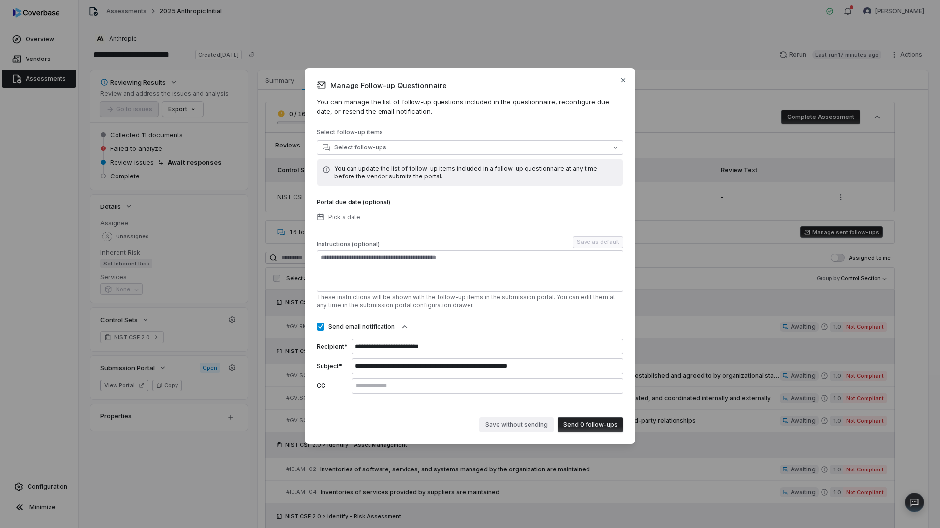
click at [532, 426] on button "Save without sending" at bounding box center [516, 424] width 74 height 15
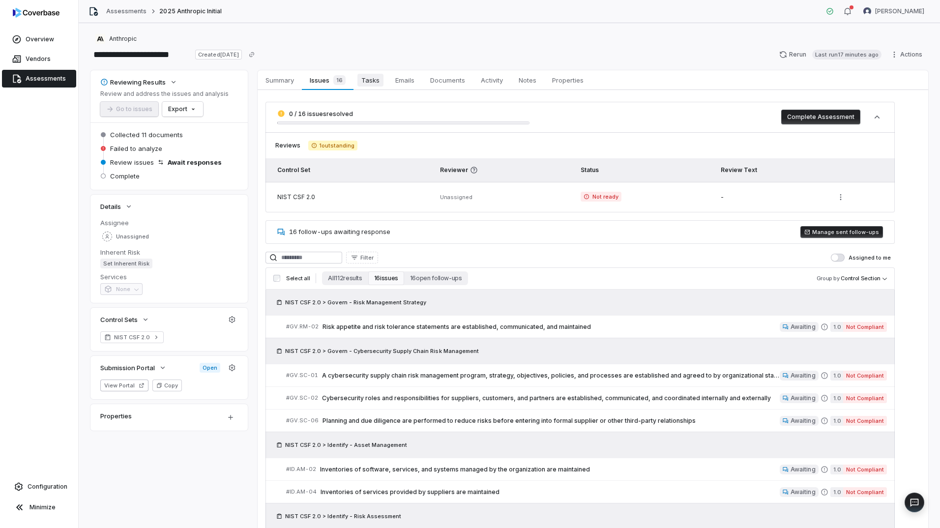
click at [365, 79] on span "Tasks" at bounding box center [370, 80] width 26 height 13
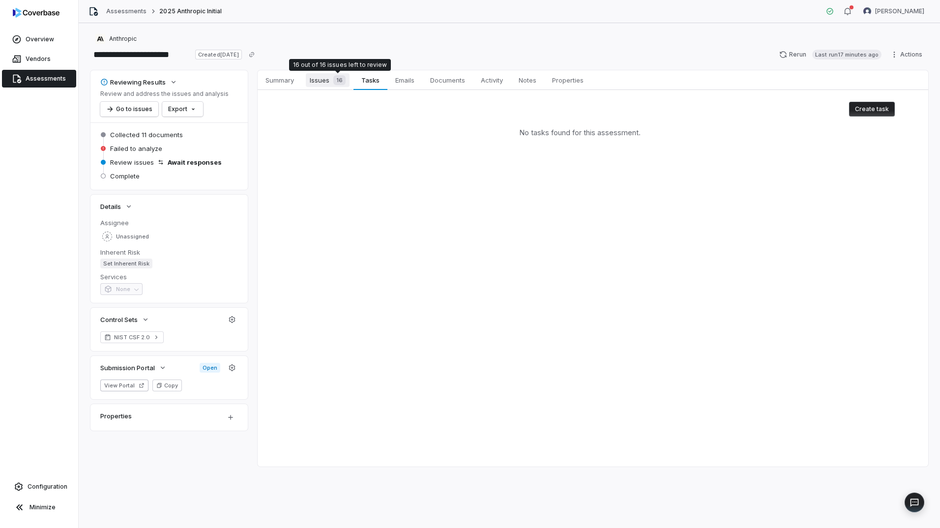
click at [333, 80] on div "16" at bounding box center [337, 80] width 16 height 10
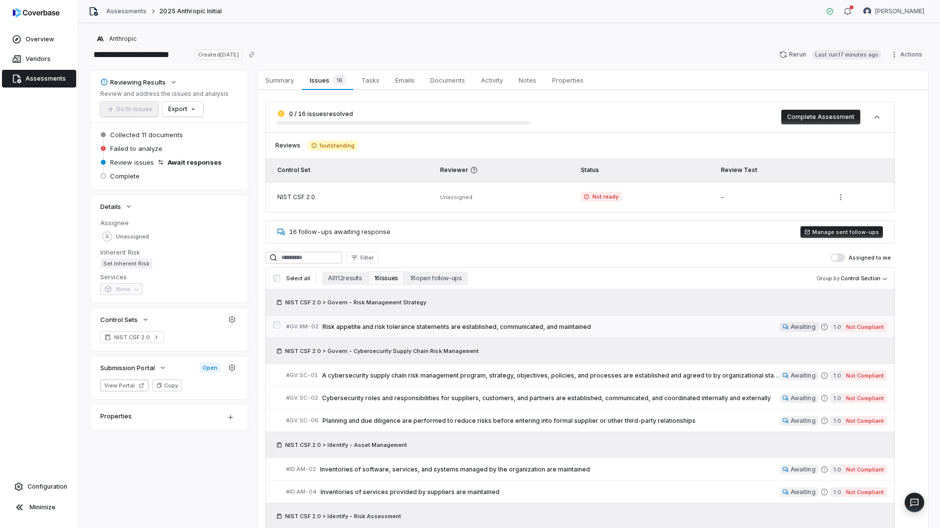
click at [434, 322] on div "# GV.RM-02 Risk appetite and risk tolerance statements are established, communi…" at bounding box center [533, 326] width 494 height 10
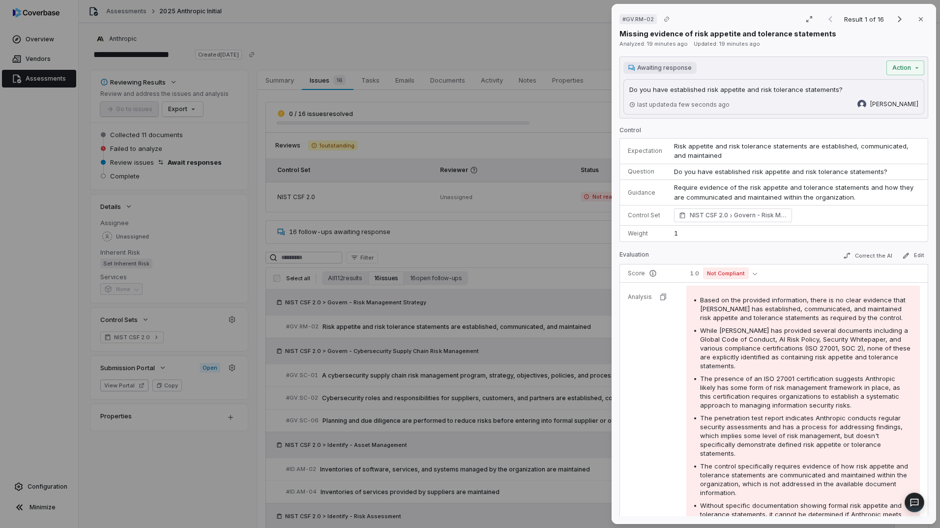
click at [749, 172] on span "Do you have established risk appetite and risk tolerance statements?" at bounding box center [780, 172] width 213 height 8
click at [17, 331] on div "# GV.RM-02 Result 1 of 16 Close Missing evidence of risk appetite and tolerance…" at bounding box center [470, 264] width 940 height 528
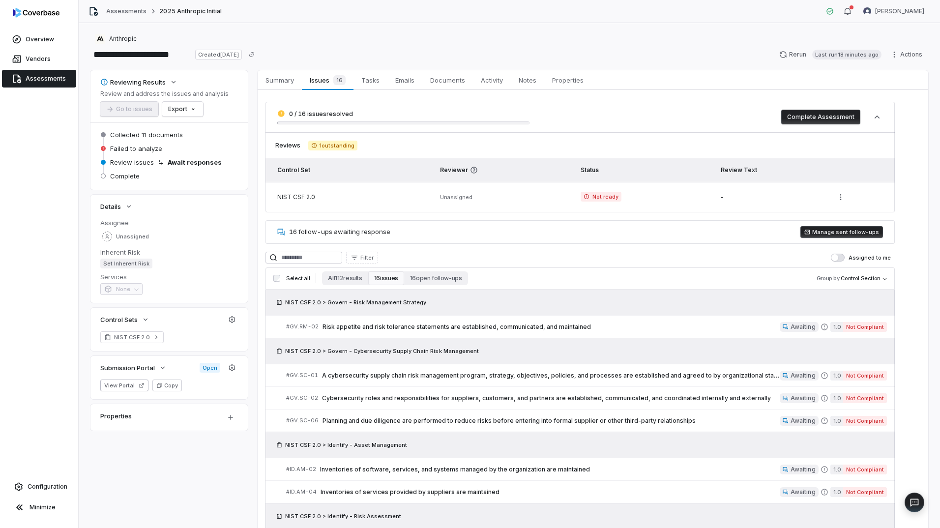
click at [28, 78] on span "Assessments" at bounding box center [46, 79] width 40 height 8
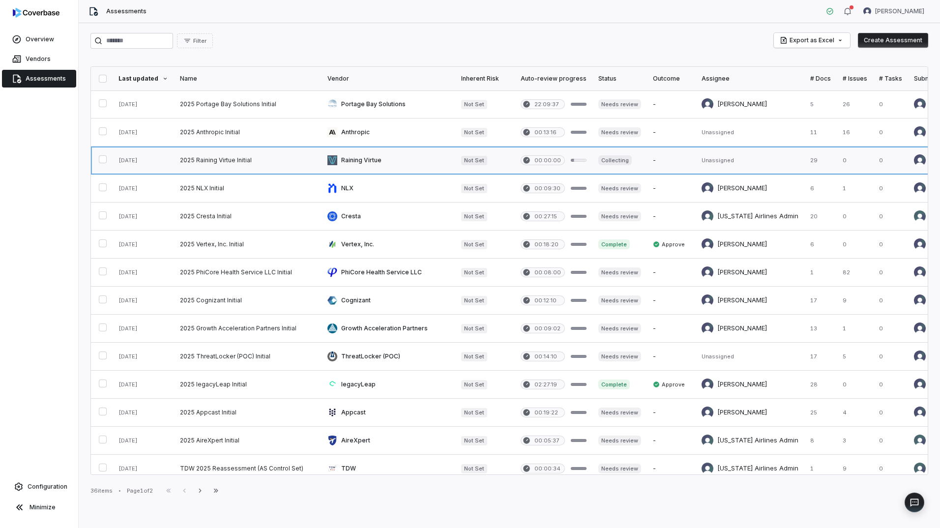
click at [277, 156] on link at bounding box center [247, 160] width 147 height 28
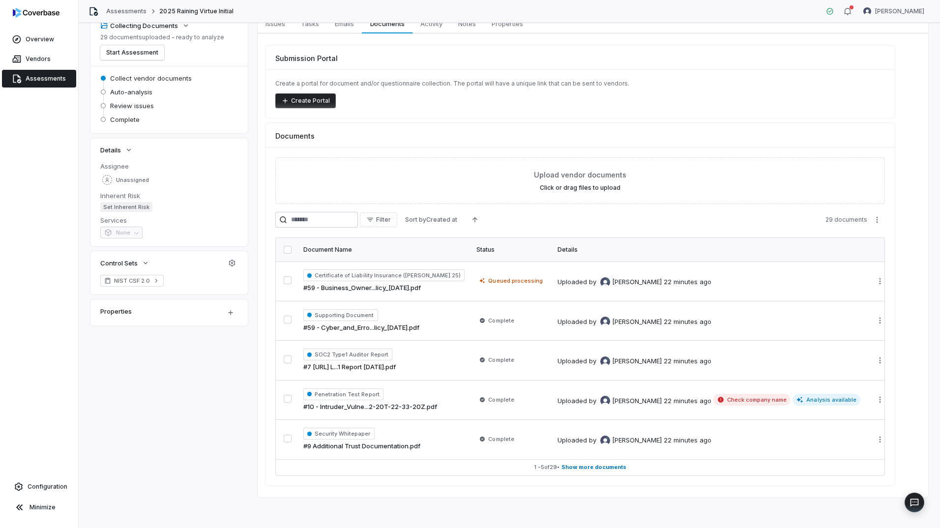
scroll to position [58, 0]
click at [613, 468] on span "Show more documents" at bounding box center [593, 466] width 65 height 7
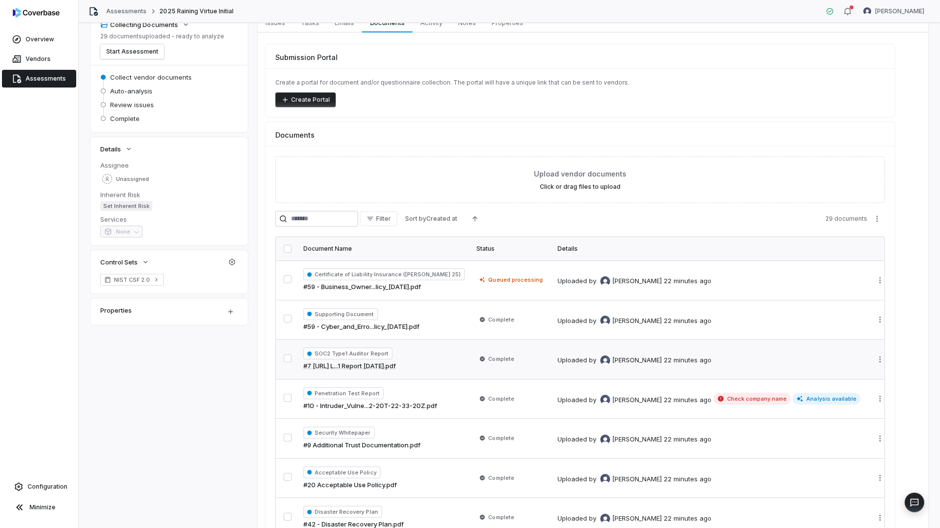
click at [441, 359] on div "SOC2 Type1 Auditor Report #7 [URL] L...1 Report [DATE].pdf" at bounding box center [383, 360] width 161 height 24
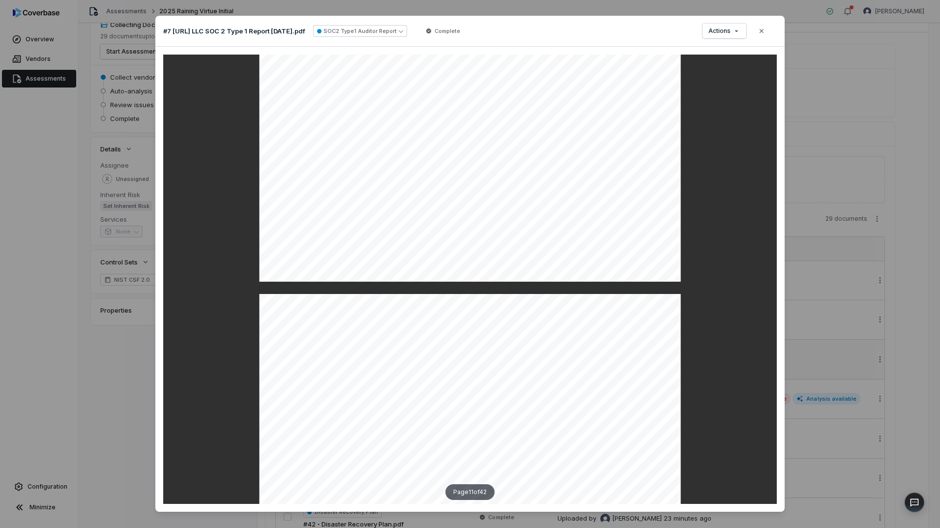
scroll to position [5505, 0]
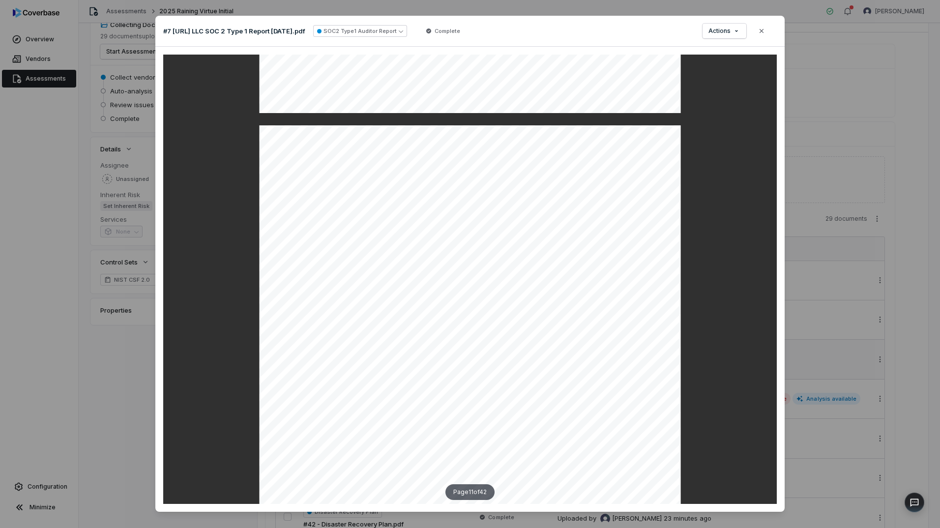
click at [761, 31] on icon "button" at bounding box center [761, 31] width 8 height 8
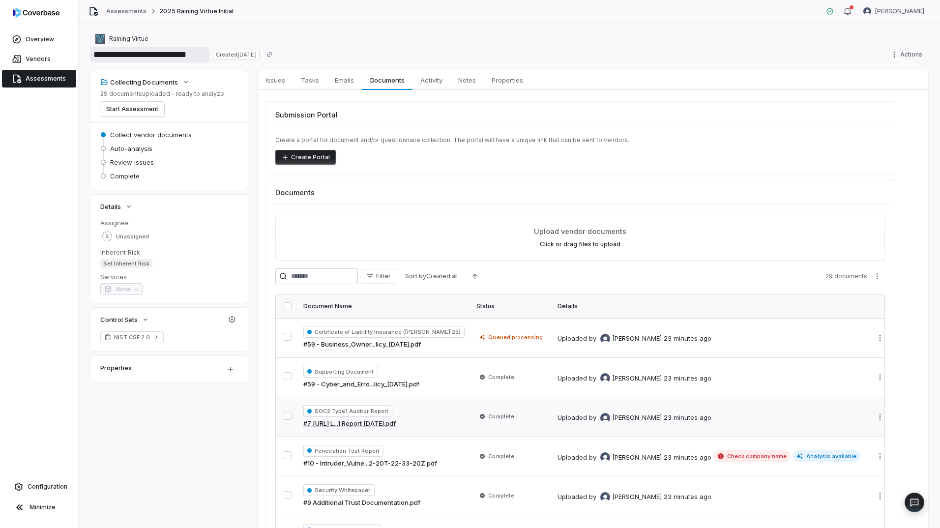
drag, startPoint x: 174, startPoint y: 55, endPoint x: 118, endPoint y: 58, distance: 56.2
click at [118, 58] on input "**********" at bounding box center [149, 55] width 118 height 16
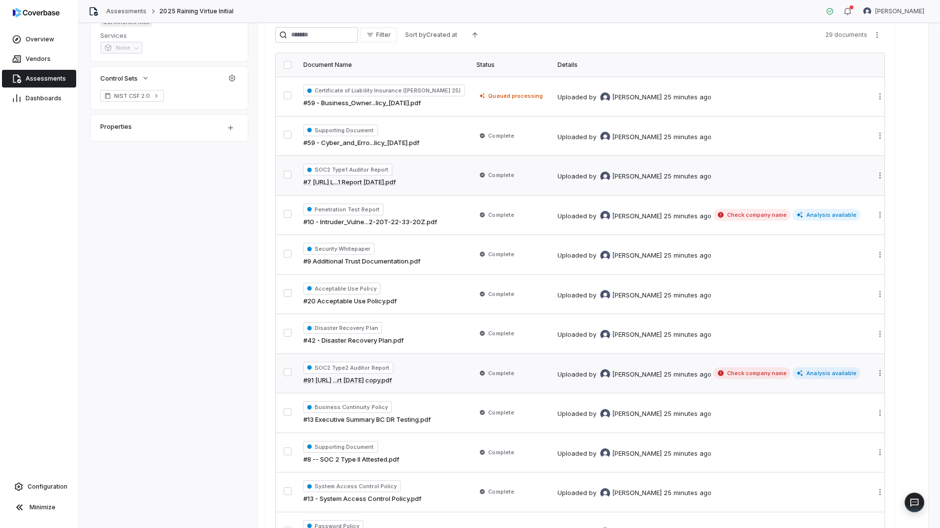
scroll to position [246, 0]
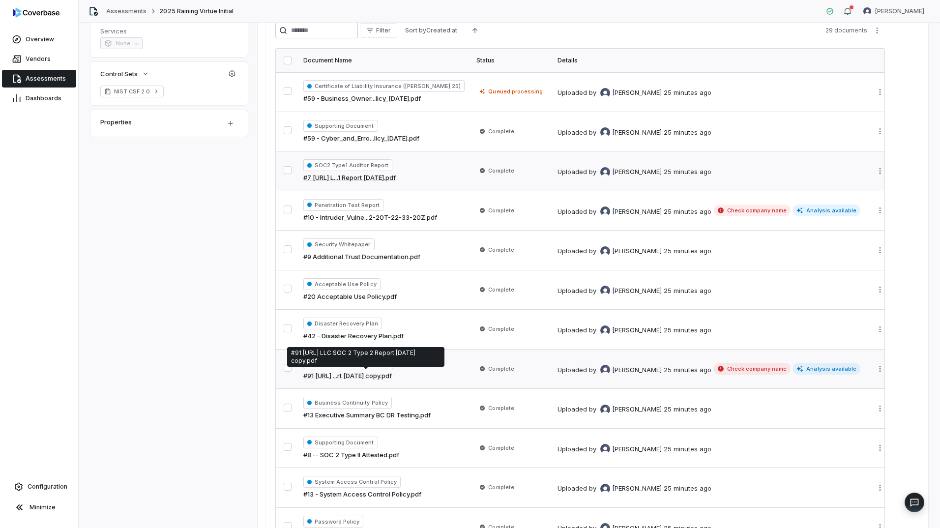
click at [392, 375] on link "#91 [URL] ...rt [DATE] copy.pdf" at bounding box center [347, 376] width 88 height 10
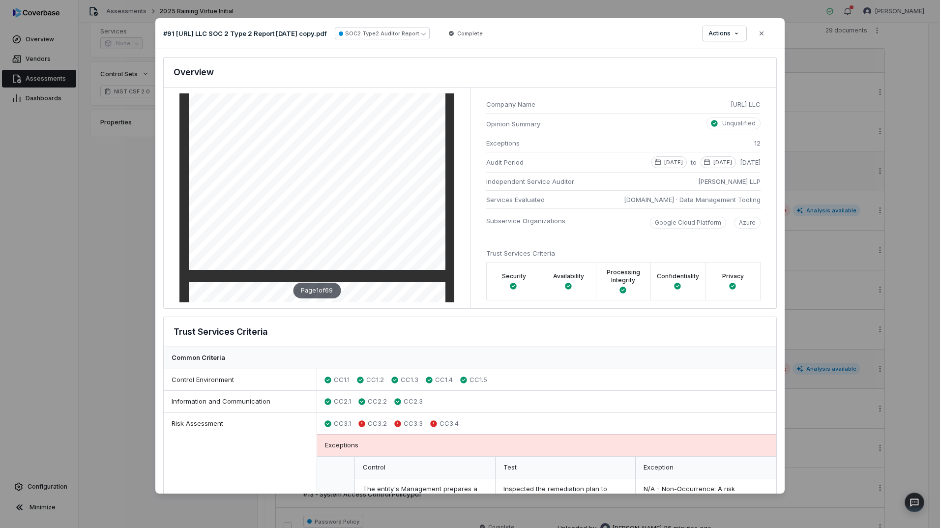
scroll to position [49, 0]
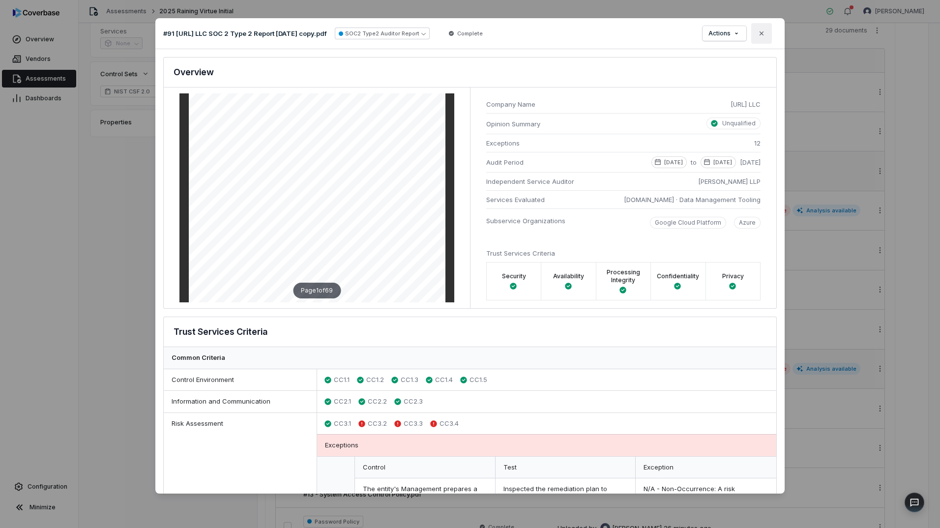
click at [761, 30] on icon "button" at bounding box center [761, 33] width 8 height 8
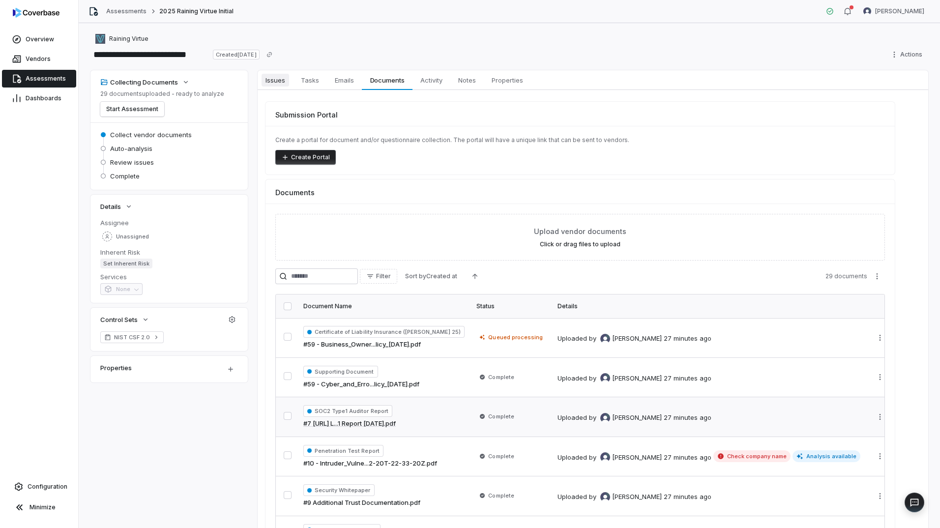
click at [281, 81] on span "Issues" at bounding box center [275, 80] width 28 height 13
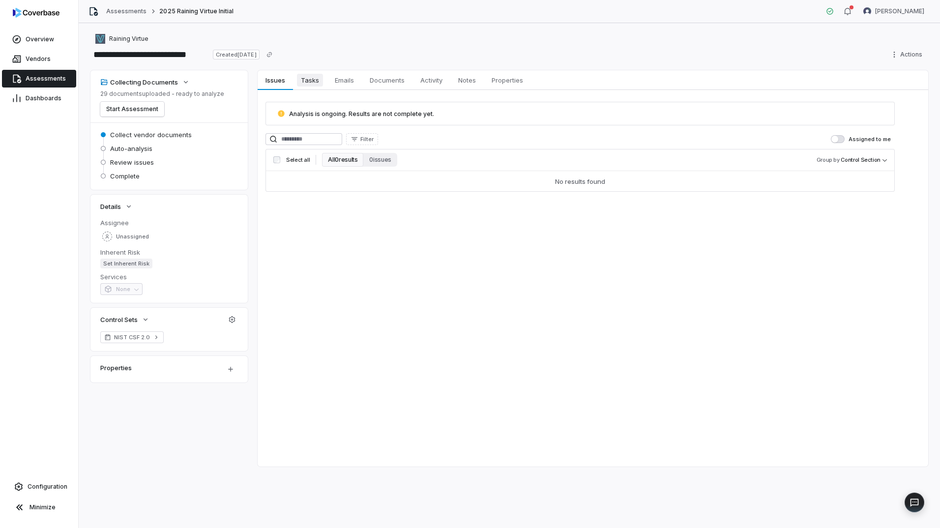
click at [310, 85] on span "Tasks" at bounding box center [310, 80] width 26 height 13
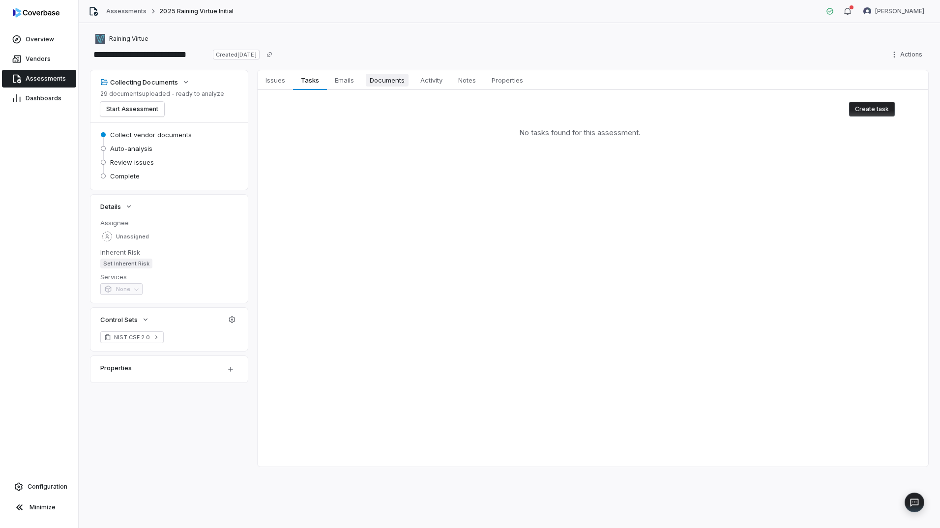
click at [386, 76] on span "Documents" at bounding box center [387, 80] width 43 height 13
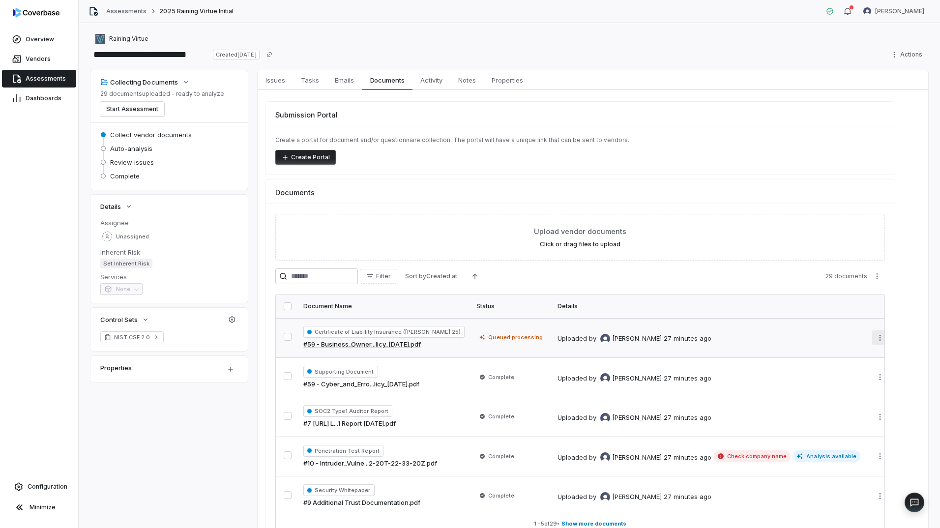
click at [862, 339] on html "**********" at bounding box center [470, 264] width 940 height 528
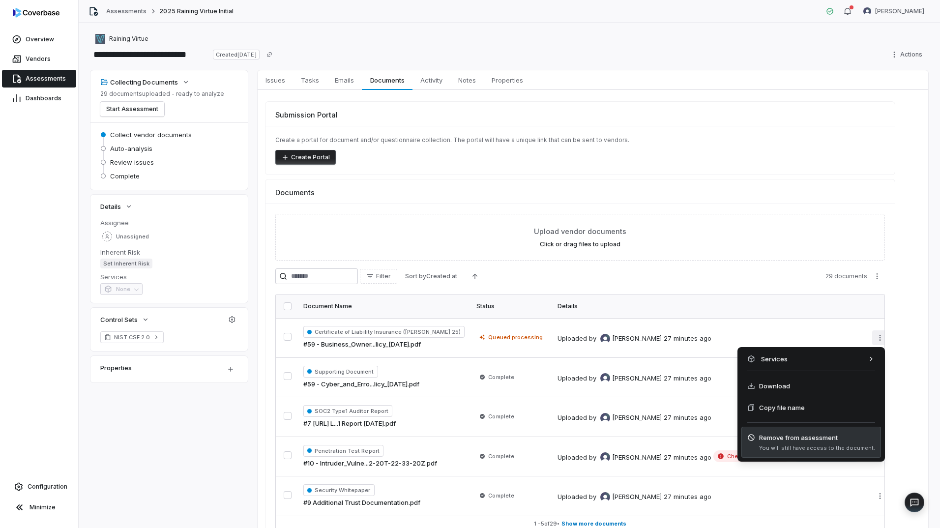
click at [801, 435] on span "Remove from assessment" at bounding box center [817, 438] width 116 height 10
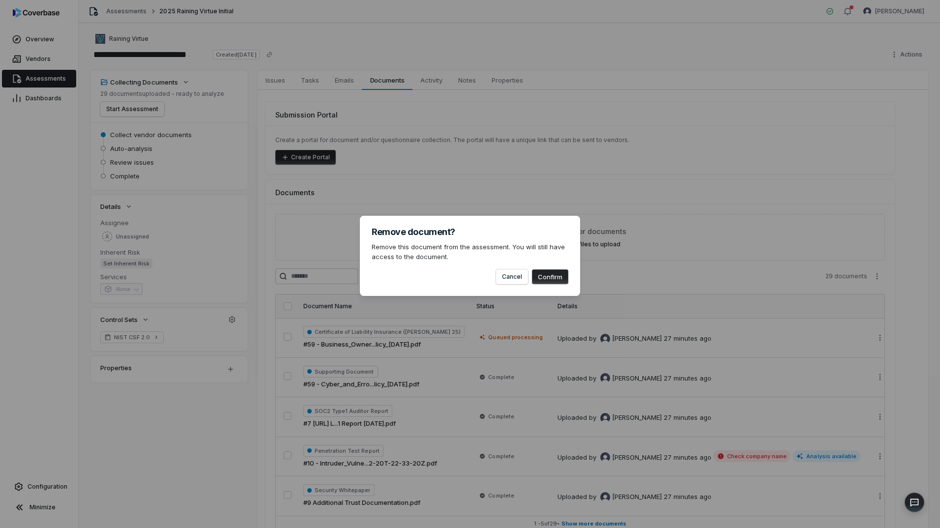
click at [550, 273] on button "Confirm" at bounding box center [550, 276] width 36 height 15
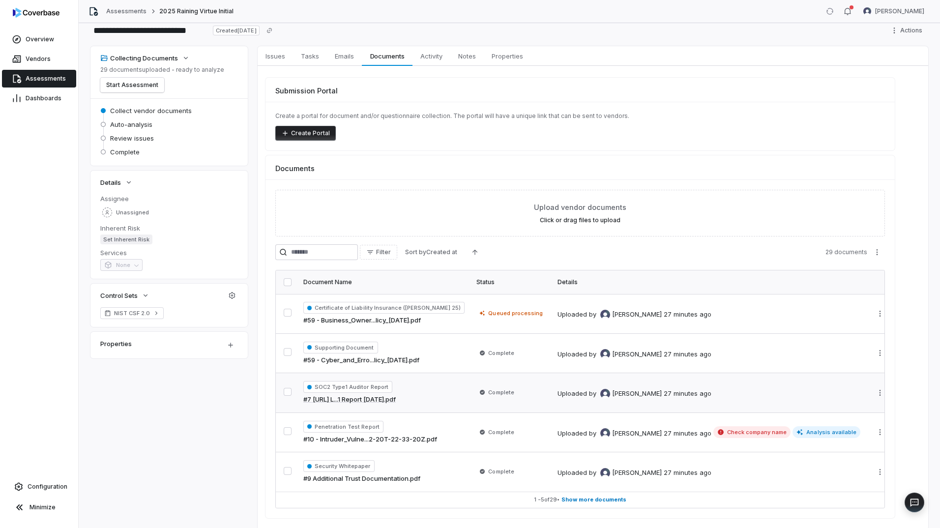
scroll to position [58, 0]
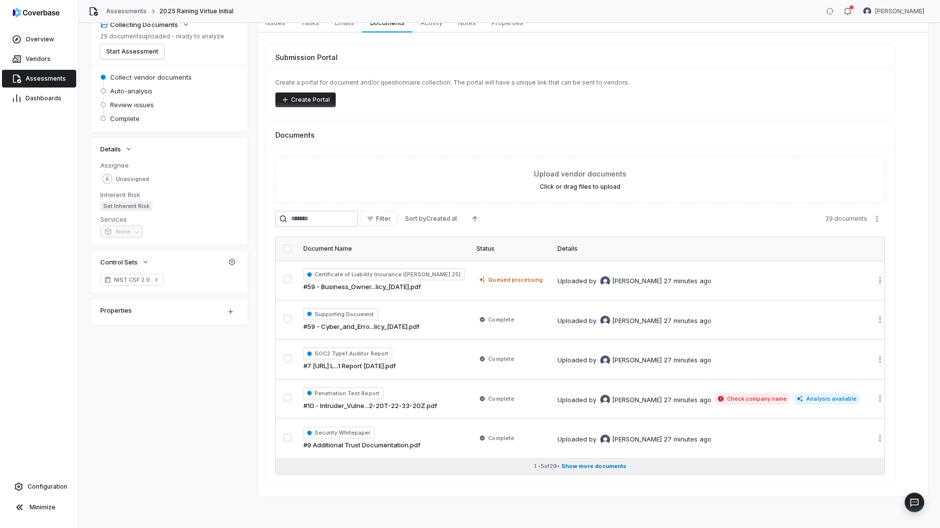
click at [606, 467] on span "Show more documents" at bounding box center [593, 466] width 65 height 7
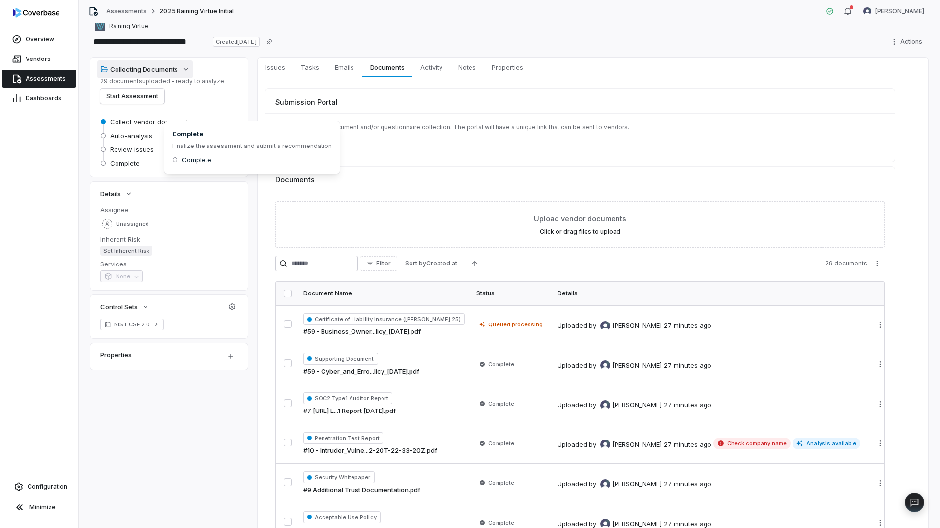
scroll to position [0, 0]
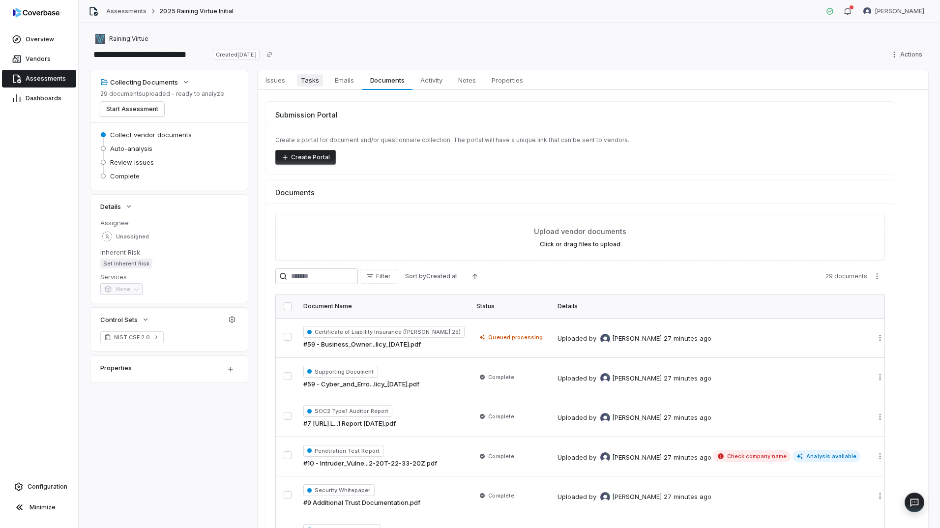
click at [297, 78] on span "Tasks" at bounding box center [310, 80] width 26 height 13
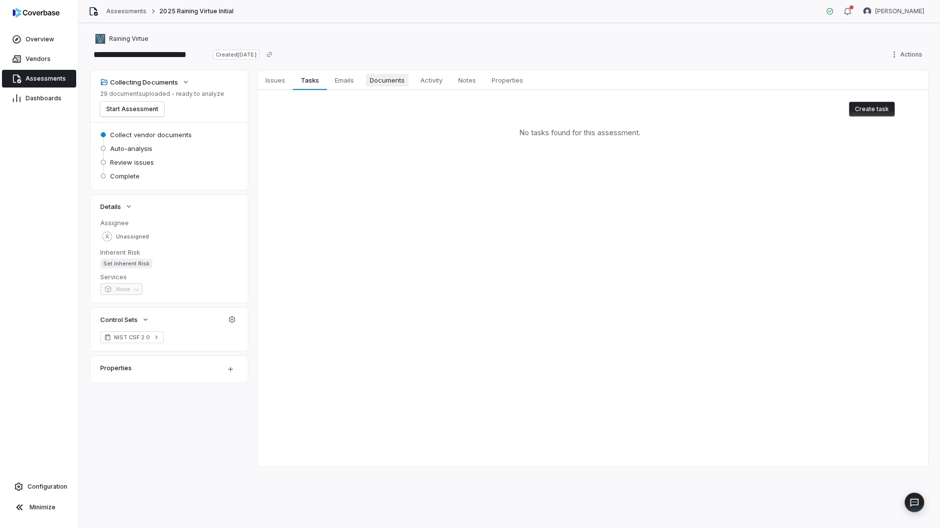
click at [401, 78] on span "Documents" at bounding box center [387, 80] width 43 height 13
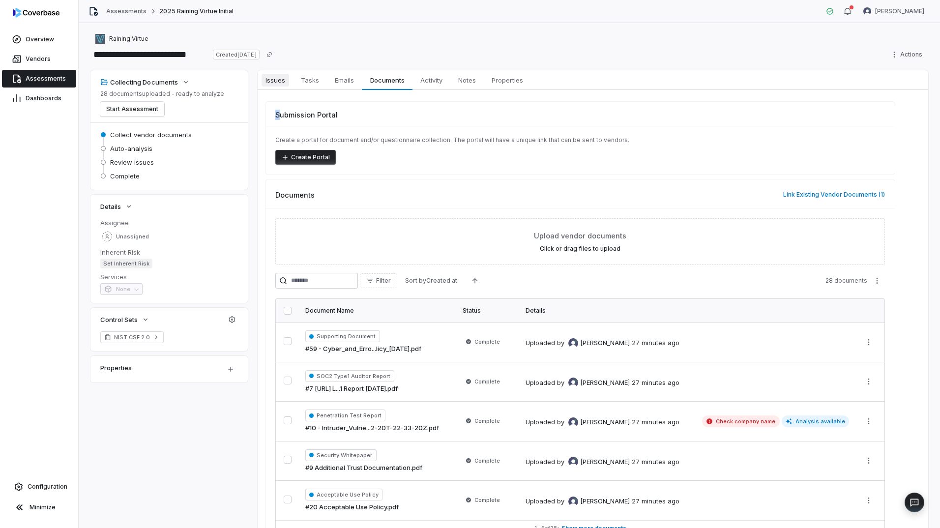
click at [0, 0] on div "Issues Issues Tasks Tasks Emails Emails Documents Documents Activity Activity N…" at bounding box center [0, 0] width 0 height 0
drag, startPoint x: 280, startPoint y: 89, endPoint x: 276, endPoint y: 85, distance: 5.9
click at [276, 85] on span "Issues" at bounding box center [275, 80] width 28 height 13
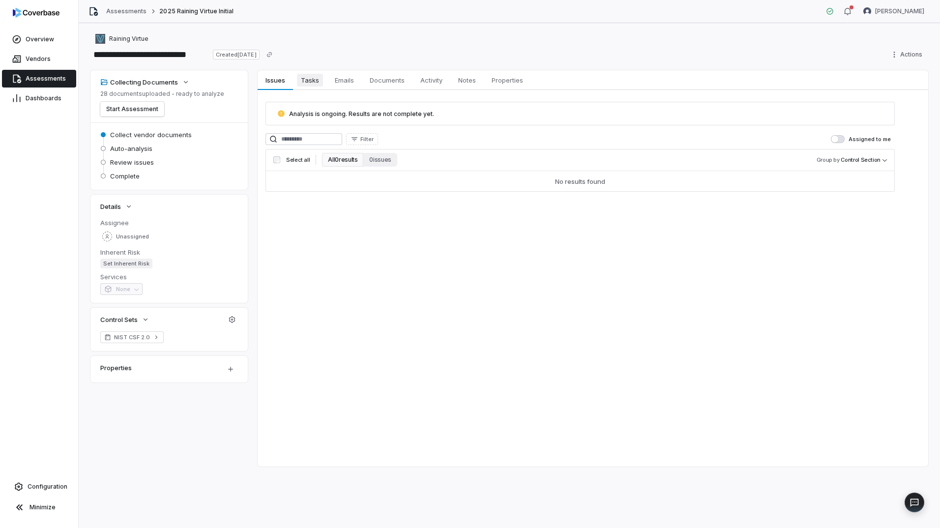
click at [309, 81] on span "Tasks" at bounding box center [310, 80] width 26 height 13
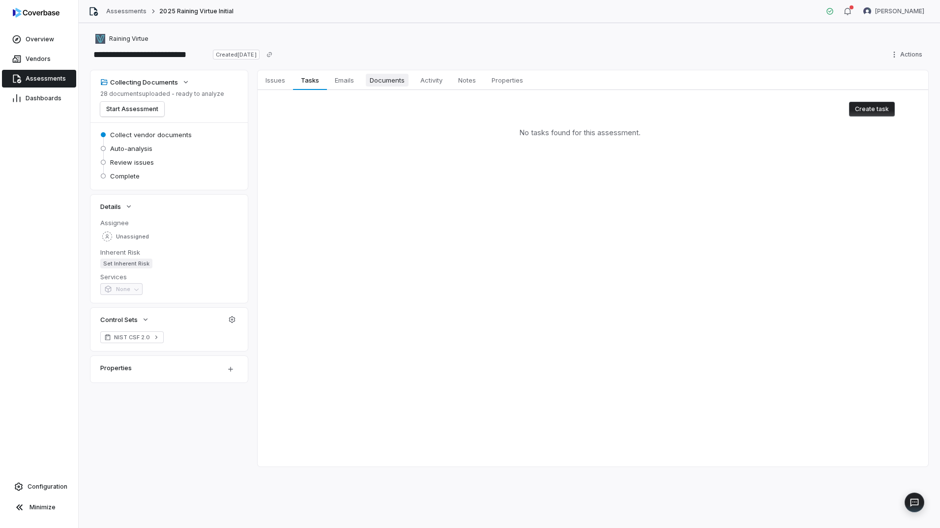
click at [400, 81] on span "Documents" at bounding box center [387, 80] width 43 height 13
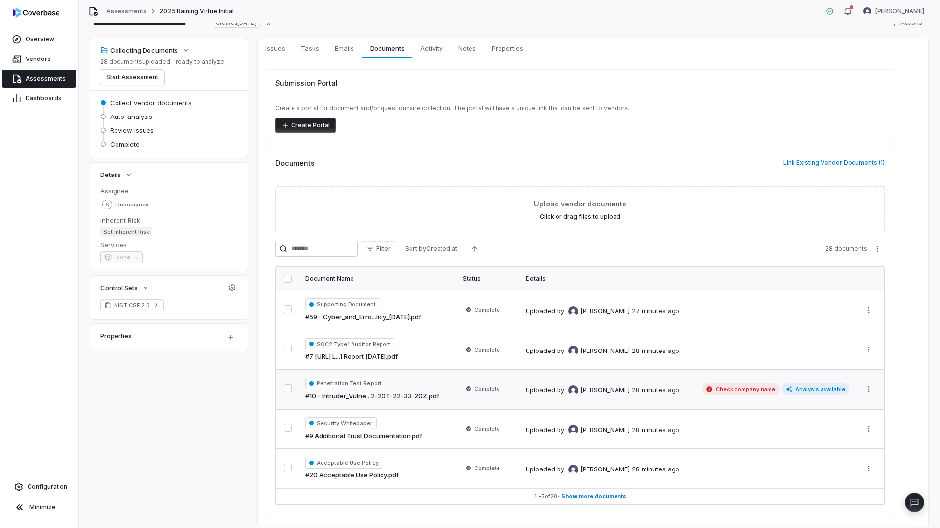
scroll to position [62, 0]
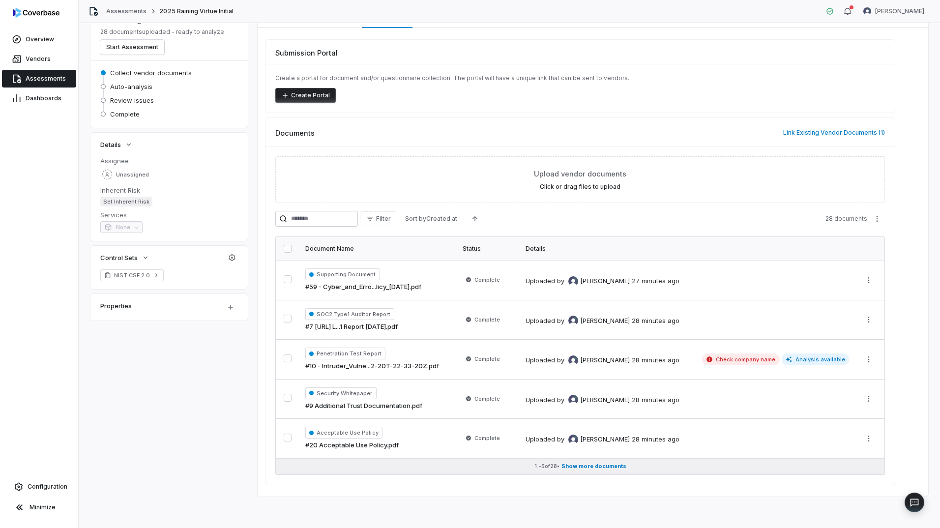
click at [580, 464] on span "Show more documents" at bounding box center [593, 466] width 65 height 7
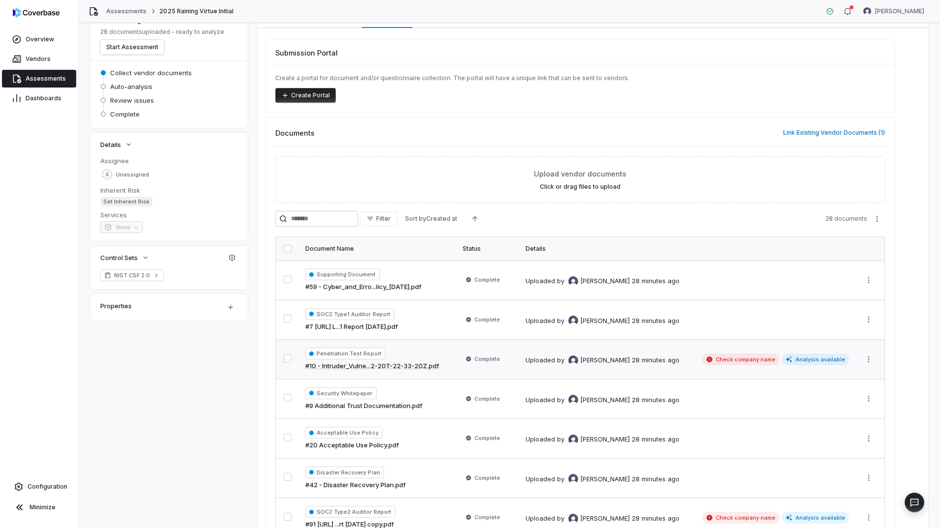
click at [461, 374] on td "Complete" at bounding box center [488, 360] width 63 height 40
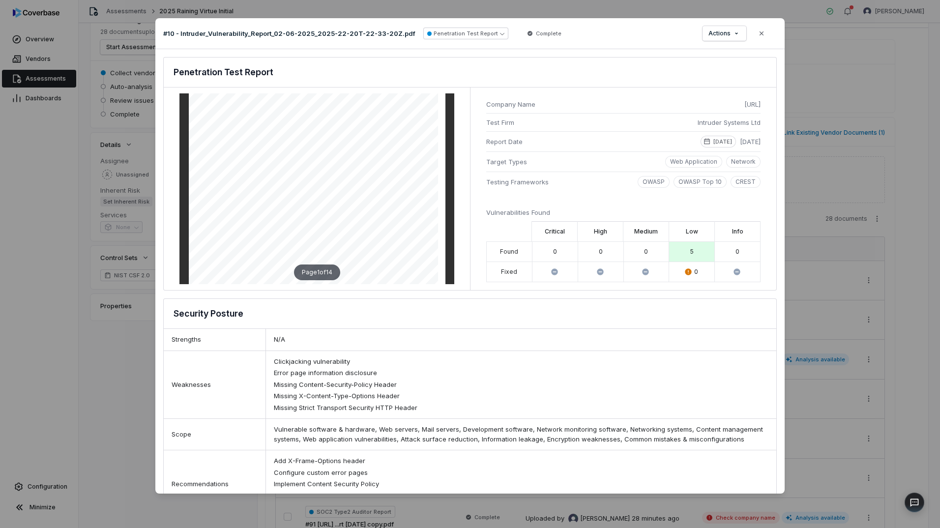
scroll to position [49, 0]
click at [765, 34] on button "Close" at bounding box center [761, 33] width 21 height 21
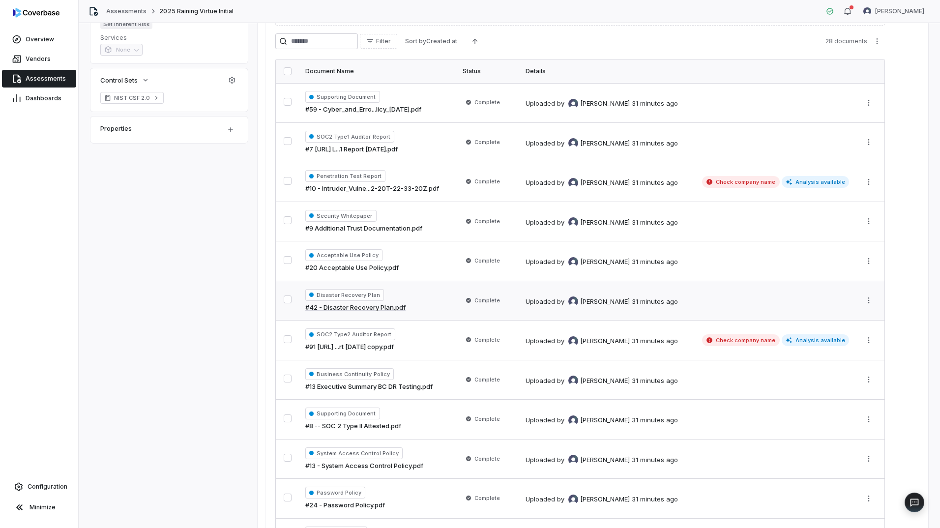
scroll to position [308, 0]
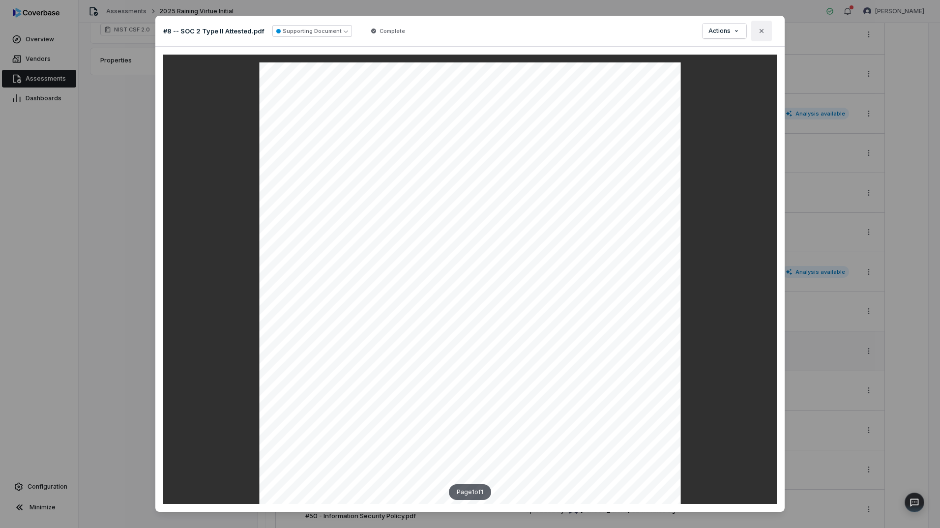
click at [754, 27] on button "Close" at bounding box center [761, 31] width 21 height 21
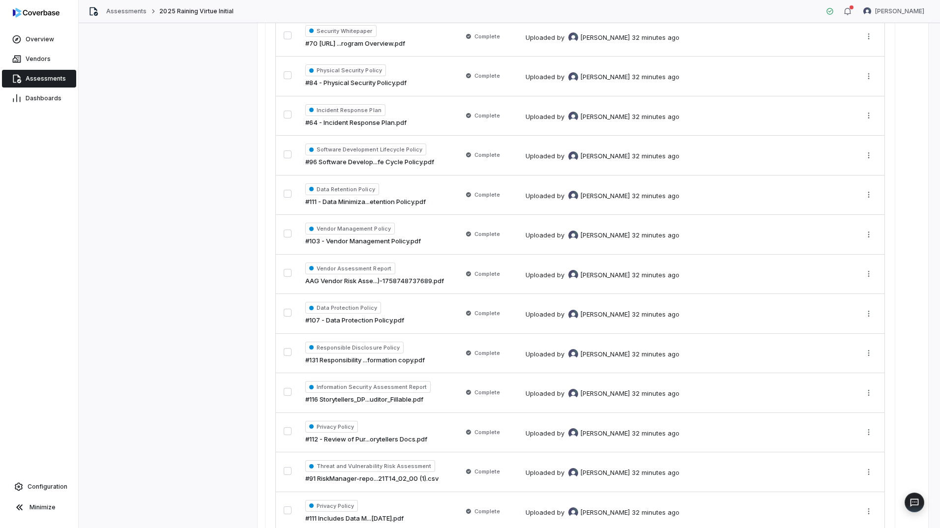
scroll to position [947, 0]
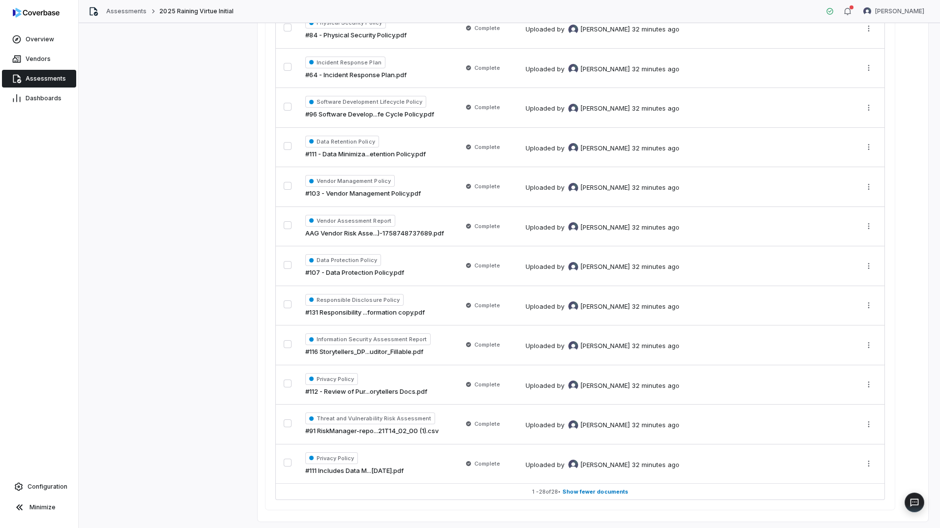
click at [614, 493] on span "Show fewer documents" at bounding box center [595, 491] width 66 height 7
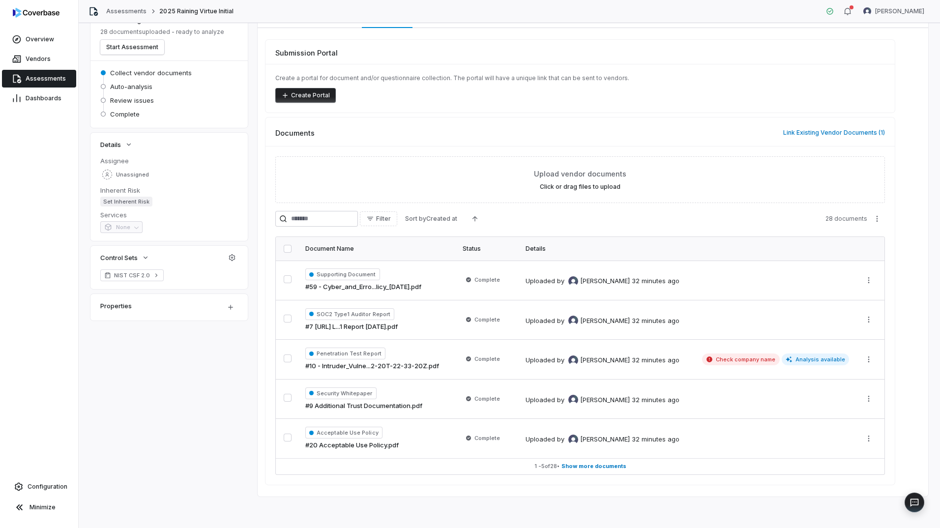
scroll to position [62, 0]
click at [412, 363] on link "#10 - Intruder_Vulne...2-20T-22-33-20Z.pdf" at bounding box center [372, 366] width 134 height 10
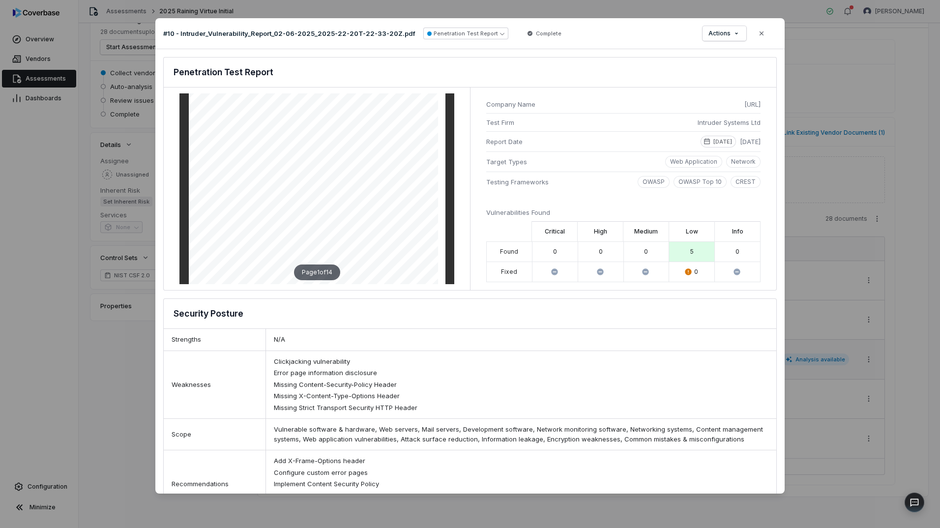
scroll to position [49, 0]
click at [762, 31] on icon "button" at bounding box center [761, 33] width 8 height 8
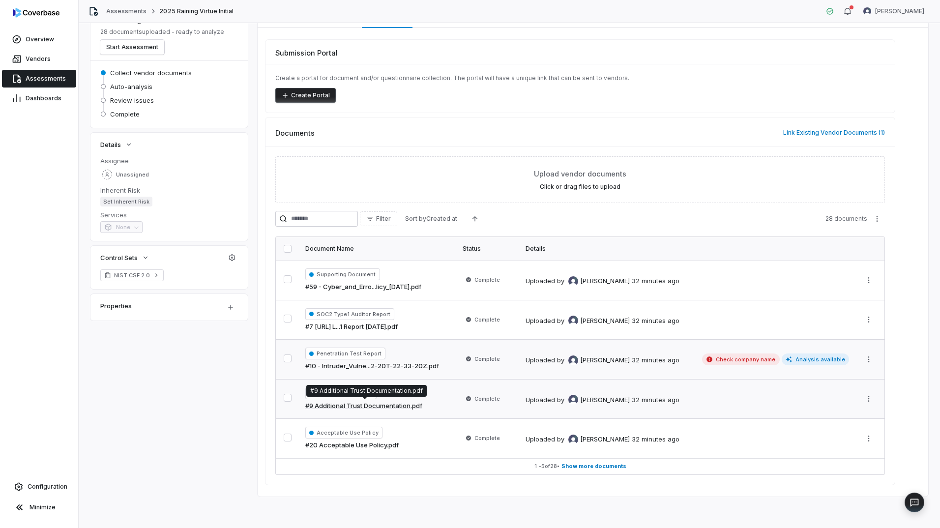
click at [403, 409] on link "#9 Additional Trust Documentation.pdf" at bounding box center [363, 406] width 117 height 10
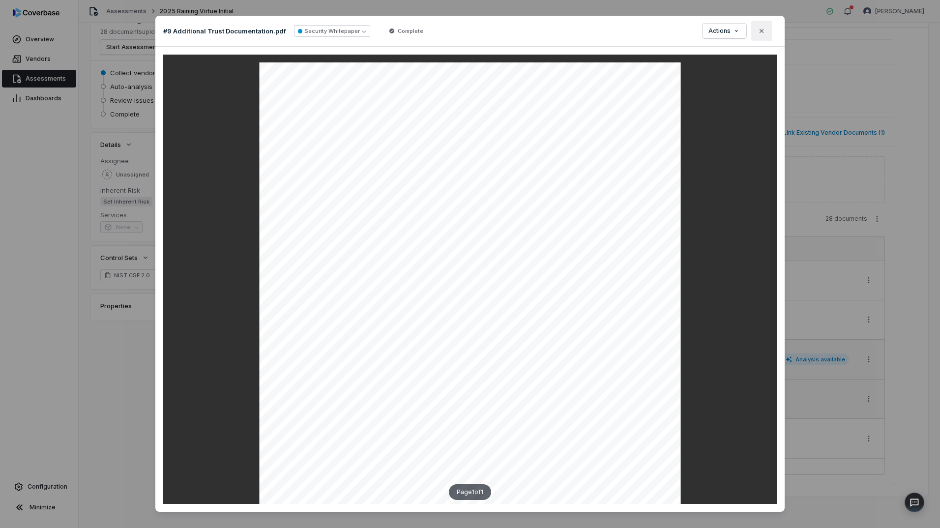
click at [760, 26] on button "Close" at bounding box center [761, 31] width 21 height 21
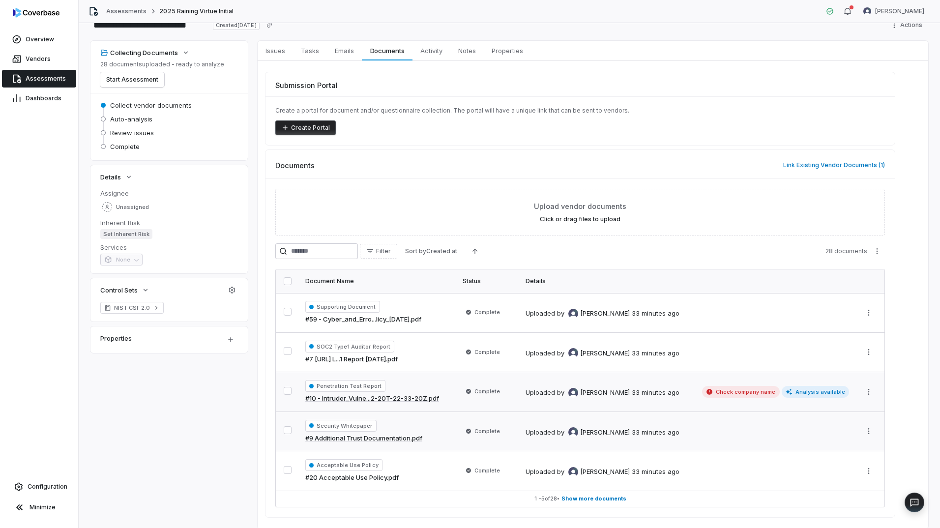
scroll to position [13, 0]
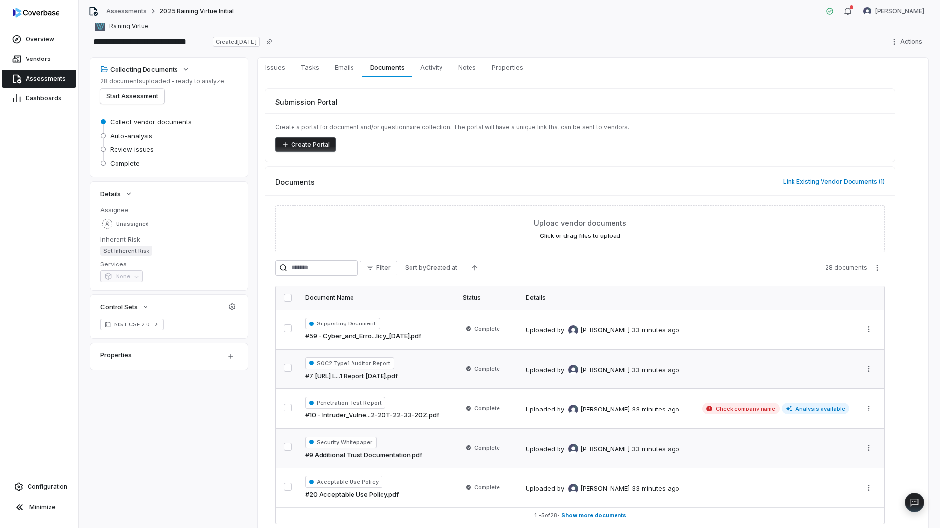
click at [427, 366] on div "SOC2 Type1 Auditor Report #7 [URL] L...1 Report [DATE].pdf" at bounding box center [377, 369] width 145 height 24
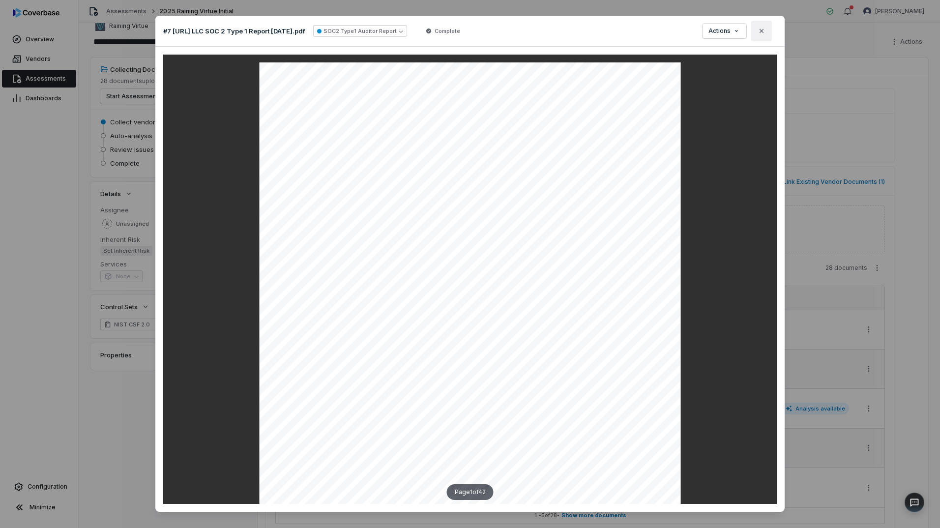
click at [756, 35] on button "Close" at bounding box center [761, 31] width 21 height 21
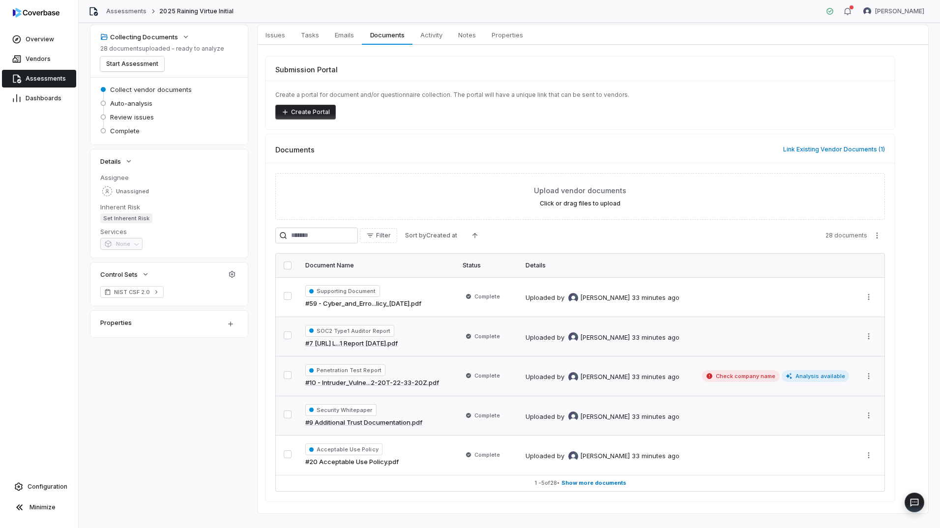
scroll to position [62, 0]
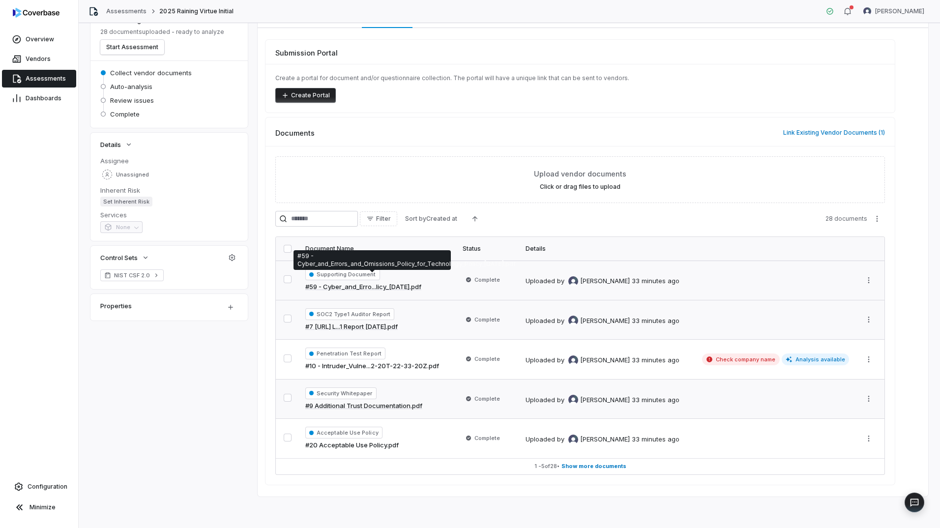
click at [415, 284] on link "#59 - Cyber_and_Erro...licy_[DATE].pdf" at bounding box center [363, 287] width 116 height 10
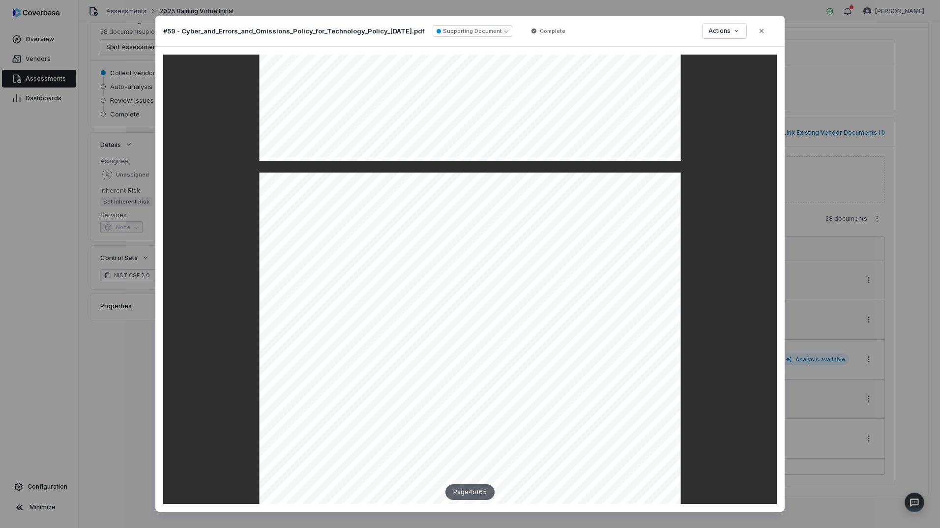
scroll to position [1573, 0]
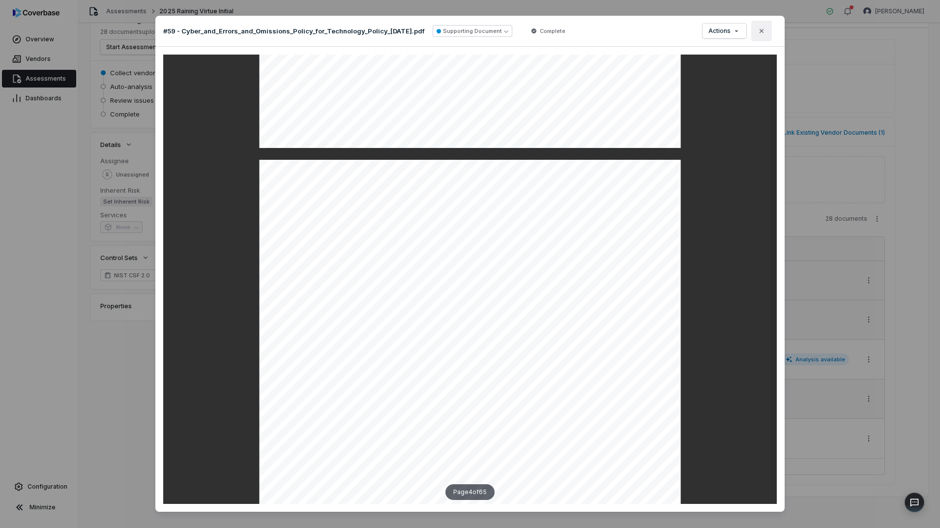
click at [759, 35] on button "Close" at bounding box center [761, 31] width 21 height 21
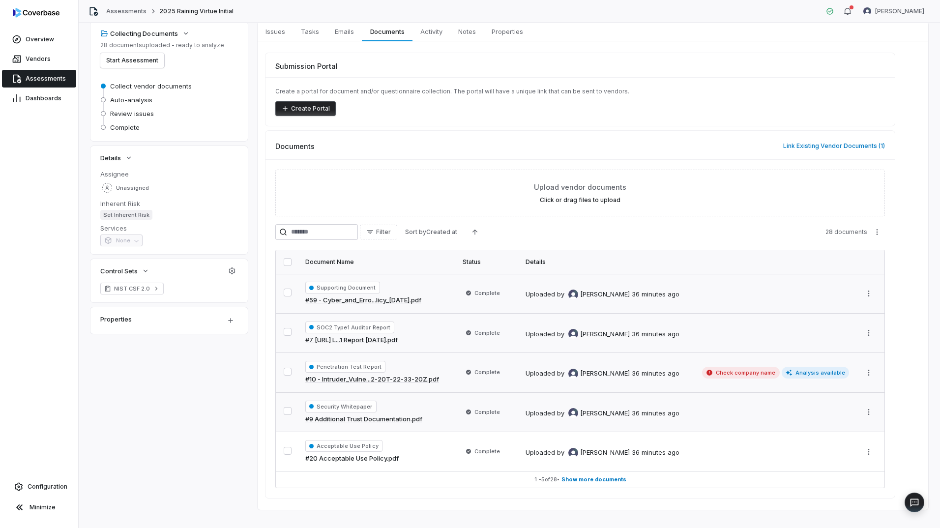
scroll to position [49, 0]
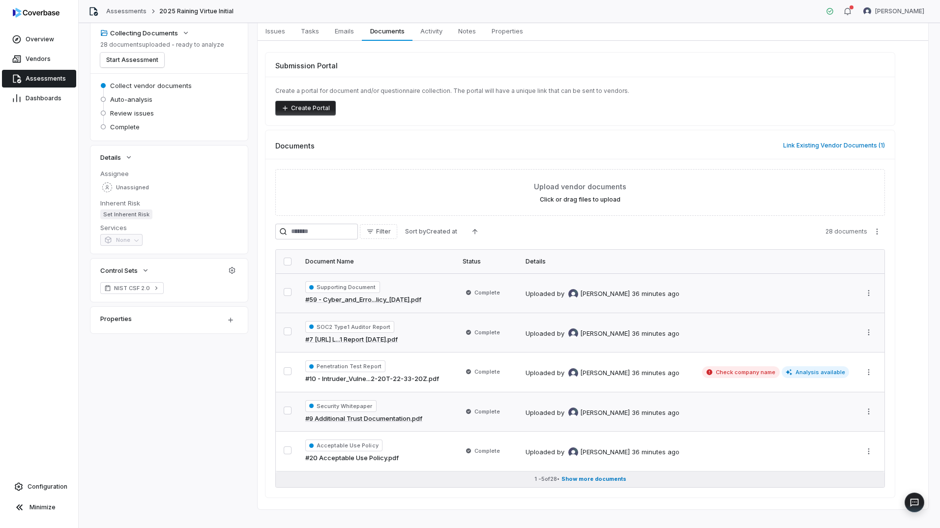
click at [588, 478] on span "Show more documents" at bounding box center [593, 478] width 65 height 7
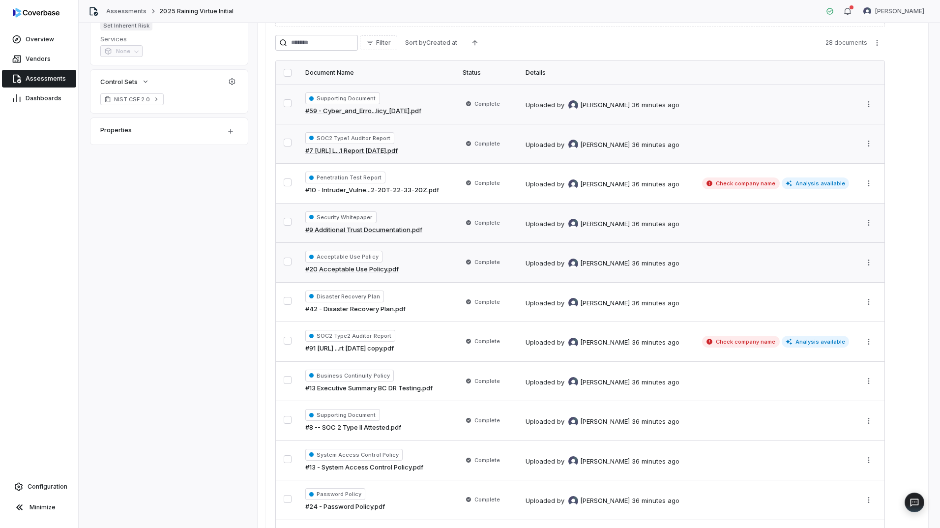
scroll to position [246, 0]
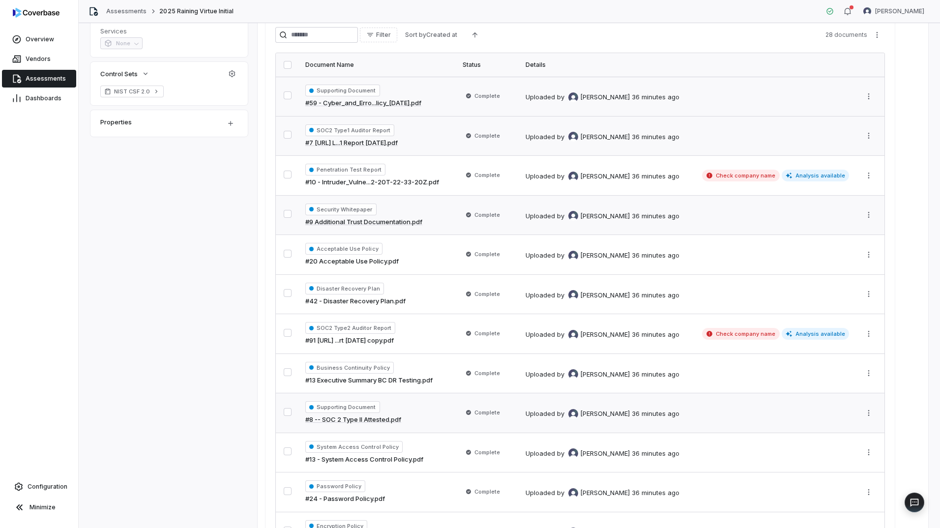
click at [430, 412] on div "Supporting Document #8 -- SOC 2 Type II Attested.pdf" at bounding box center [377, 413] width 145 height 24
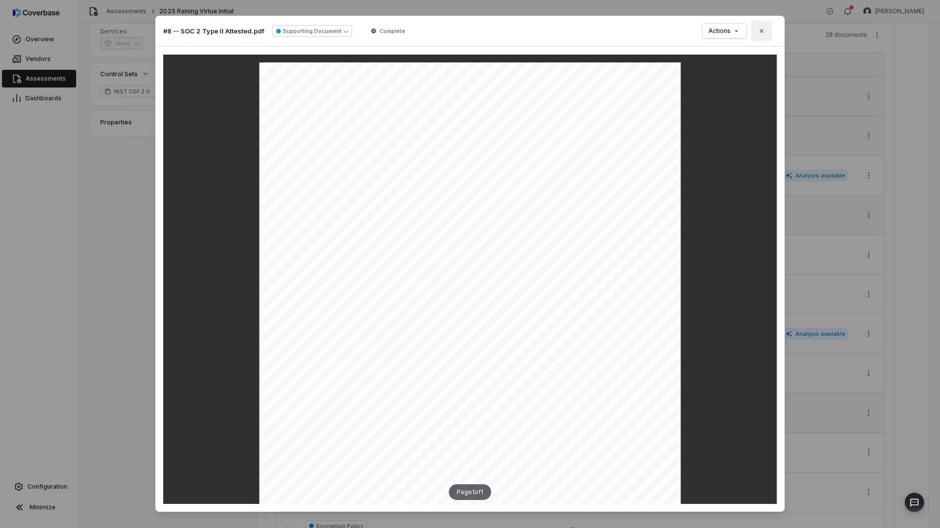
click at [758, 32] on icon "button" at bounding box center [761, 31] width 8 height 8
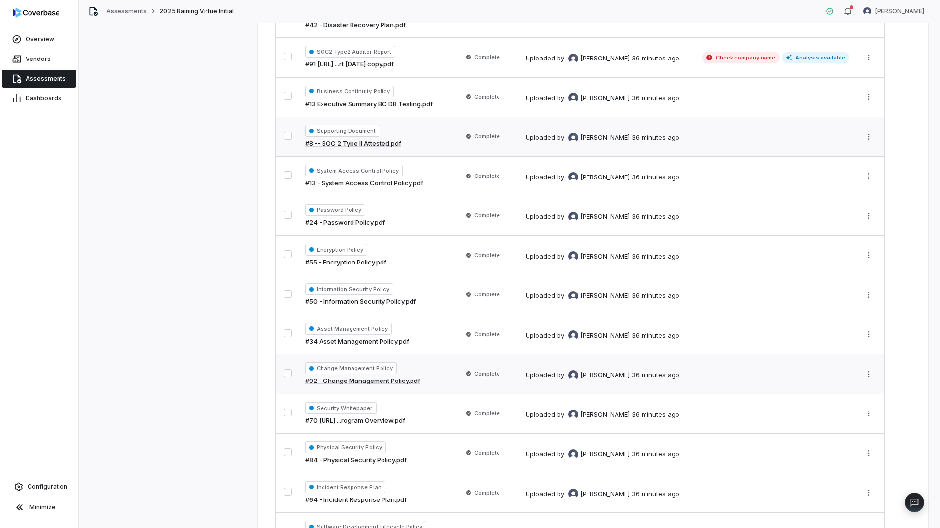
scroll to position [541, 0]
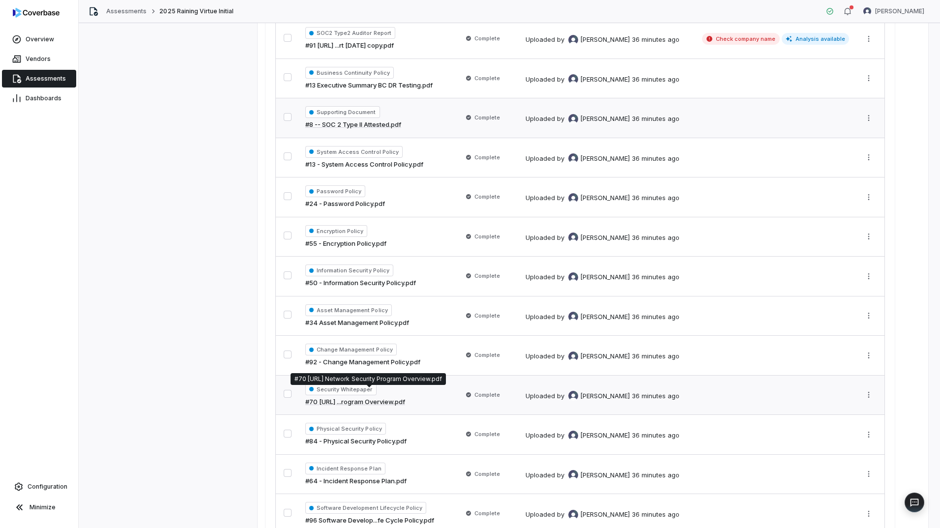
click at [405, 400] on link "#70 [URL] ...rogram Overview.pdf" at bounding box center [355, 402] width 100 height 10
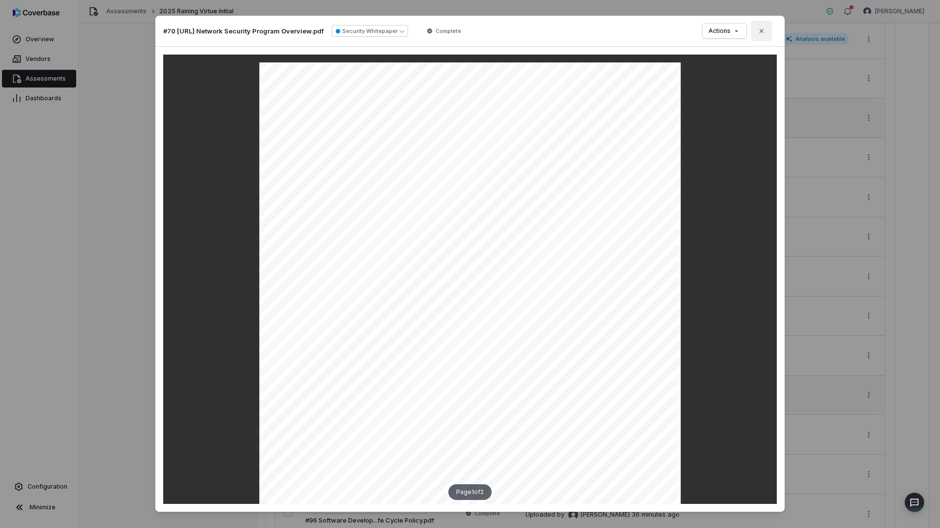
click at [757, 32] on icon "button" at bounding box center [761, 31] width 8 height 8
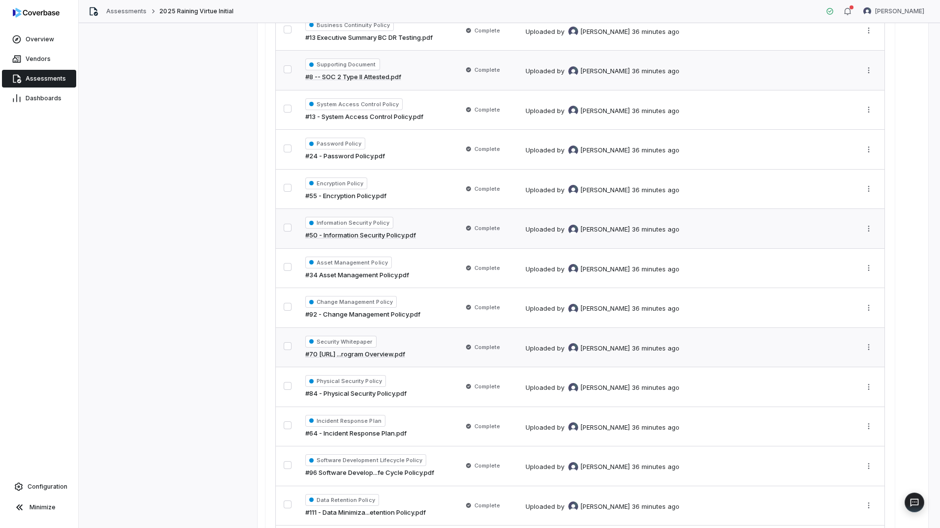
scroll to position [639, 0]
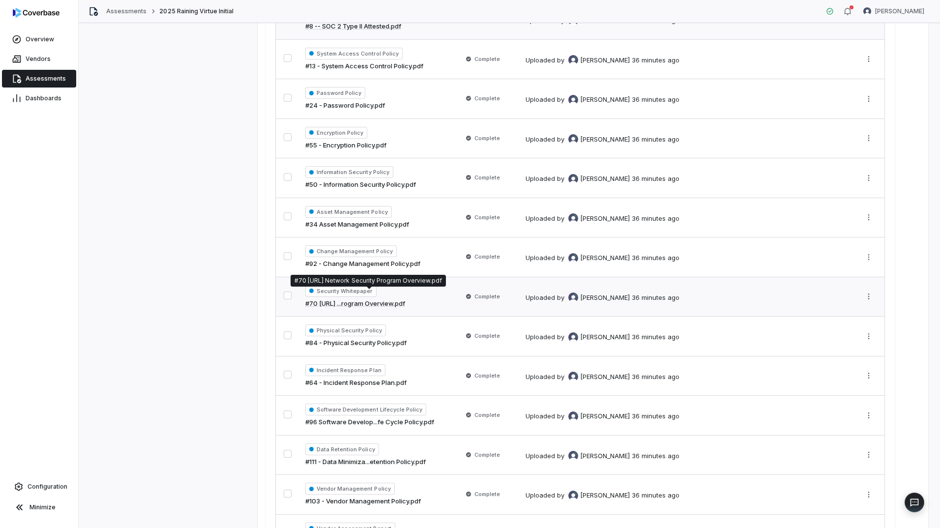
click at [402, 305] on link "#70 [URL] ...rogram Overview.pdf" at bounding box center [355, 304] width 100 height 10
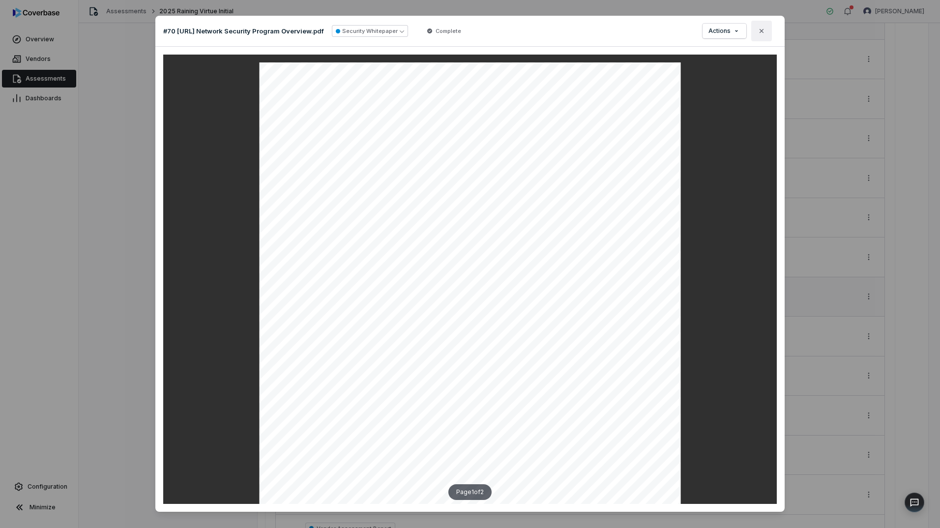
click at [762, 29] on icon "button" at bounding box center [761, 31] width 8 height 8
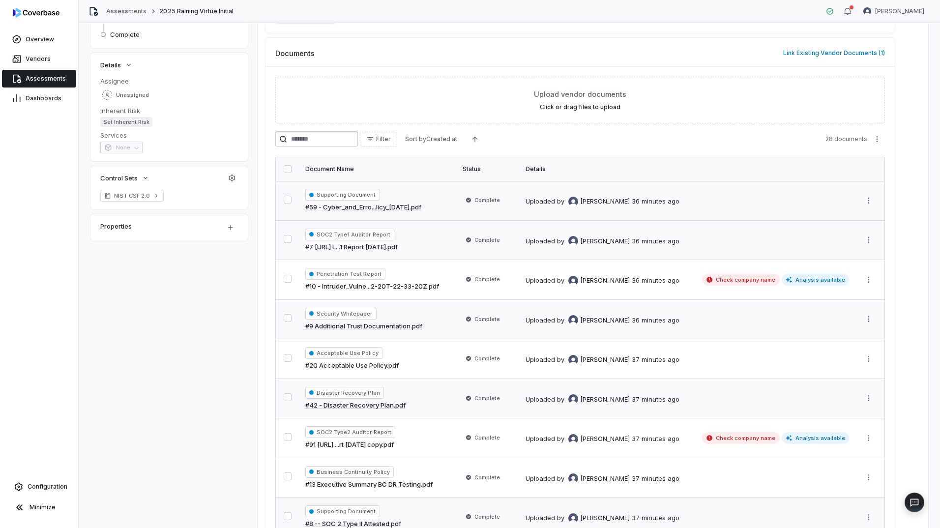
scroll to position [147, 0]
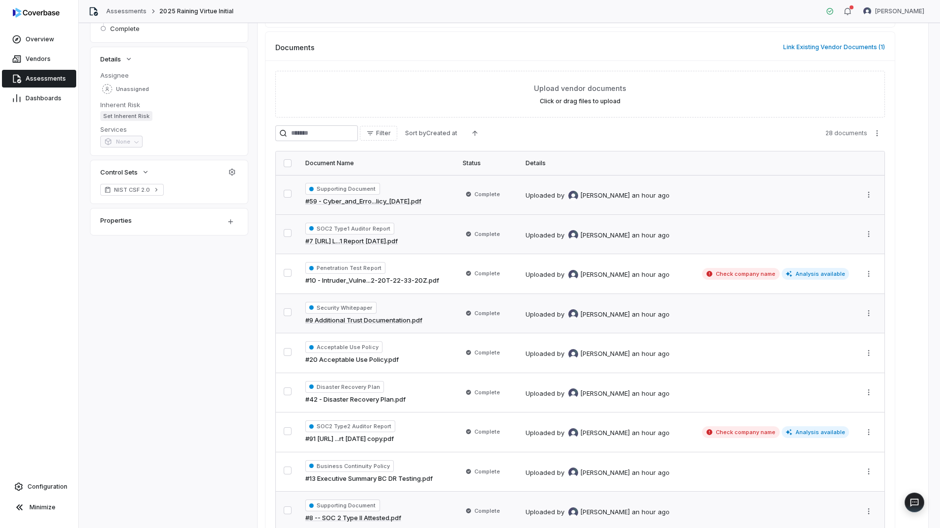
click at [398, 242] on link "#7 [URL] L...1 Report [DATE].pdf" at bounding box center [351, 241] width 92 height 10
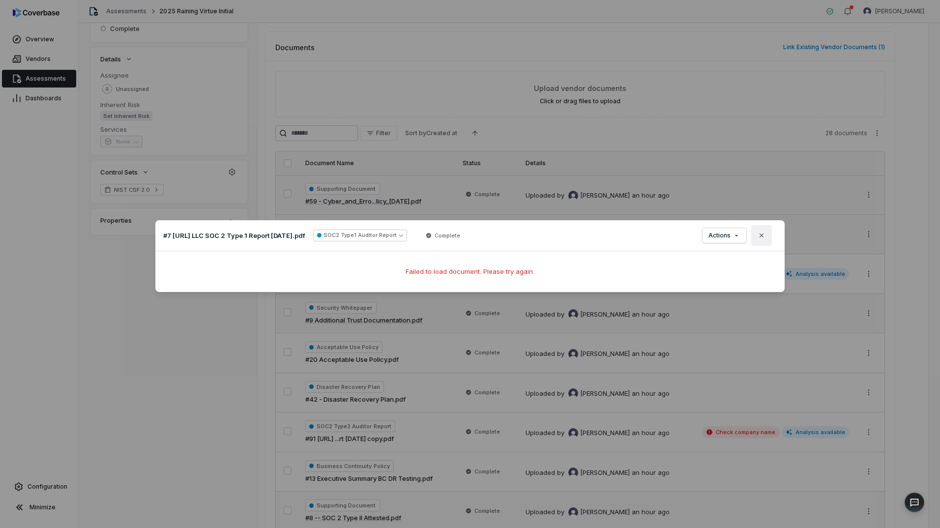
click at [758, 236] on icon "button" at bounding box center [761, 236] width 8 height 8
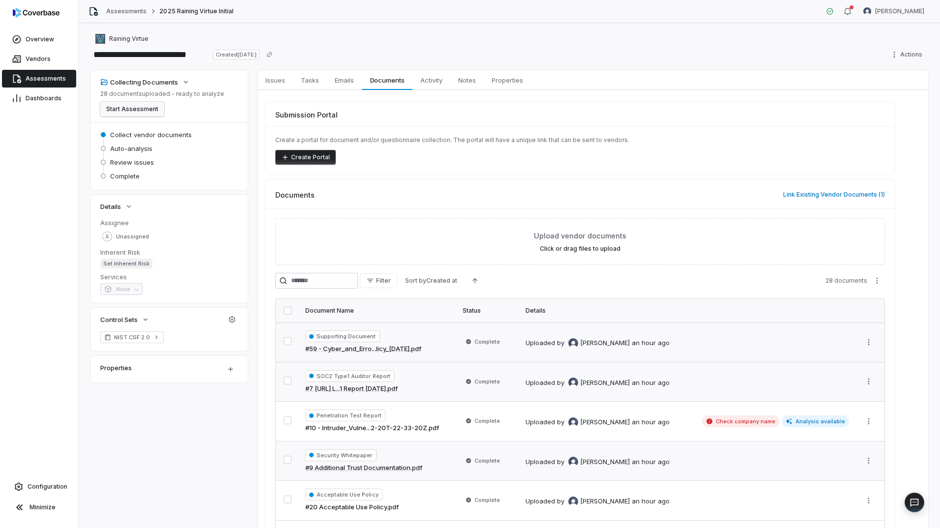
click at [137, 108] on button "Start Assessment" at bounding box center [132, 109] width 64 height 15
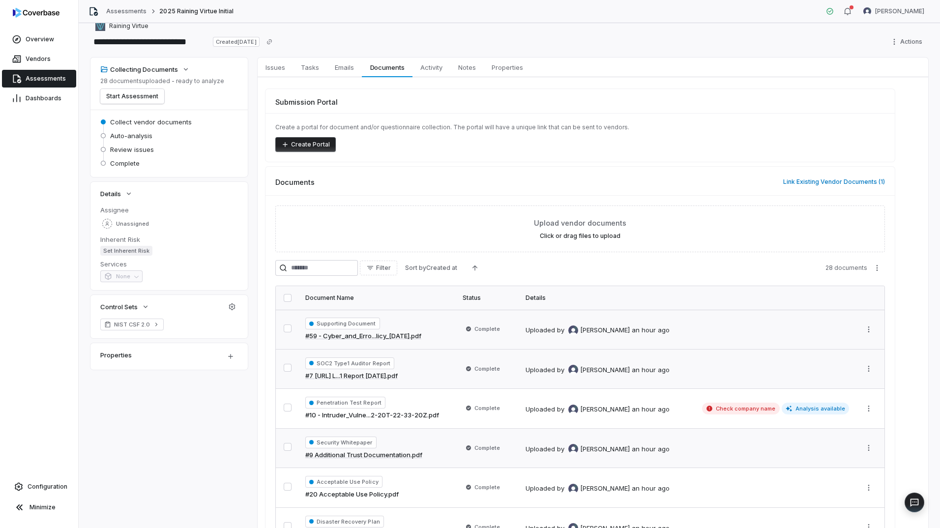
scroll to position [49, 0]
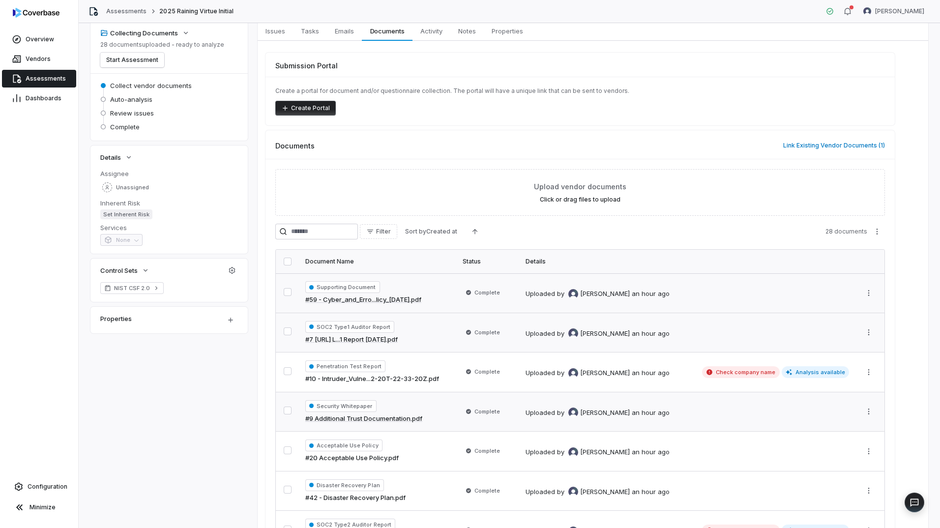
click at [375, 415] on link "#9 Additional Trust Documentation.pdf" at bounding box center [363, 419] width 117 height 10
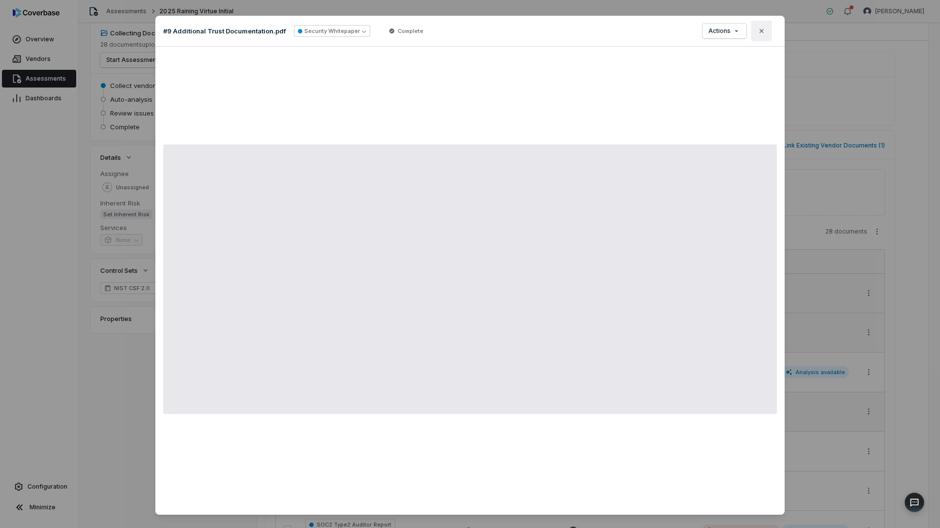
click at [758, 30] on icon "button" at bounding box center [761, 31] width 8 height 8
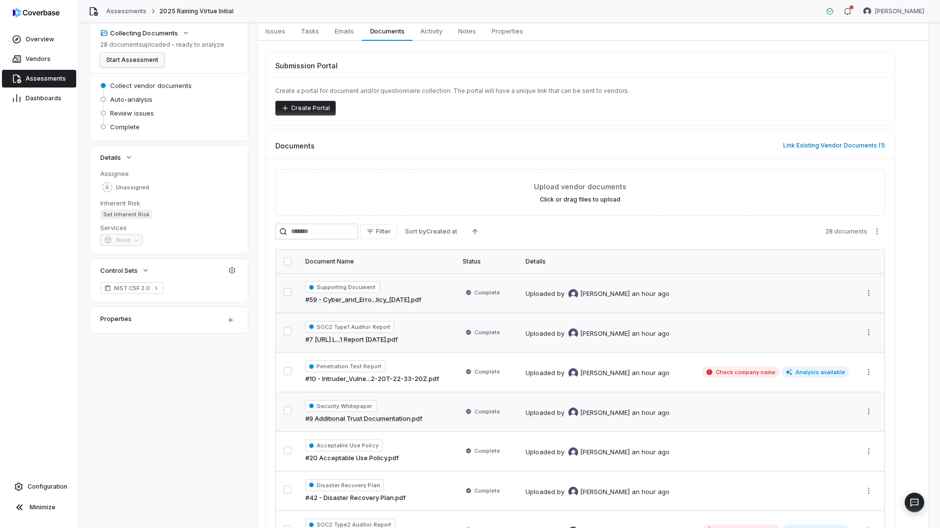
click at [135, 64] on button "Start Assessment" at bounding box center [132, 60] width 64 height 15
